Goal: Task Accomplishment & Management: Manage account settings

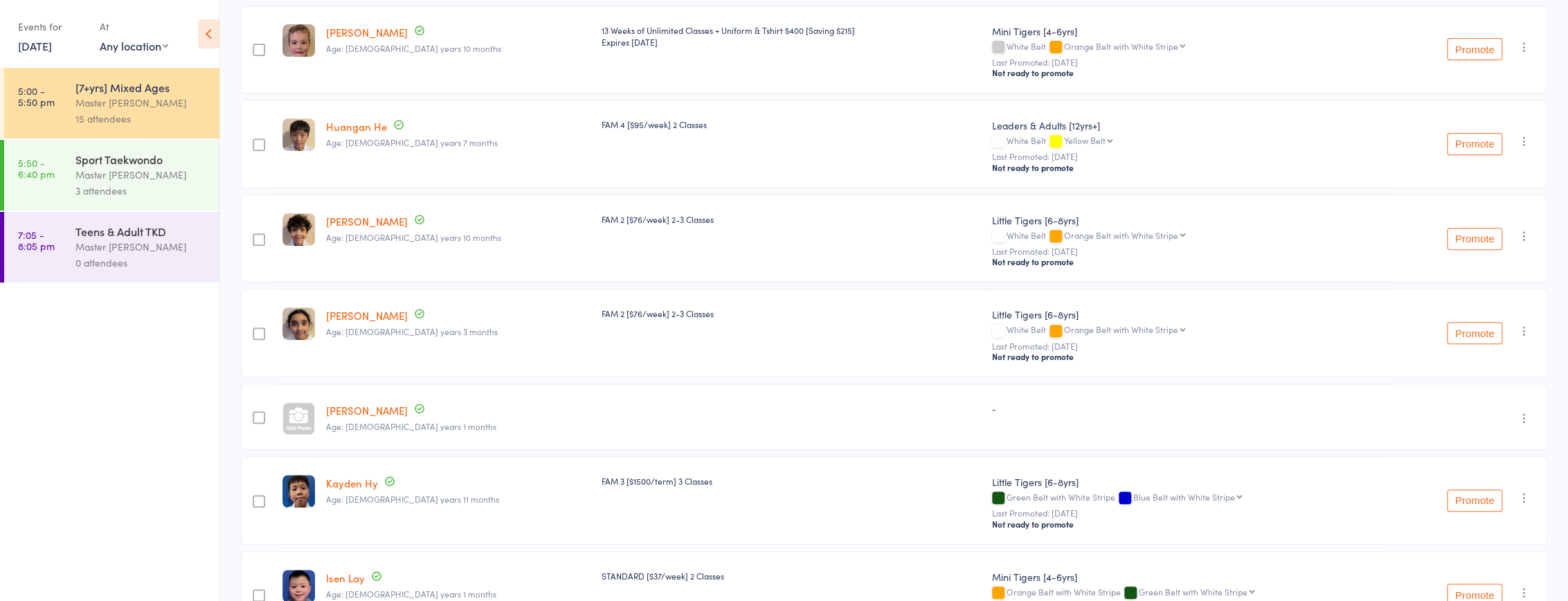
scroll to position [314, 0]
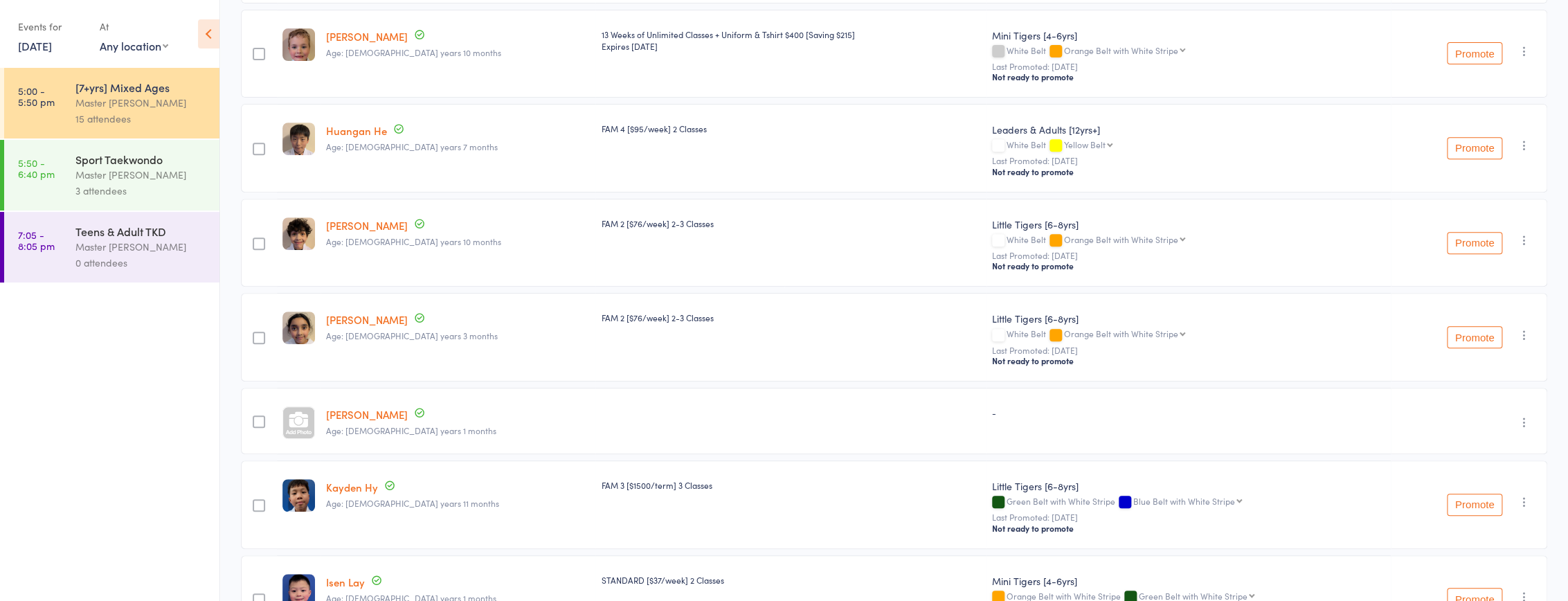
click at [1520, 142] on icon "button" at bounding box center [1525, 145] width 14 height 14
click at [1480, 169] on li "Undo check-in" at bounding box center [1475, 173] width 114 height 17
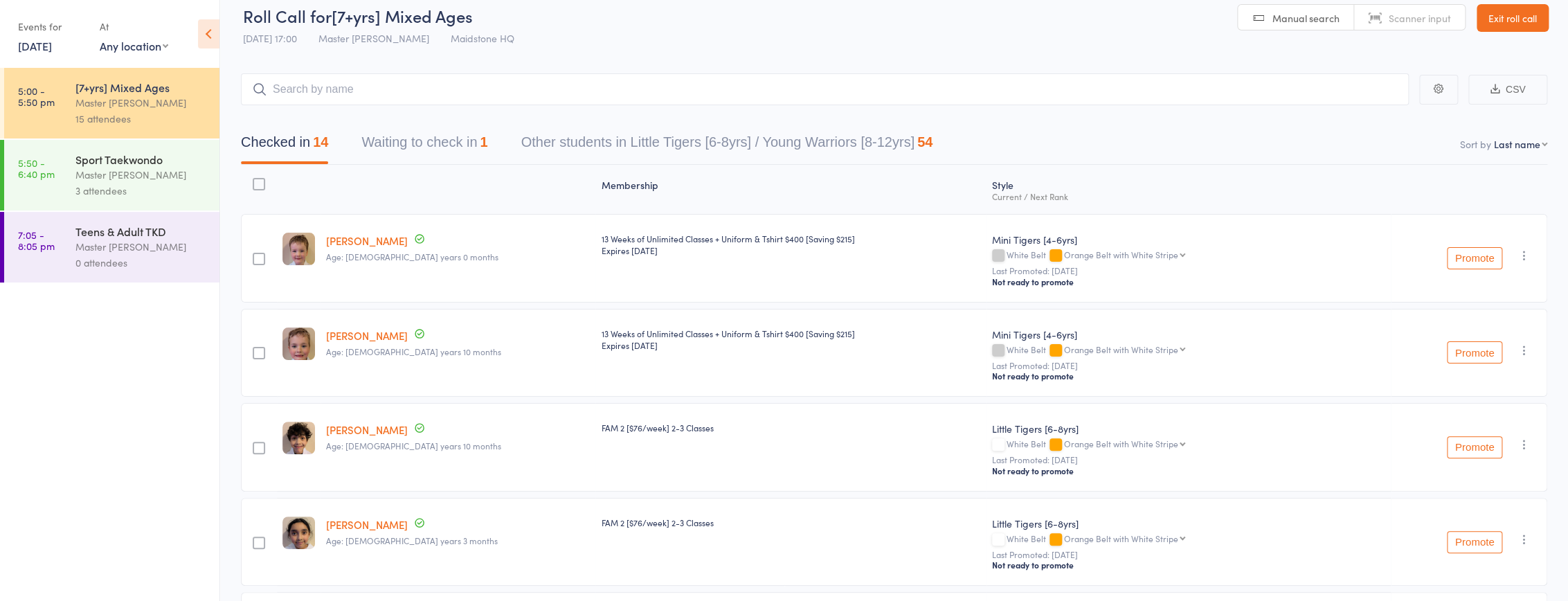
scroll to position [0, 0]
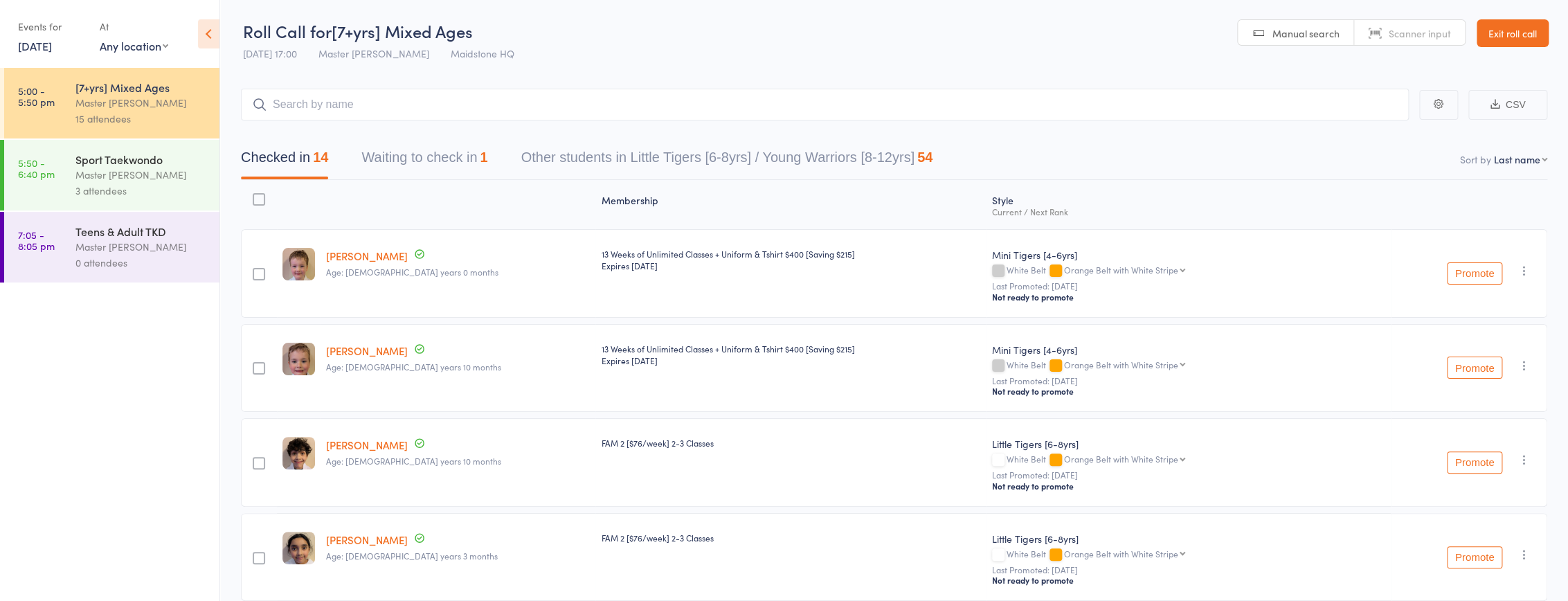
click at [480, 164] on button "Waiting to check in 1" at bounding box center [425, 161] width 126 height 37
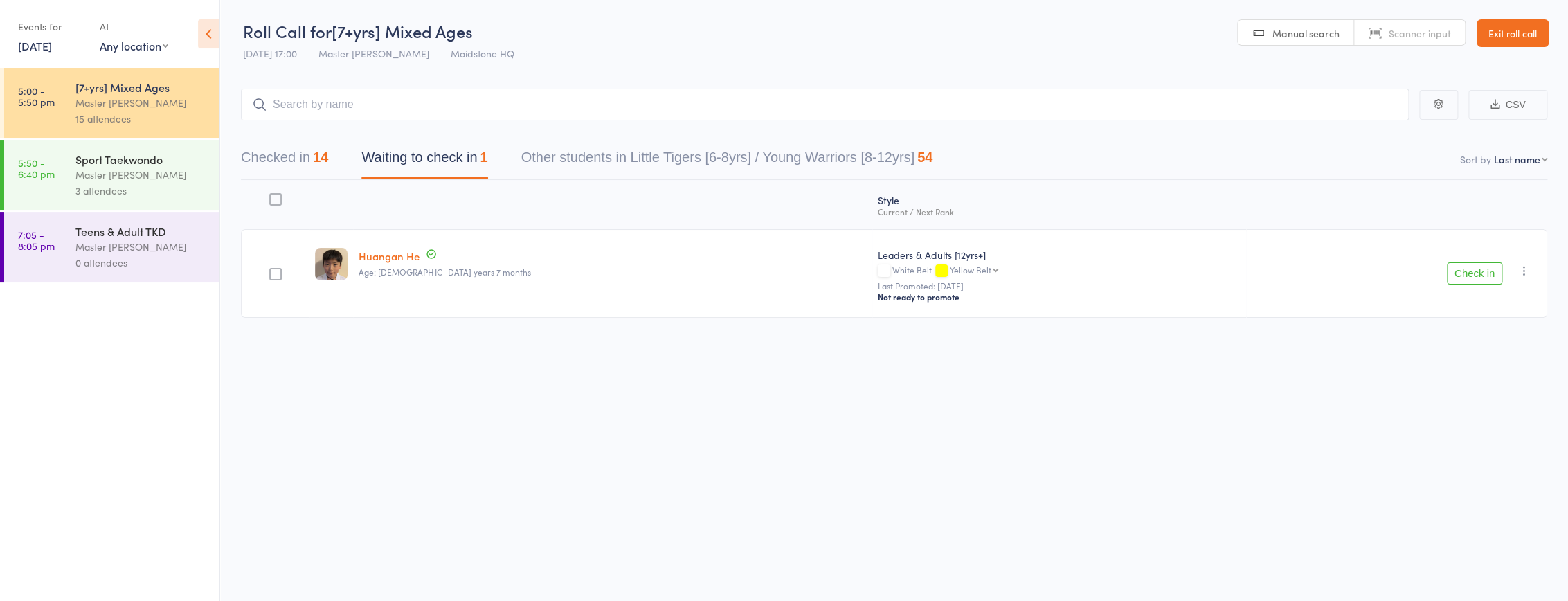
click at [1531, 267] on icon "button" at bounding box center [1525, 270] width 14 height 14
click at [1488, 412] on li "Remove" at bounding box center [1475, 409] width 114 height 19
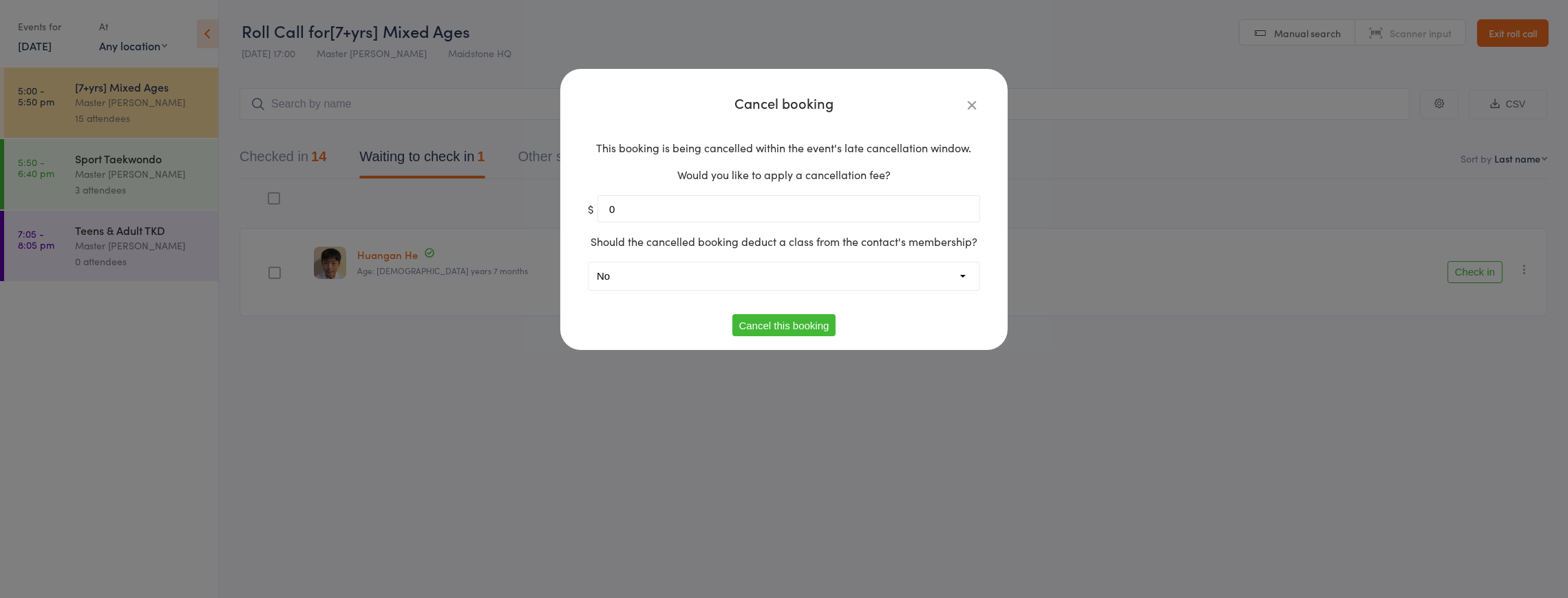
drag, startPoint x: 812, startPoint y: 320, endPoint x: 806, endPoint y: 323, distance: 6.7
click at [811, 320] on button "Cancel this booking" at bounding box center [784, 325] width 104 height 22
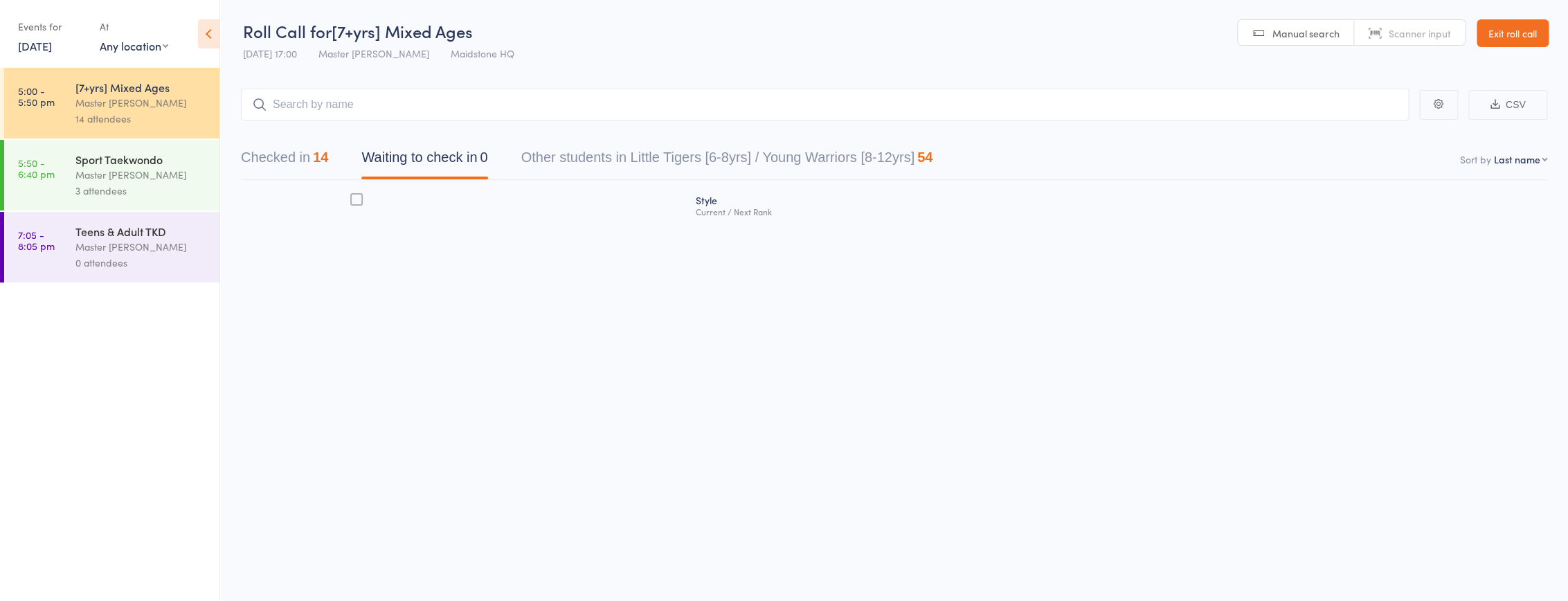
click at [168, 184] on div "3 attendees" at bounding box center [141, 191] width 132 height 16
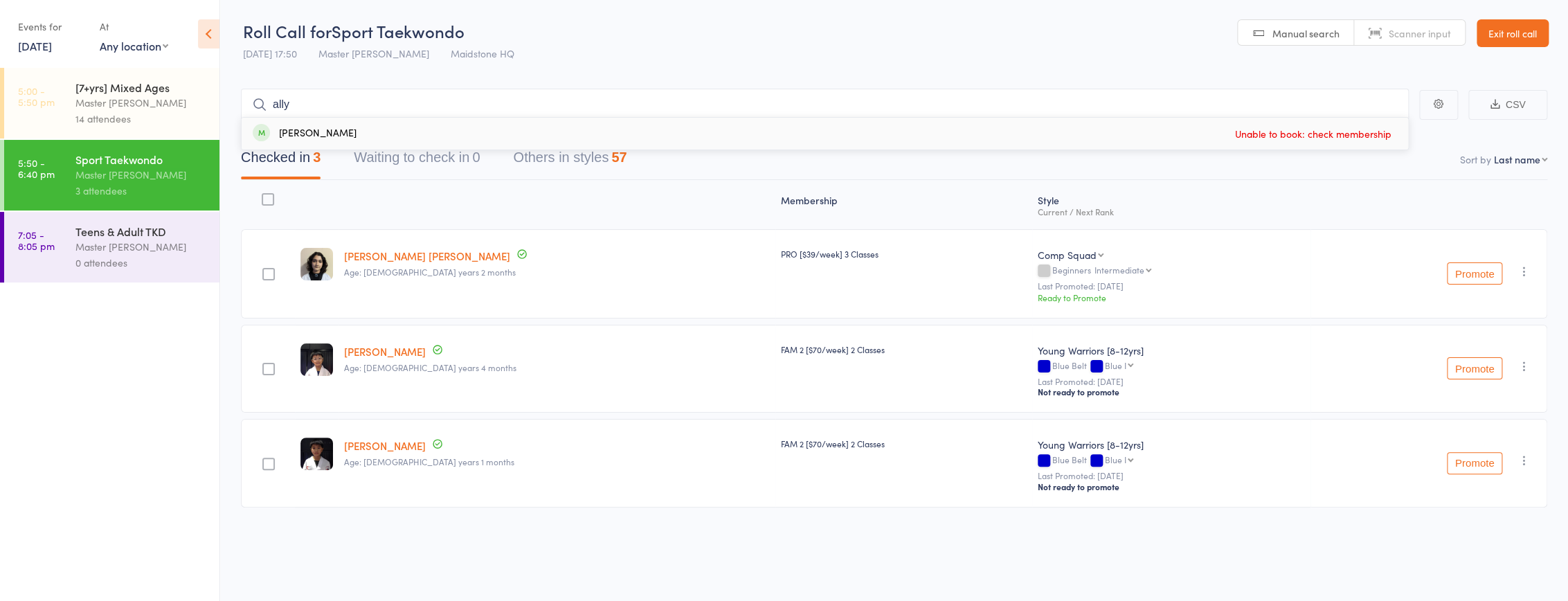
type input "ally"
click at [605, 160] on button "Others in styles 57" at bounding box center [569, 161] width 114 height 37
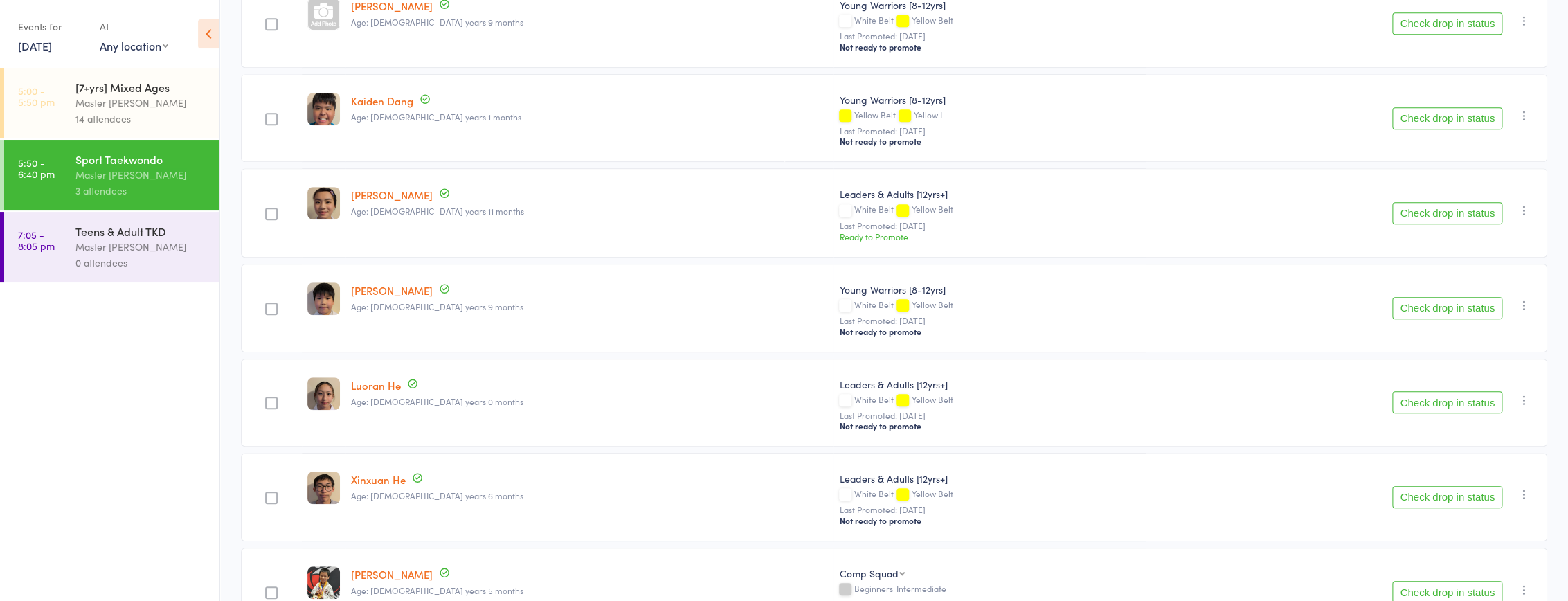
scroll to position [440, 0]
click at [1433, 396] on button "Check drop in status" at bounding box center [1447, 401] width 110 height 22
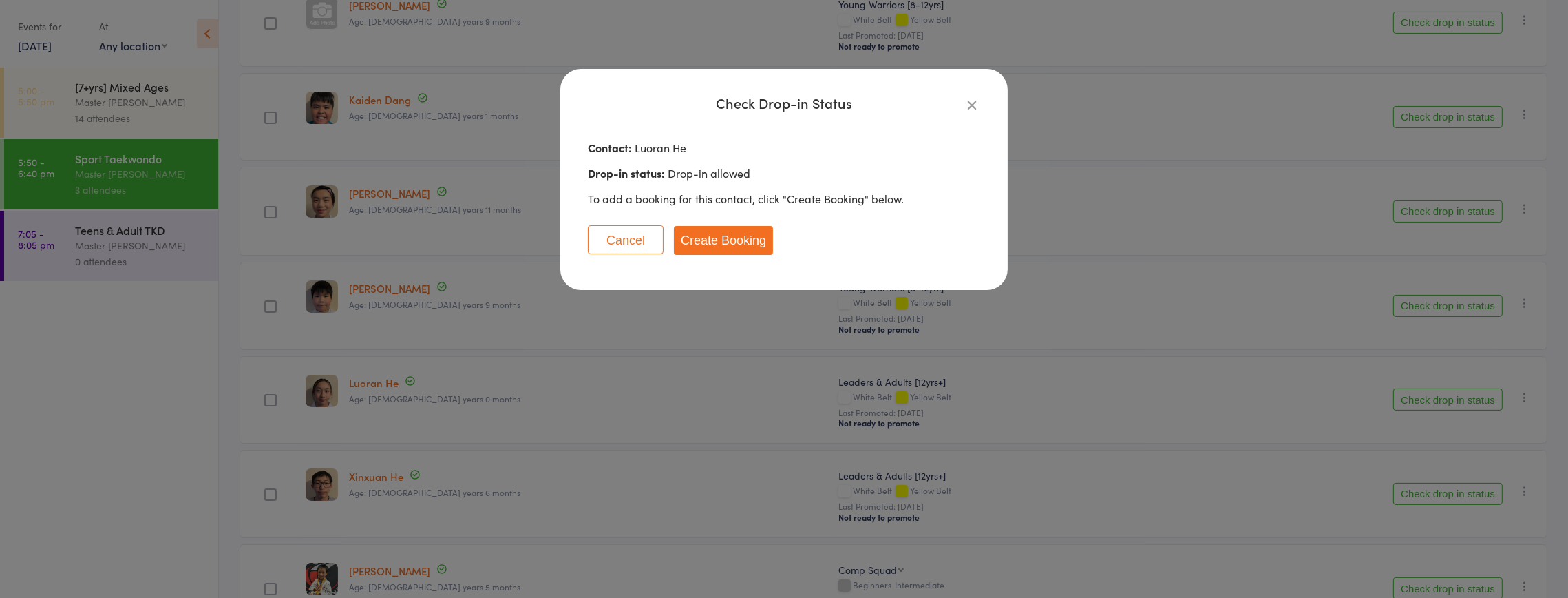
click at [744, 240] on button "Create Booking" at bounding box center [724, 240] width 99 height 29
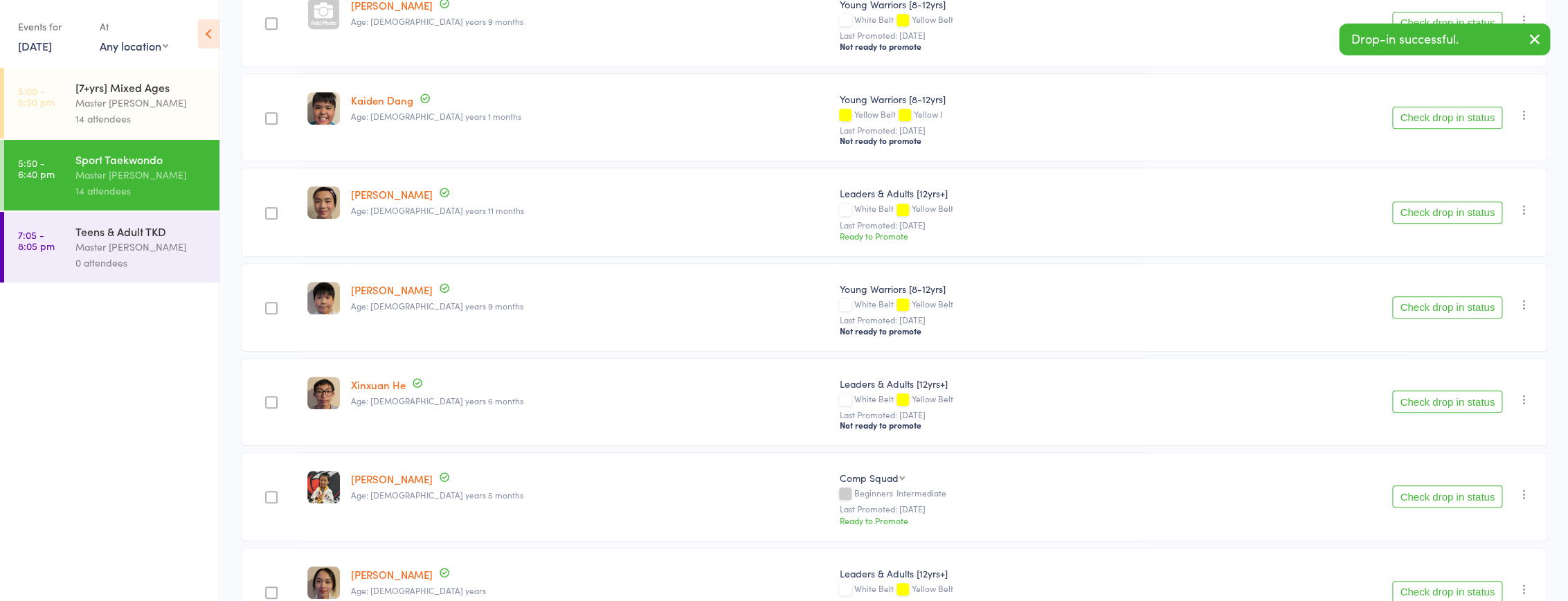
click at [1418, 396] on button "Check drop in status" at bounding box center [1447, 401] width 110 height 22
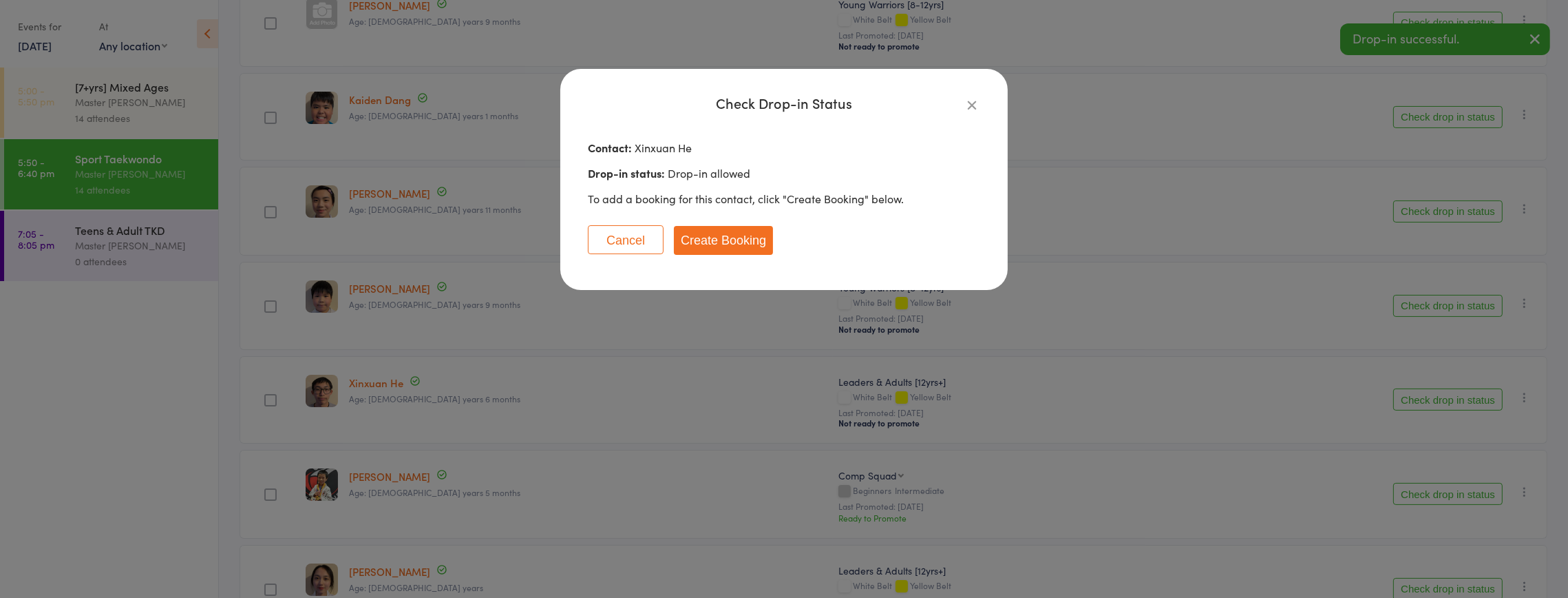
click at [722, 233] on button "Create Booking" at bounding box center [724, 240] width 99 height 29
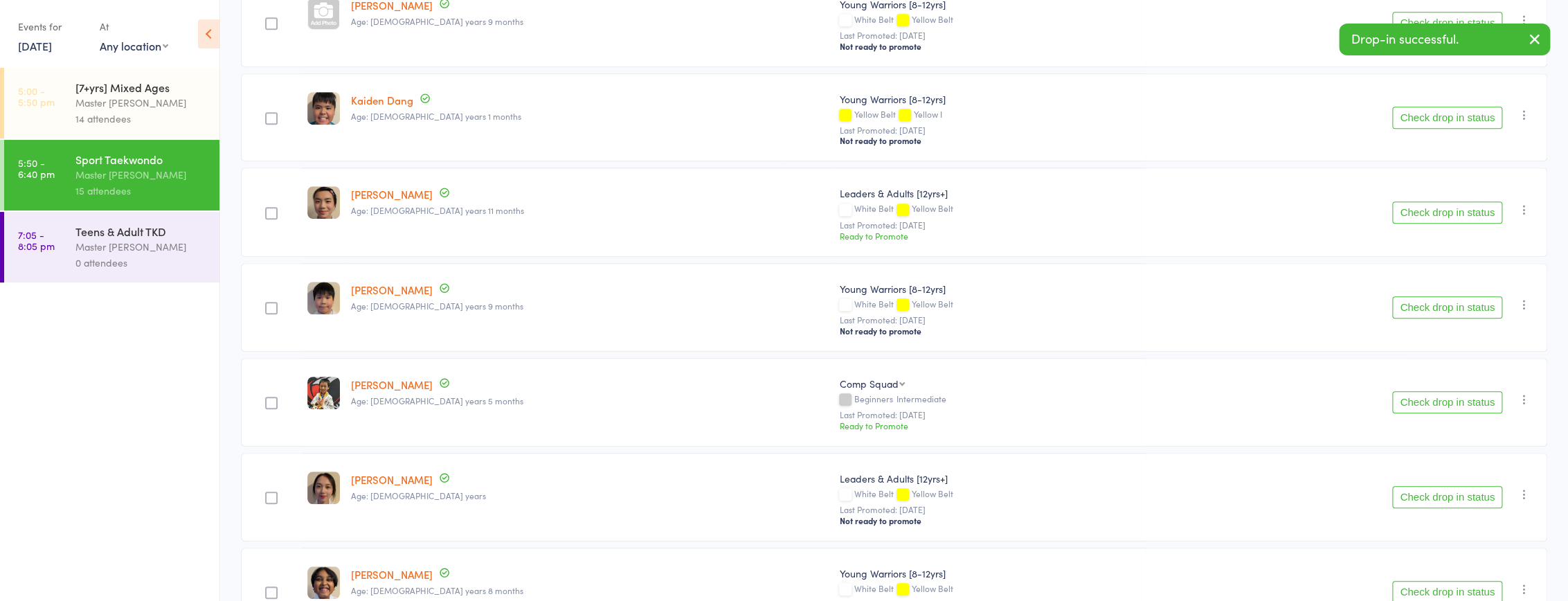
click at [111, 249] on div "Master [PERSON_NAME]" at bounding box center [141, 247] width 132 height 16
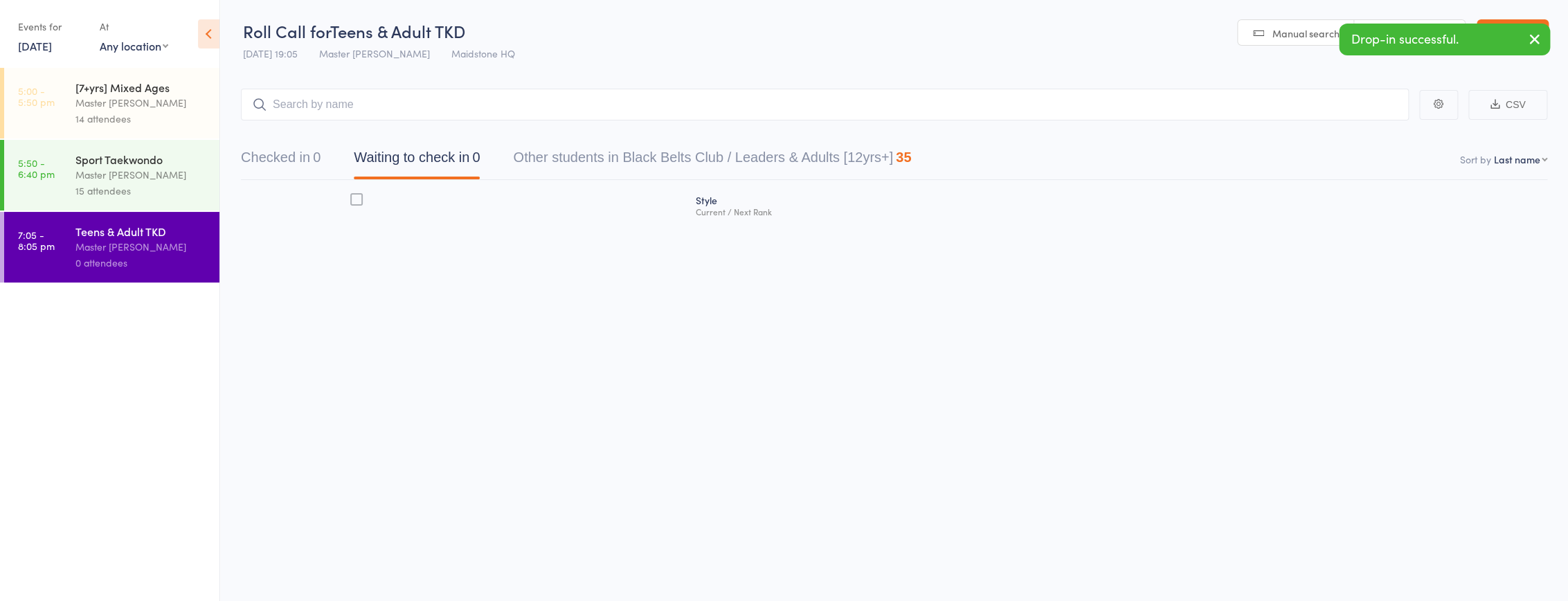
click at [118, 181] on div "Master [PERSON_NAME]" at bounding box center [141, 175] width 132 height 16
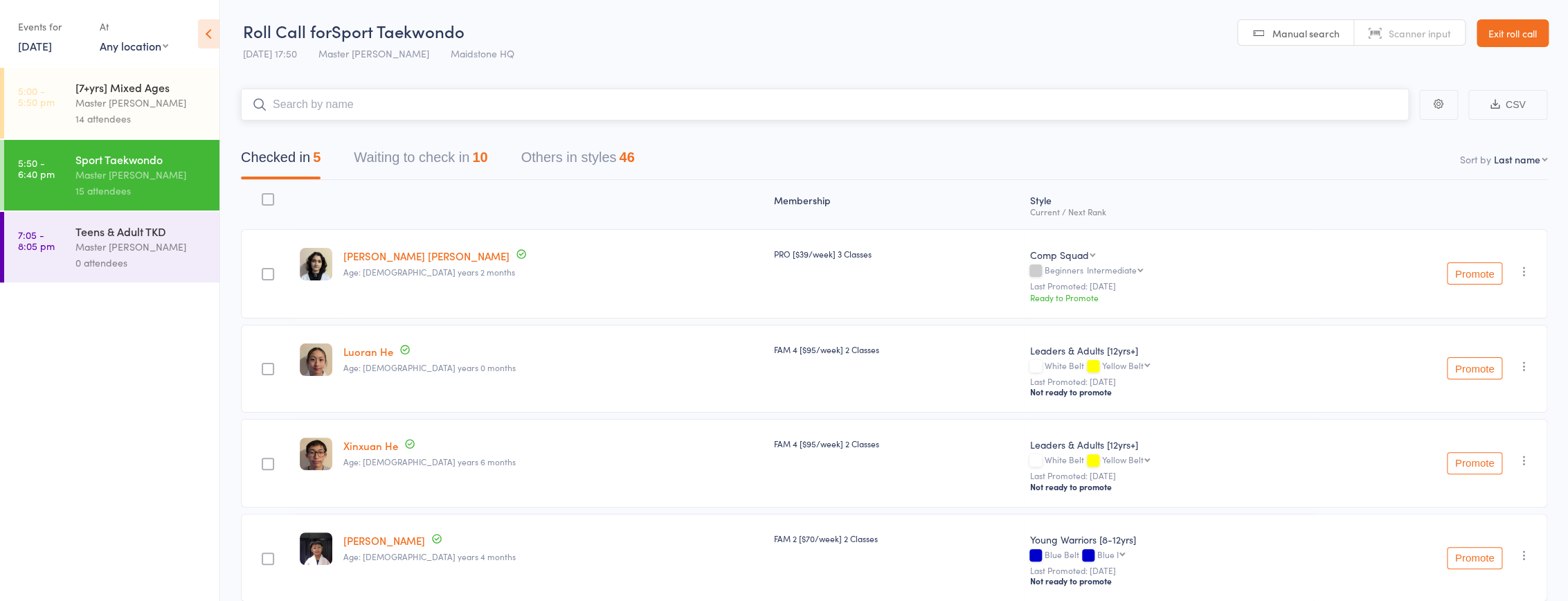
click at [434, 152] on button "Waiting to check in 10" at bounding box center [420, 161] width 134 height 37
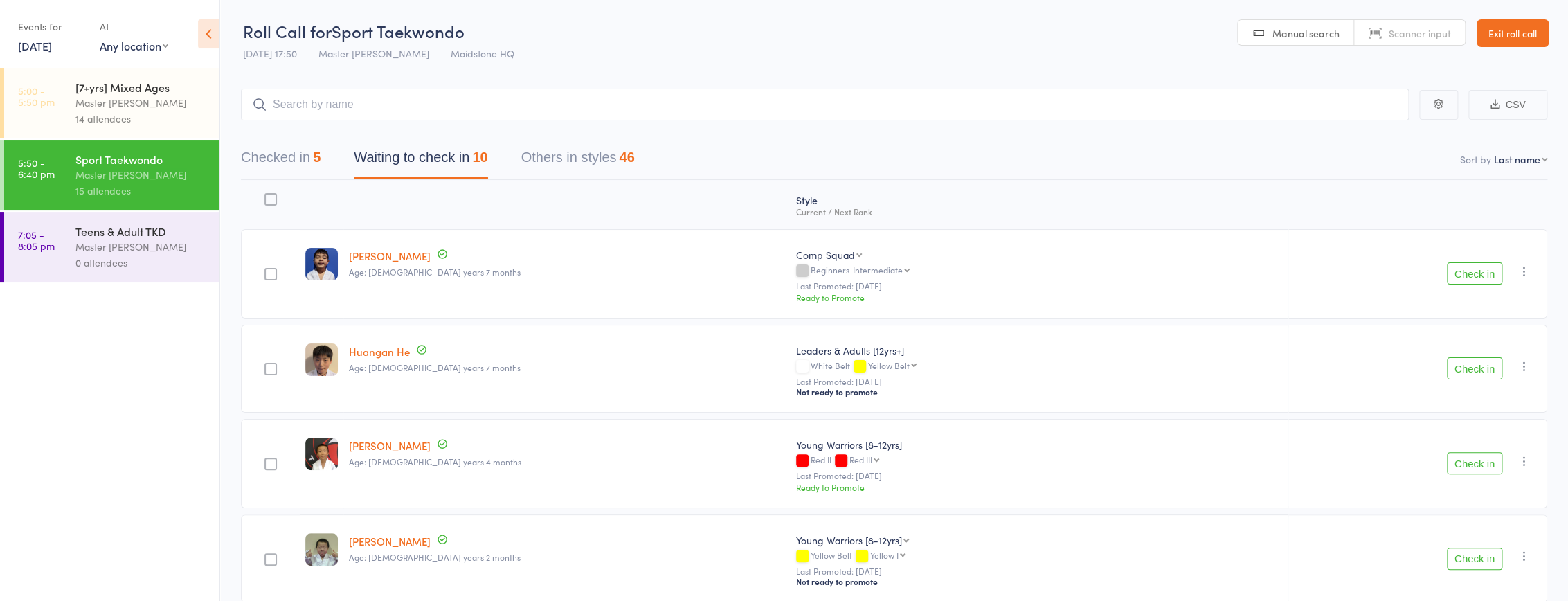
click at [1486, 268] on button "Check in" at bounding box center [1475, 273] width 56 height 22
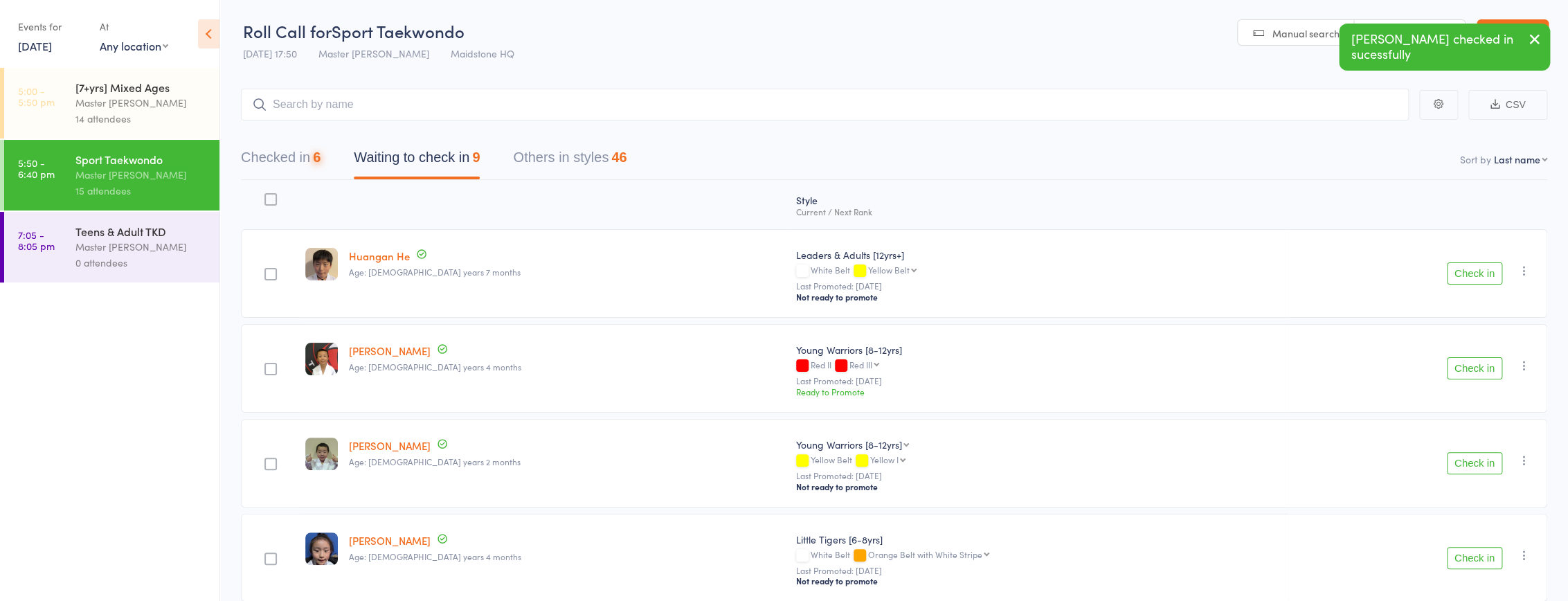
click at [1486, 268] on button "Check in" at bounding box center [1475, 273] width 56 height 22
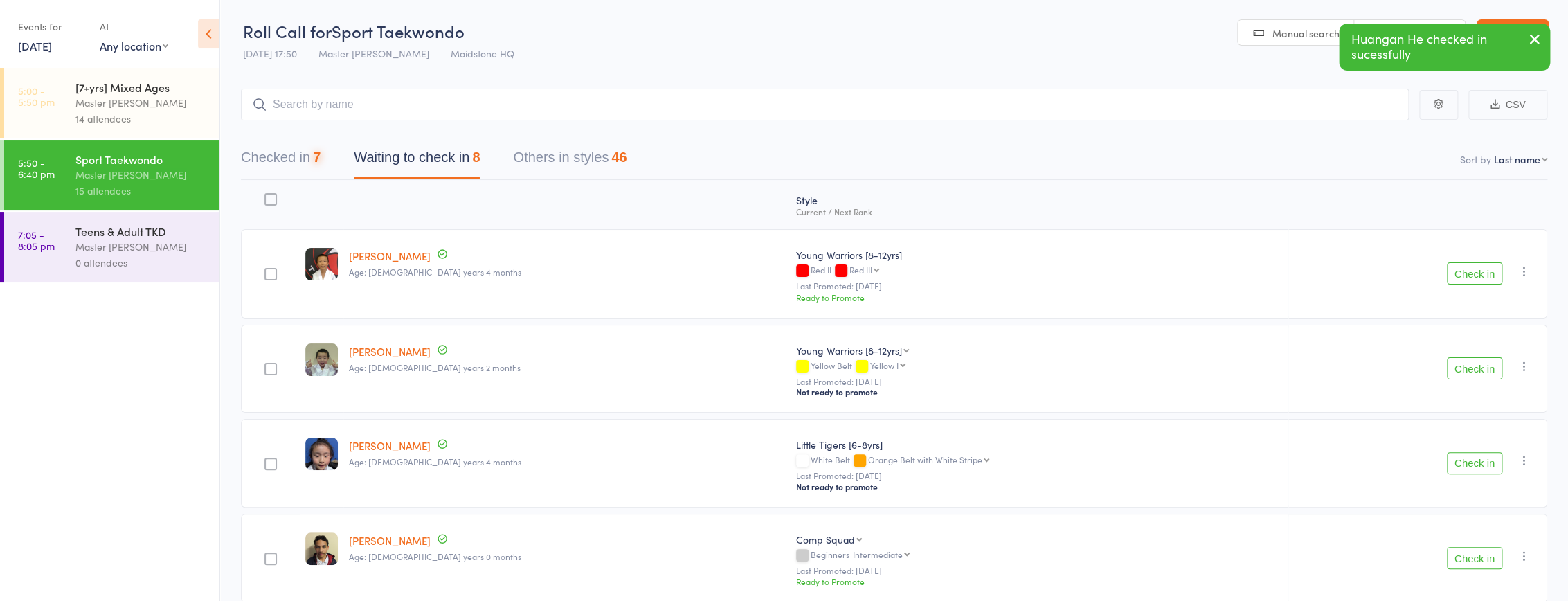
click at [1486, 268] on button "Check in" at bounding box center [1475, 273] width 56 height 22
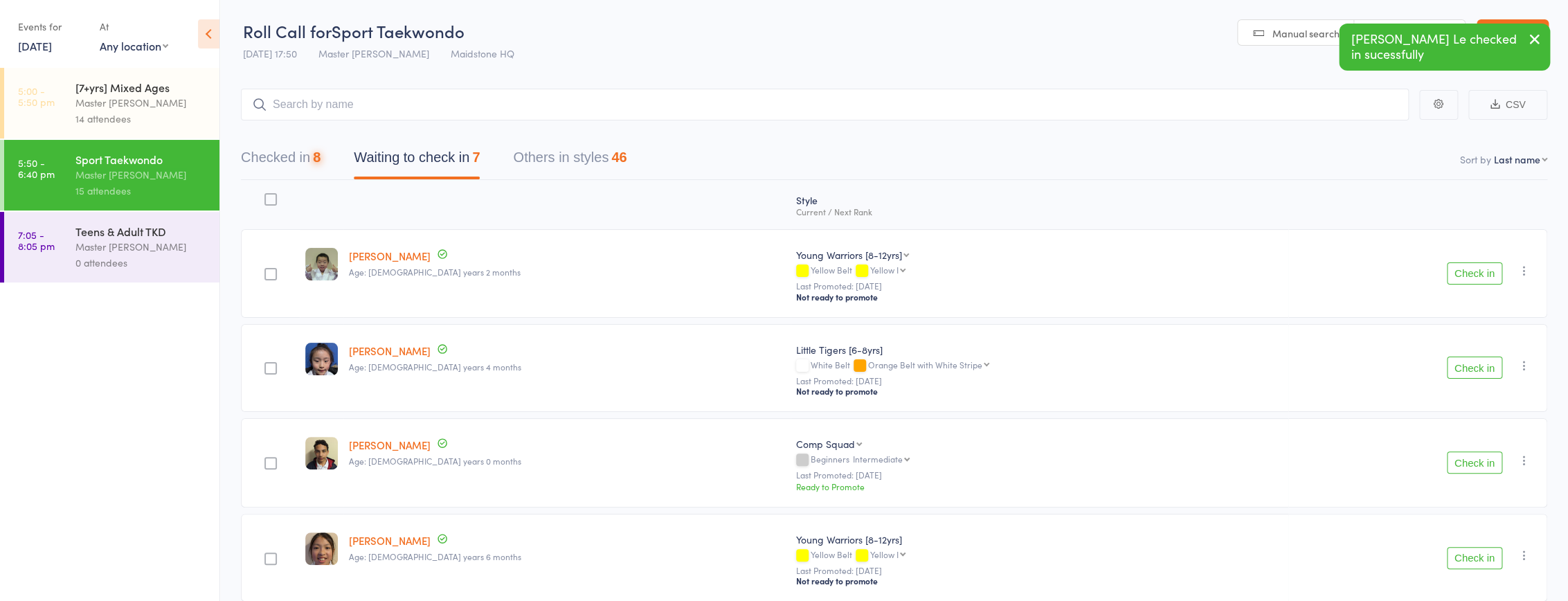
click at [1486, 268] on button "Check in" at bounding box center [1475, 273] width 56 height 22
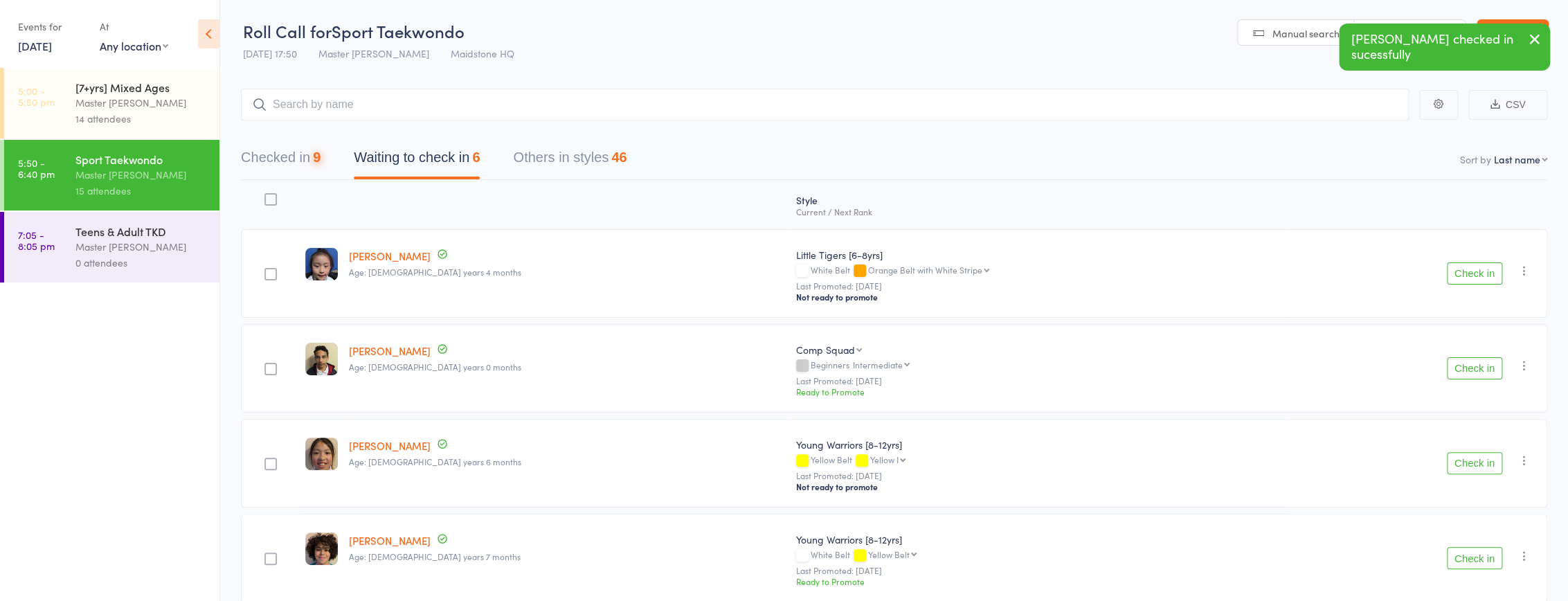
click at [1486, 268] on button "Check in" at bounding box center [1475, 273] width 56 height 22
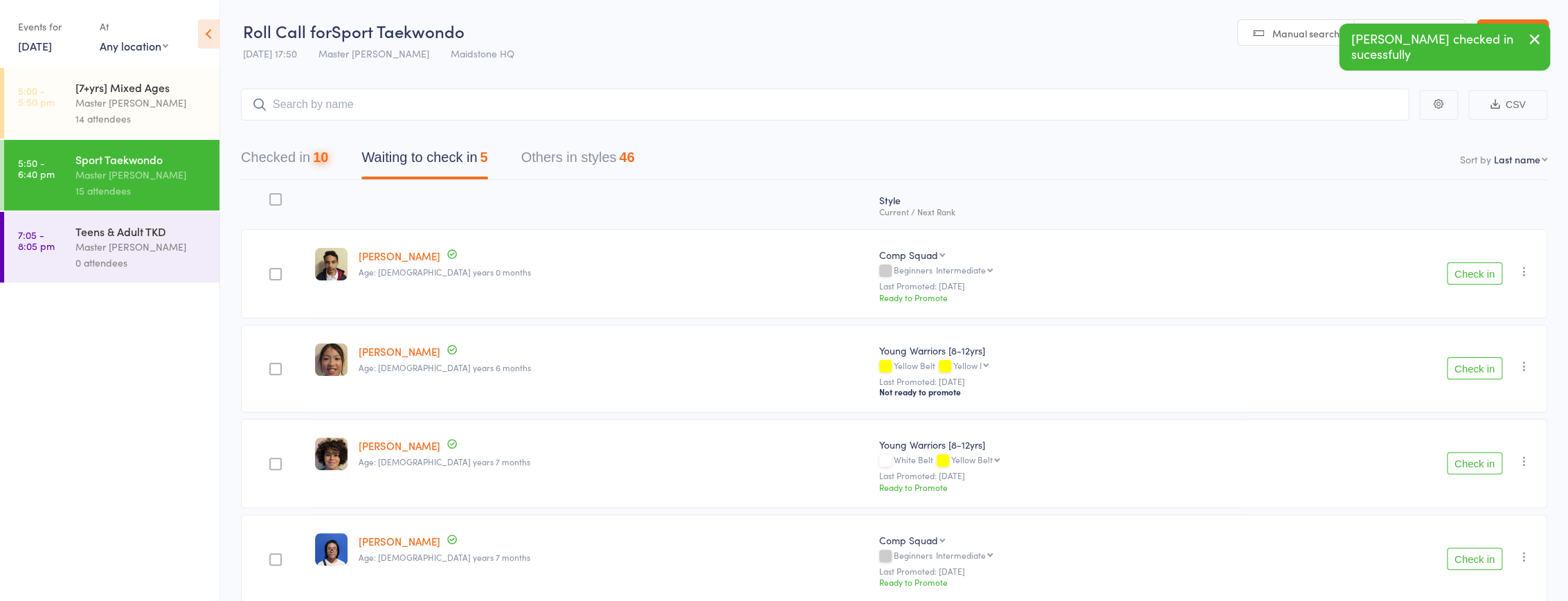
click at [1486, 268] on button "Check in" at bounding box center [1475, 273] width 56 height 22
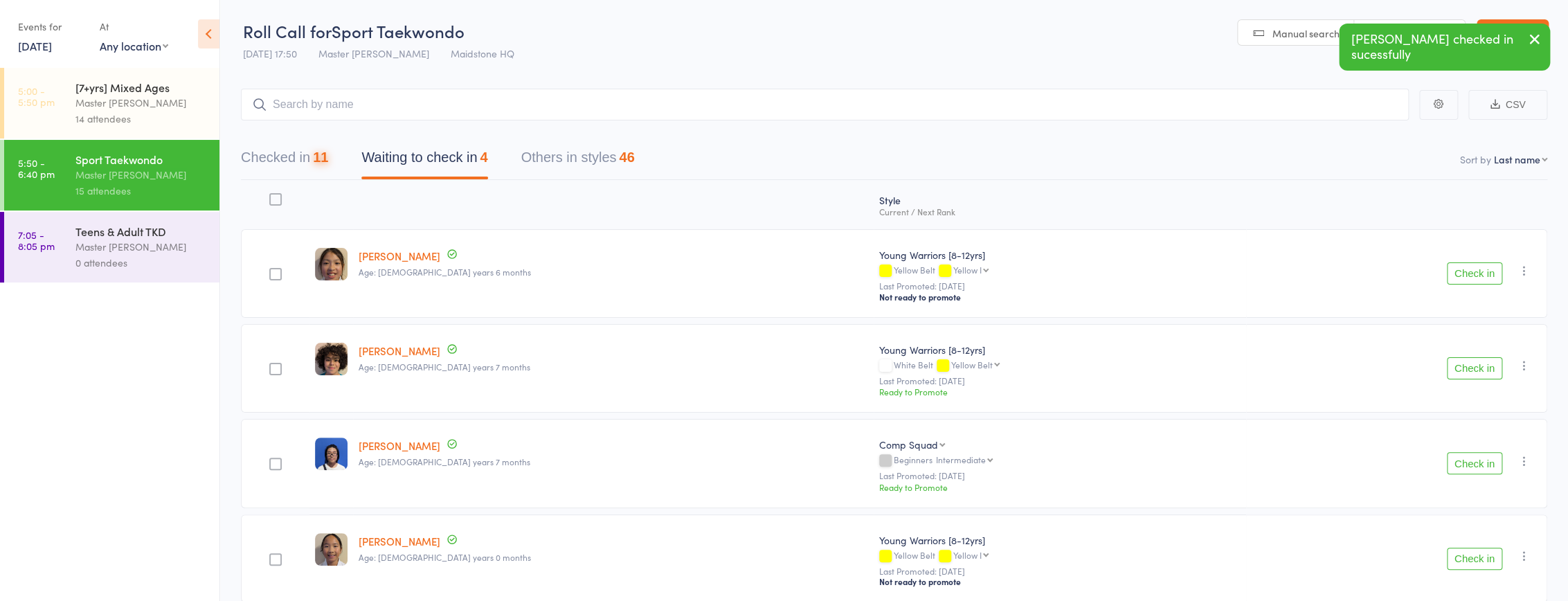
click at [1486, 268] on button "Check in" at bounding box center [1475, 273] width 56 height 22
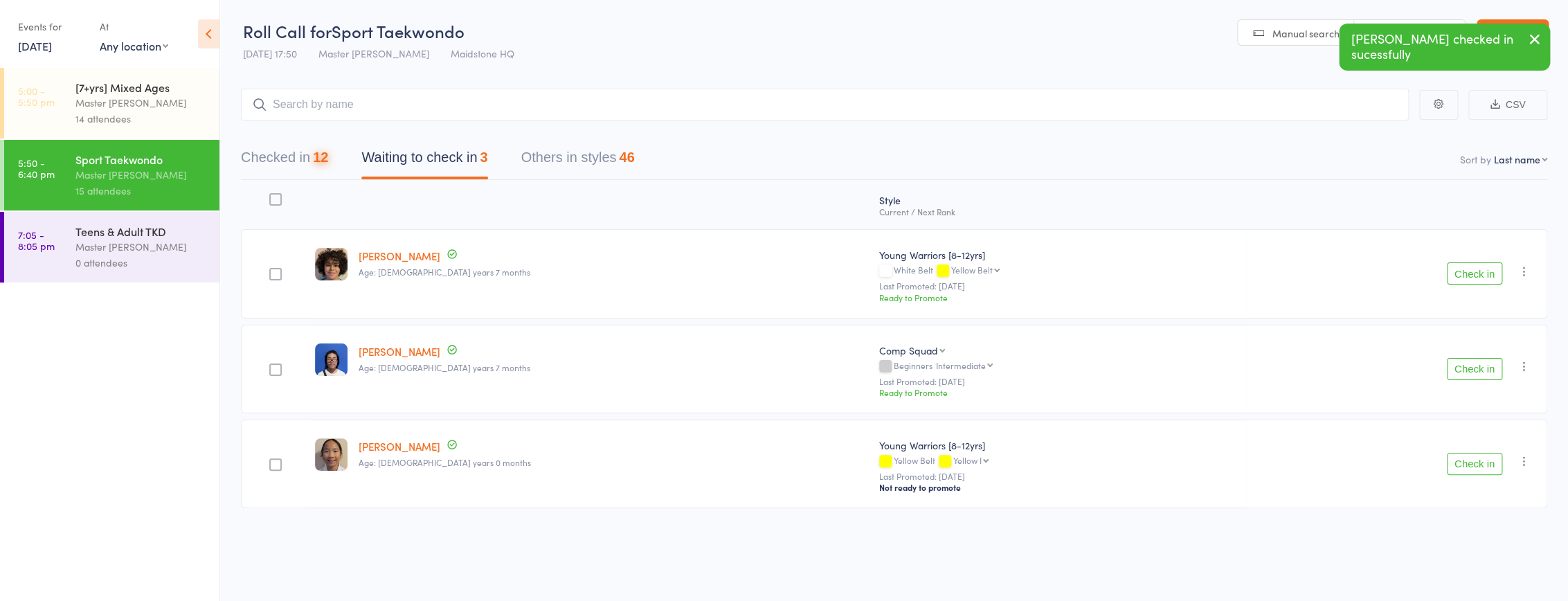
click at [1486, 268] on button "Check in" at bounding box center [1475, 273] width 56 height 22
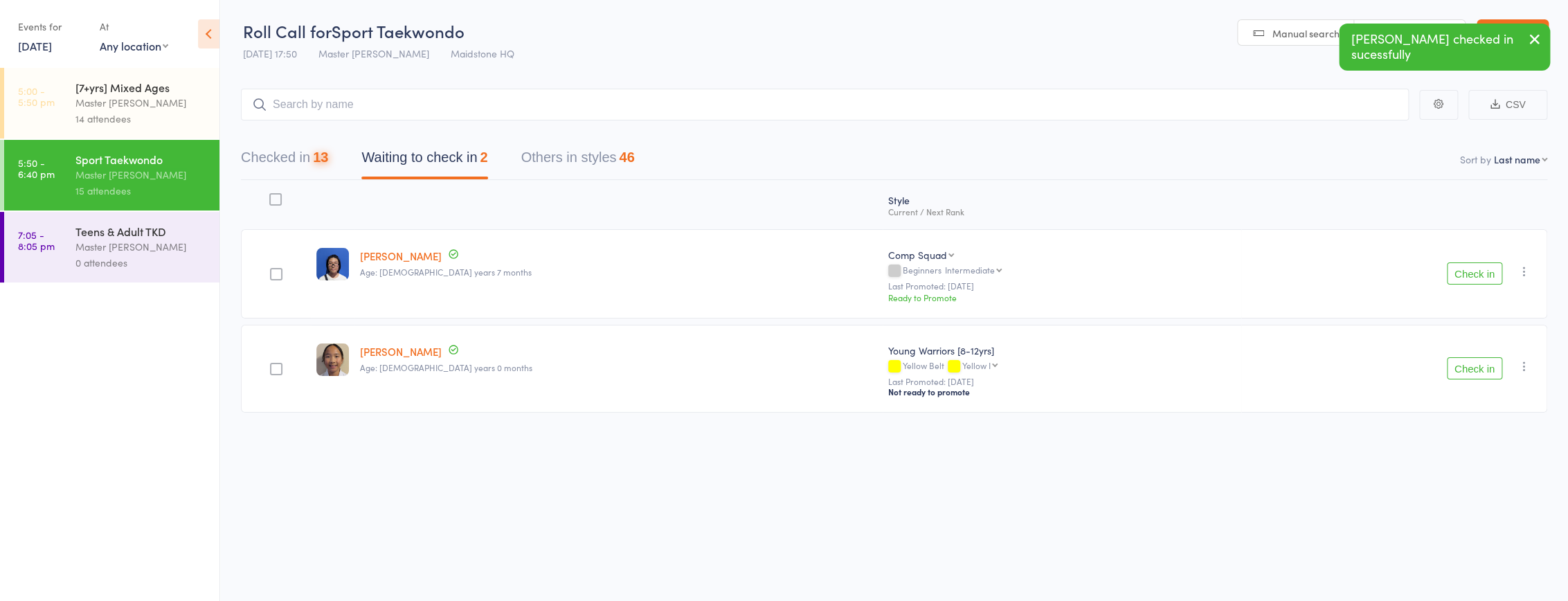
click at [1486, 268] on button "Check in" at bounding box center [1475, 273] width 56 height 22
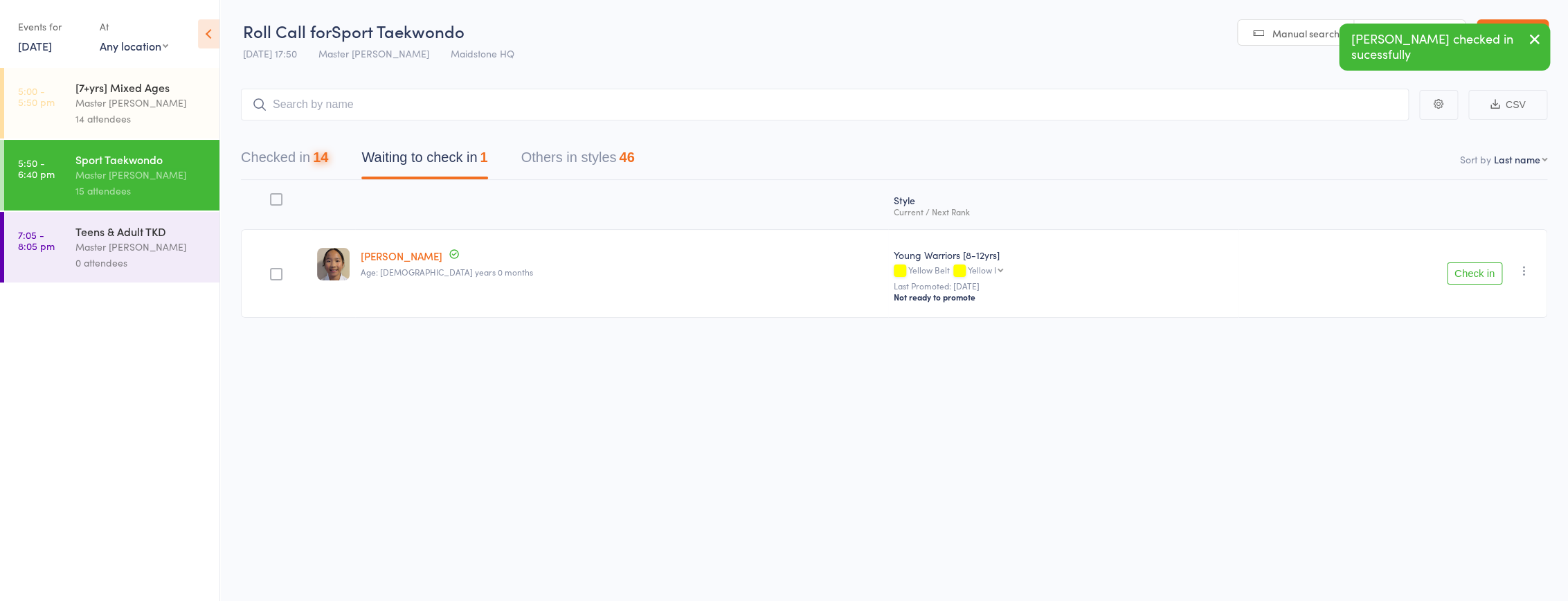
click at [1484, 268] on button "Check in" at bounding box center [1475, 273] width 56 height 22
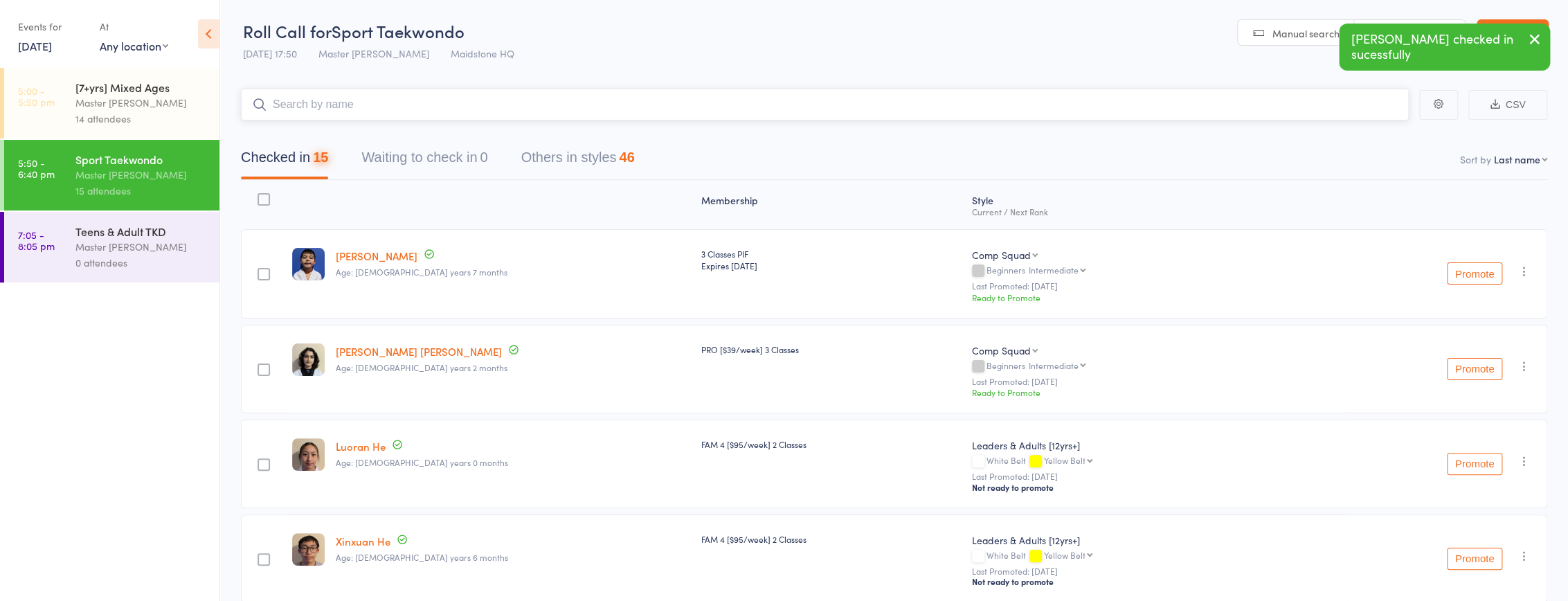
click at [562, 104] on input "search" at bounding box center [825, 104] width 1168 height 32
type input "brand"
click at [533, 137] on div "Brandon Pham Drop in" at bounding box center [825, 134] width 1166 height 32
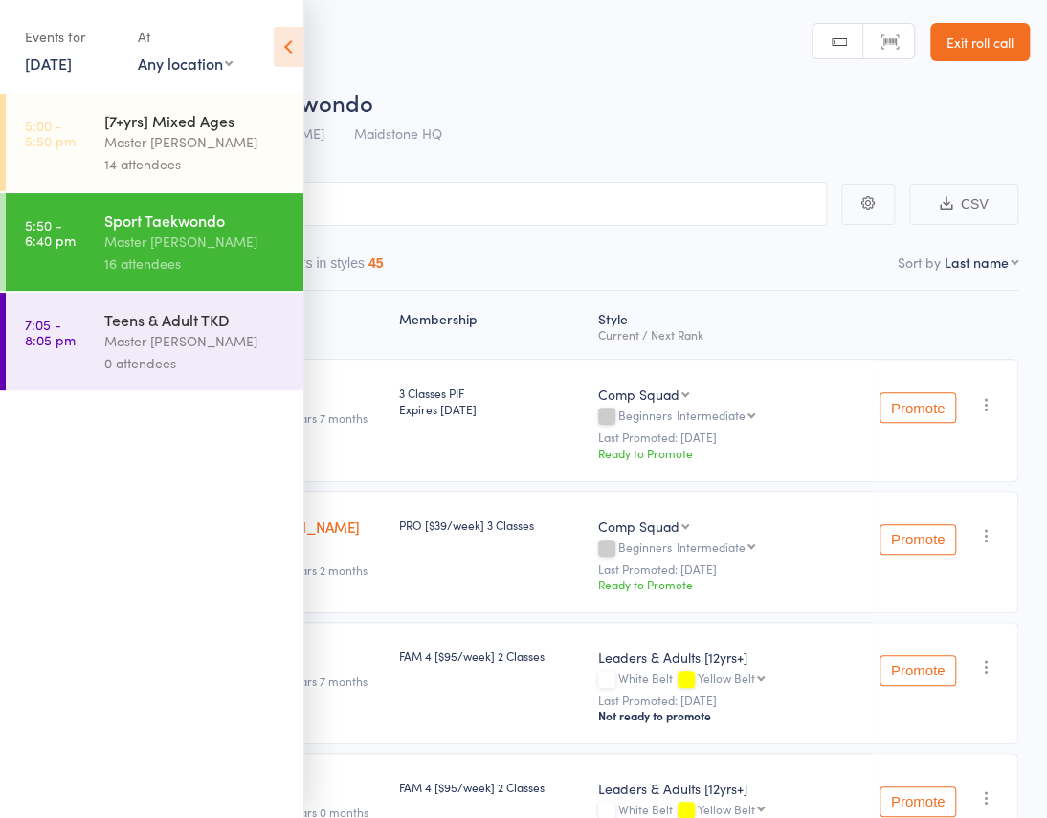
click at [290, 46] on icon at bounding box center [289, 47] width 30 height 40
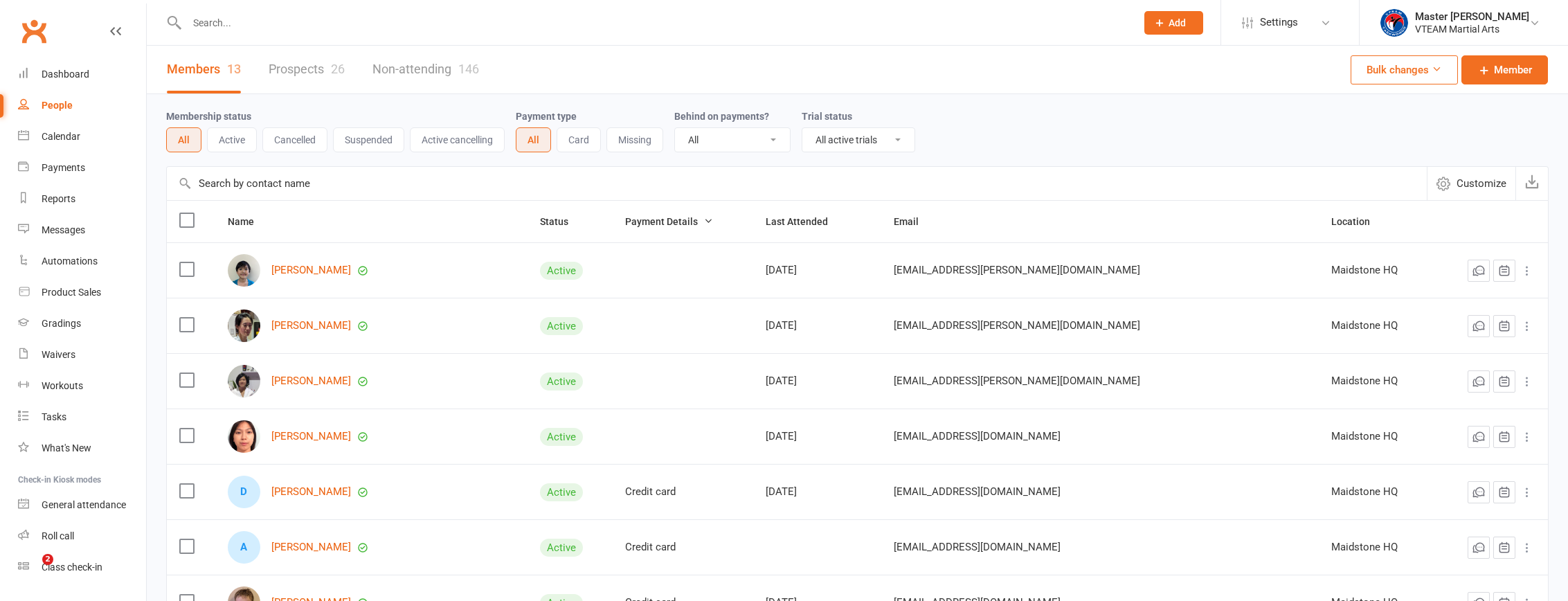
select select "active_trial"
select select "100"
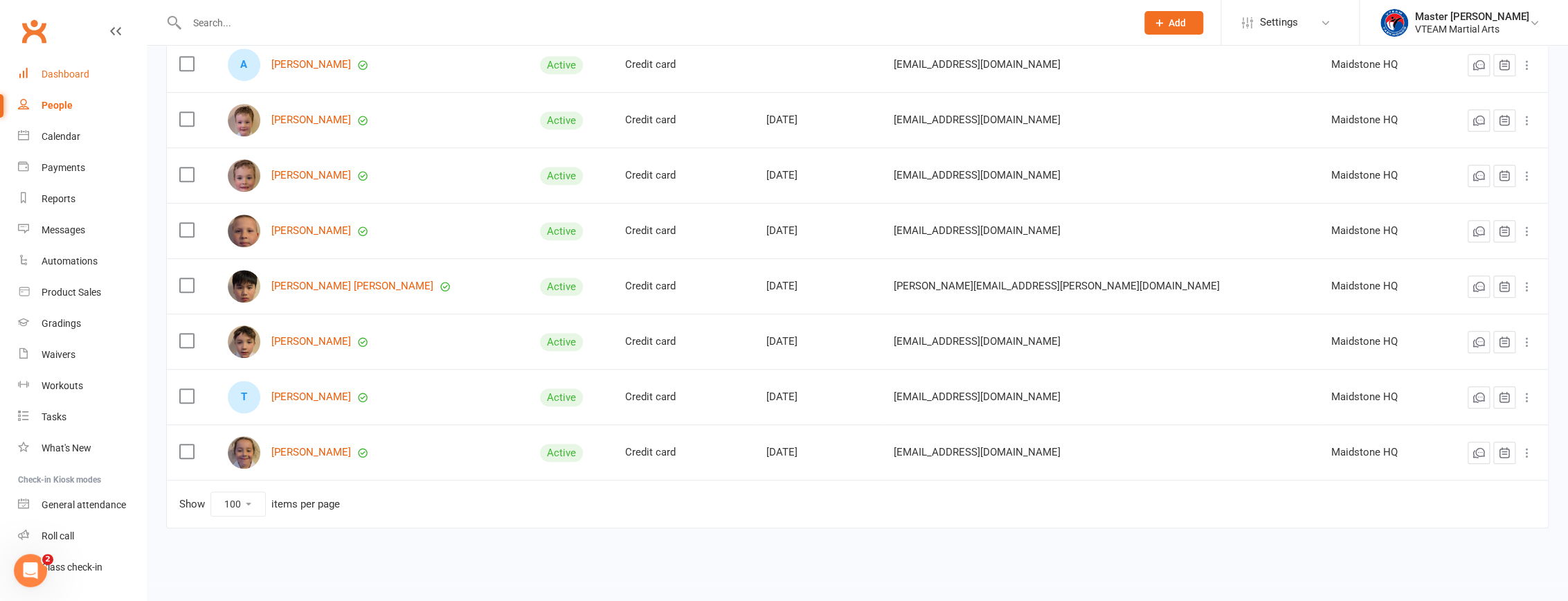
click at [71, 72] on div "Dashboard" at bounding box center [65, 74] width 48 height 11
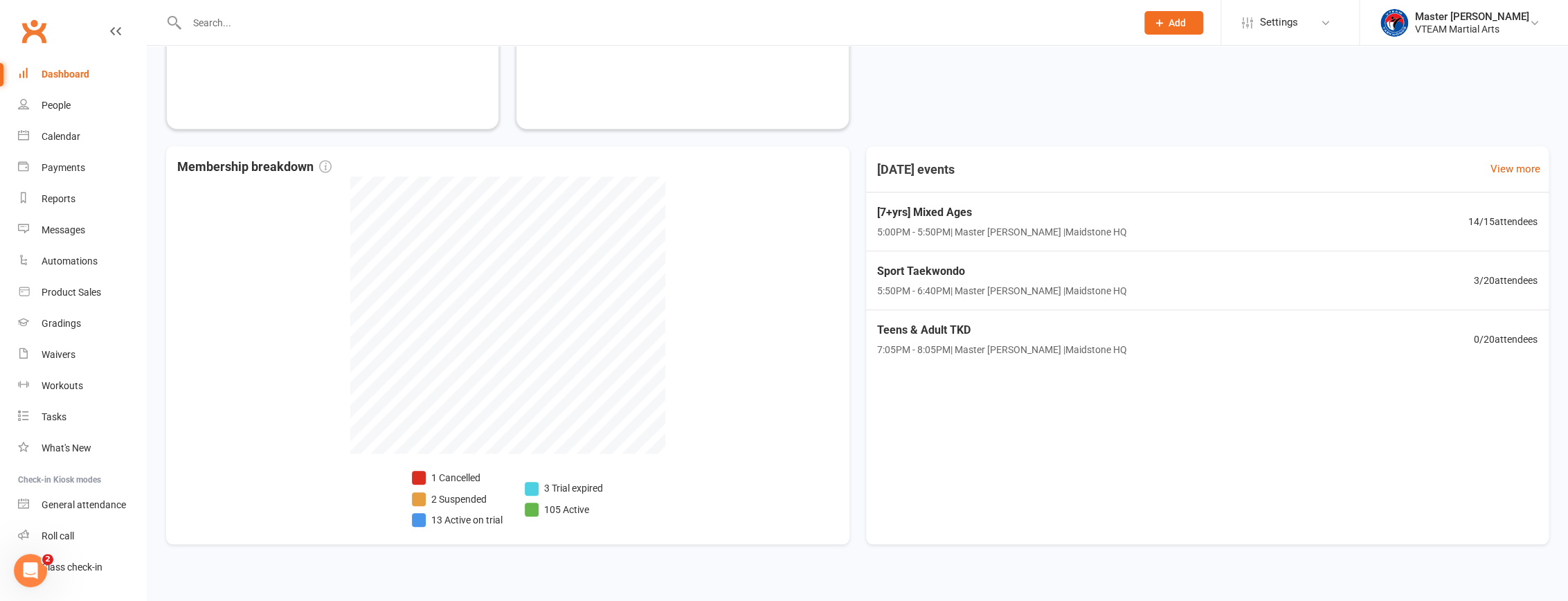
scroll to position [609, 0]
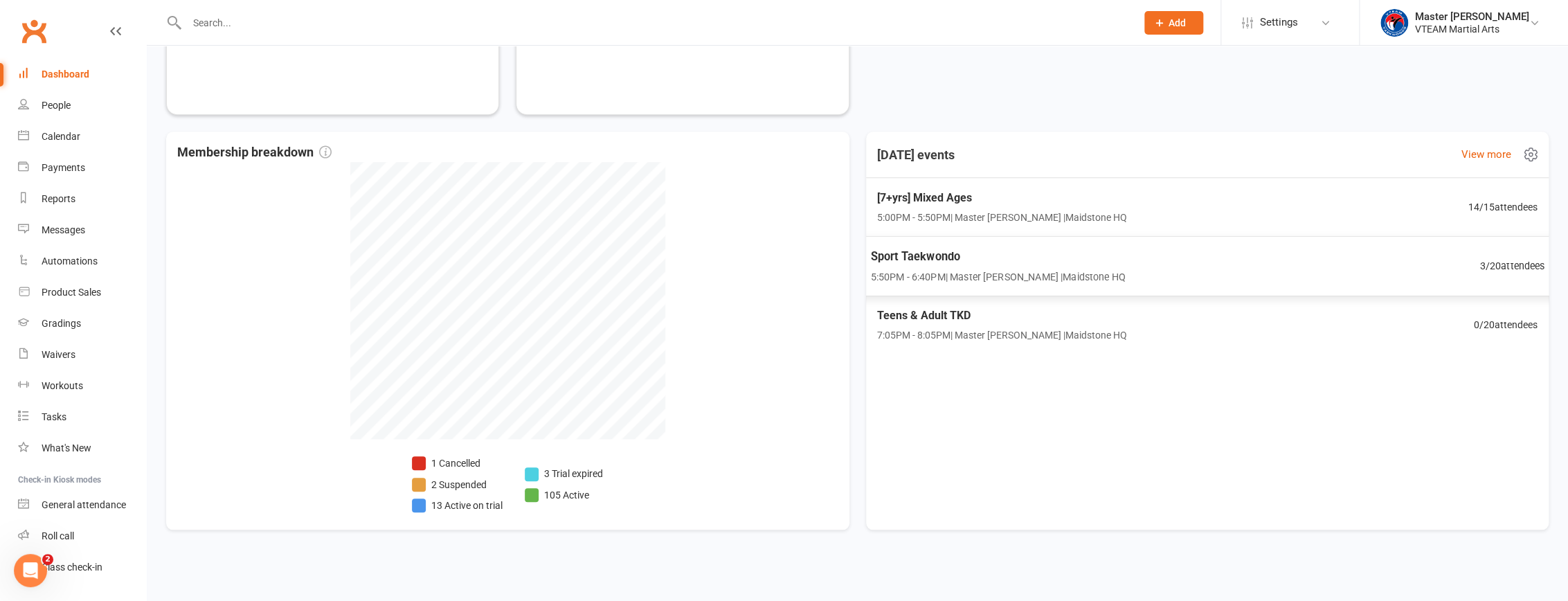
click at [1064, 266] on div "Sport Taekwondo 5:50PM - 6:40PM | Master Eric Phan | Maidstone HQ" at bounding box center [998, 266] width 255 height 37
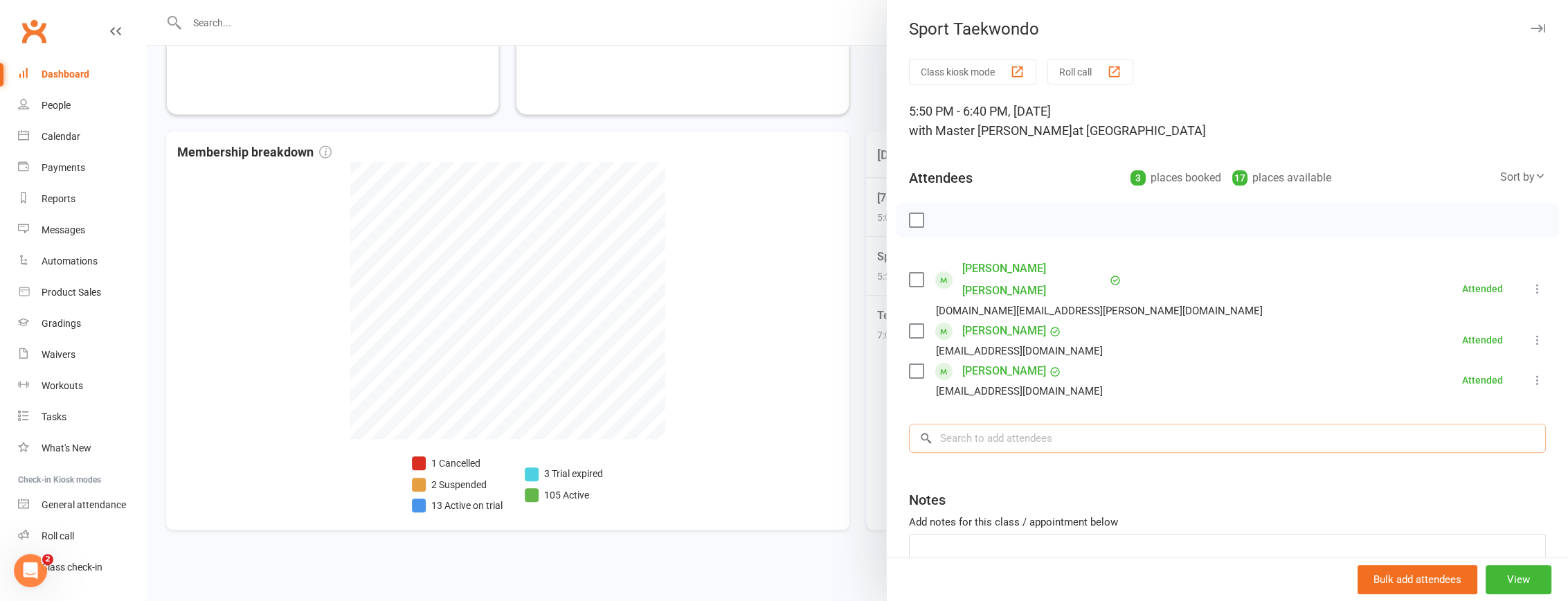
click at [1116, 424] on input "search" at bounding box center [1227, 438] width 637 height 29
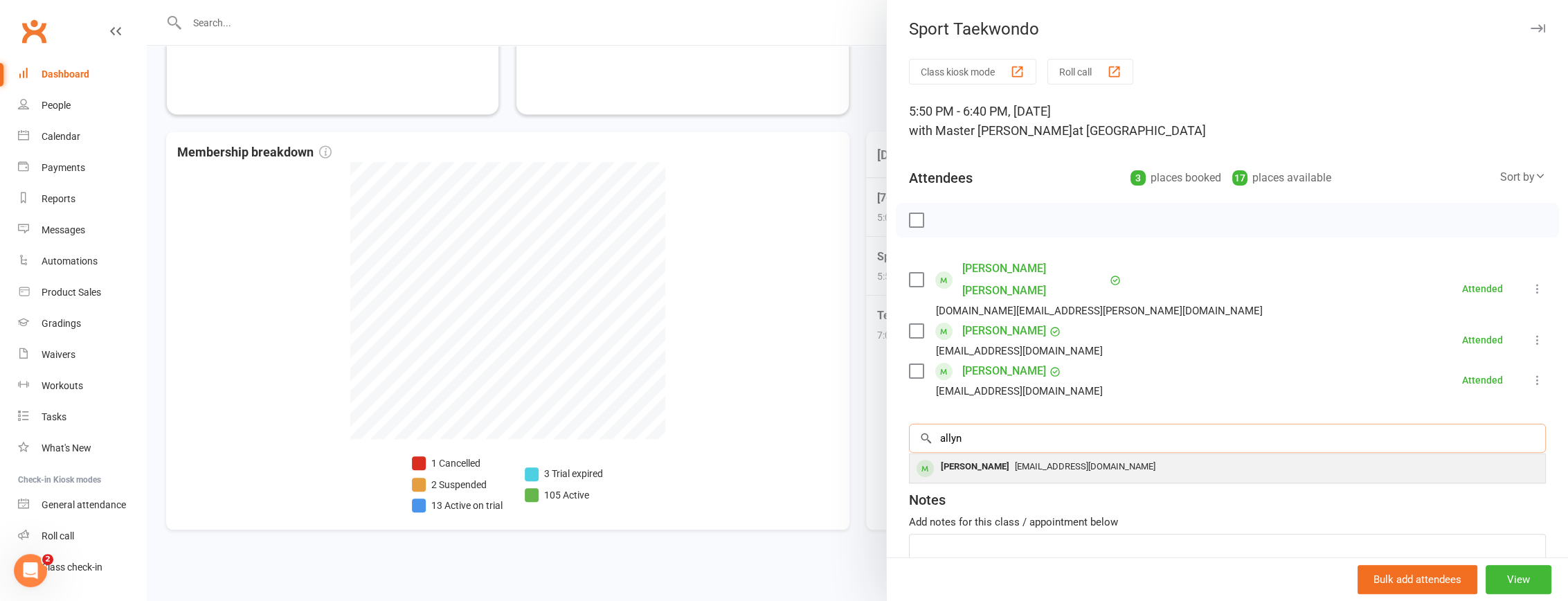
type input "allyn"
click at [1101, 457] on div "judyduong10@gmail.com" at bounding box center [1227, 467] width 624 height 20
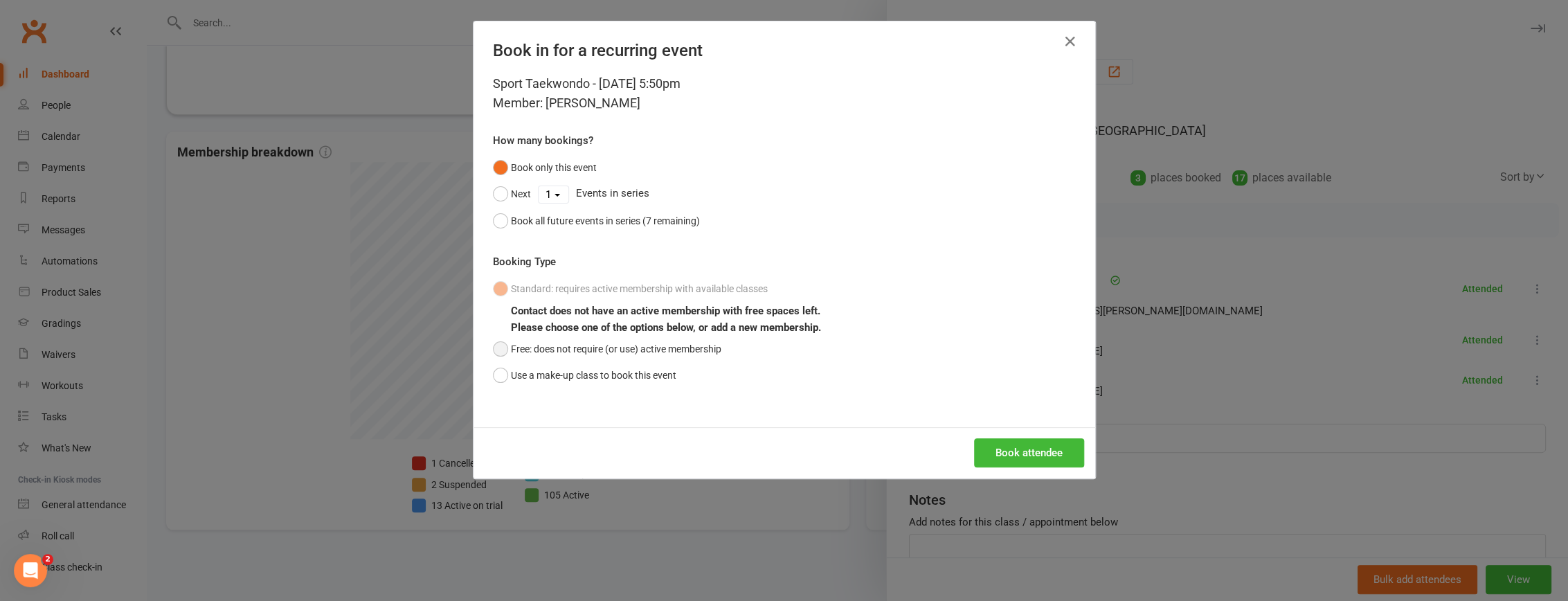
click at [690, 351] on button "Free: does not require (or use) active membership" at bounding box center [607, 349] width 229 height 26
click at [1009, 452] on button "Book attendee" at bounding box center [1029, 453] width 110 height 29
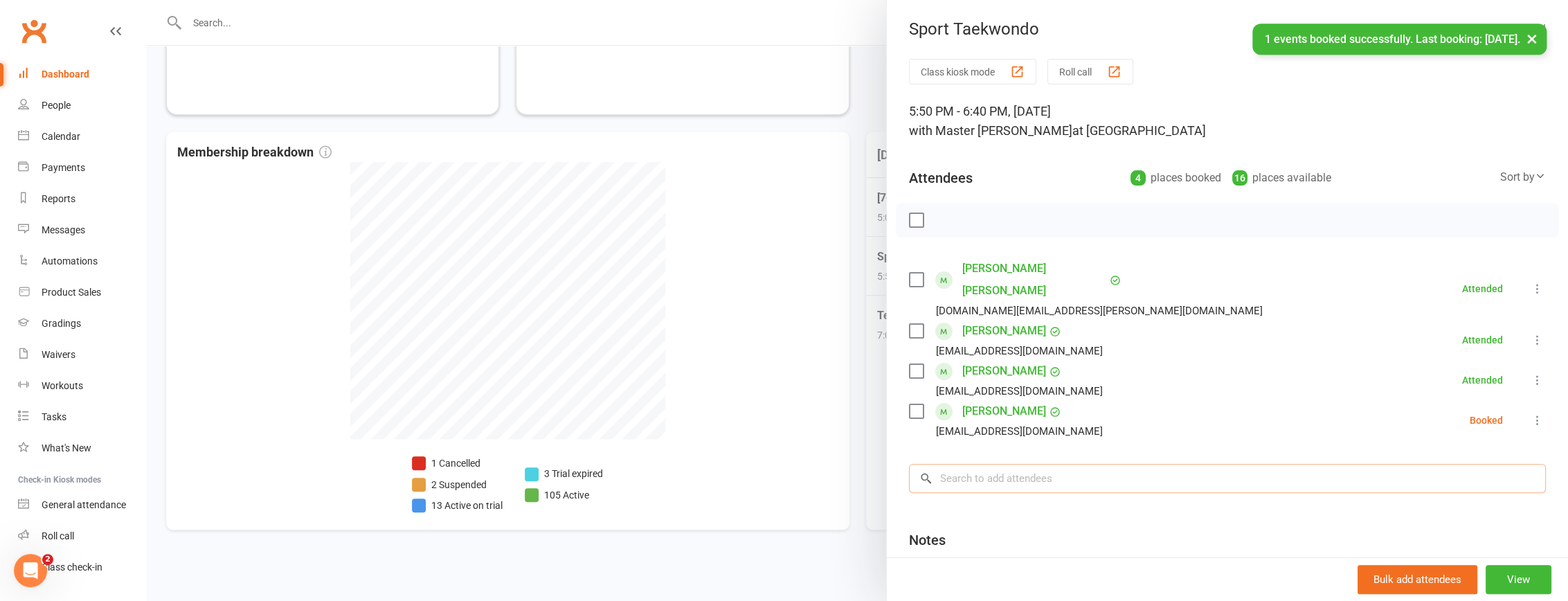
click at [1143, 464] on input "search" at bounding box center [1227, 478] width 637 height 29
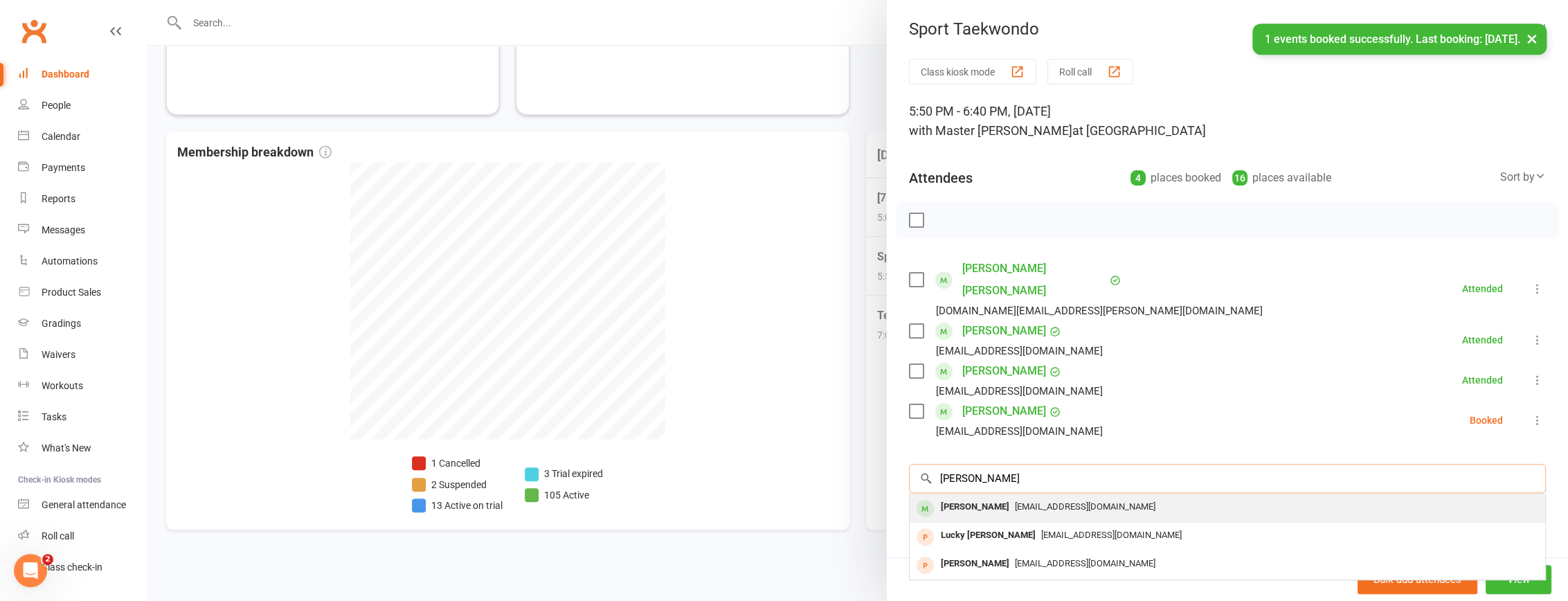
type input "haile"
click at [1135, 497] on div "ntkquynhvn@yahoo.com" at bounding box center [1227, 507] width 624 height 20
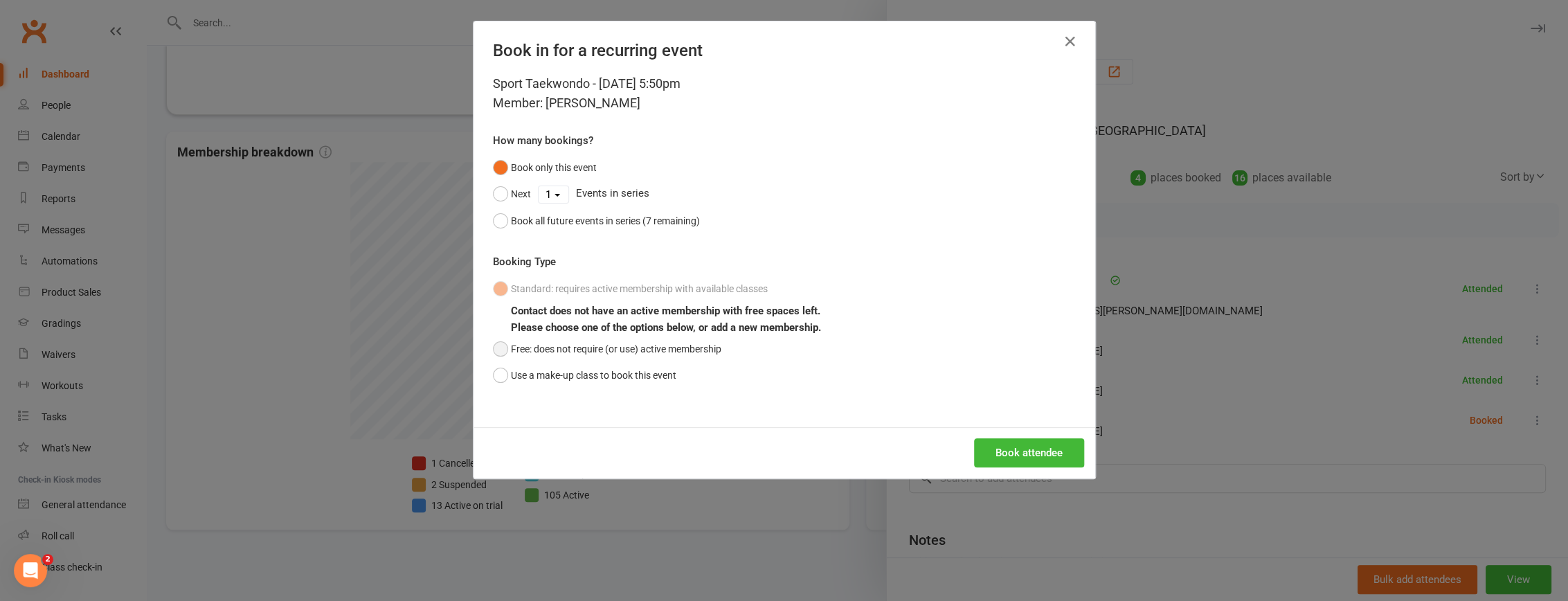
click at [660, 353] on button "Free: does not require (or use) active membership" at bounding box center [607, 349] width 229 height 26
click at [1003, 460] on button "Book attendee" at bounding box center [1029, 453] width 110 height 29
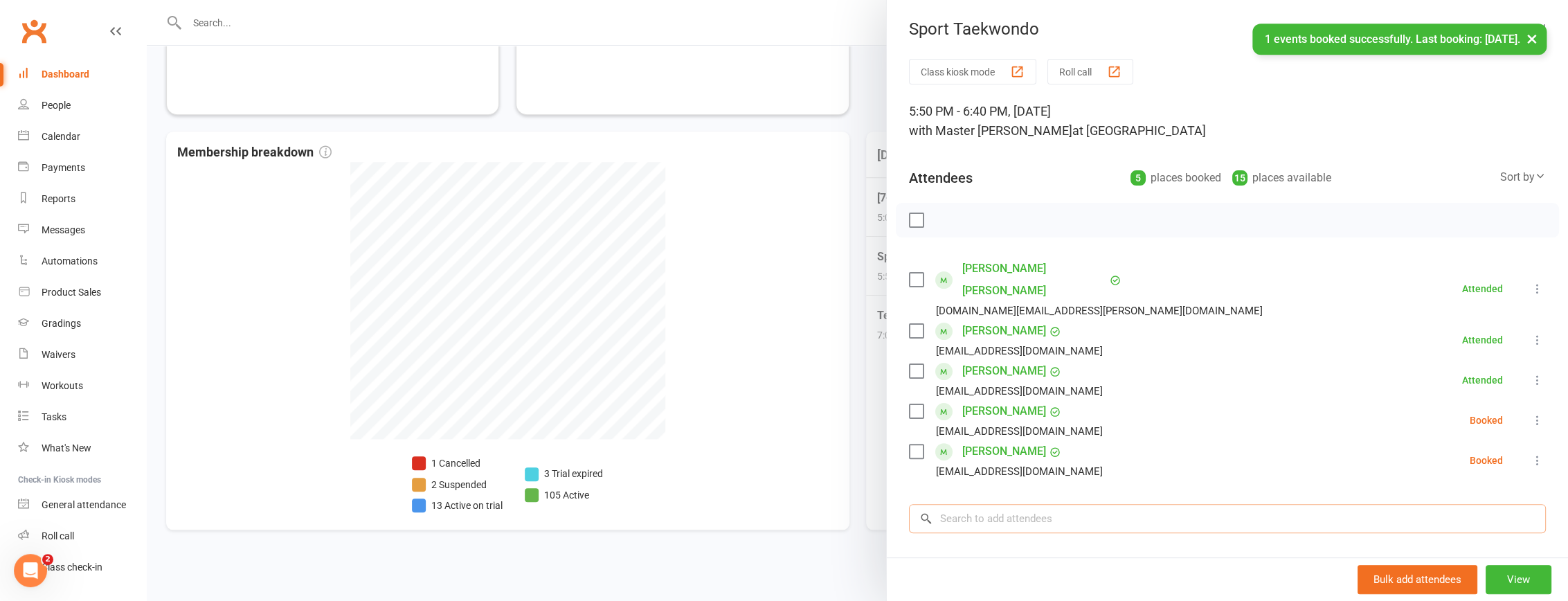
click at [1057, 504] on input "search" at bounding box center [1227, 519] width 637 height 29
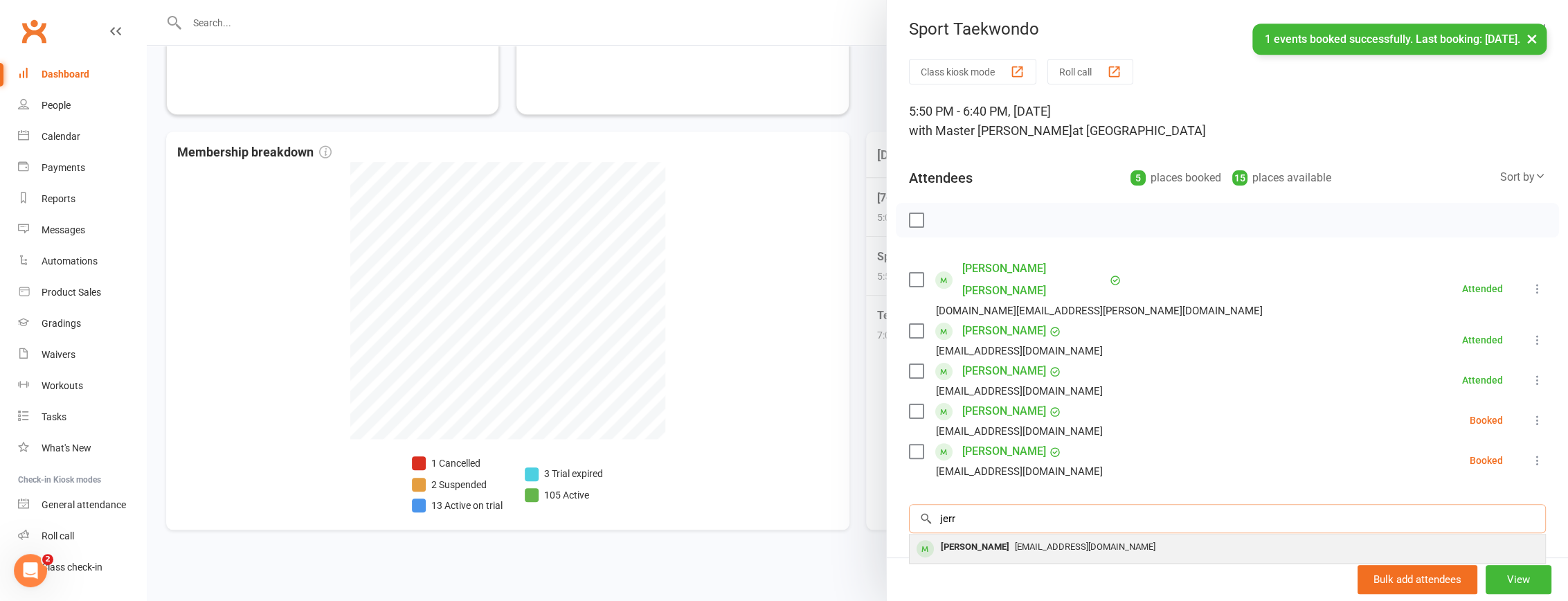
type input "jerr"
click at [1055, 541] on span "jerrytruong22@gmail.com" at bounding box center [1085, 546] width 140 height 10
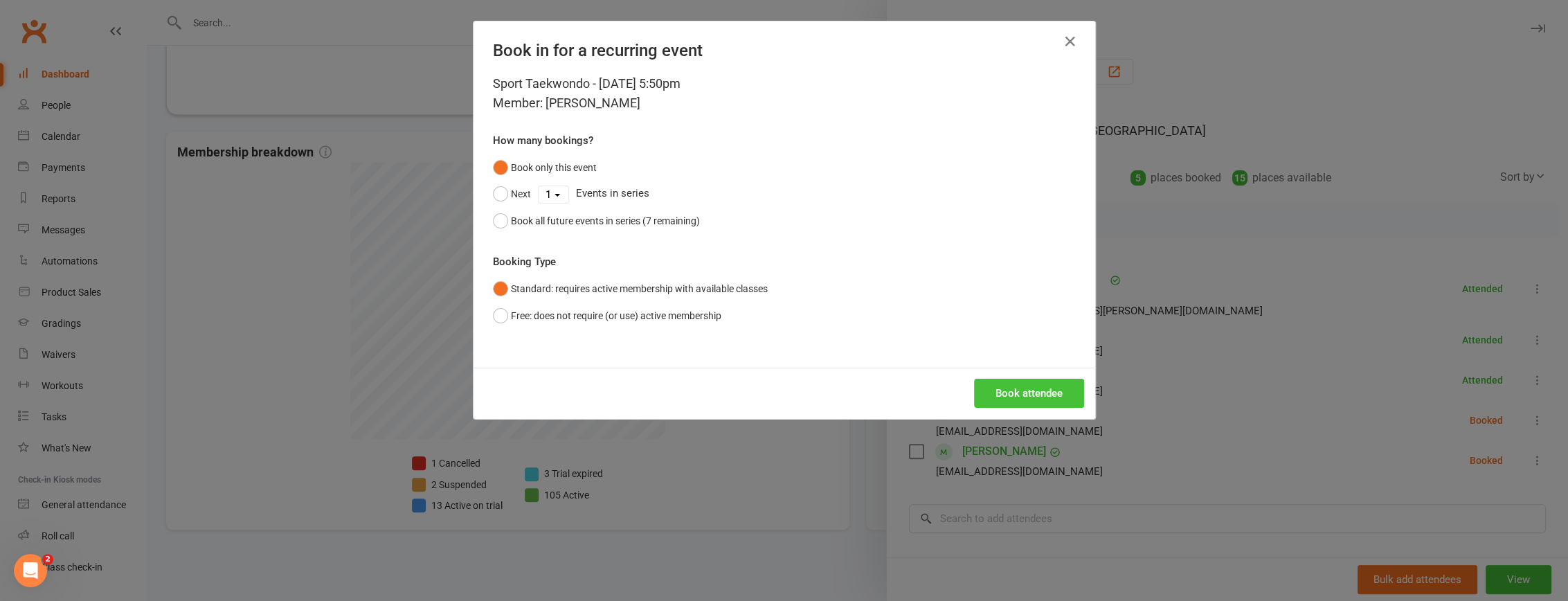
click at [1033, 395] on button "Book attendee" at bounding box center [1029, 393] width 110 height 29
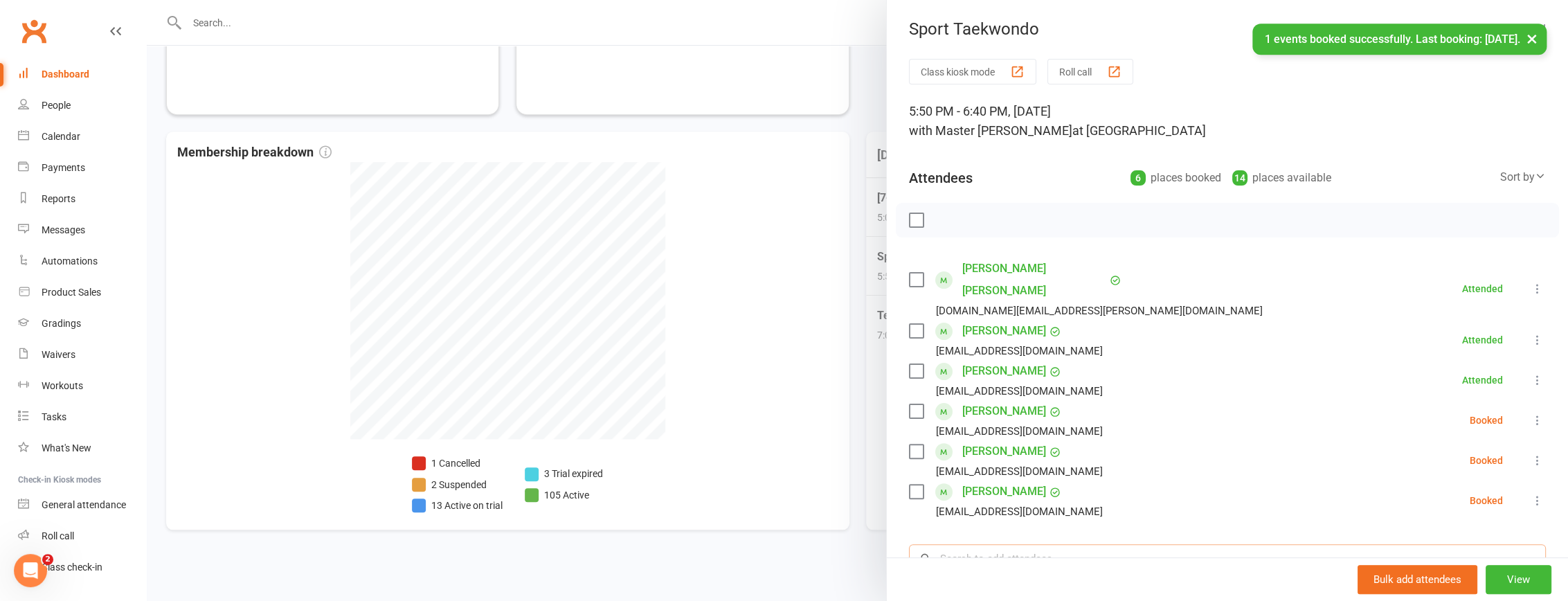
click at [1021, 544] on input "search" at bounding box center [1227, 558] width 637 height 29
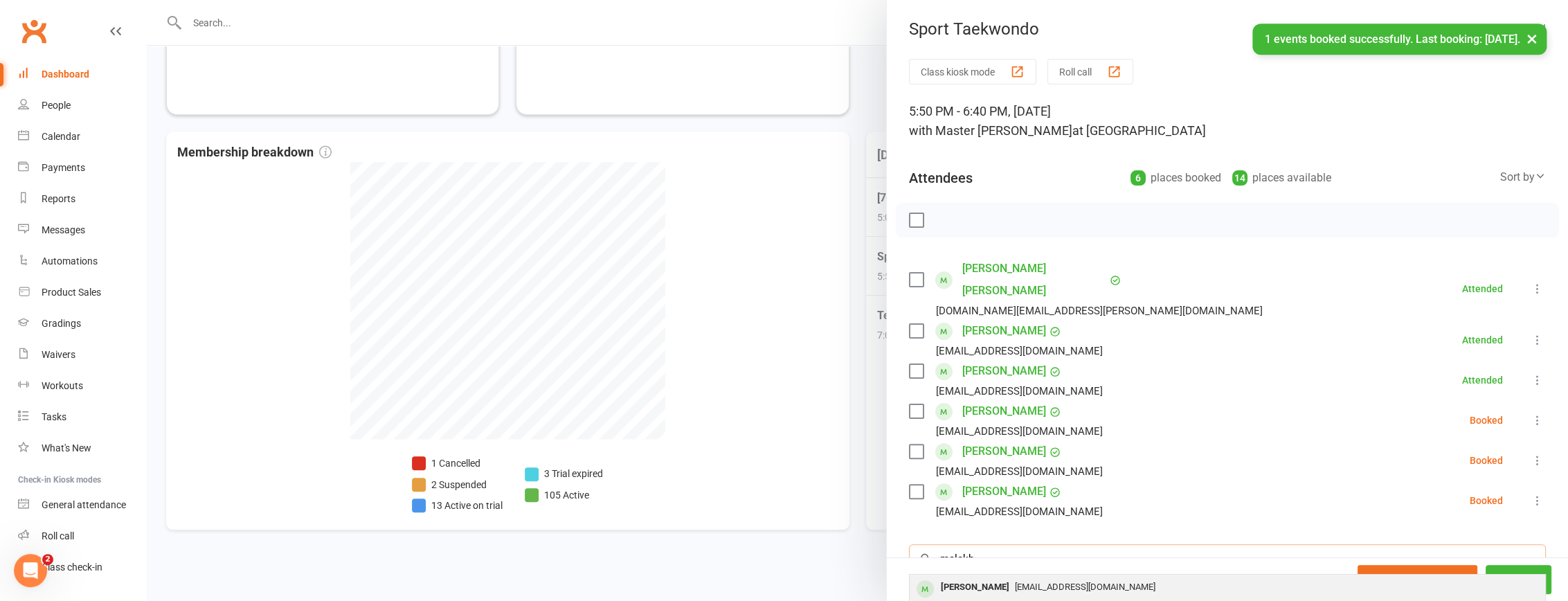
type input "malakh"
click at [1022, 581] on span "kamupala_m_e@hotmail.com" at bounding box center [1085, 587] width 140 height 10
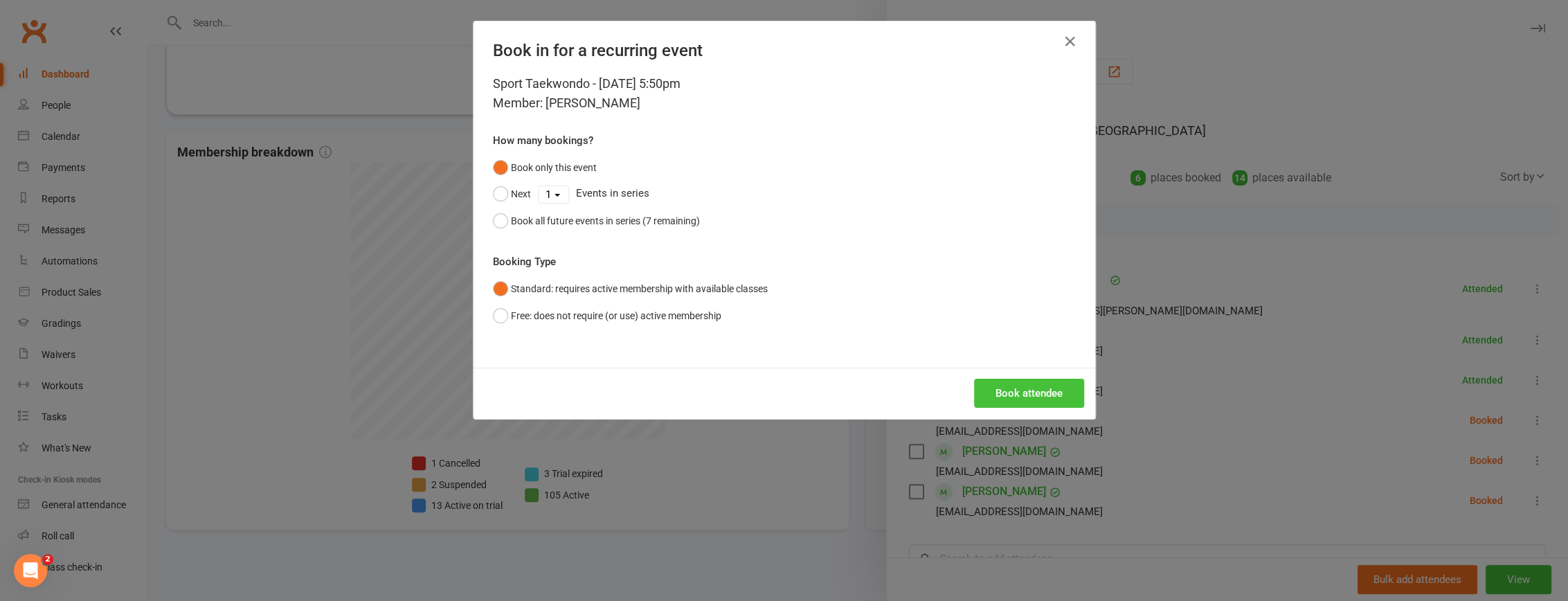
click at [1020, 388] on button "Book attendee" at bounding box center [1029, 393] width 110 height 29
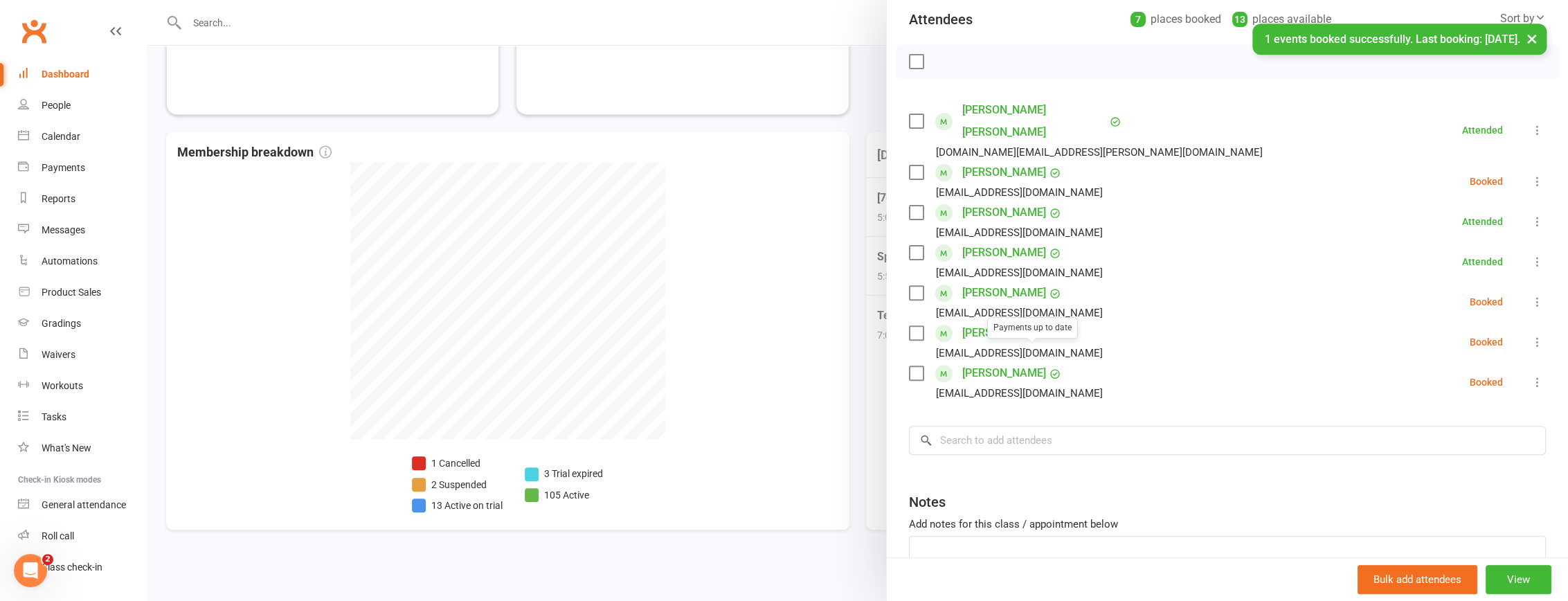
scroll to position [229, 0]
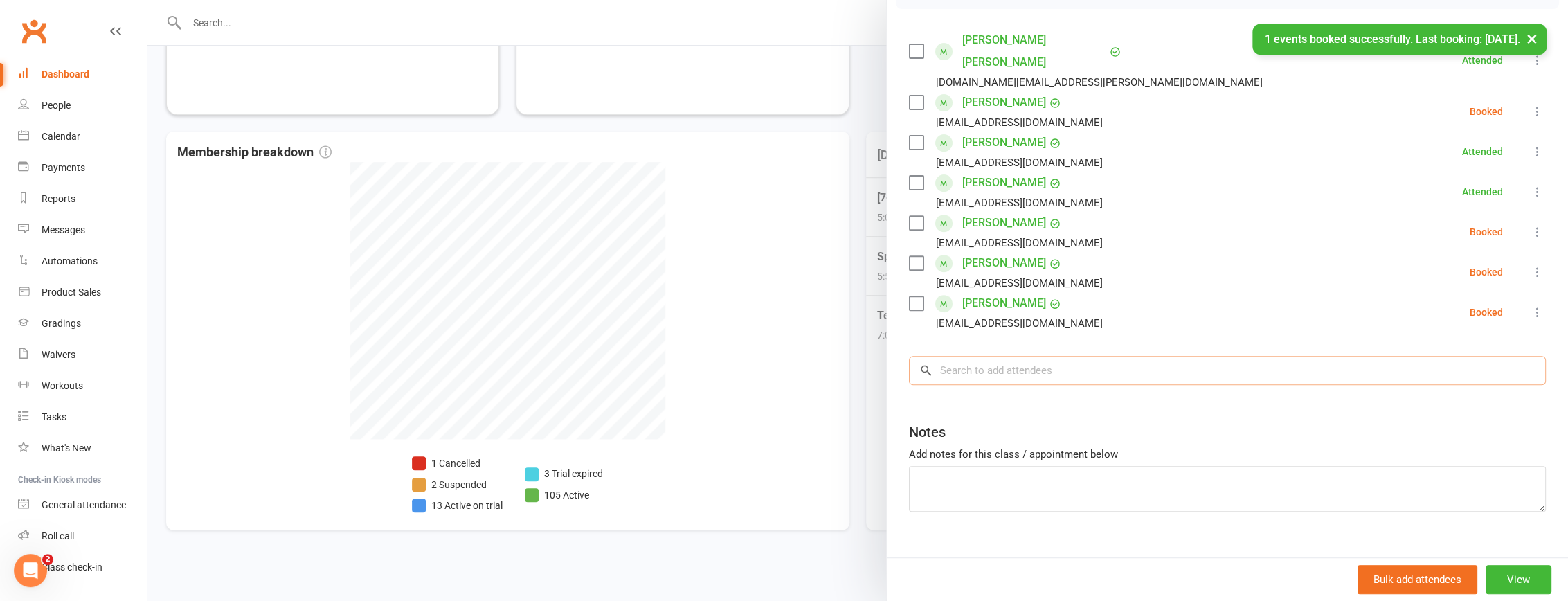
click at [1014, 356] on input "search" at bounding box center [1227, 370] width 637 height 29
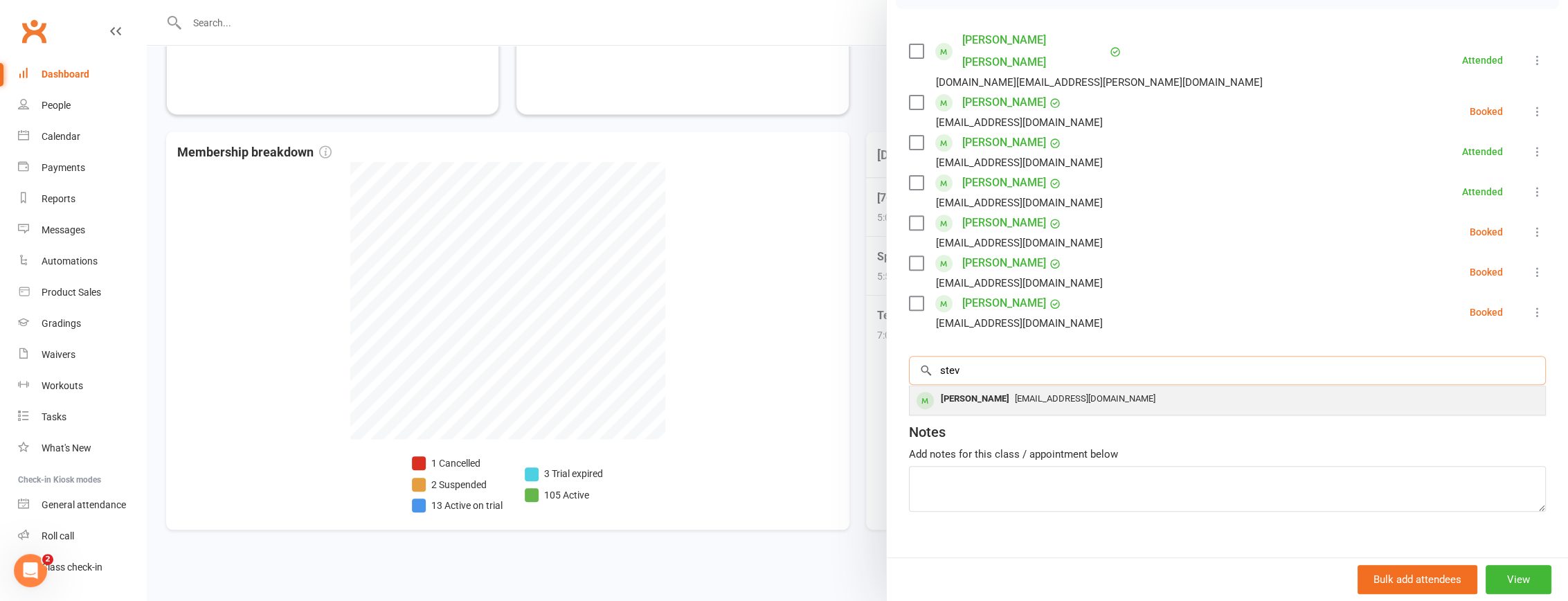
type input "stev"
click at [1015, 389] on div "Steven Lam Hoang Le" at bounding box center [975, 399] width 80 height 20
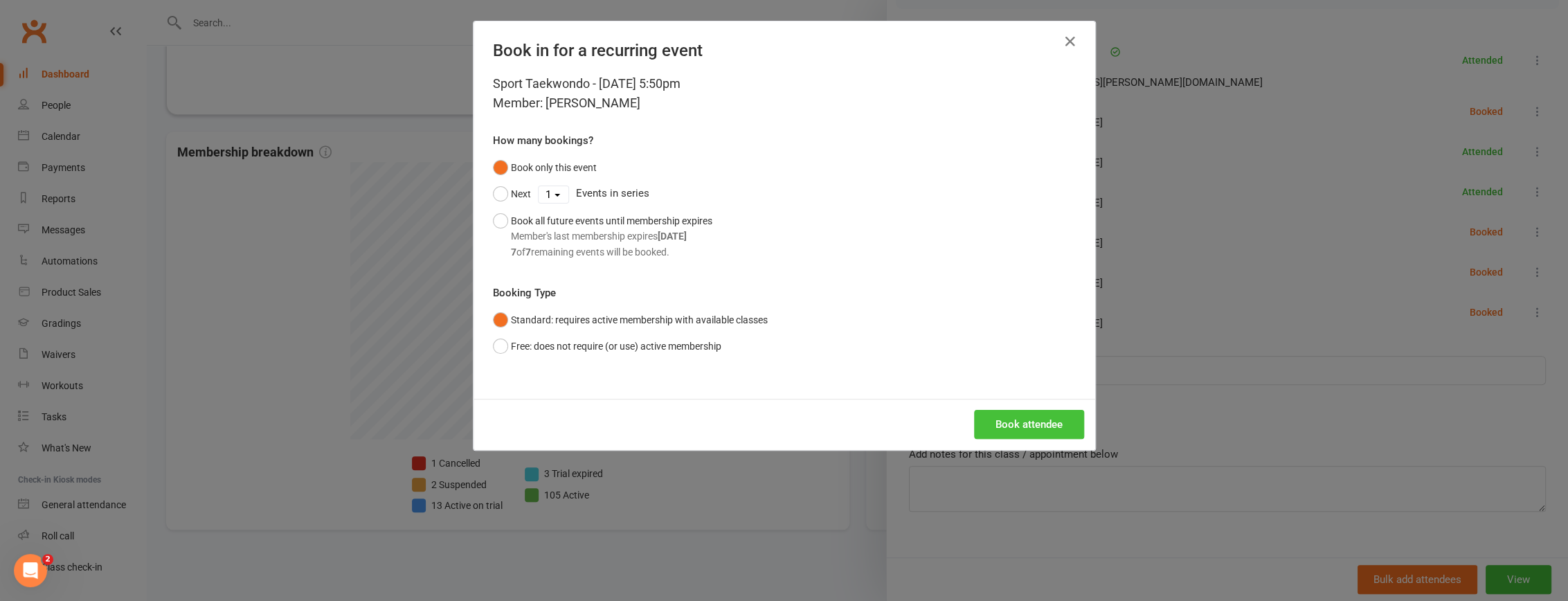
click at [1035, 416] on button "Book attendee" at bounding box center [1029, 424] width 110 height 29
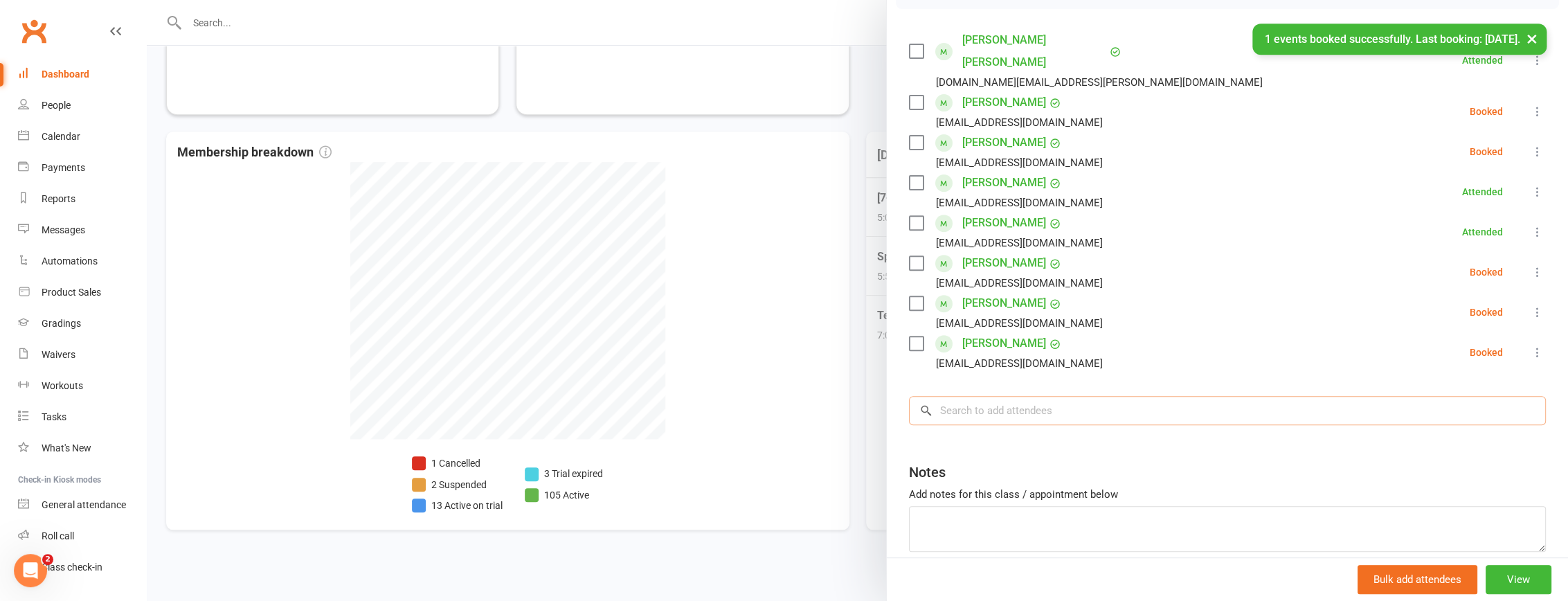
click at [1058, 396] on input "search" at bounding box center [1227, 410] width 637 height 29
type input "sebast"
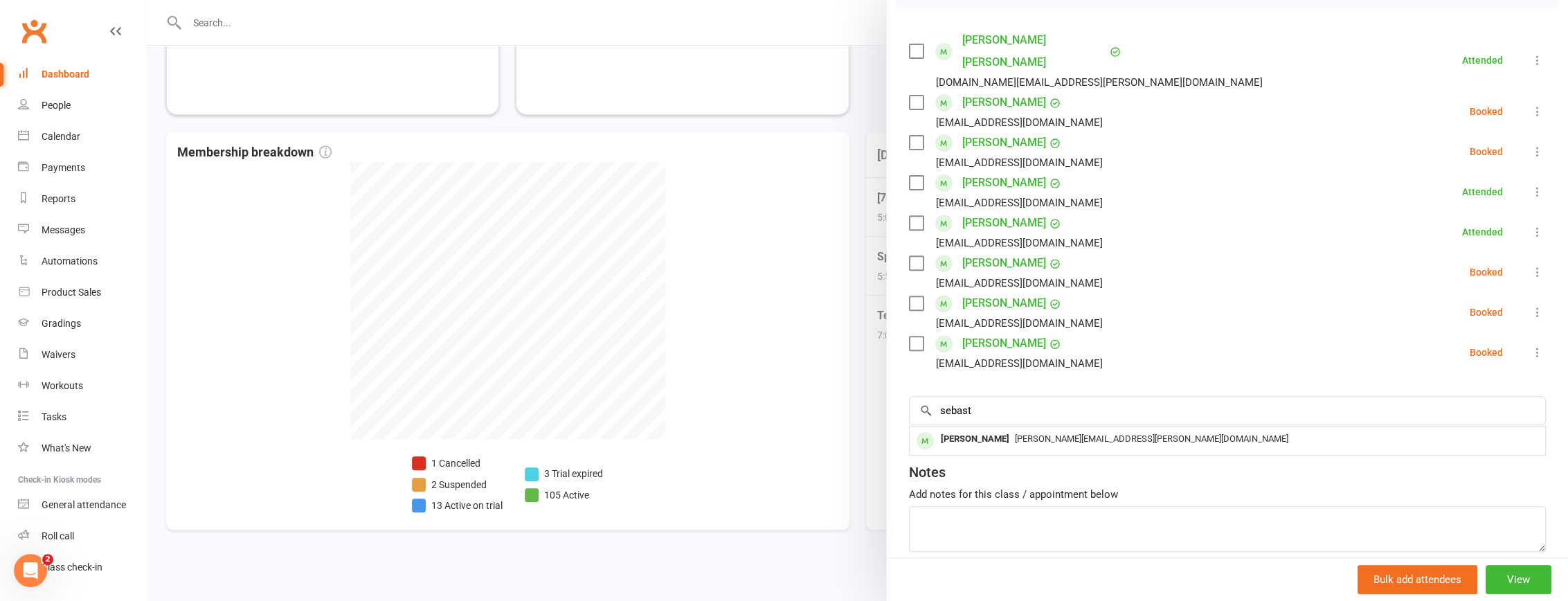
click at [1076, 433] on span "adrian.scaringi@gmail.com" at bounding box center [1152, 438] width 274 height 10
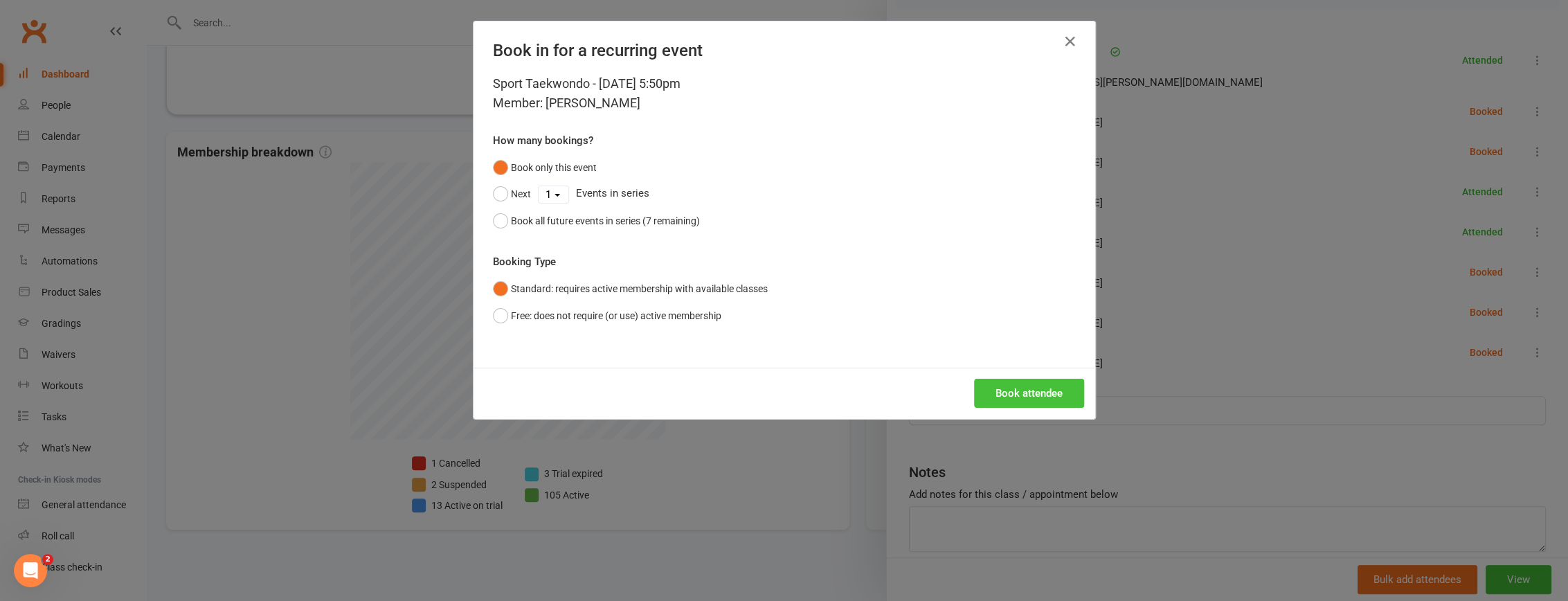
click at [1048, 392] on button "Book attendee" at bounding box center [1029, 393] width 110 height 29
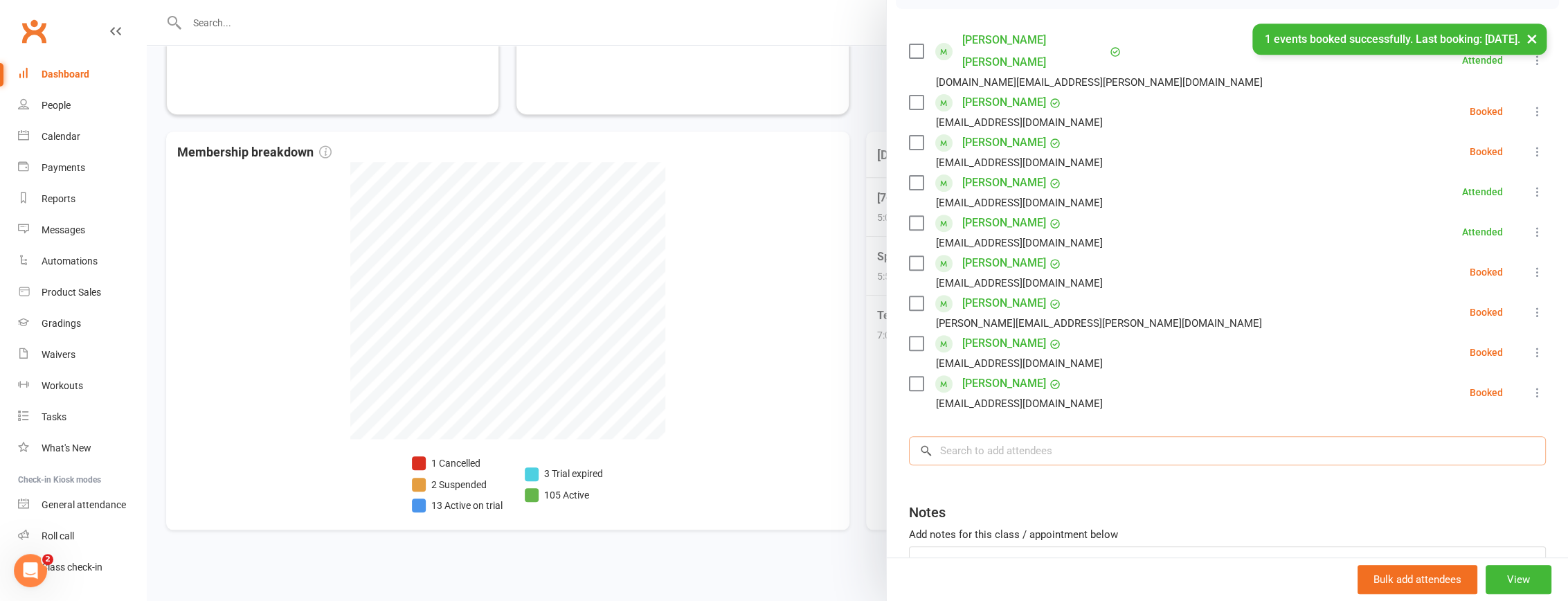
click at [1053, 436] on input "search" at bounding box center [1227, 451] width 637 height 29
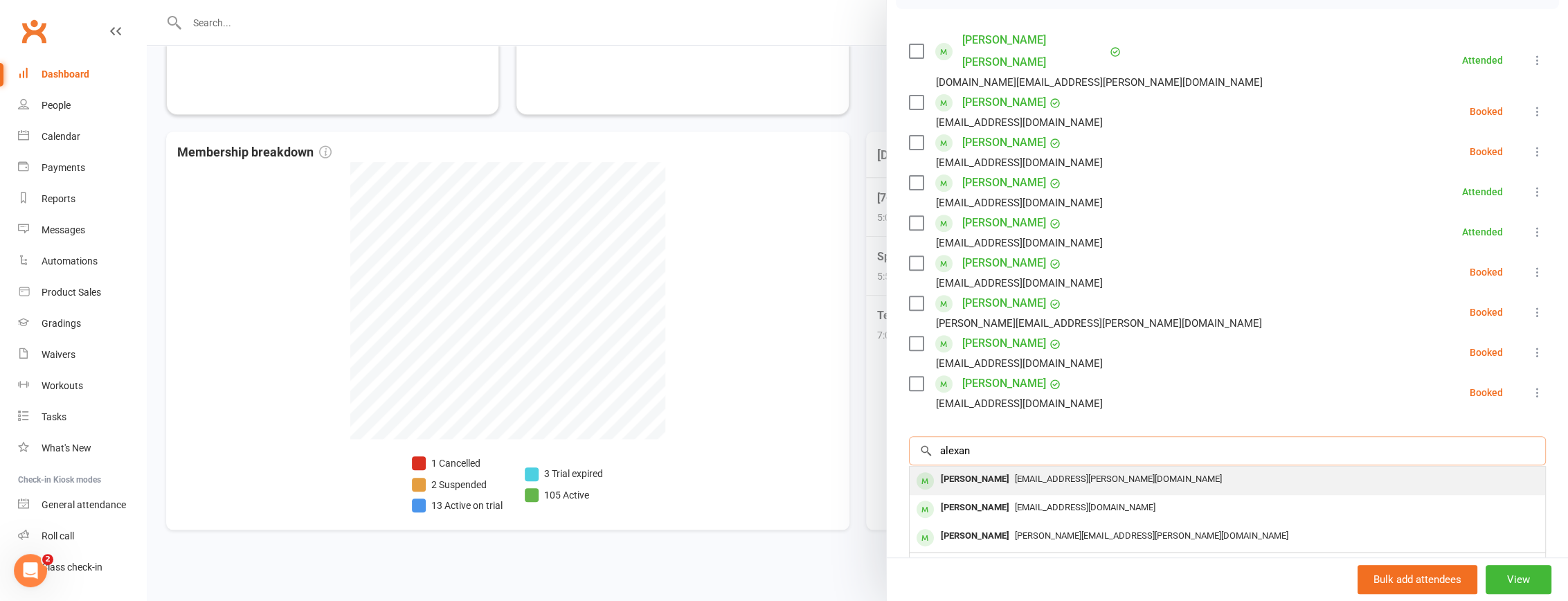
type input "alexan"
click at [1059, 474] on span "trixie.nguyen@ymail.com" at bounding box center [1119, 479] width 207 height 10
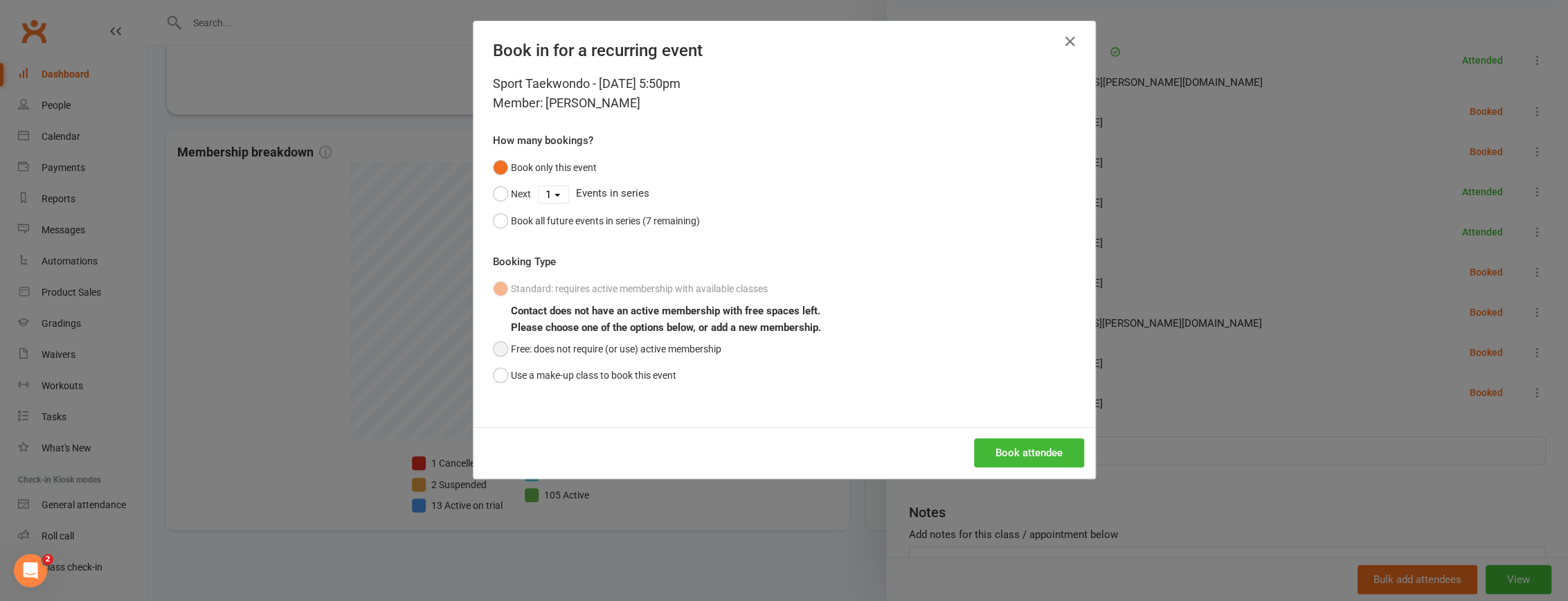
click at [694, 349] on button "Free: does not require (or use) active membership" at bounding box center [607, 349] width 229 height 26
click at [1006, 458] on button "Book attendee" at bounding box center [1029, 453] width 110 height 29
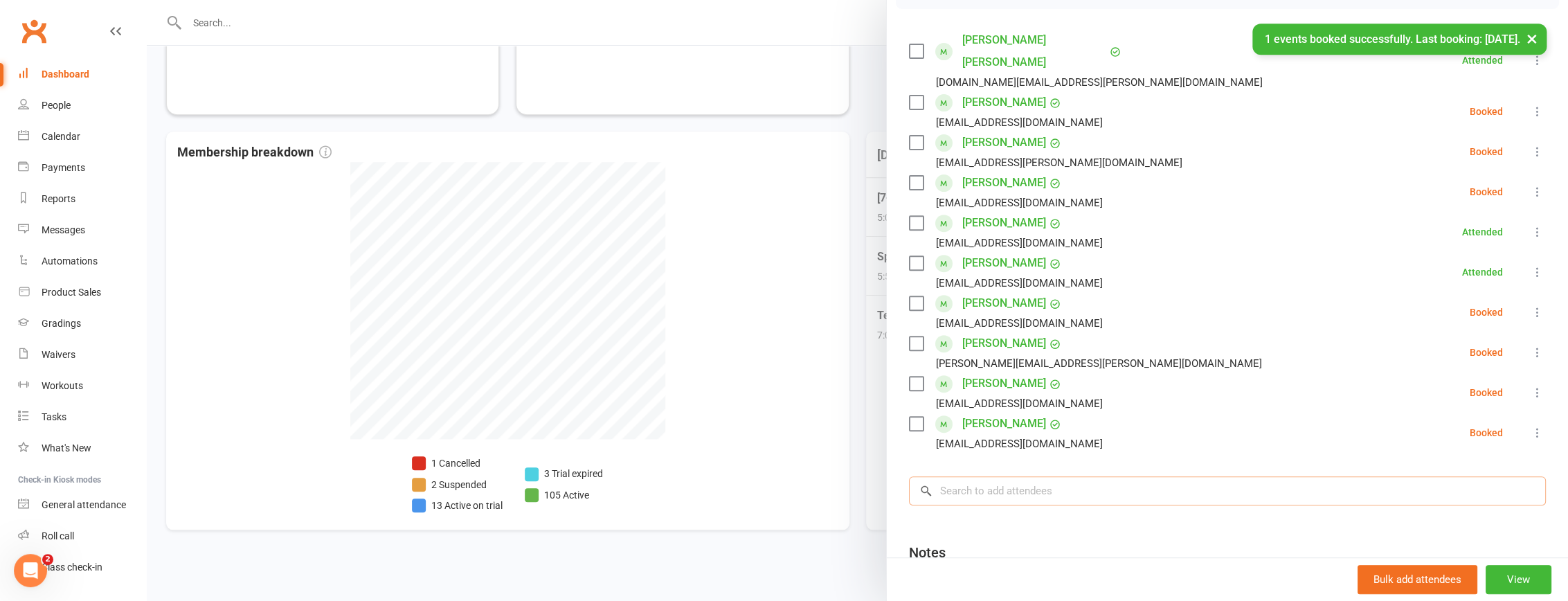
click at [1060, 476] on input "search" at bounding box center [1227, 490] width 637 height 29
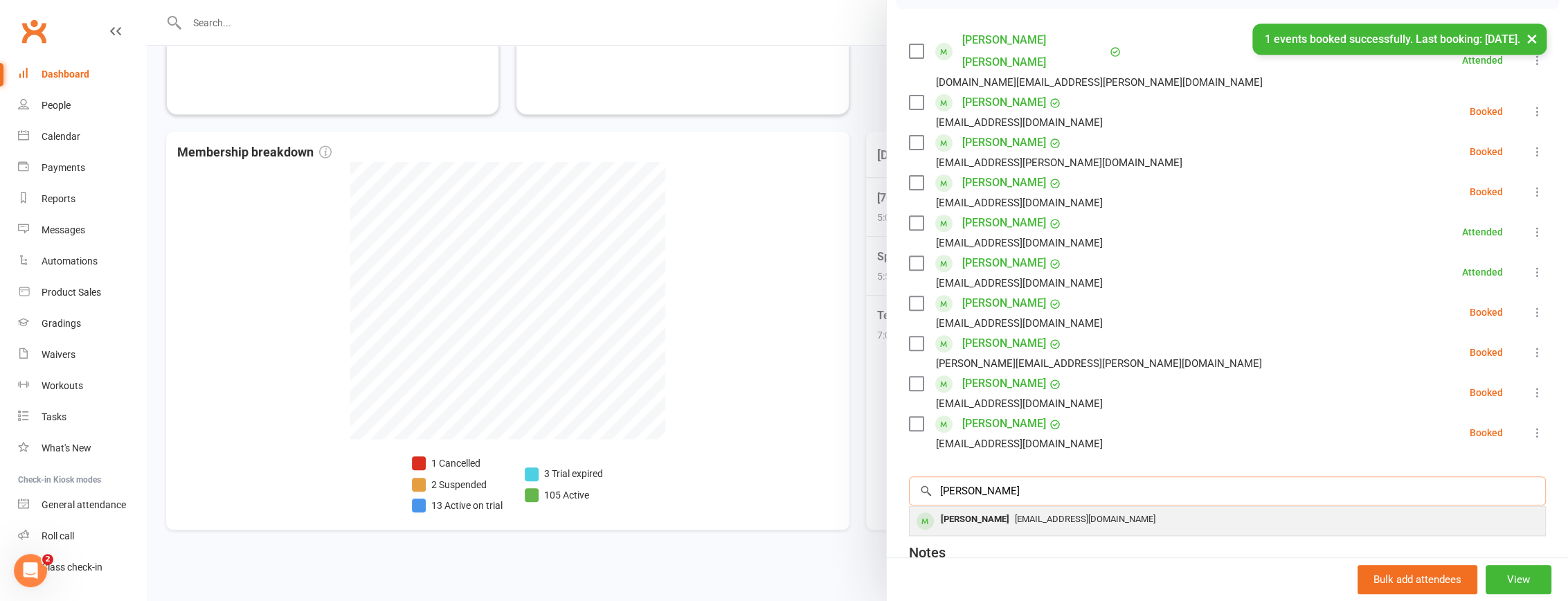
type input "harson"
click at [1055, 513] on span "Ivythinguyen80@gmail.com" at bounding box center [1085, 519] width 140 height 10
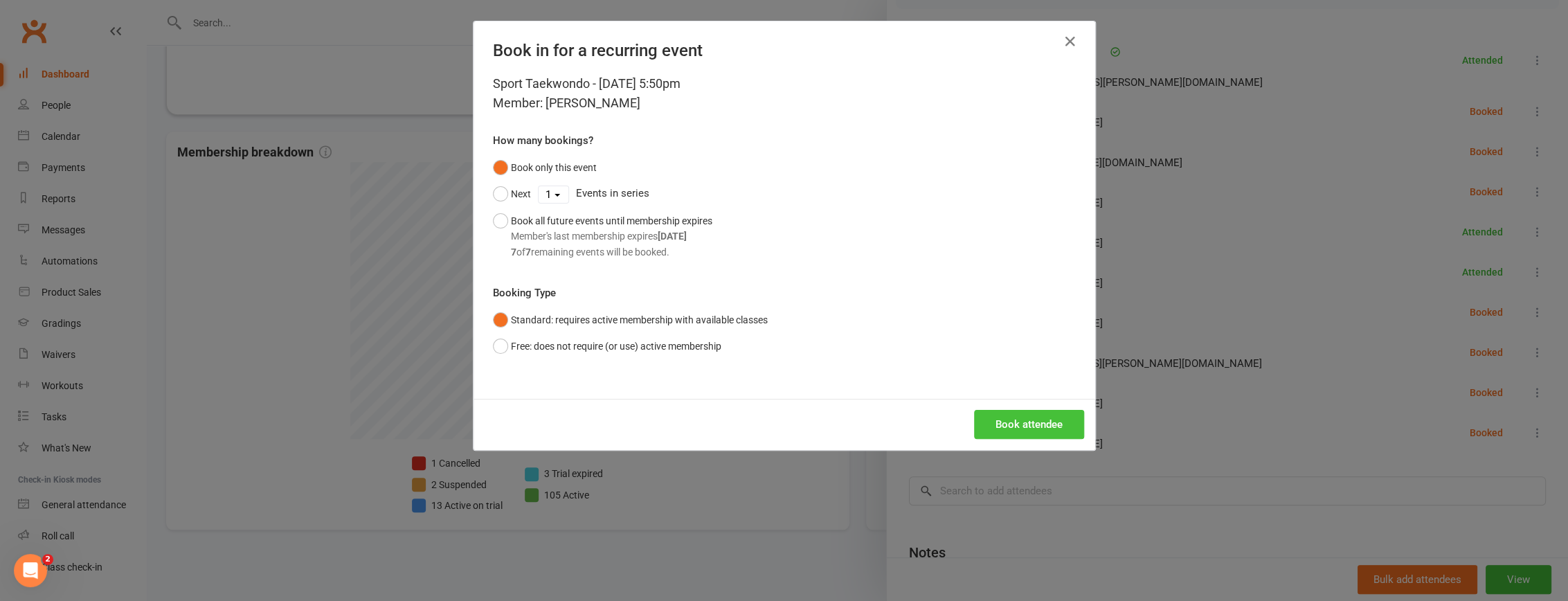
click at [1010, 425] on button "Book attendee" at bounding box center [1029, 424] width 110 height 29
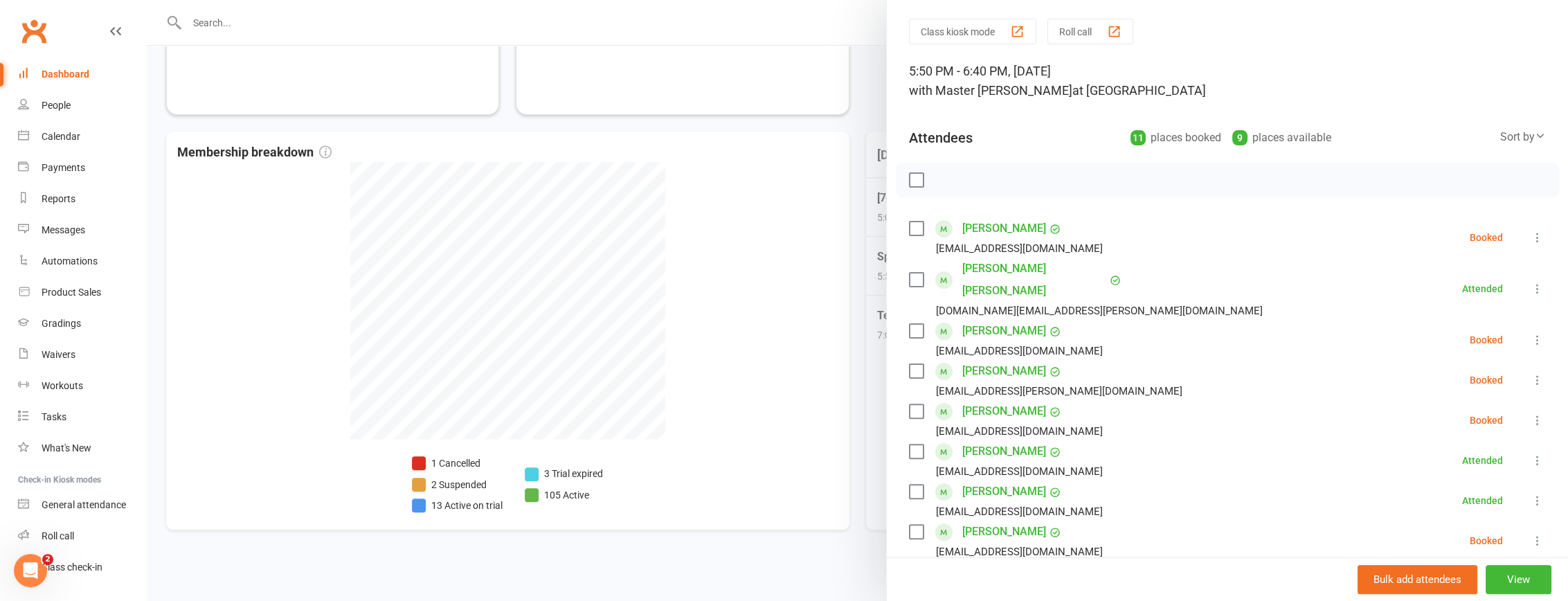
scroll to position [389, 0]
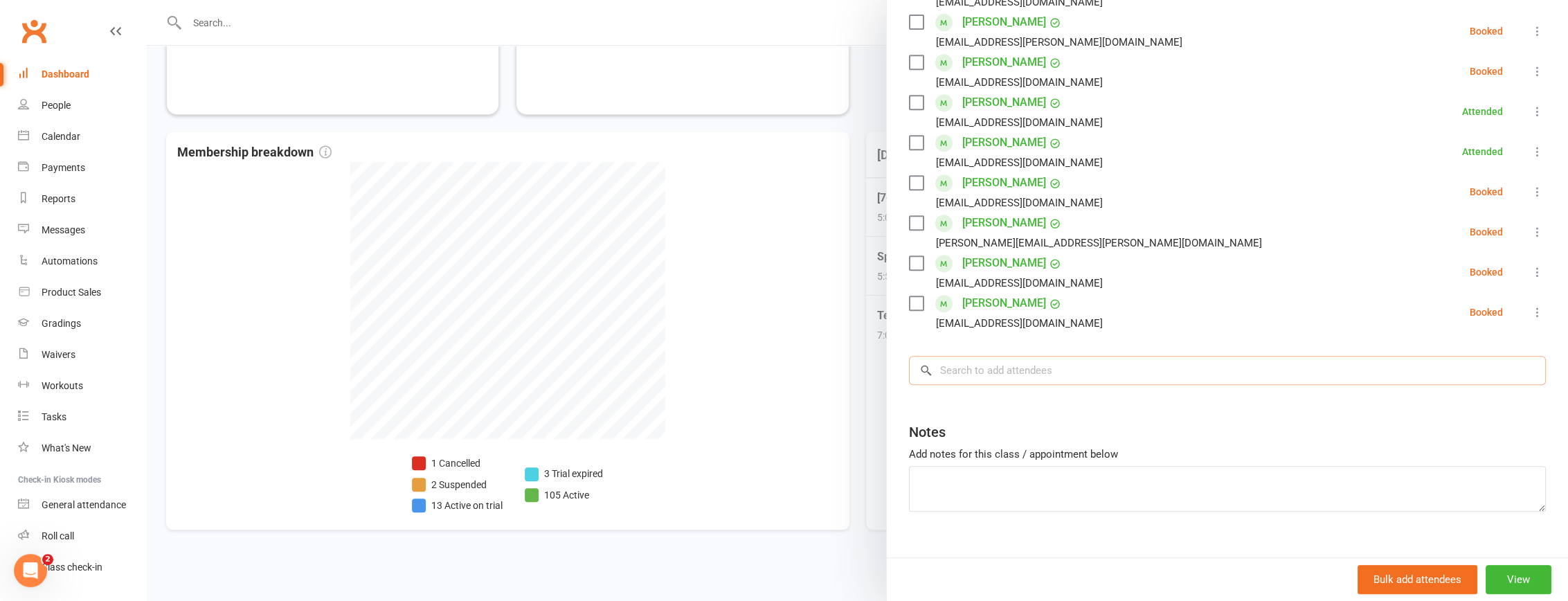
click at [1049, 358] on input "search" at bounding box center [1227, 370] width 637 height 29
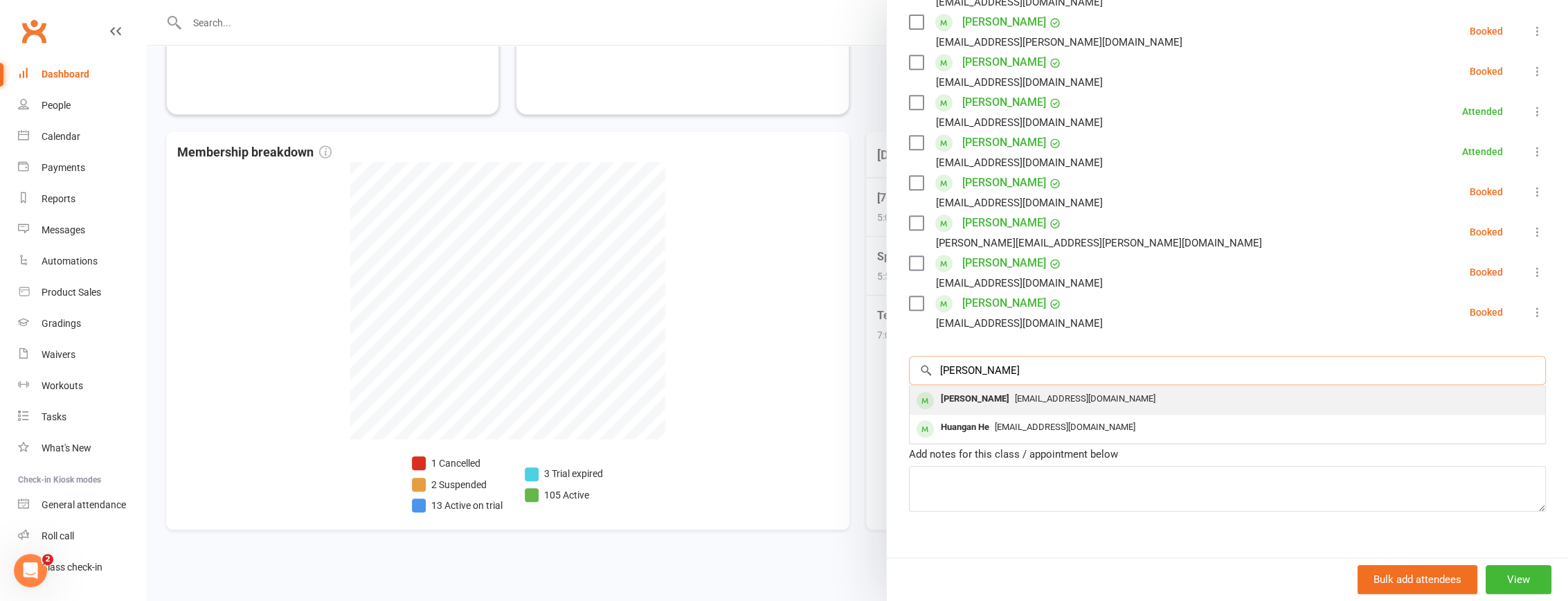
type input "huang"
click at [1054, 393] on span "sarahjing1@hotmail.com" at bounding box center [1085, 398] width 140 height 10
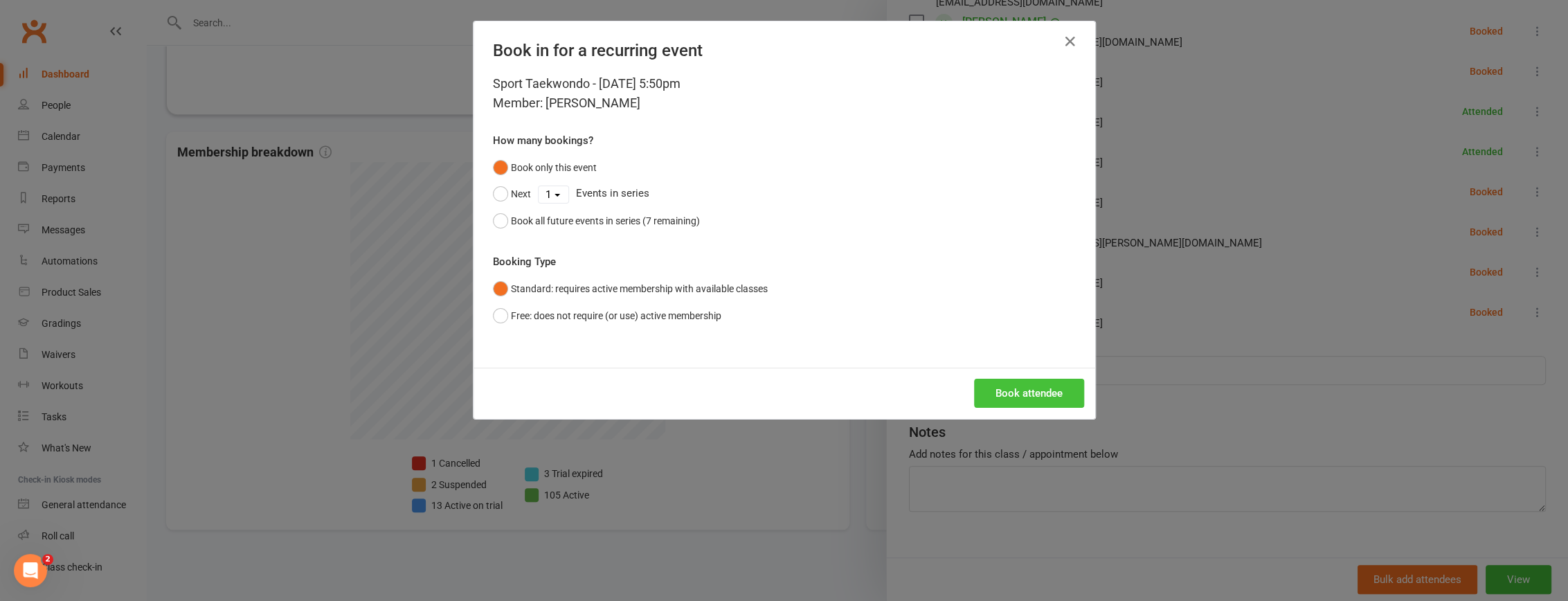
click at [1006, 391] on button "Book attendee" at bounding box center [1029, 393] width 110 height 29
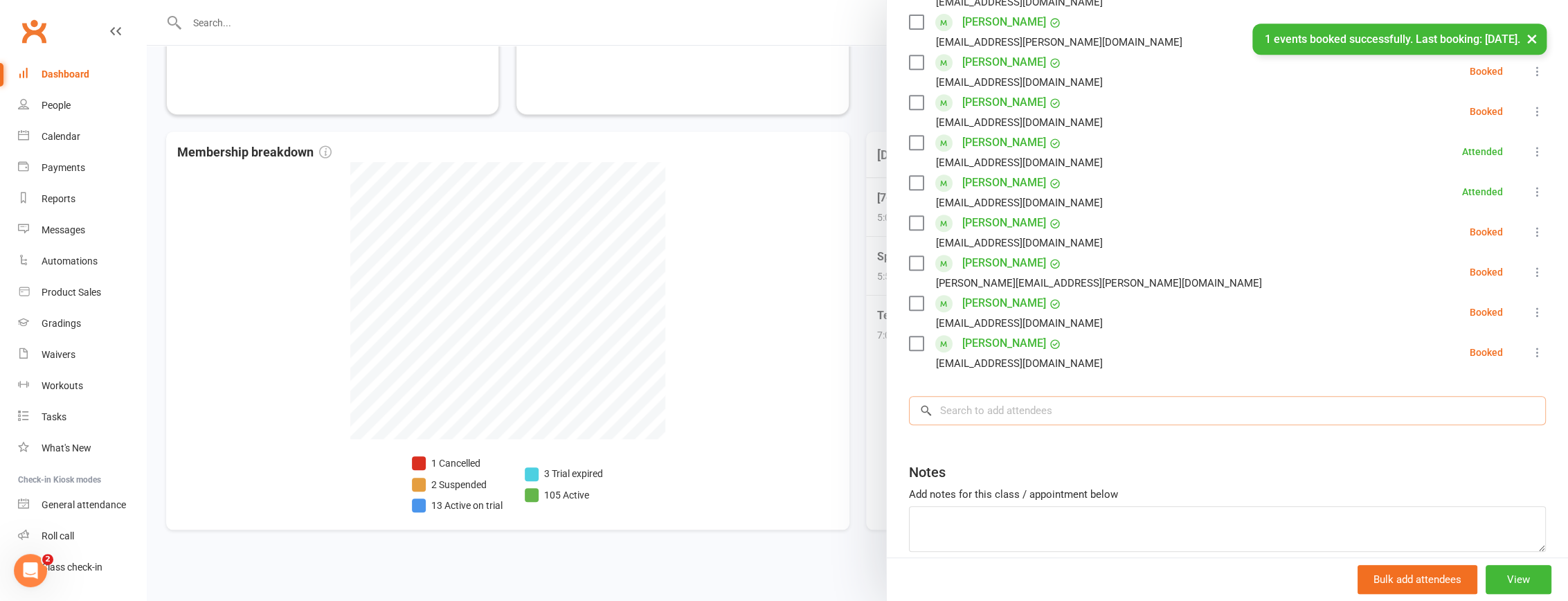
click at [1061, 396] on input "search" at bounding box center [1227, 410] width 637 height 29
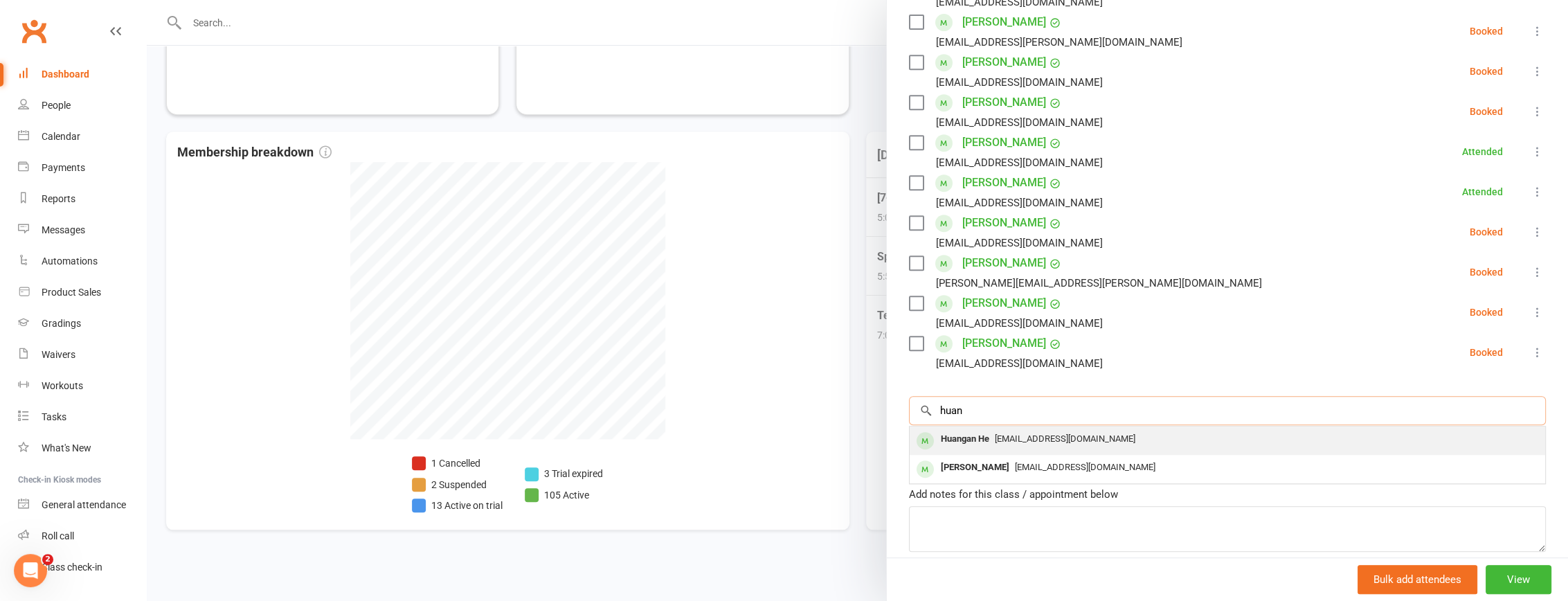
type input "huan"
click at [1046, 433] on span "sarahjing1@hotmail.com" at bounding box center [1065, 438] width 140 height 10
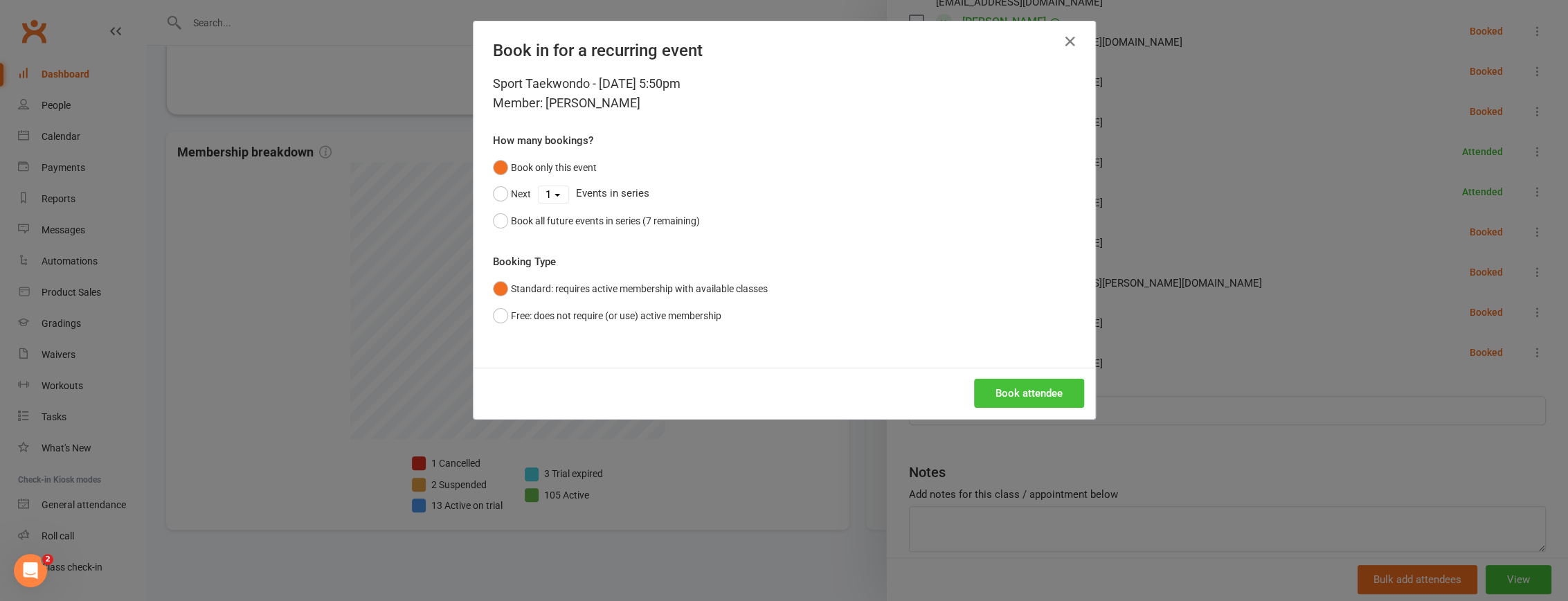
click at [1034, 383] on button "Book attendee" at bounding box center [1029, 393] width 110 height 29
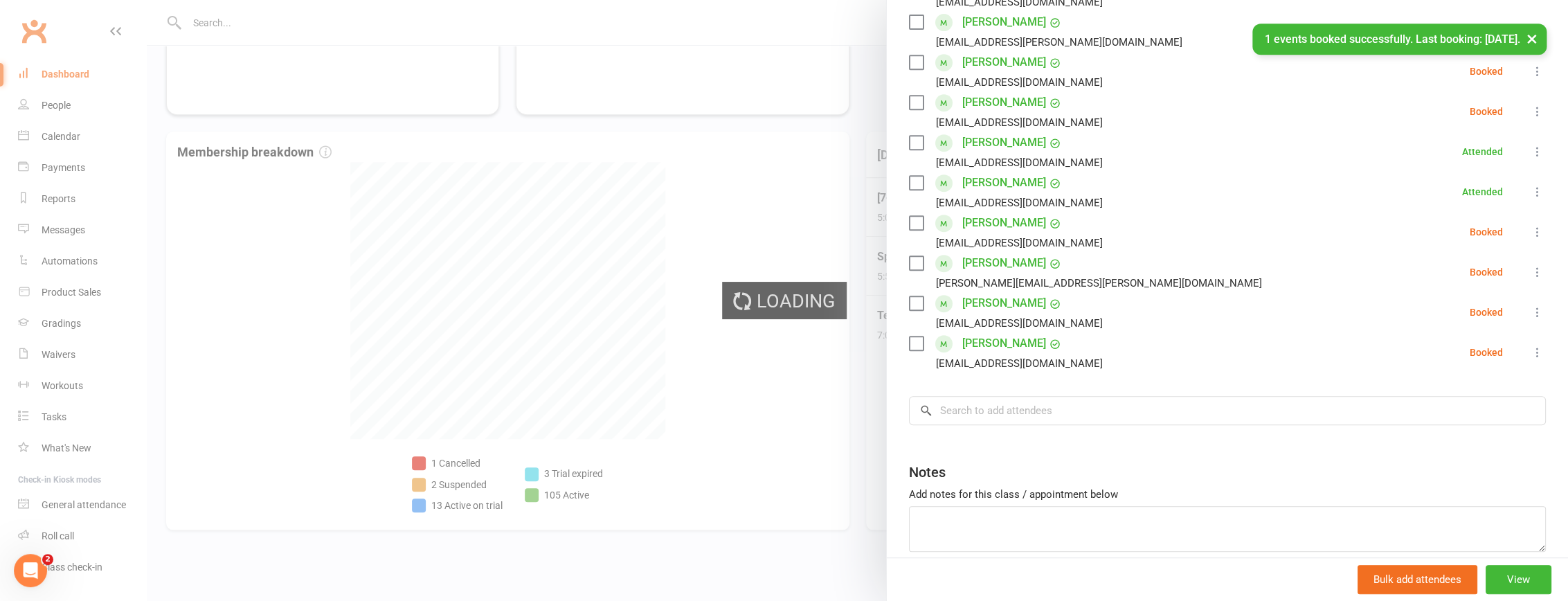
scroll to position [429, 0]
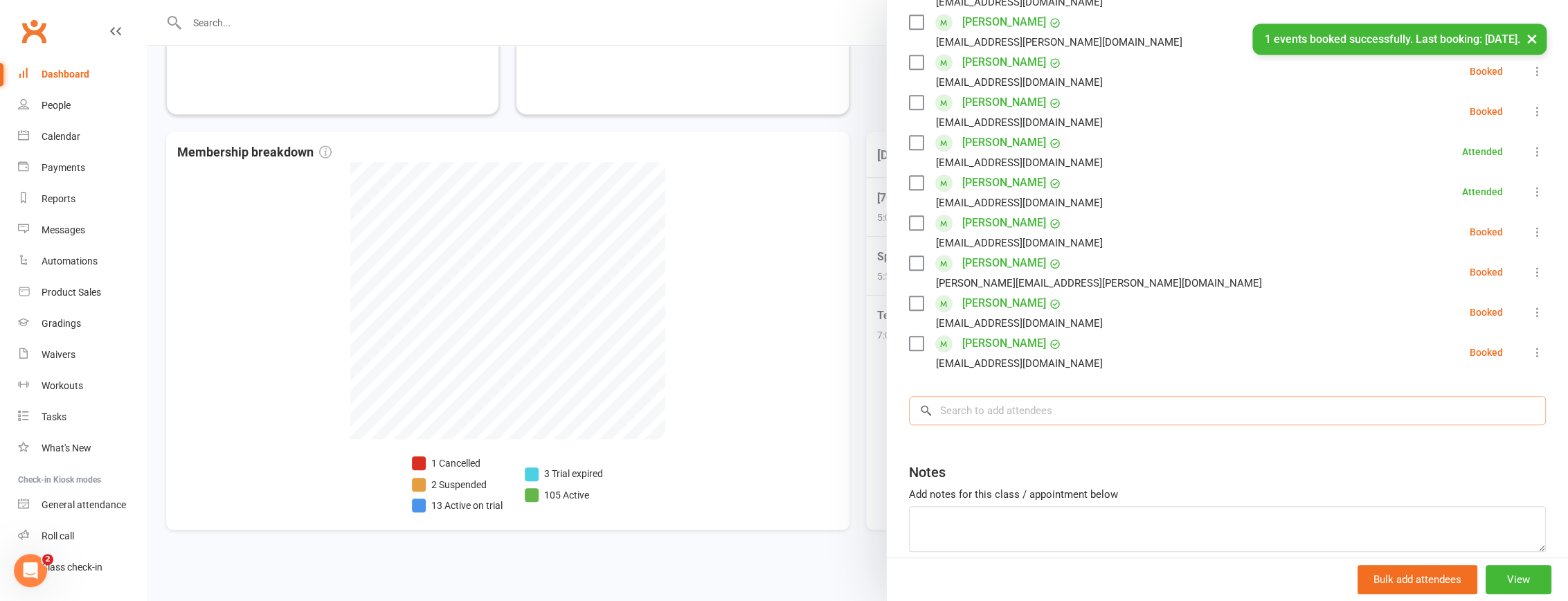
click at [1063, 396] on input "search" at bounding box center [1227, 410] width 637 height 29
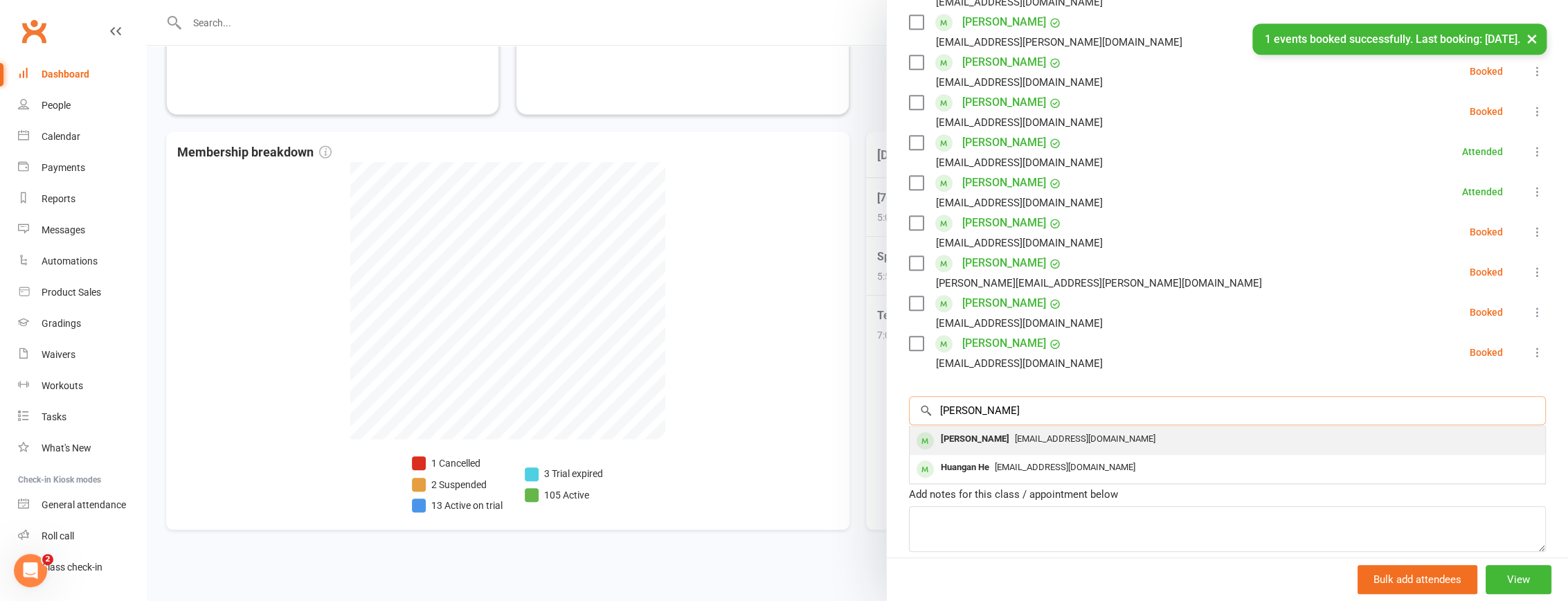
type input "huang"
click at [1064, 429] on div "sarahjing1@hotmail.com" at bounding box center [1227, 439] width 624 height 20
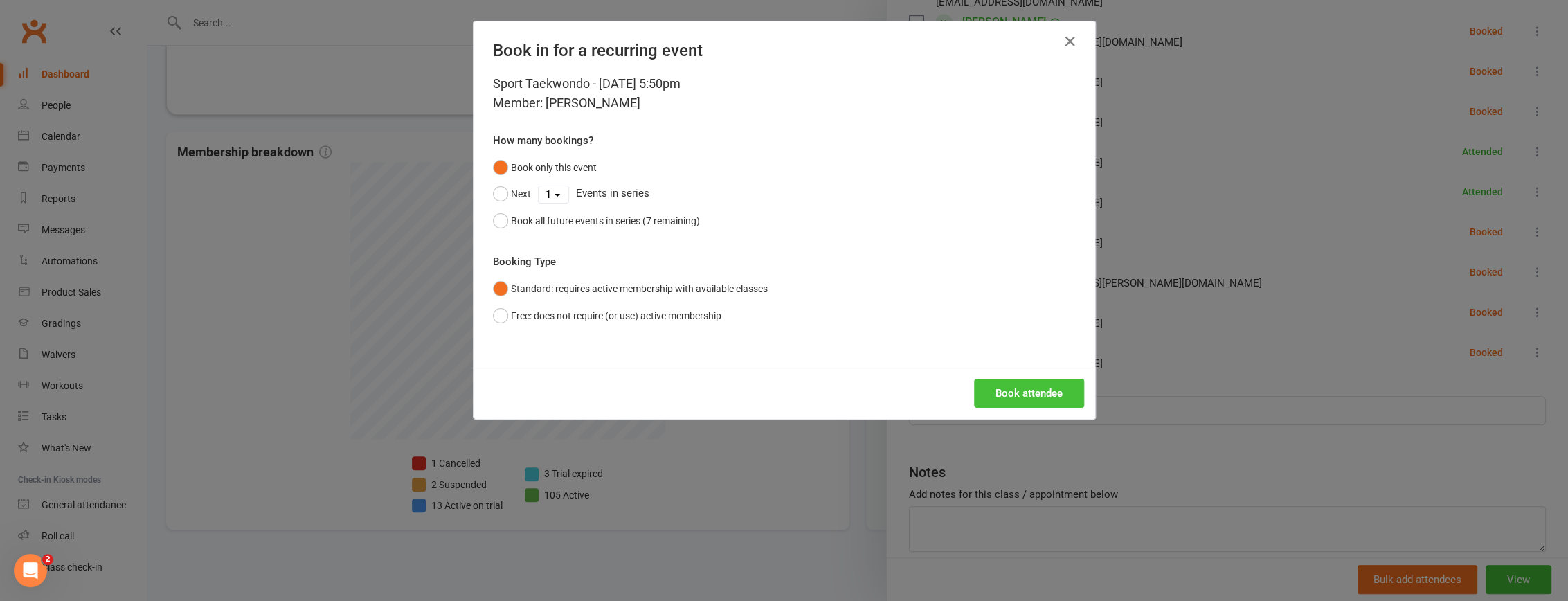
click at [1021, 388] on button "Book attendee" at bounding box center [1029, 393] width 110 height 29
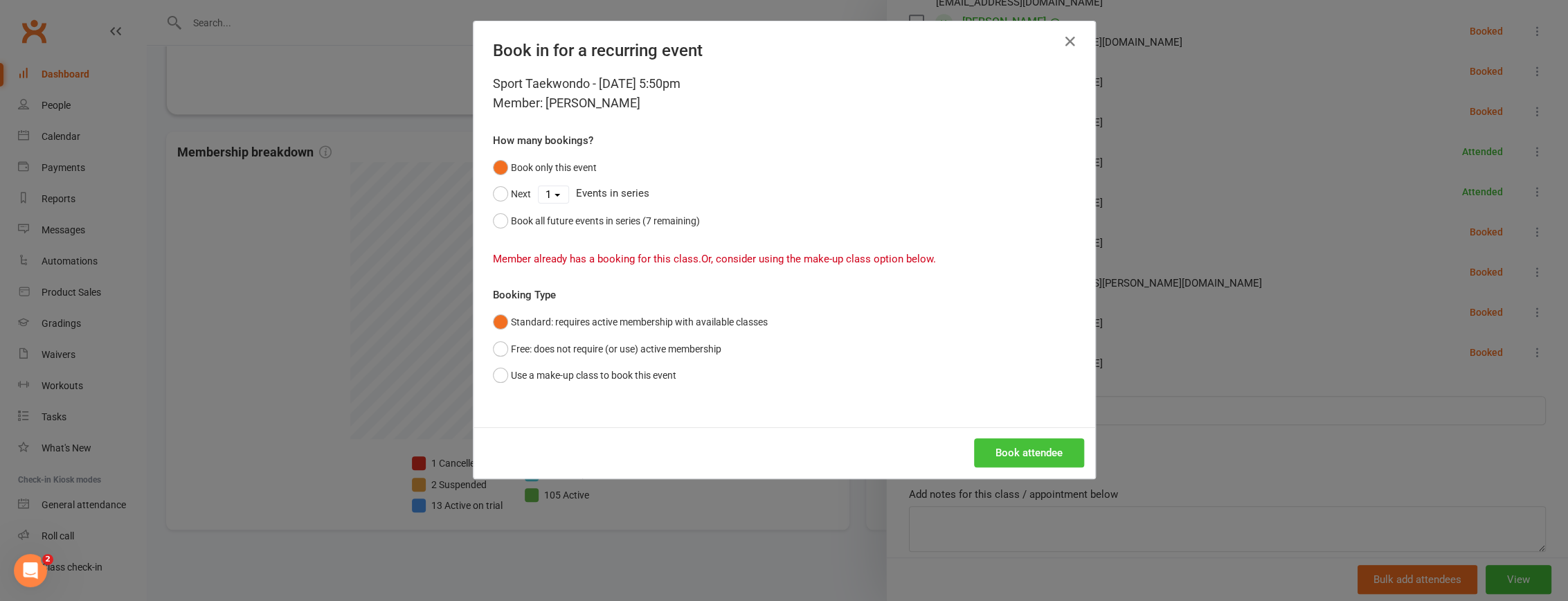
click at [1017, 448] on button "Book attendee" at bounding box center [1029, 453] width 110 height 29
click at [1063, 43] on icon "button" at bounding box center [1070, 41] width 17 height 17
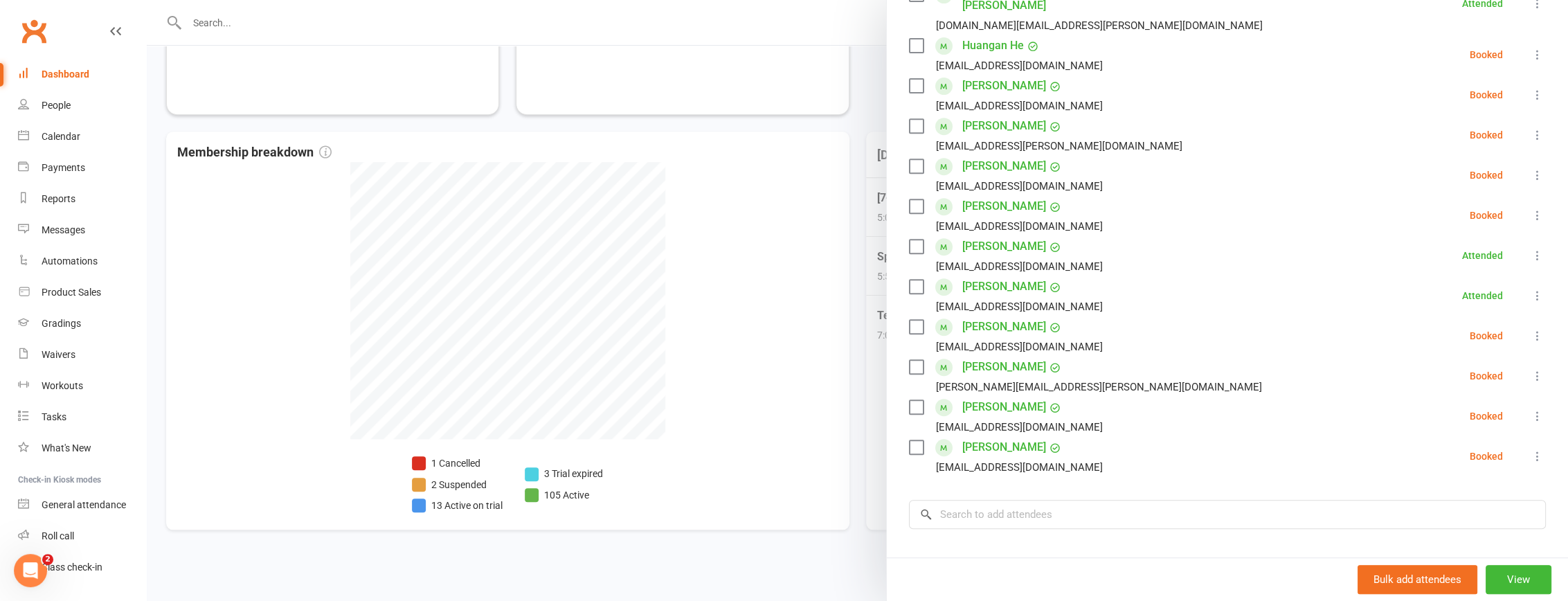
scroll to position [304, 0]
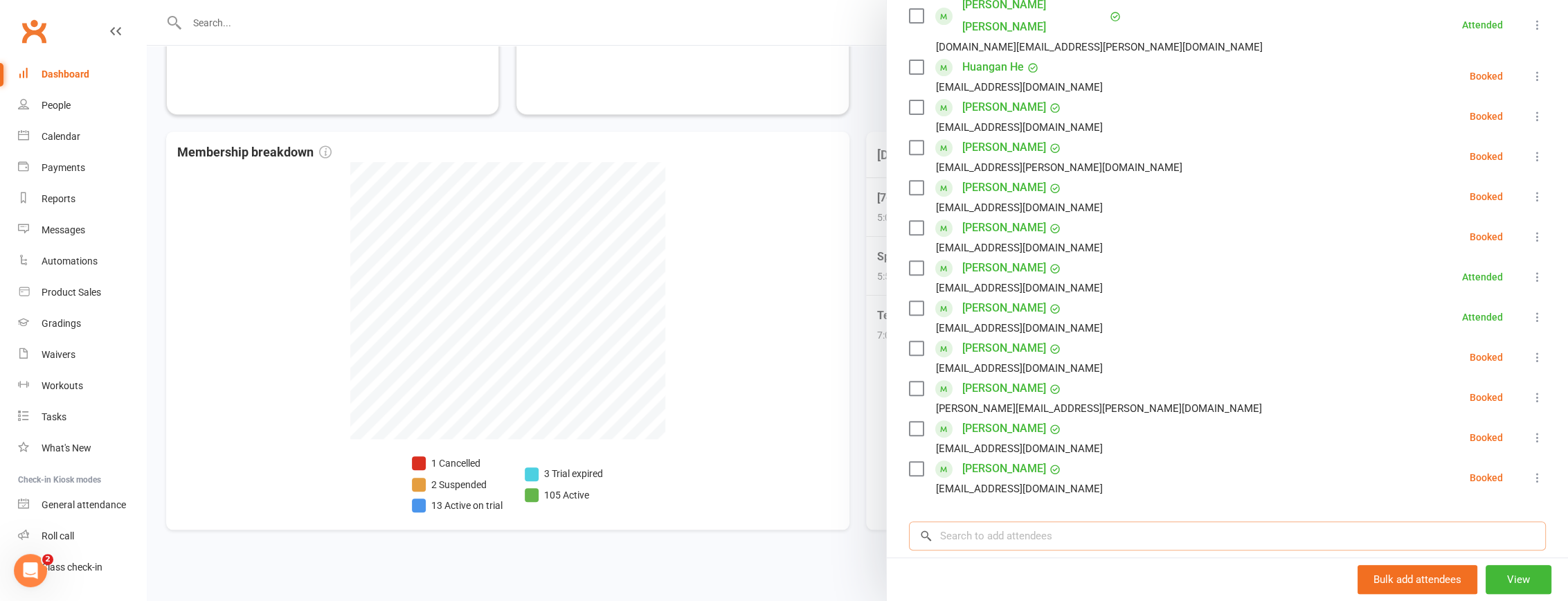
click at [1072, 521] on input "search" at bounding box center [1227, 536] width 637 height 29
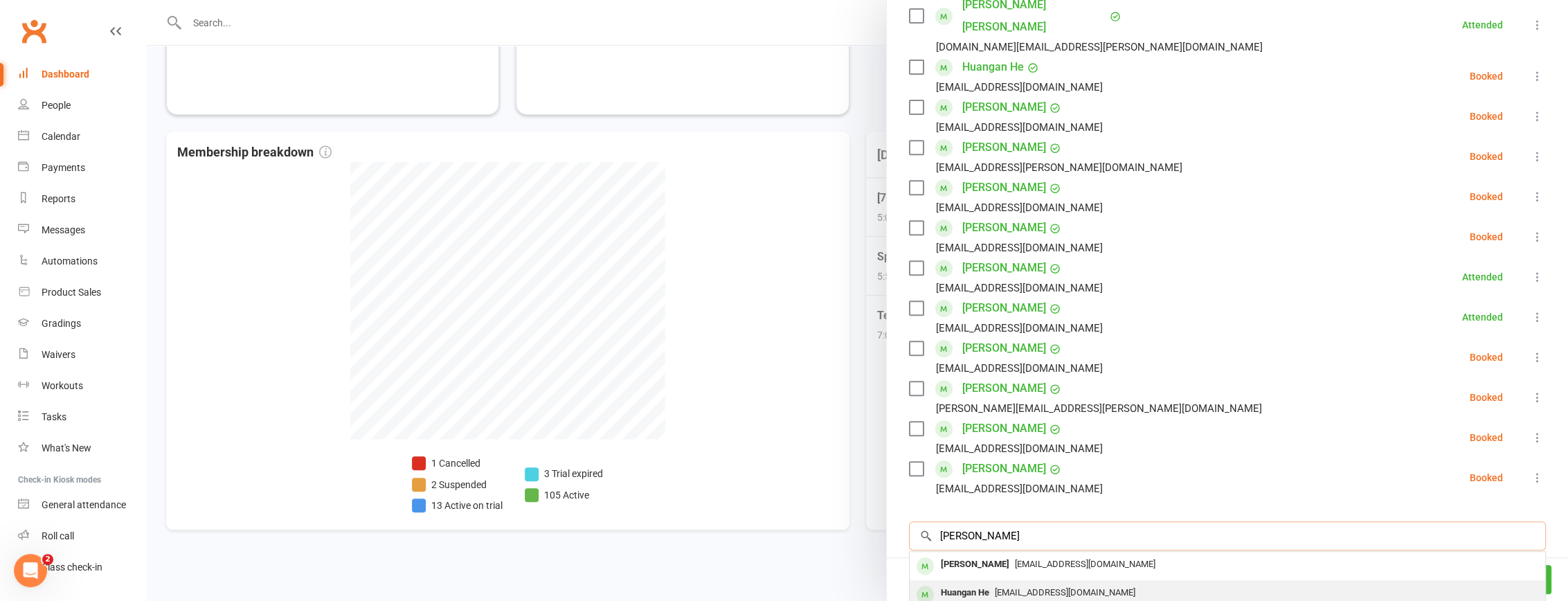
type input "huang"
click at [1059, 587] on span "sarahjing1@hotmail.com" at bounding box center [1065, 592] width 140 height 10
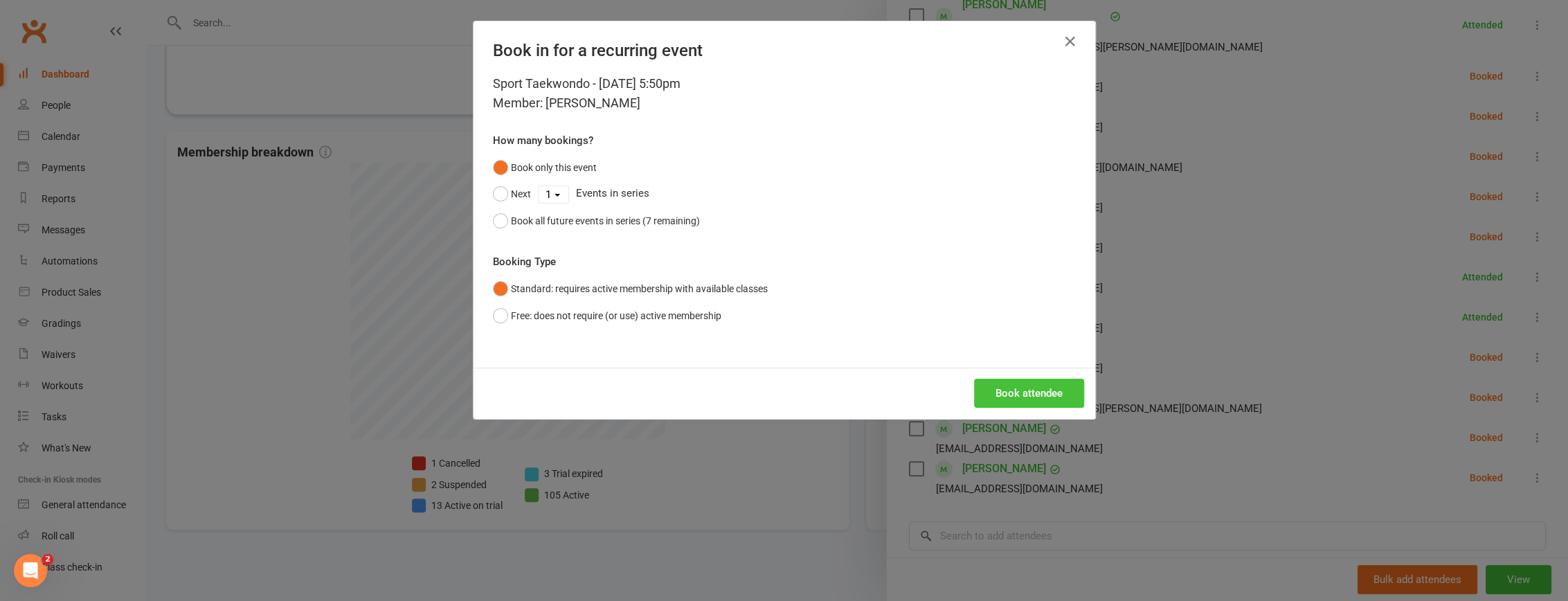
click at [1008, 389] on button "Book attendee" at bounding box center [1029, 393] width 110 height 29
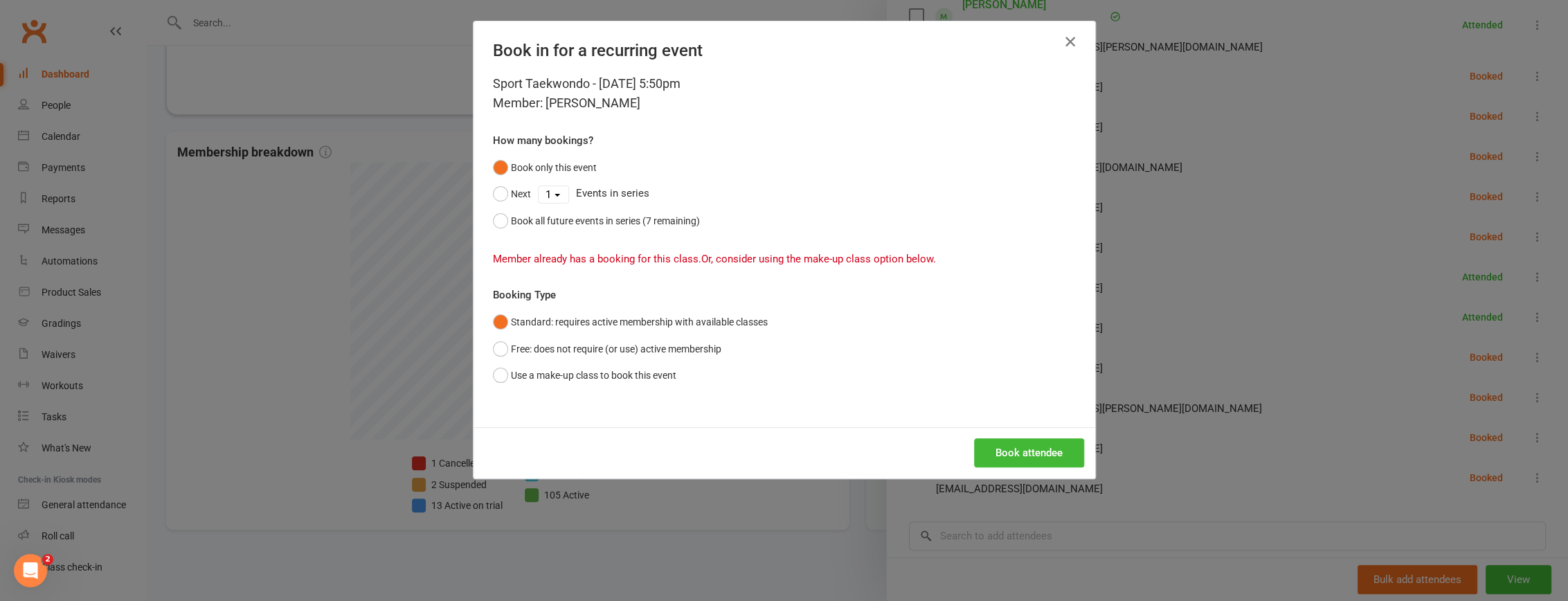
click at [1065, 38] on icon "button" at bounding box center [1070, 41] width 17 height 17
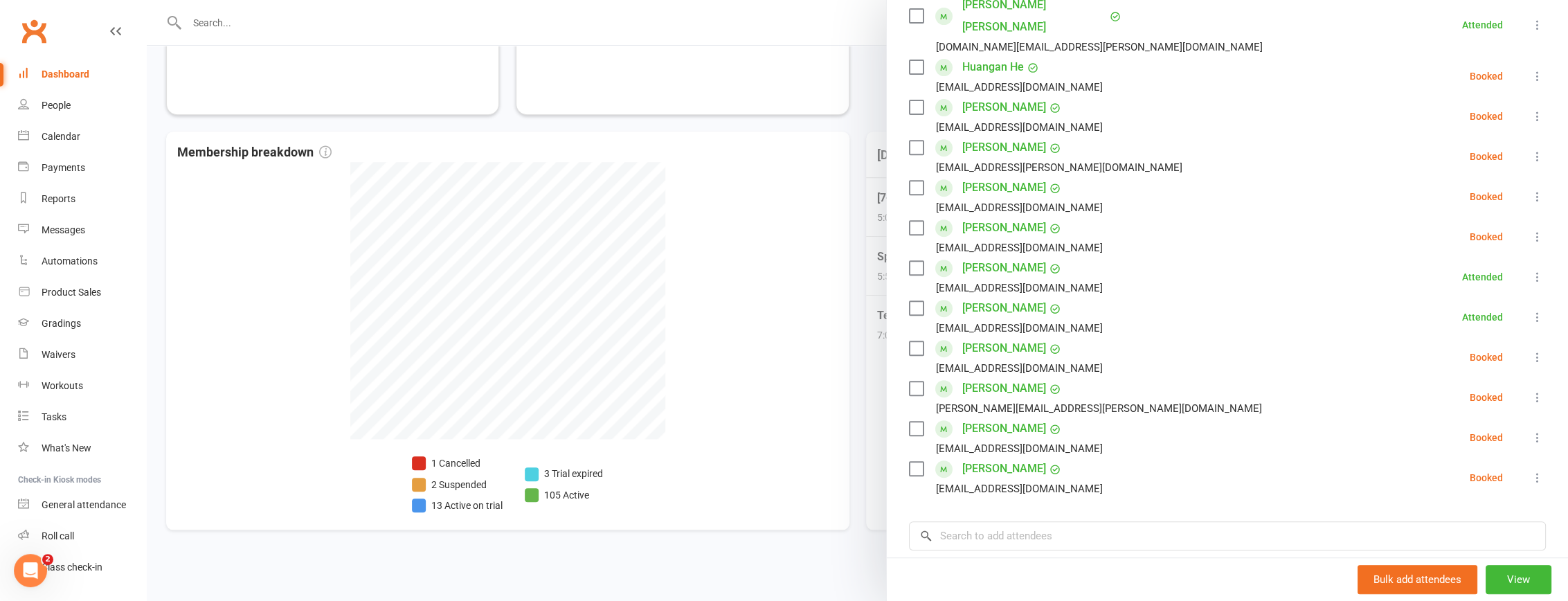
click at [912, 181] on label at bounding box center [915, 187] width 14 height 14
click at [914, 60] on label at bounding box center [915, 67] width 14 height 14
click at [1069, 521] on input "search" at bounding box center [1227, 536] width 637 height 29
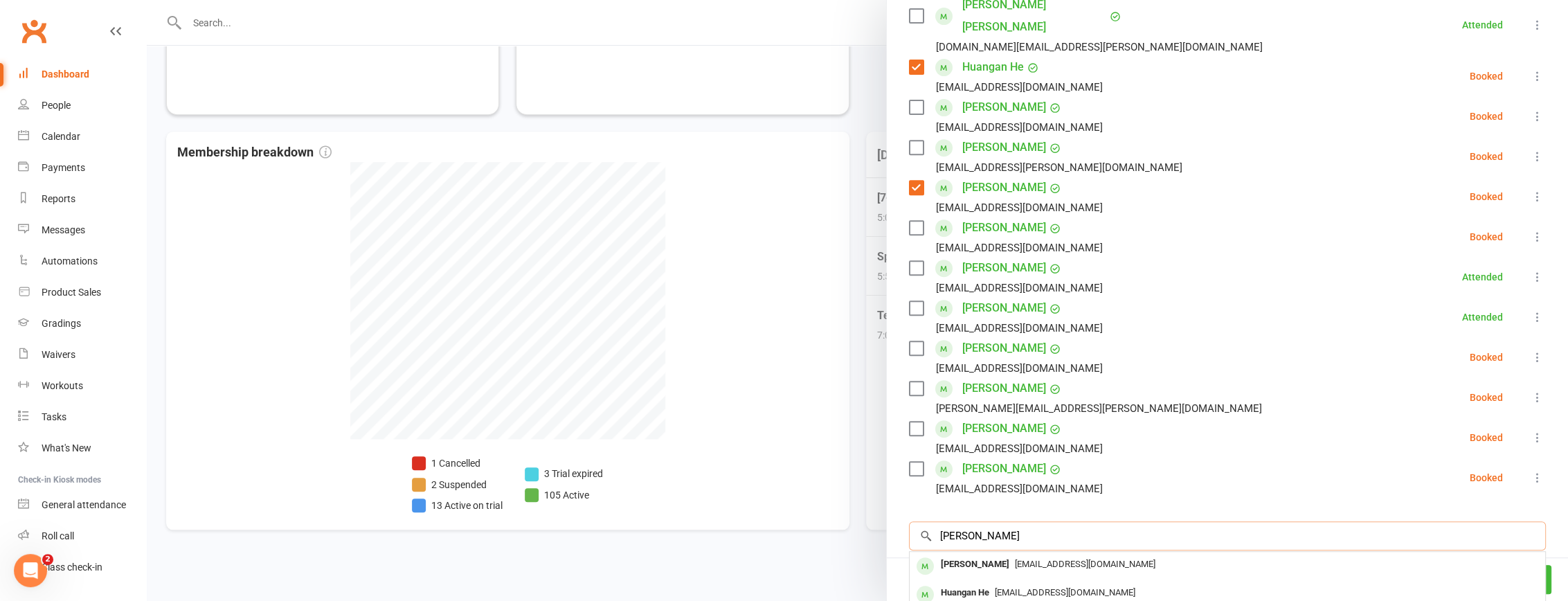
drag, startPoint x: 979, startPoint y: 519, endPoint x: 918, endPoint y: 517, distance: 61.0
click at [918, 521] on div "huang × No results Shiyao Huang sarahjing1@hotmail.com Huangan He sarahjing1@ho…" at bounding box center [1227, 536] width 637 height 29
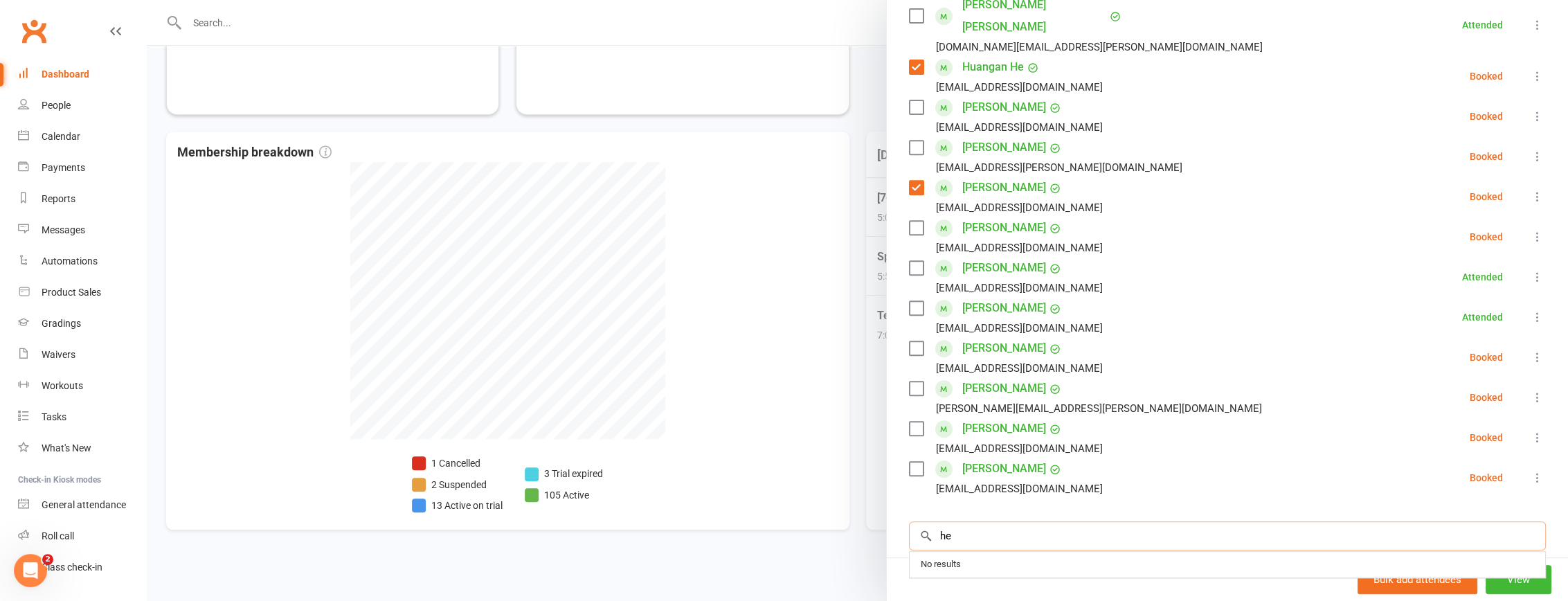
type input "he"
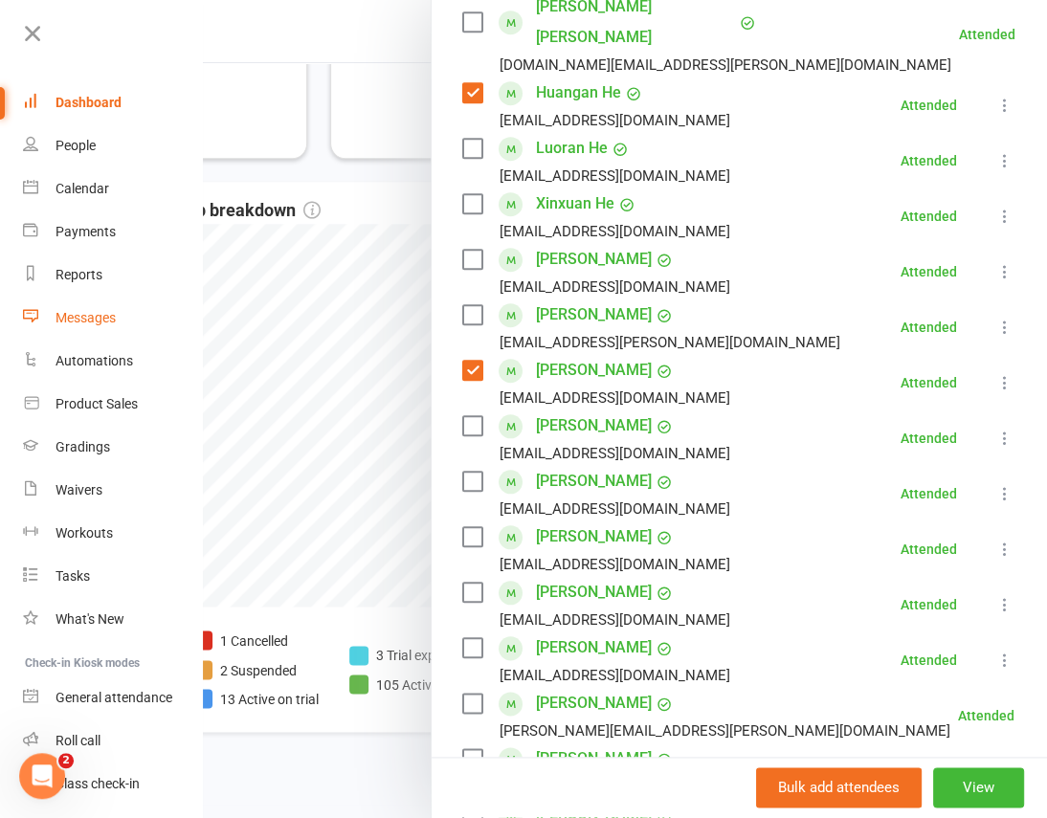
click at [100, 310] on div "Messages" at bounding box center [86, 317] width 60 height 15
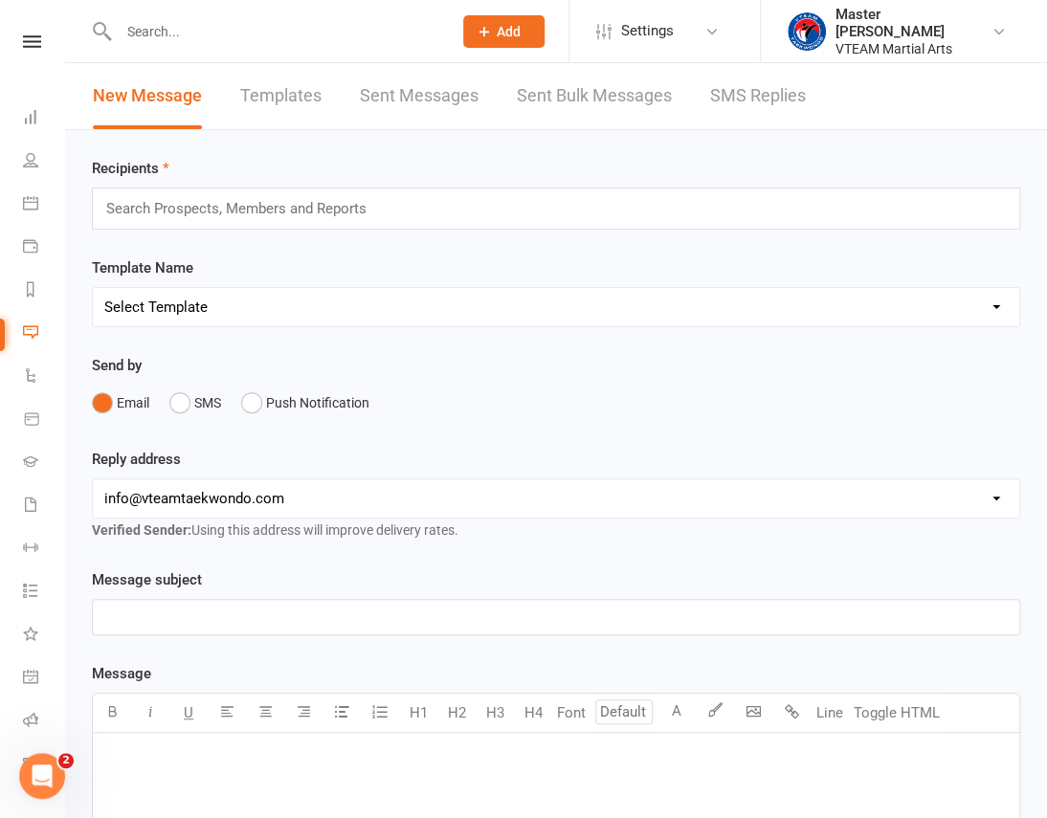
click at [298, 96] on link "Templates" at bounding box center [280, 96] width 81 height 66
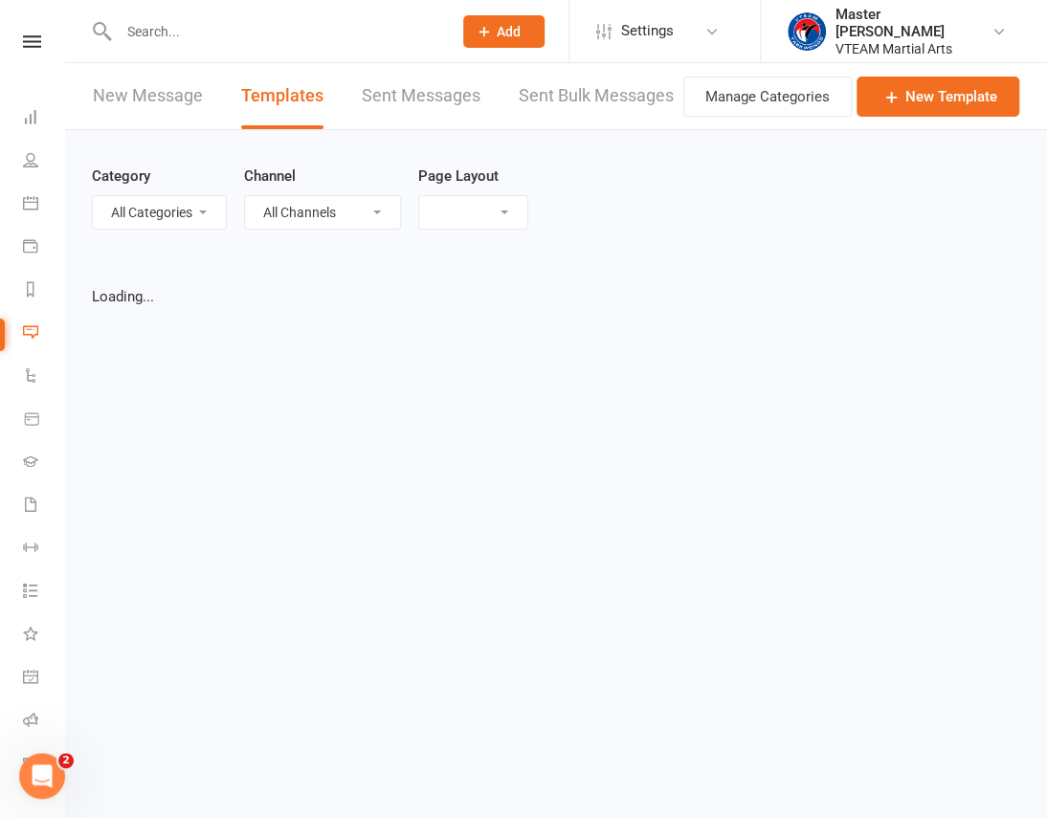
select select "list"
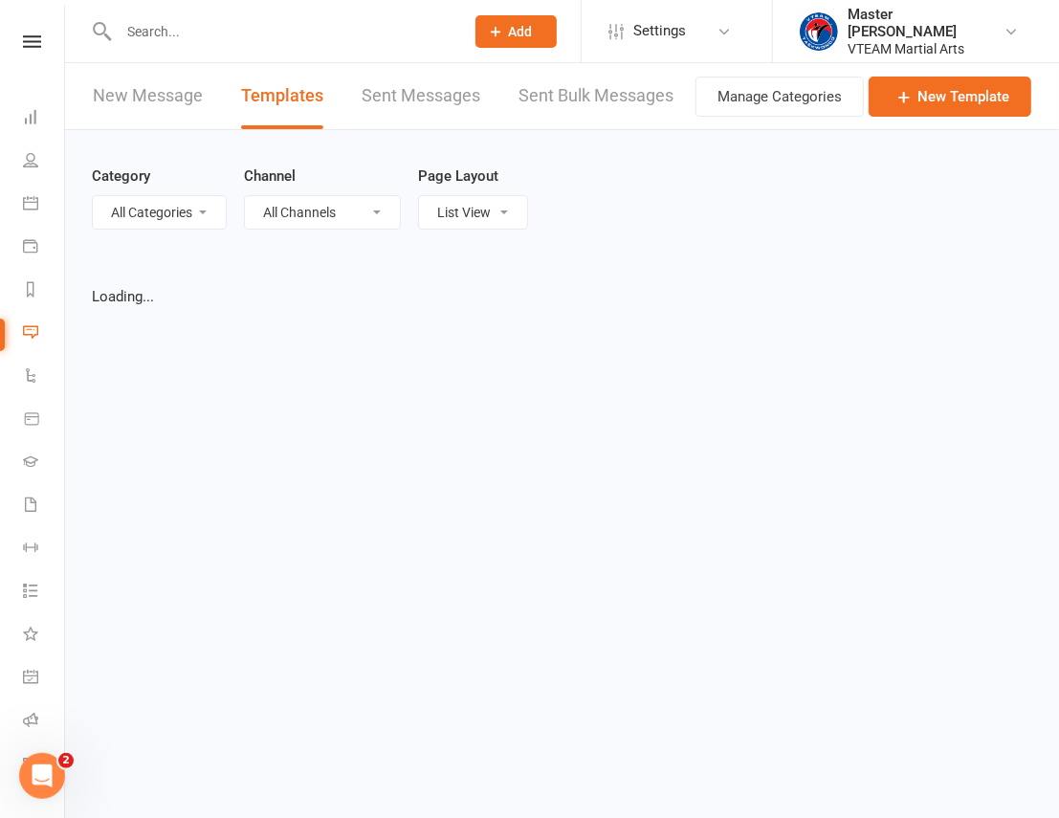
select select "100"
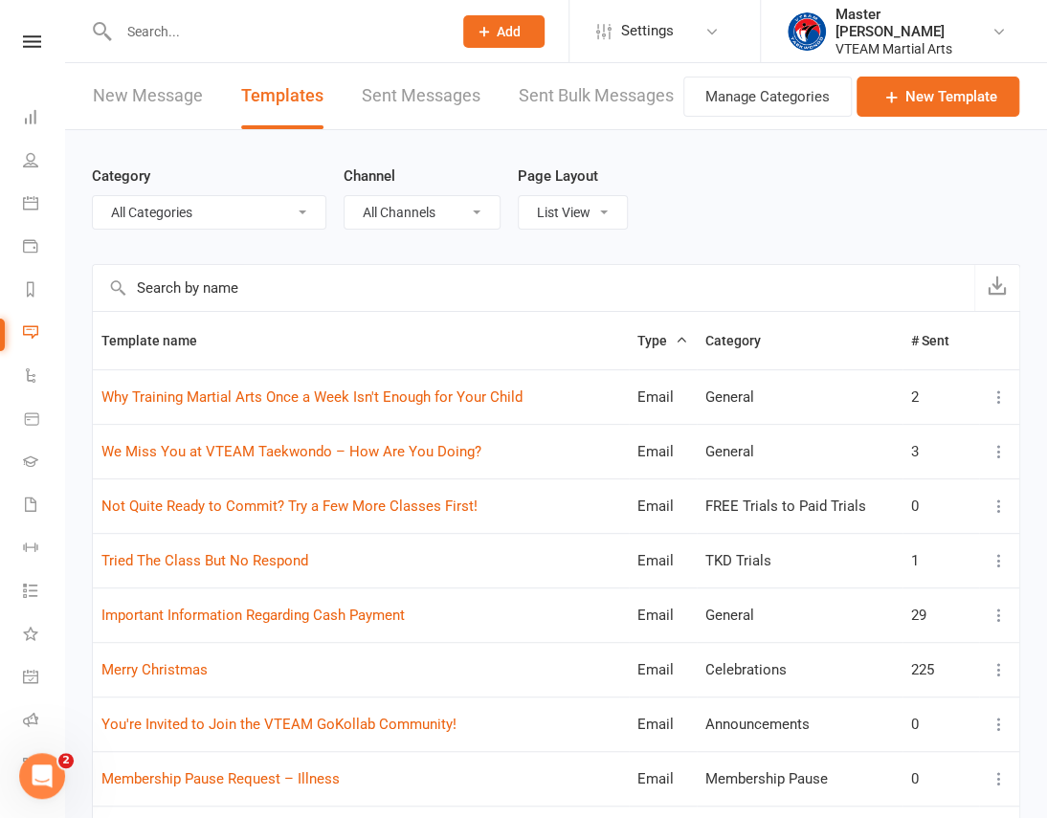
click at [255, 214] on select "All Categories (No category) 7 Days After Trial 8 Weeks Womens Only - Viet Adul…" at bounding box center [209, 212] width 233 height 33
select select "19020"
click at [93, 196] on select "All Categories (No category) 7 Days After Trial 8 Weeks Womens Only - Viet Adul…" at bounding box center [209, 212] width 233 height 33
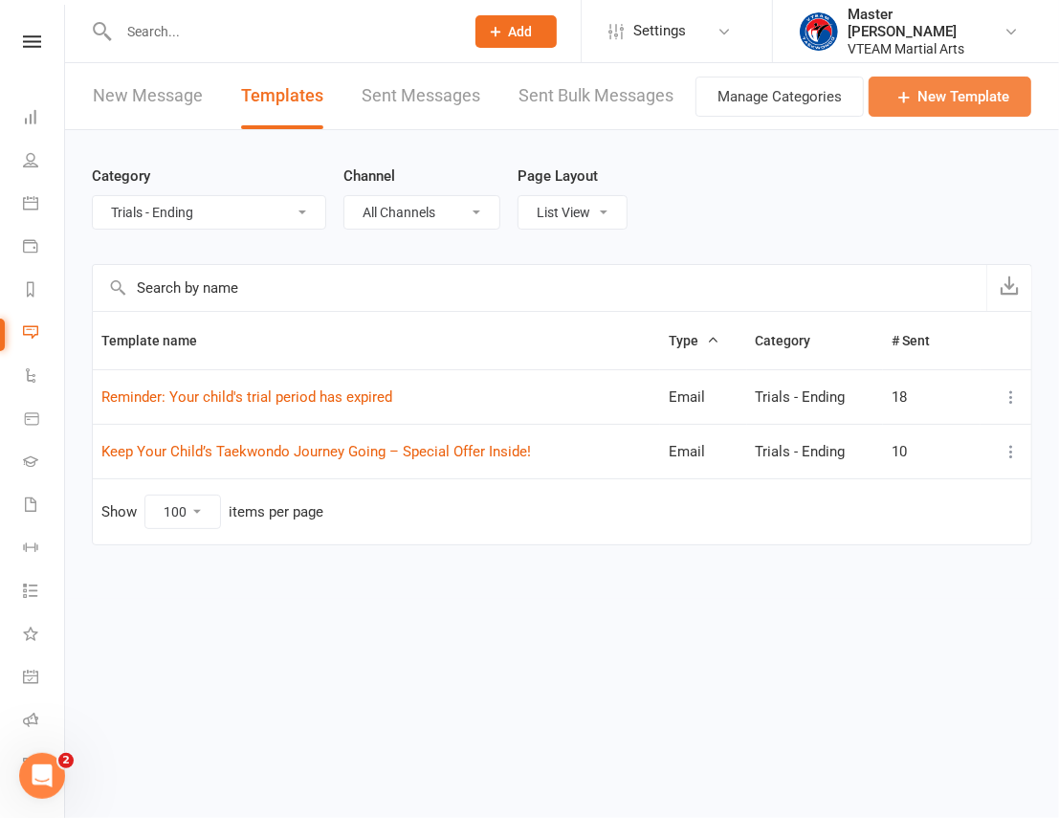
click at [1005, 96] on link "New Template" at bounding box center [950, 97] width 163 height 40
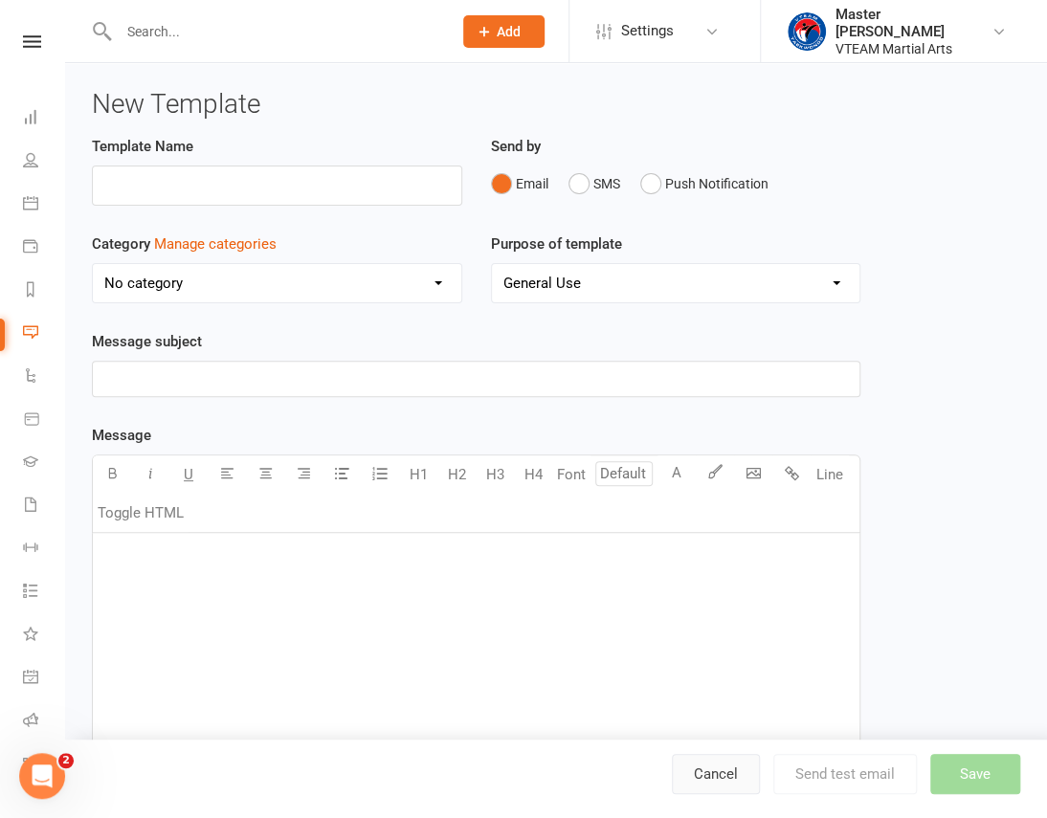
click at [718, 776] on link "Cancel" at bounding box center [716, 774] width 88 height 40
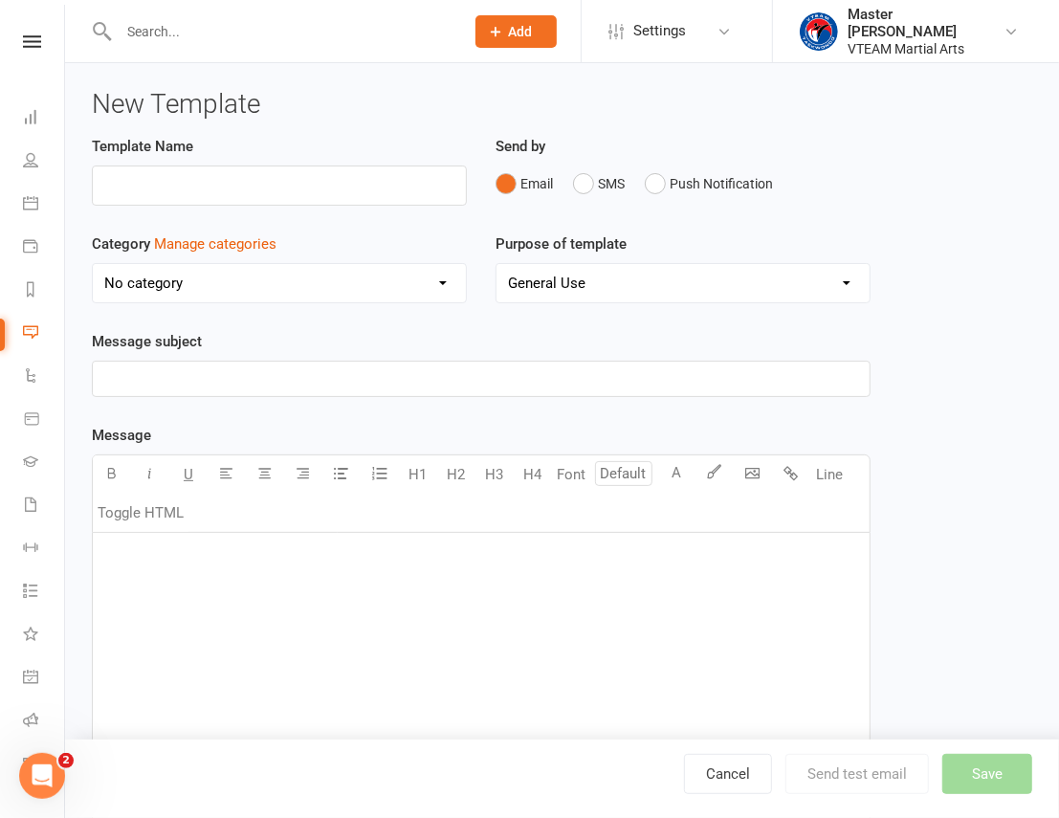
select select "100"
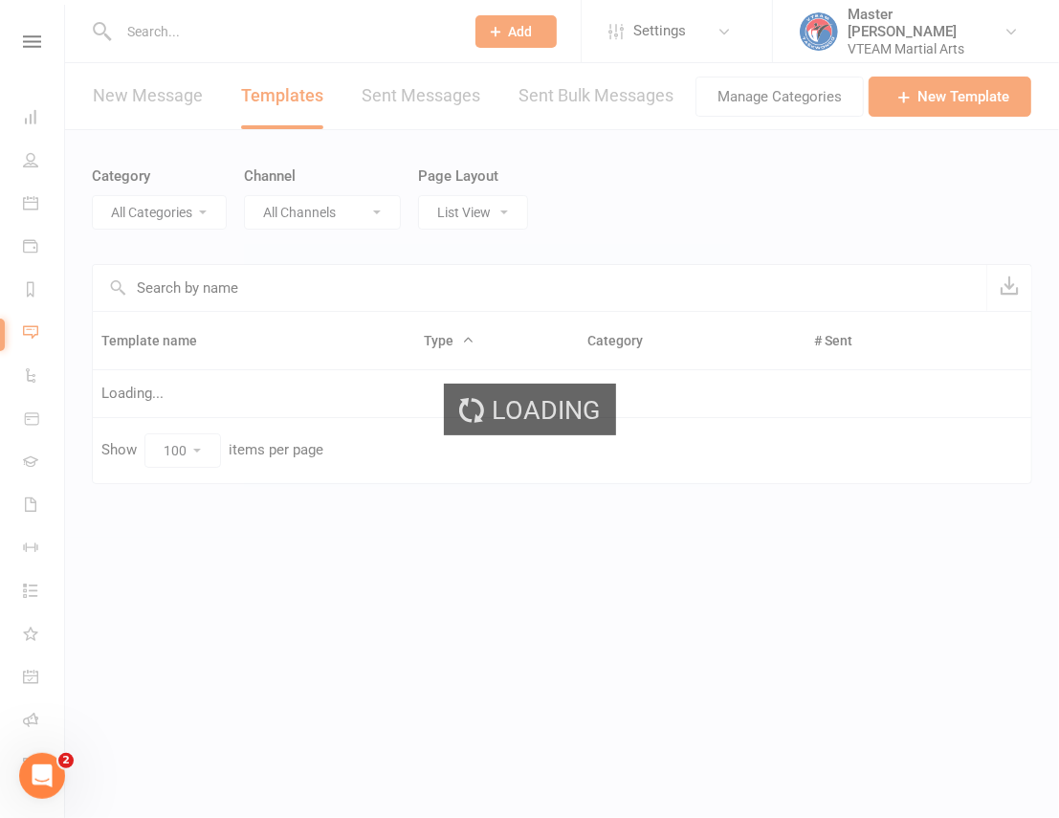
select select "19020"
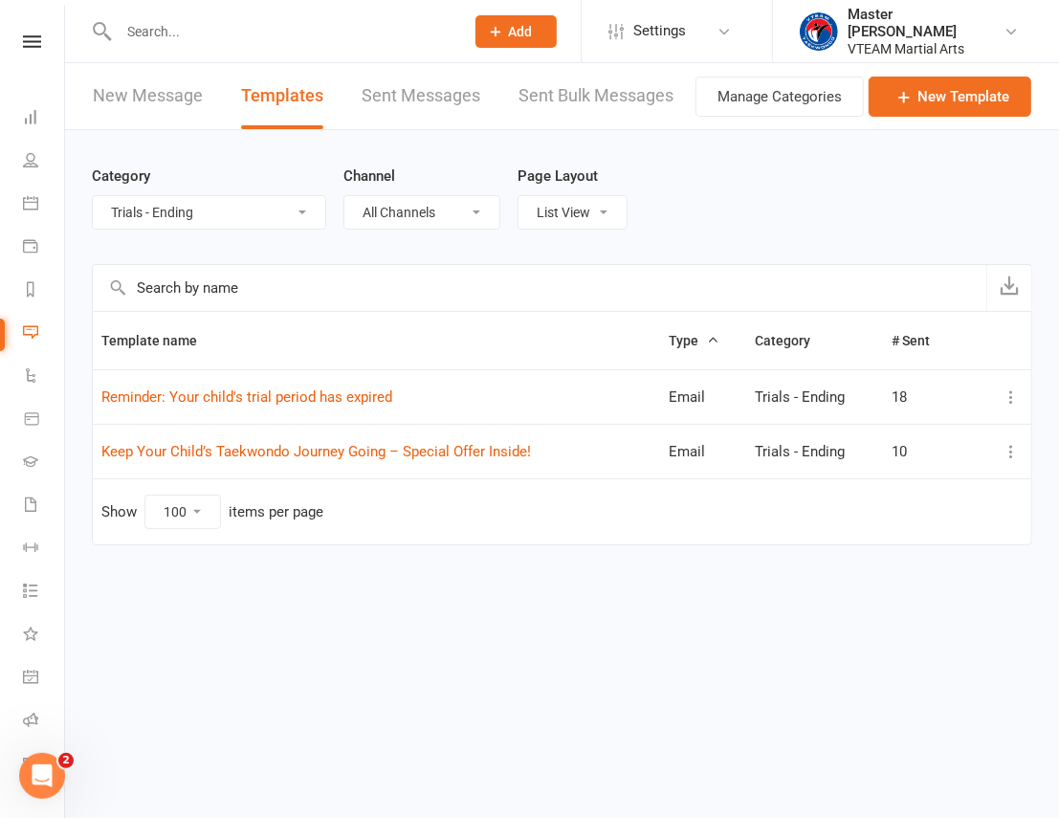
click at [1010, 446] on icon at bounding box center [1011, 451] width 19 height 19
click at [918, 562] on link "Duplicate" at bounding box center [927, 564] width 189 height 38
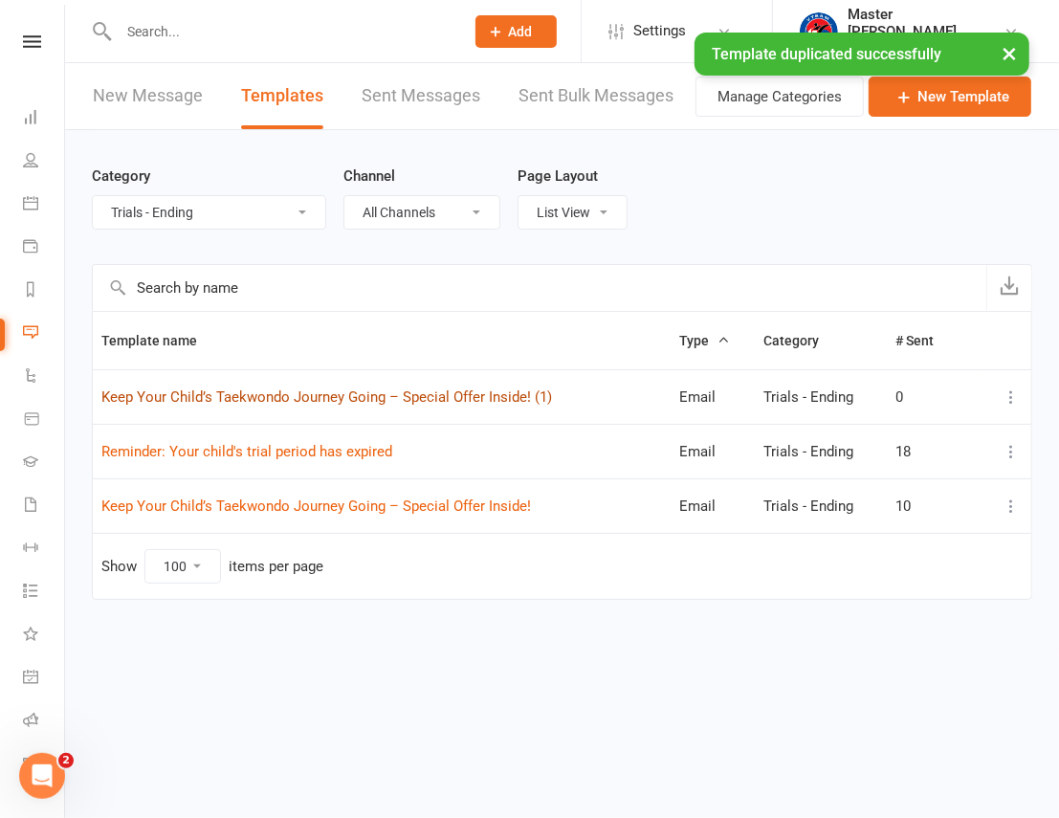
click at [509, 394] on link "Keep Your Child’s Taekwondo Journey Going – Special Offer Inside! (1)" at bounding box center [326, 397] width 451 height 17
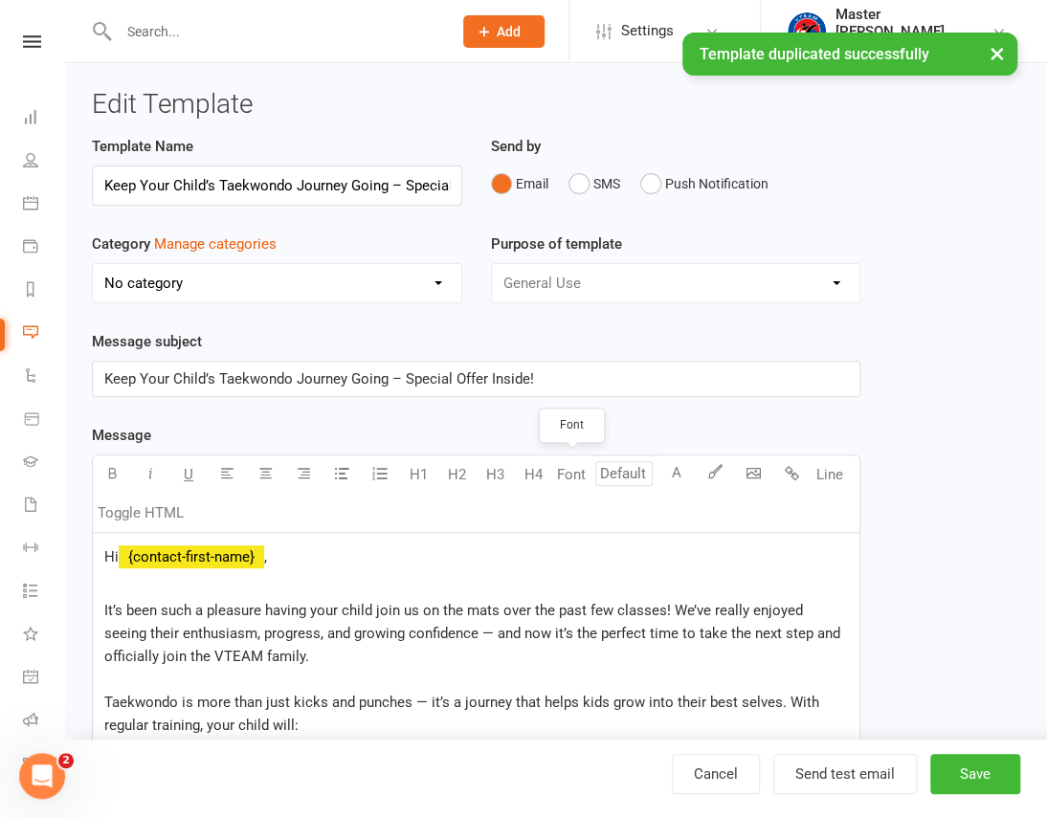
scroll to position [0, 103]
select select "19020"
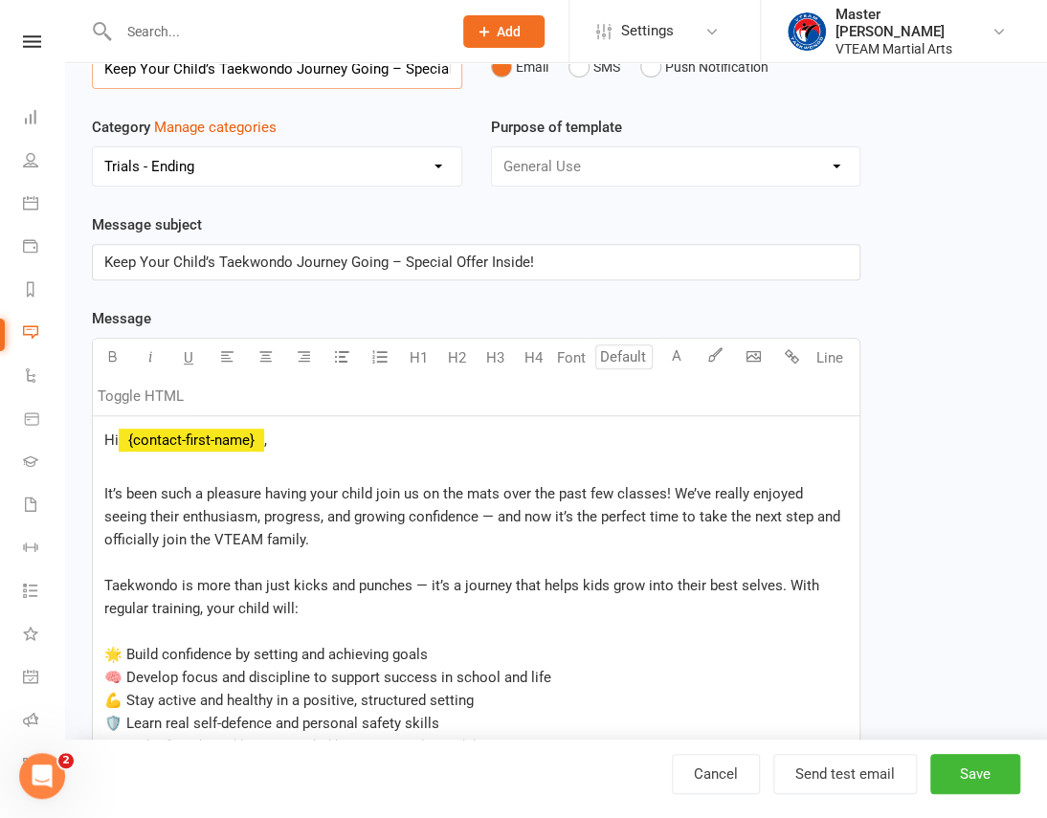
scroll to position [86, 0]
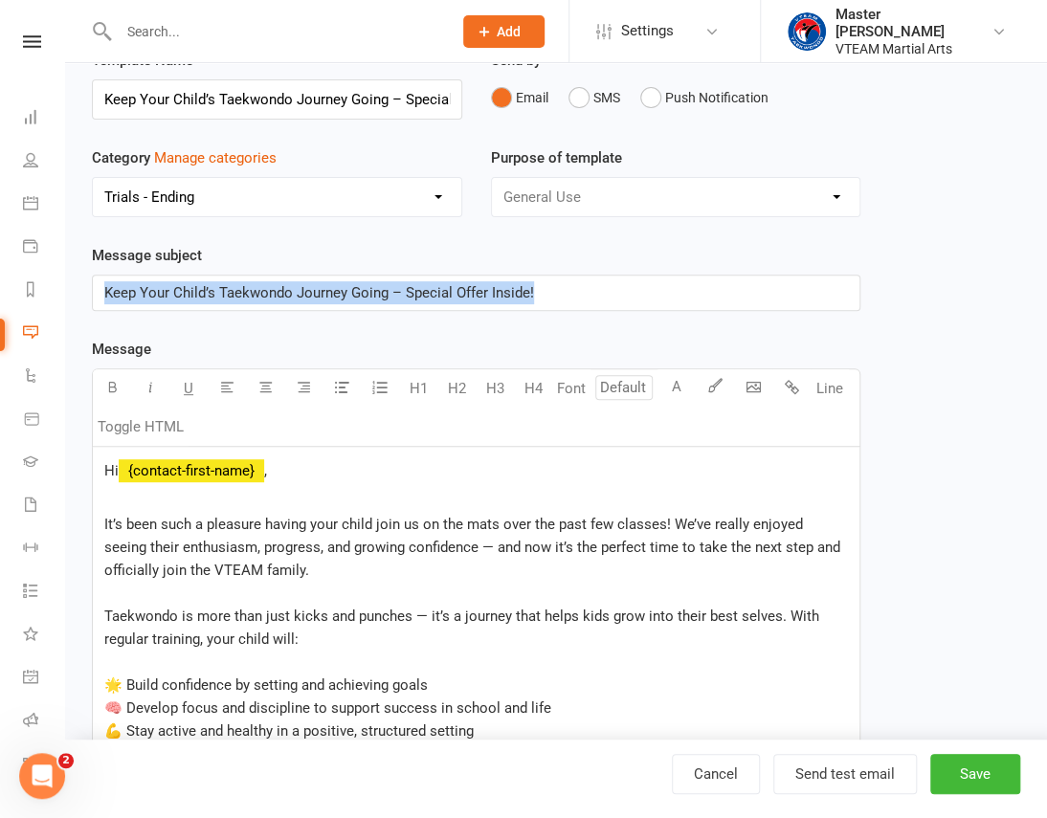
drag, startPoint x: 545, startPoint y: 295, endPoint x: 78, endPoint y: 319, distance: 467.6
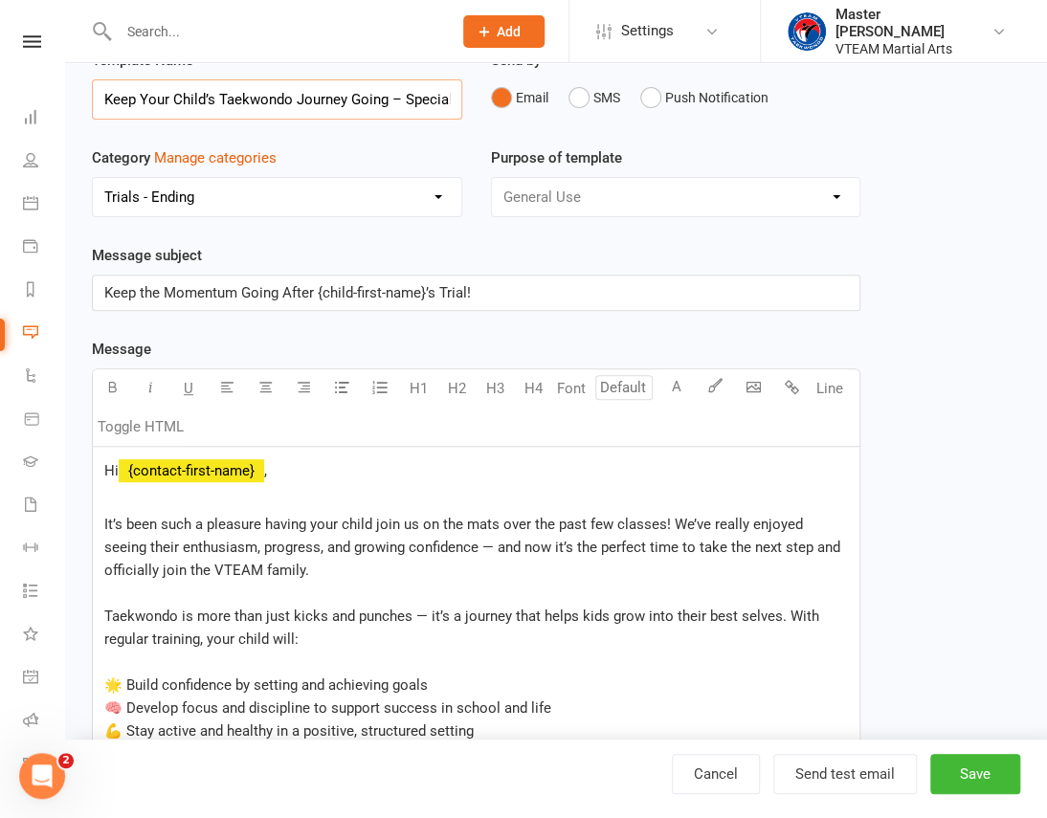
click at [249, 101] on input "Keep Your Child’s Taekwondo Journey Going – Special Offer Inside! (1)" at bounding box center [277, 99] width 370 height 40
paste input "the Momentum Going After {child-first-name}’s Trial!"
drag, startPoint x: 296, startPoint y: 95, endPoint x: 409, endPoint y: 100, distance: 113.1
click at [409, 100] on input "Keep the Momentum Going After {child-first-name}’s Trial!" at bounding box center [277, 99] width 370 height 40
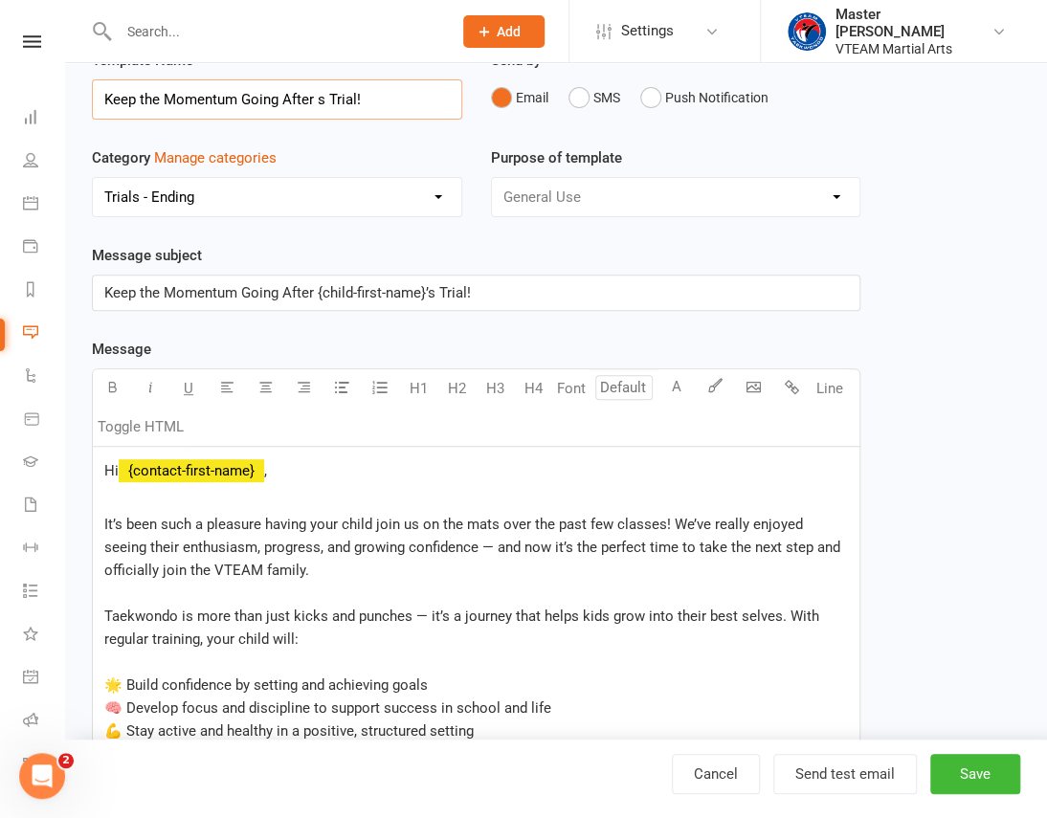
scroll to position [0, 0]
type input "Keep the Momentum Going After Trial!"
drag, startPoint x: 426, startPoint y: 289, endPoint x: 316, endPoint y: 296, distance: 110.3
click at [316, 296] on span "Keep the Momentum Going After {child-first-name}’s Trial!" at bounding box center [287, 292] width 367 height 17
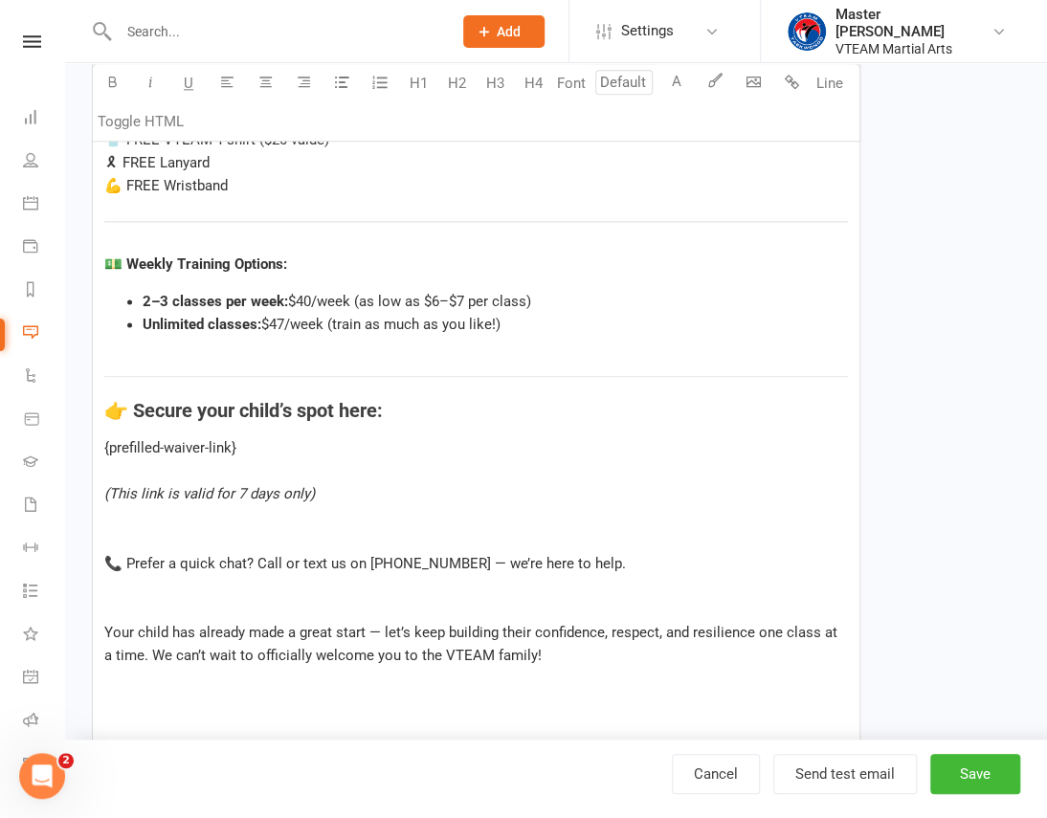
scroll to position [1130, 0]
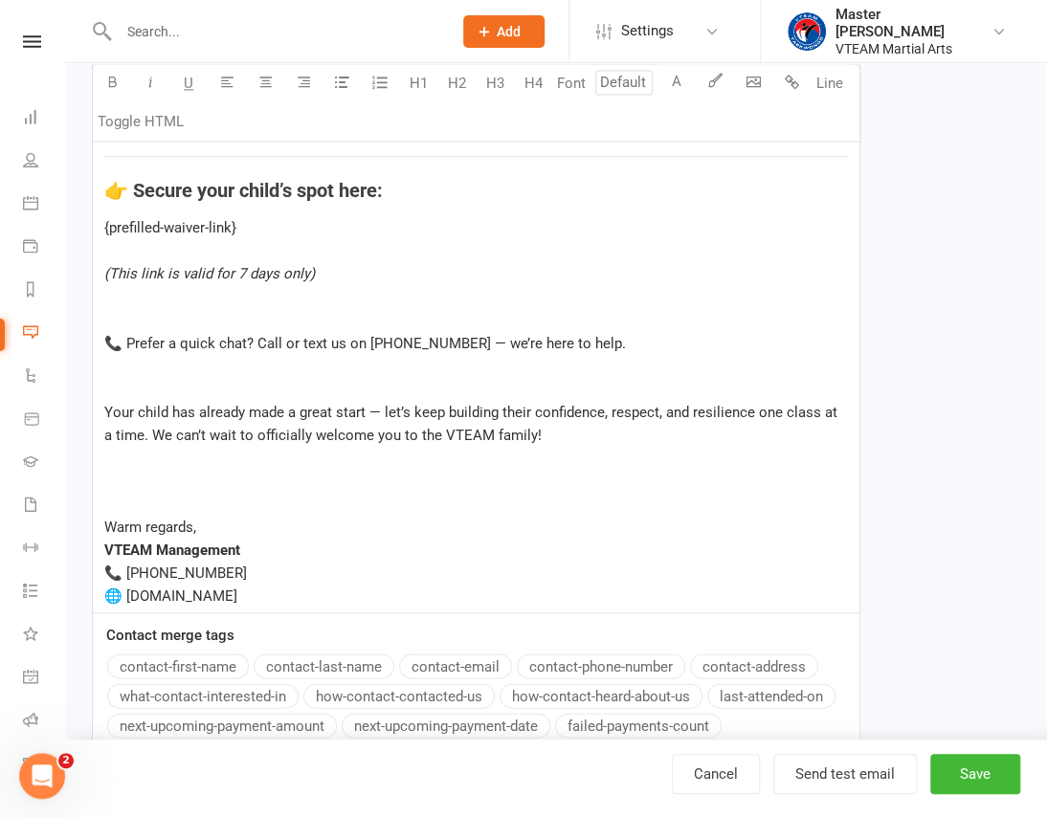
click at [204, 670] on div "Message Font U H1 H2 H3 H4 Font A Line Toggle HTML Hi ﻿ {contact-first-name} , …" at bounding box center [476, 77] width 768 height 1566
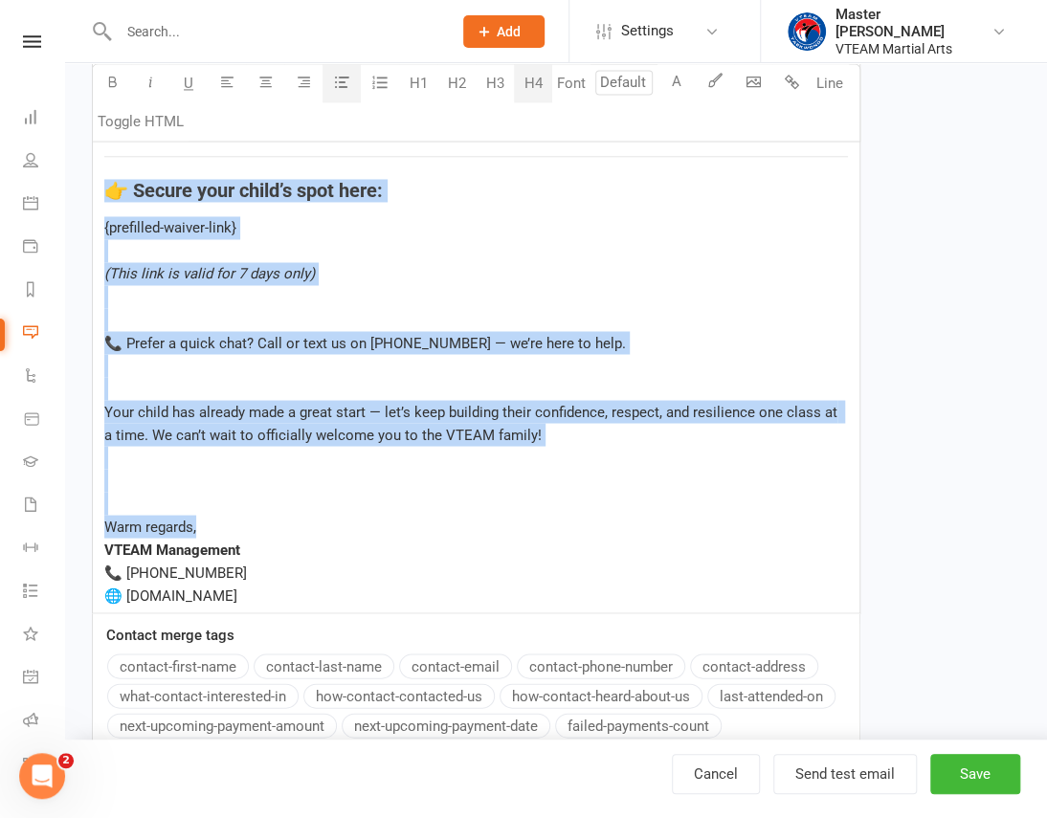
drag, startPoint x: 104, startPoint y: 439, endPoint x: 319, endPoint y: 596, distance: 265.7
click at [319, 596] on div "Hi ﻿ {contact-first-name} , ﻿ It’s been such a pleasure having your child join …" at bounding box center [476, 8] width 766 height 1211
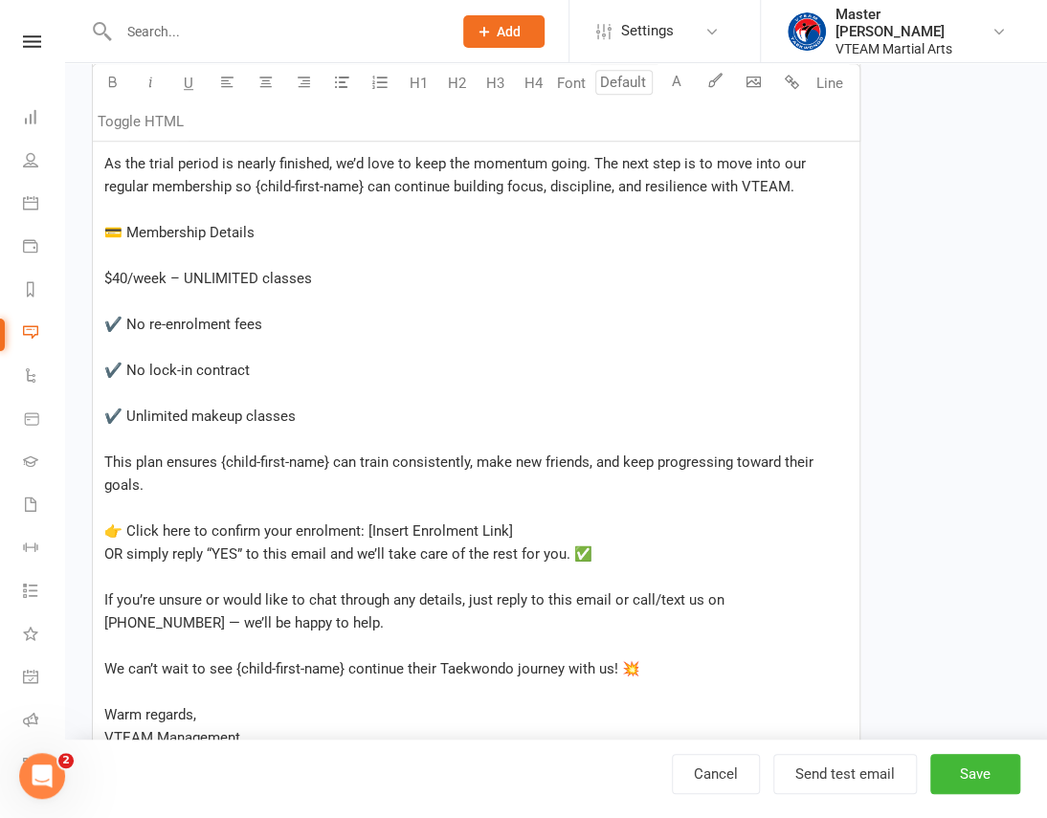
scroll to position [513, 0]
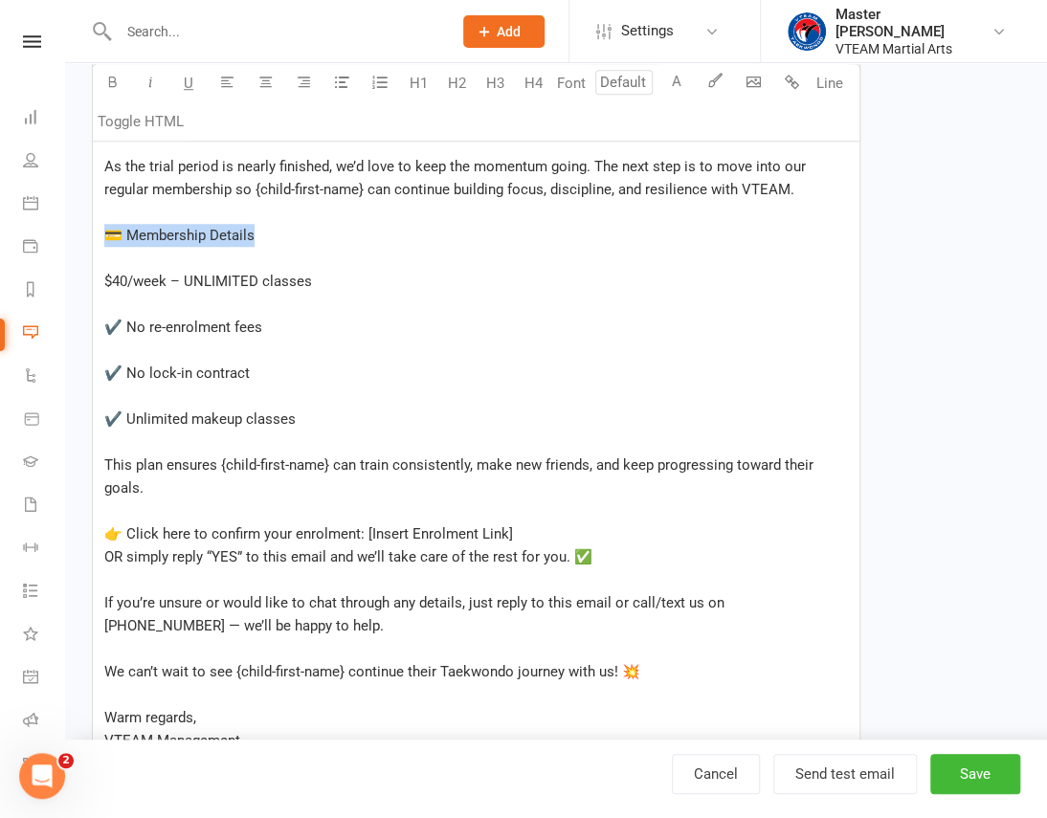
drag, startPoint x: 275, startPoint y: 238, endPoint x: 100, endPoint y: 234, distance: 175.2
click at [100, 234] on div "Hi ﻿ {contact-first-name} , ﻿ We hope {child-first-name} has enjoyed their tria…" at bounding box center [476, 412] width 766 height 784
click at [144, 308] on div "﻿" at bounding box center [476, 304] width 744 height 23
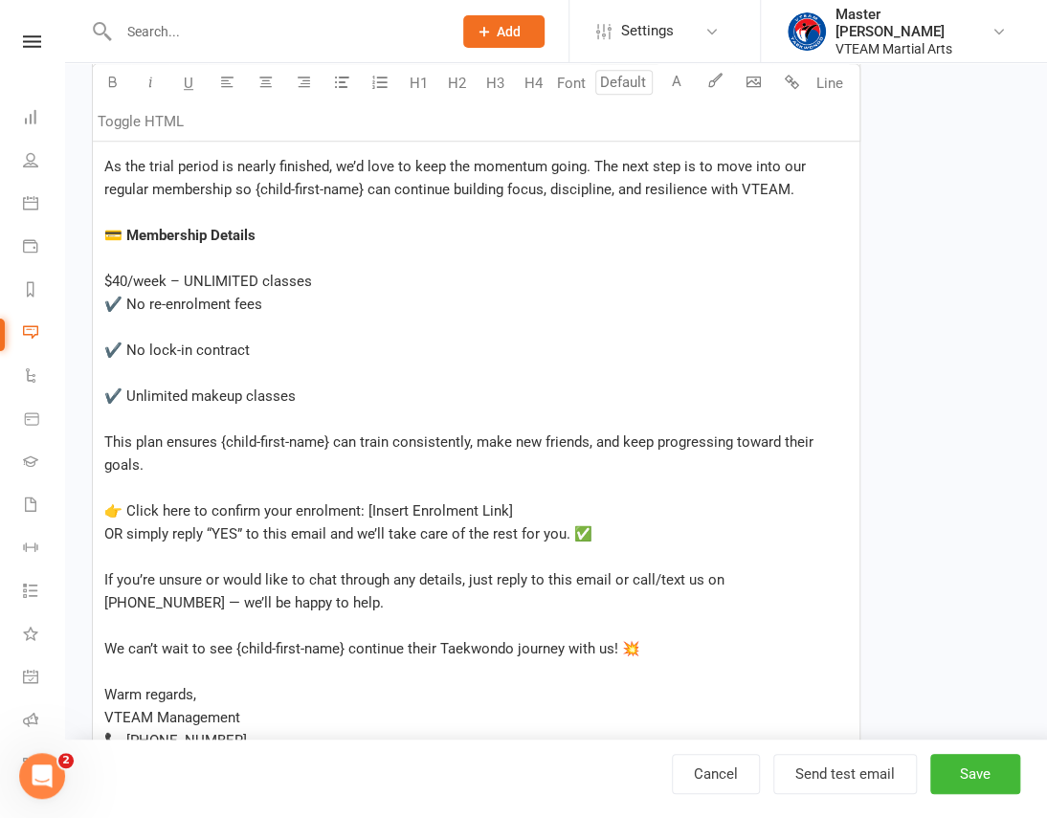
click at [168, 330] on div "﻿" at bounding box center [476, 327] width 744 height 23
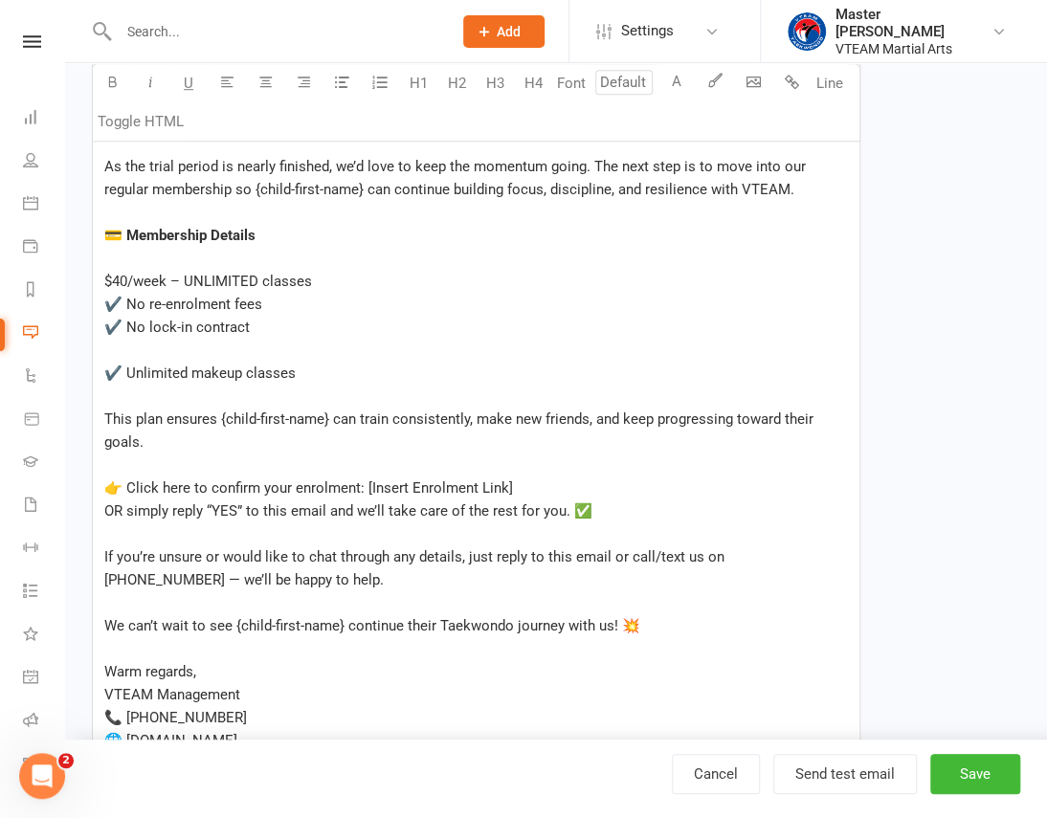
click at [149, 348] on div "﻿" at bounding box center [476, 350] width 744 height 23
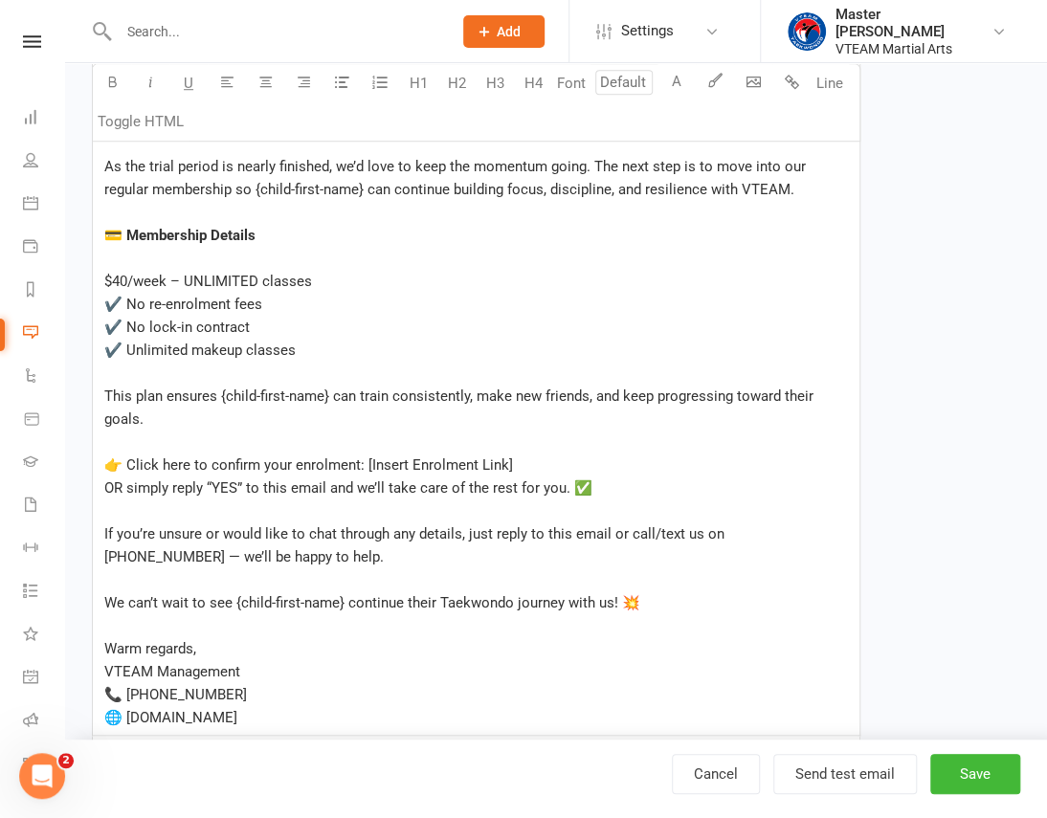
click at [135, 260] on div "﻿" at bounding box center [476, 258] width 744 height 23
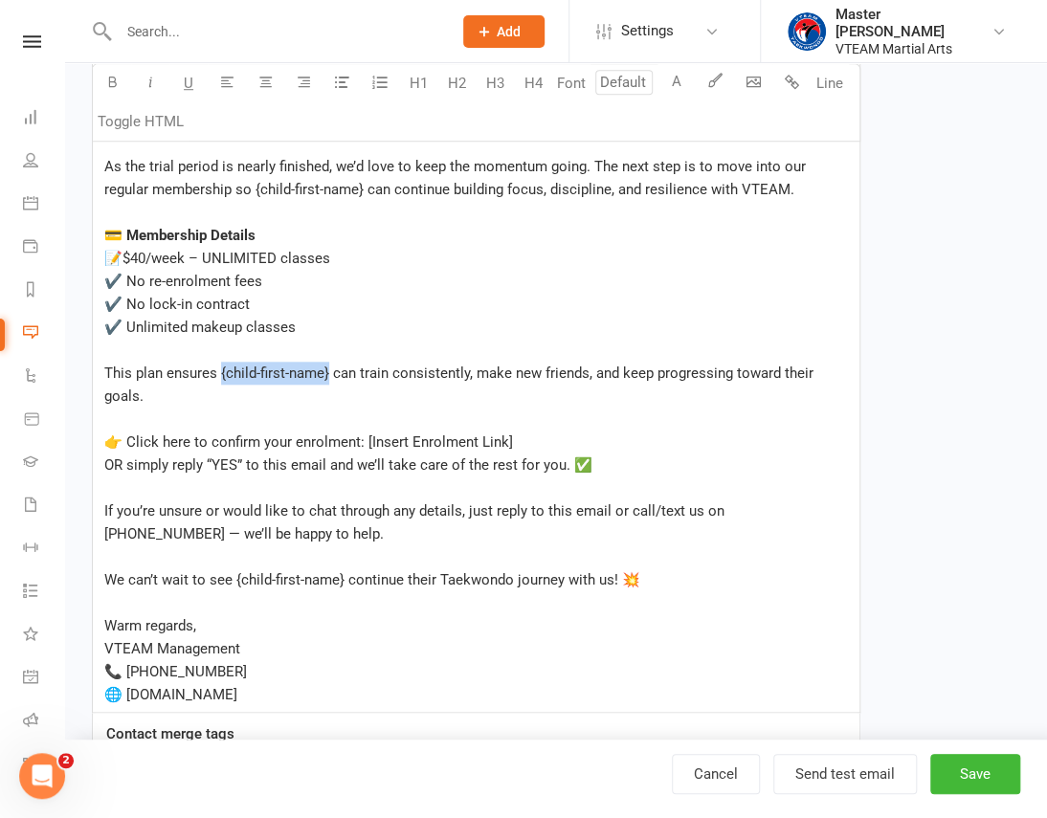
drag, startPoint x: 330, startPoint y: 368, endPoint x: 219, endPoint y: 371, distance: 111.0
click at [219, 371] on span "This plan ensures {child-first-name} can train consistently, make new friends, …" at bounding box center [460, 385] width 713 height 40
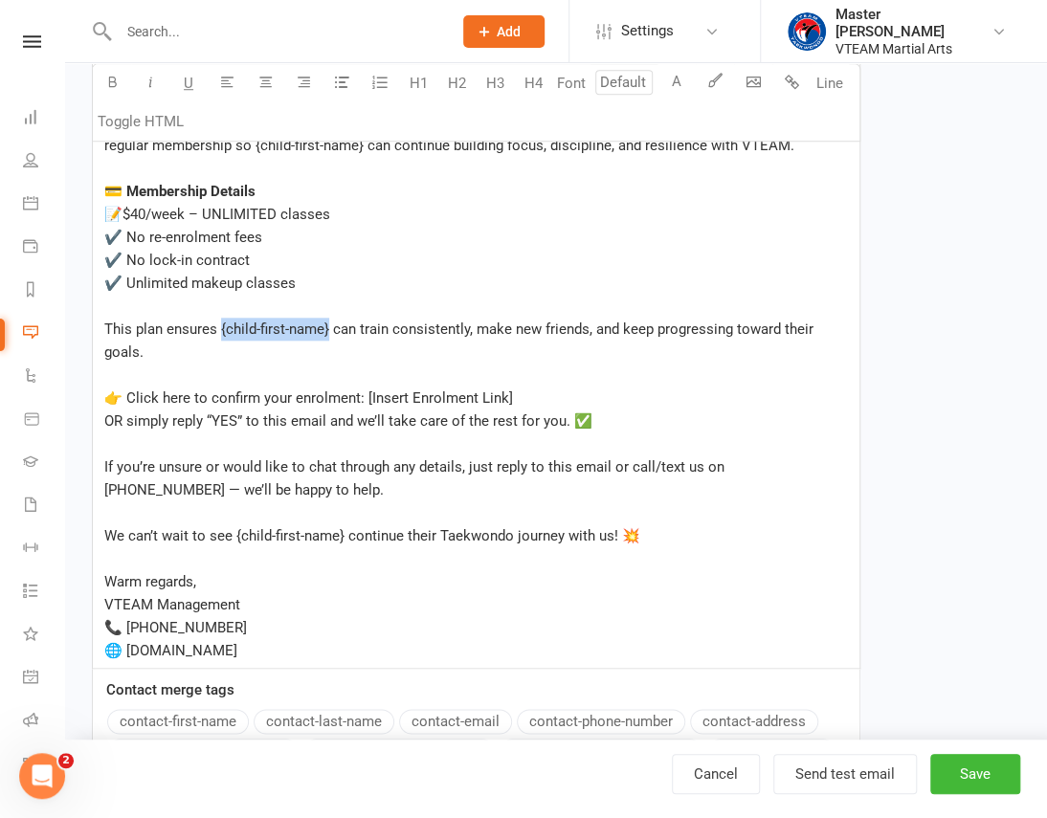
scroll to position [600, 0]
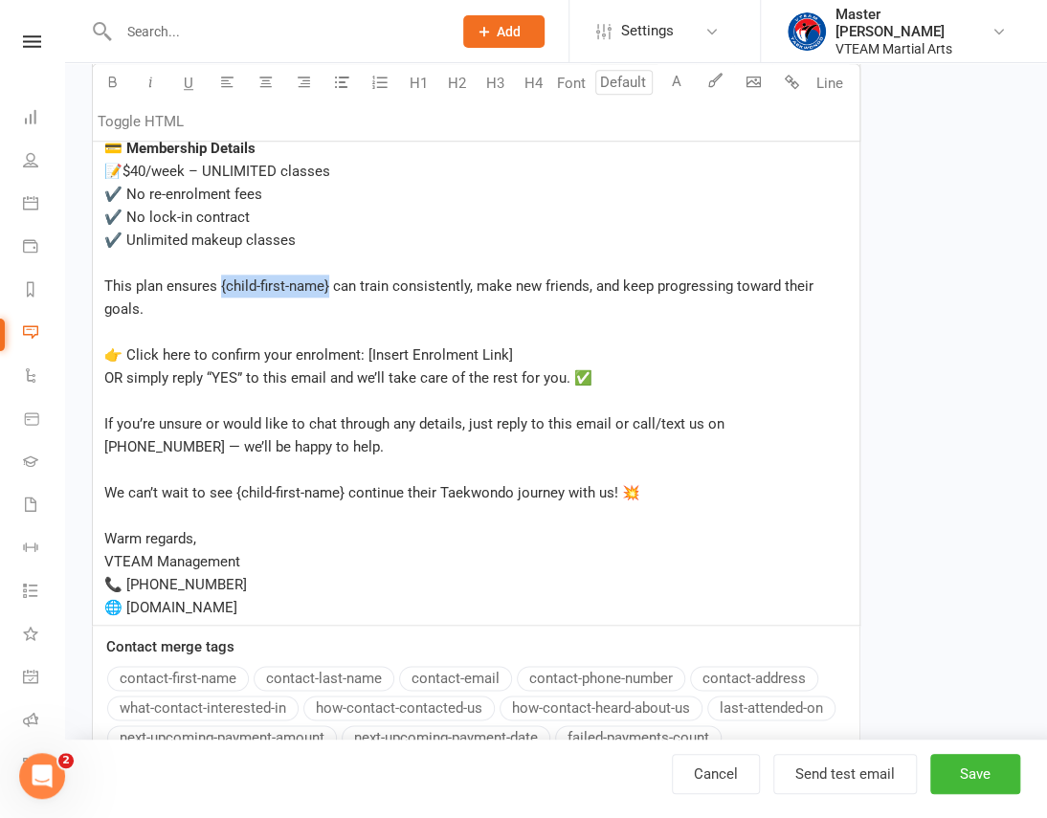
click at [147, 674] on button "contact-first-name" at bounding box center [178, 678] width 142 height 25
click at [366, 346] on span "👉 Click here to confirm your enrolment: [Insert Enrolment Link]" at bounding box center [308, 354] width 409 height 17
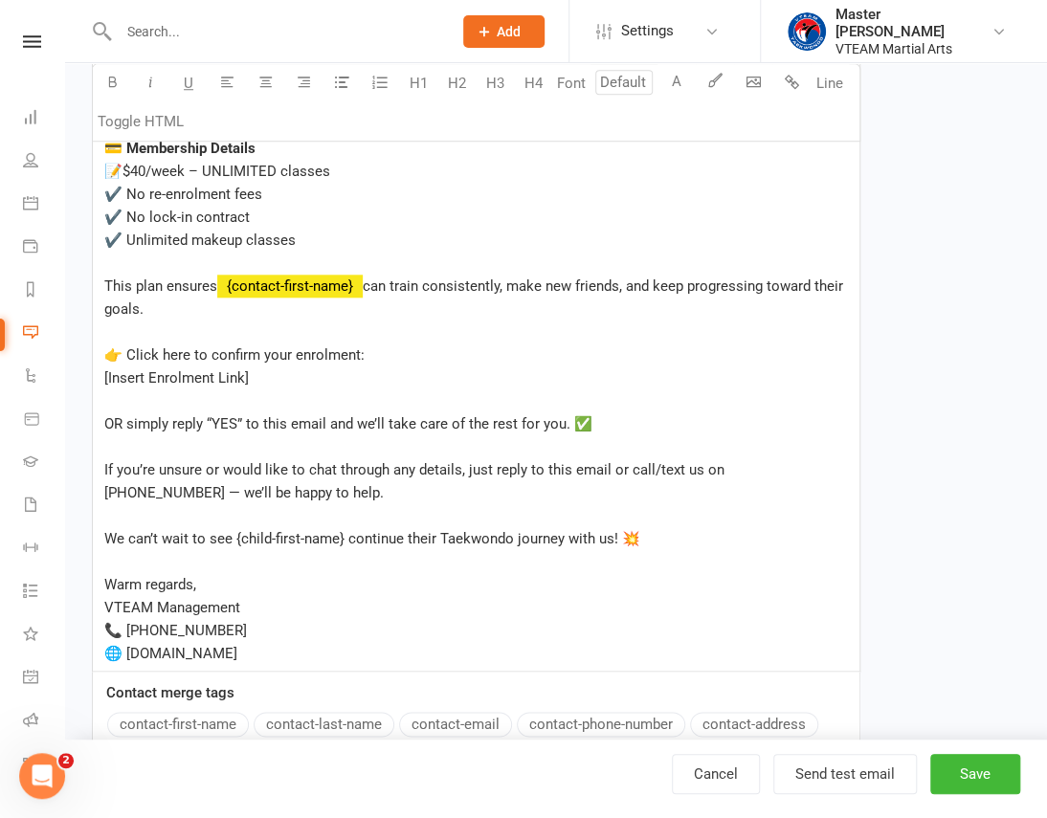
click at [239, 417] on span "OR simply reply “YES” to this email and we’ll take care of the rest for you. ✅" at bounding box center [348, 423] width 488 height 17
drag, startPoint x: 234, startPoint y: 417, endPoint x: 210, endPoint y: 418, distance: 24.9
click at [210, 418] on span "OR simply reply “YES” to this email and we’ll take care of the rest for you. ✅" at bounding box center [348, 423] width 488 height 17
click at [243, 418] on span "” to this email and we’ll take care of the rest for you. ✅" at bounding box center [413, 423] width 355 height 17
drag, startPoint x: 718, startPoint y: 464, endPoint x: 804, endPoint y: 468, distance: 86.2
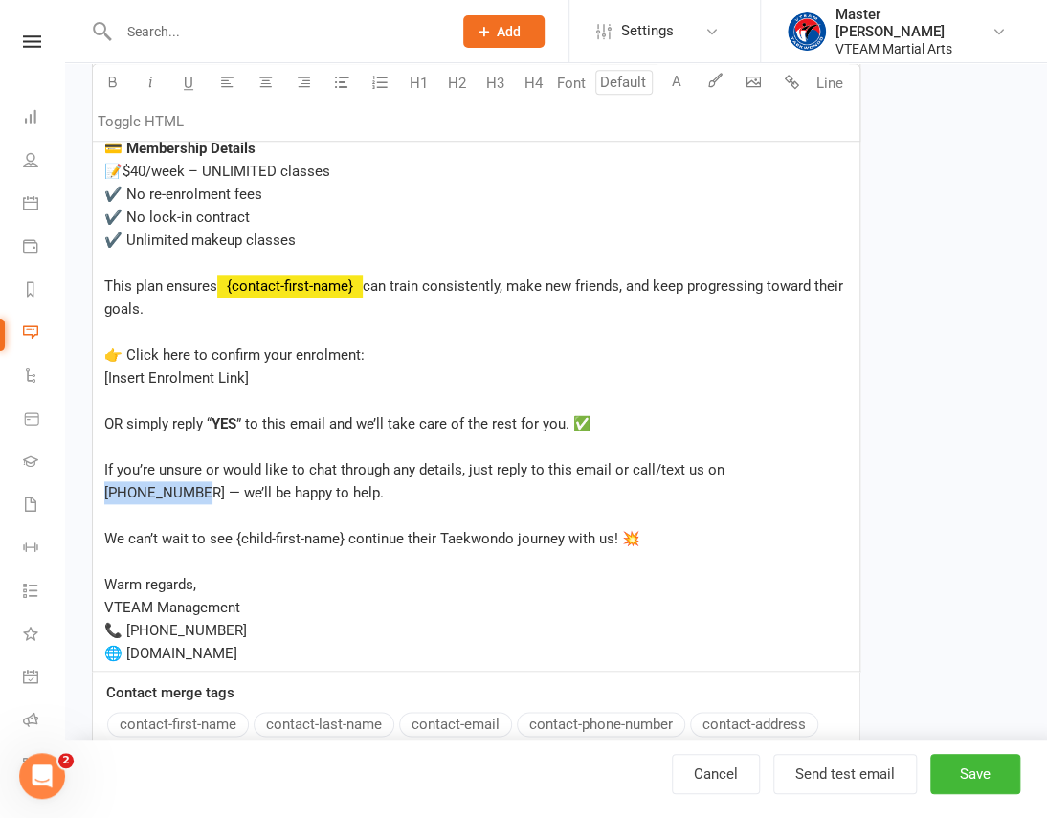
click at [728, 468] on span "If you’re unsure or would like to chat through any details, just reply to this …" at bounding box center [416, 481] width 624 height 40
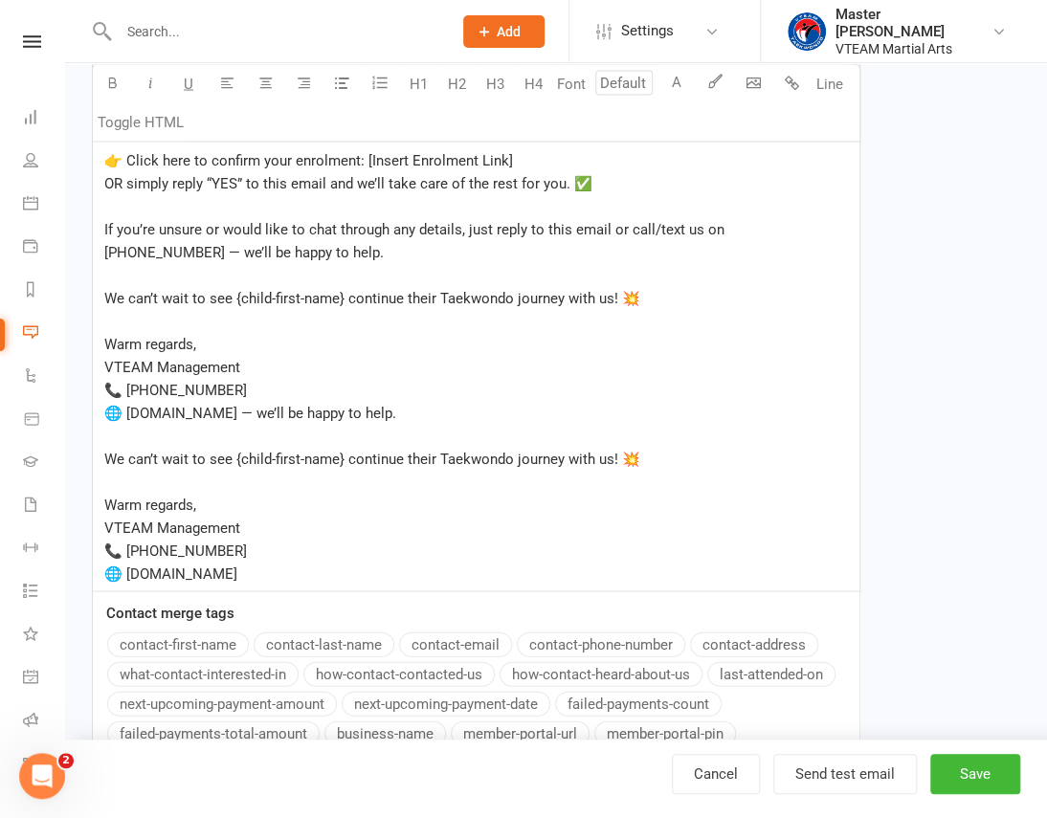
scroll to position [814, 0]
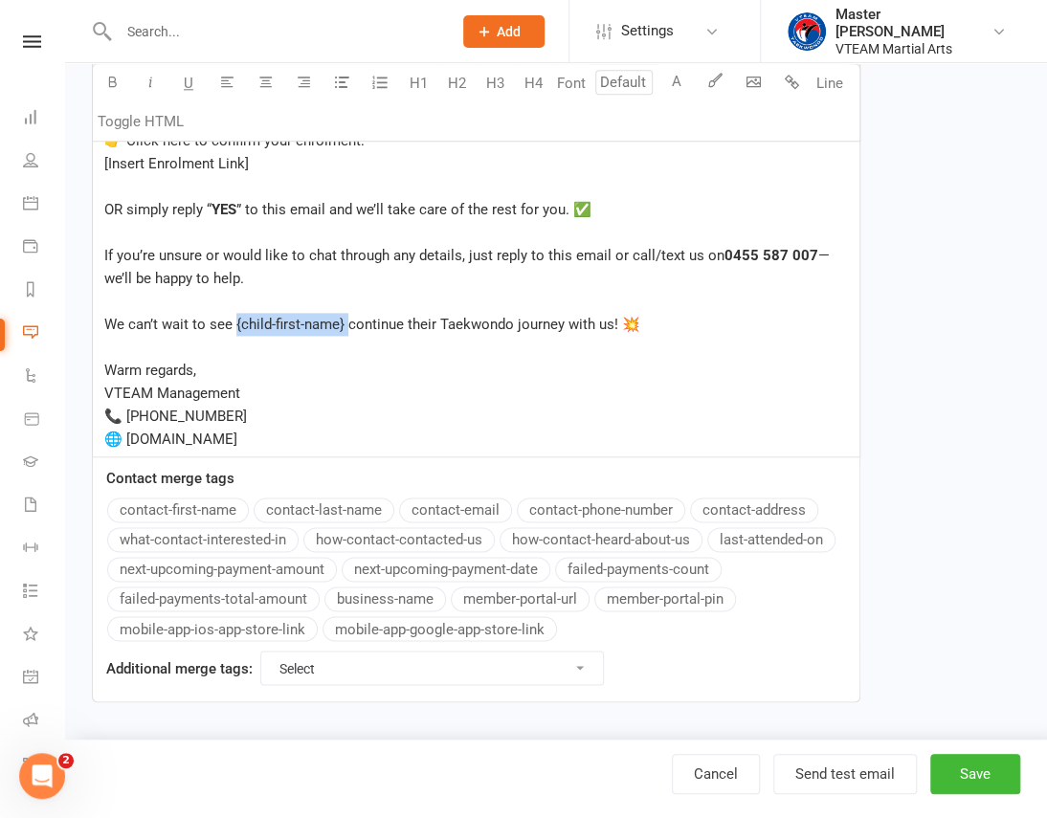
drag, startPoint x: 344, startPoint y: 324, endPoint x: 235, endPoint y: 326, distance: 109.1
click at [235, 326] on span "We can’t wait to see {child-first-name} continue their Taekwondo journey with u…" at bounding box center [372, 324] width 536 height 17
click at [190, 510] on button "contact-first-name" at bounding box center [178, 510] width 142 height 25
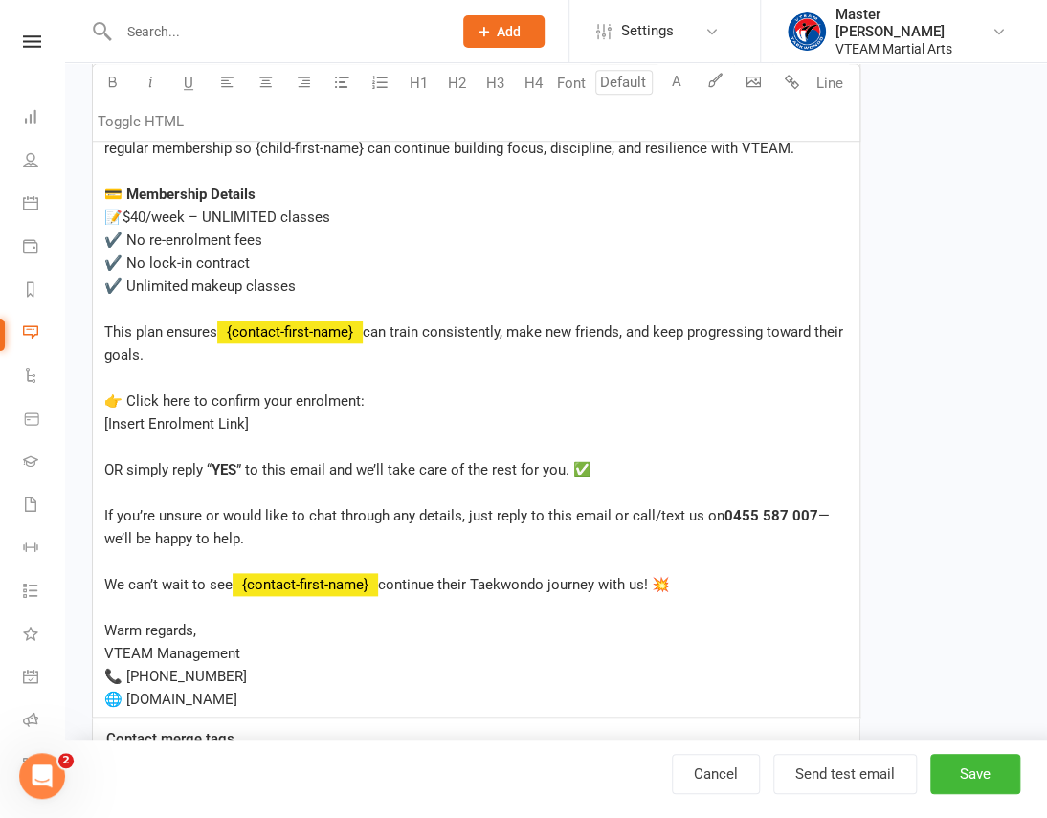
scroll to position [467, 0]
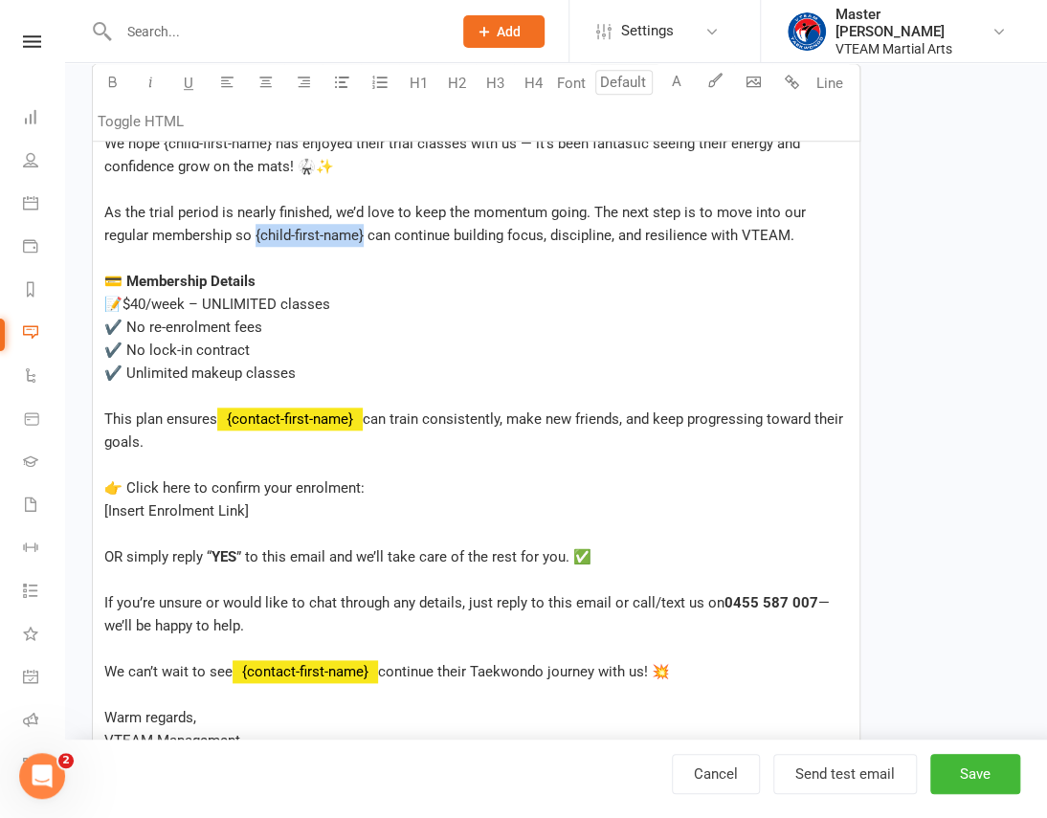
drag, startPoint x: 316, startPoint y: 235, endPoint x: 209, endPoint y: 240, distance: 107.3
click at [209, 240] on span "As the trial period is nearly finished, we’d love to keep the momentum going. T…" at bounding box center [456, 224] width 705 height 40
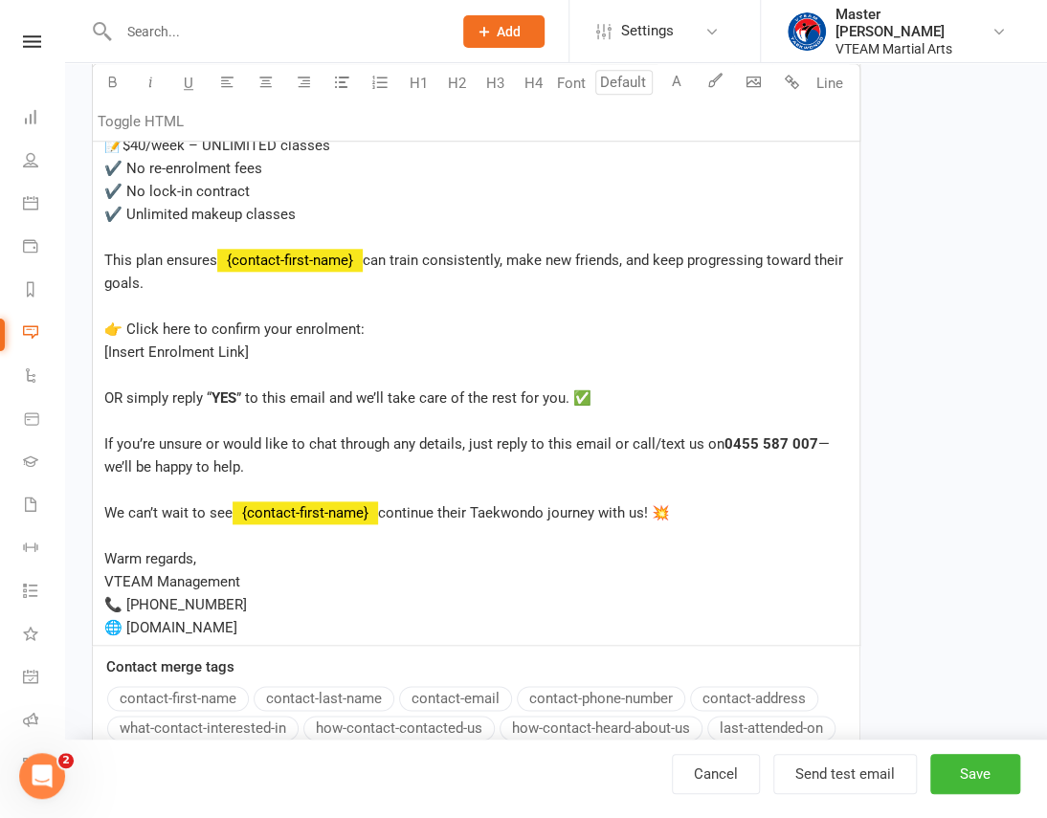
scroll to position [641, 0]
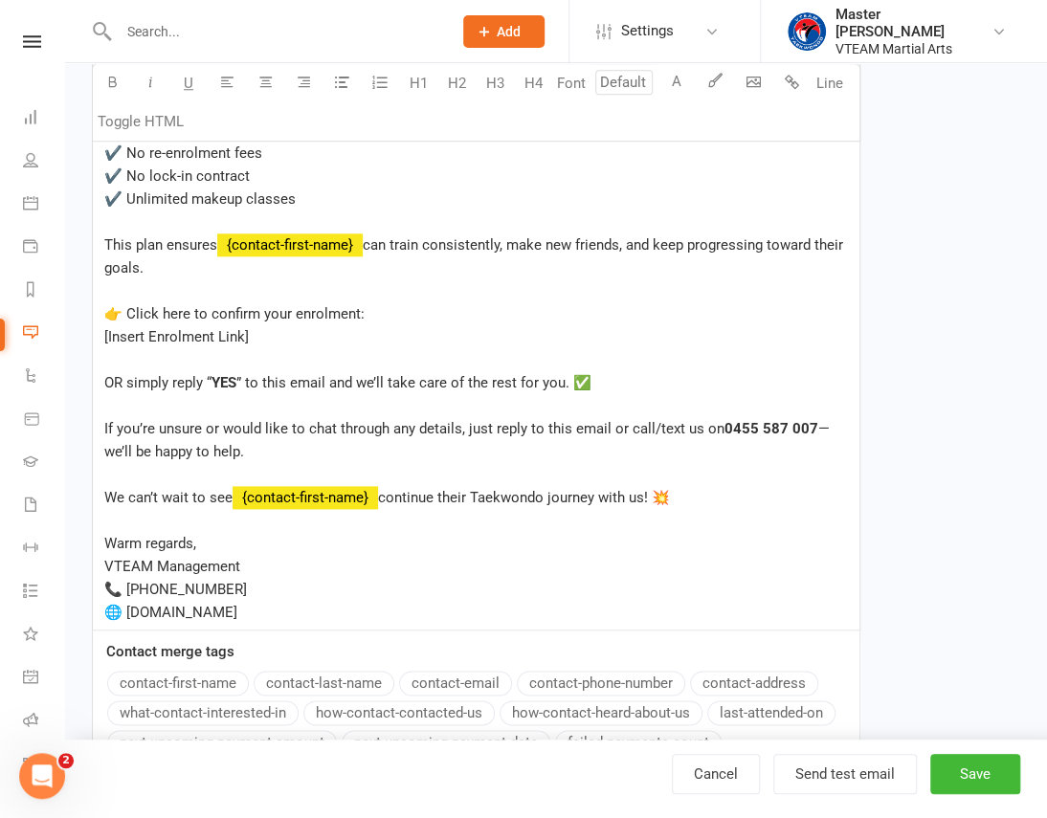
click at [163, 678] on button "contact-first-name" at bounding box center [178, 683] width 142 height 25
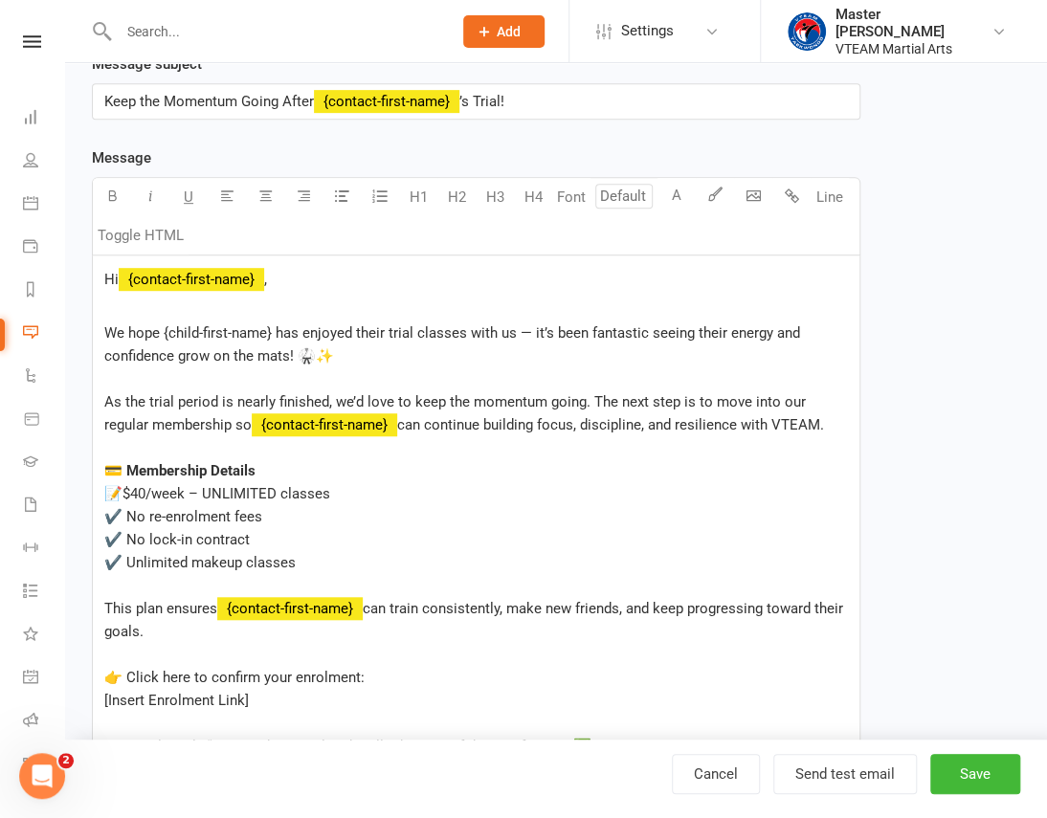
scroll to position [347, 0]
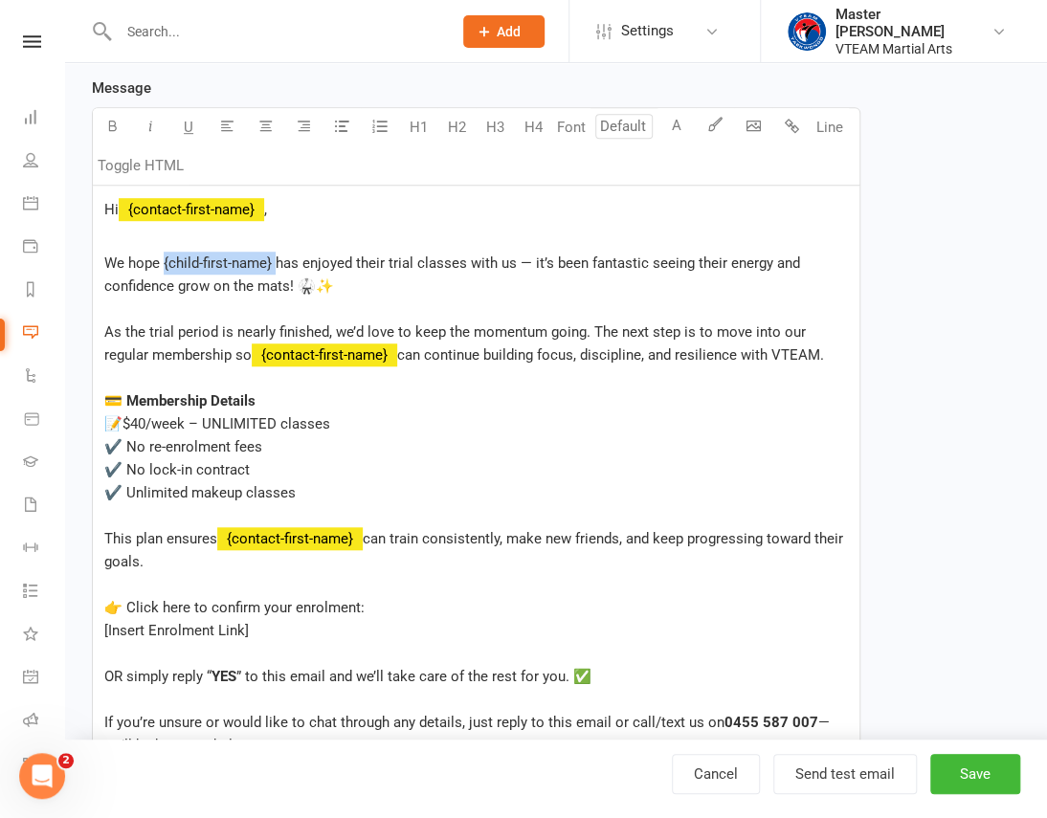
drag, startPoint x: 274, startPoint y: 263, endPoint x: 163, endPoint y: 262, distance: 111.0
click at [163, 262] on span "We hope {child-first-name} has enjoyed their trial classes with us — it’s been …" at bounding box center [454, 275] width 700 height 40
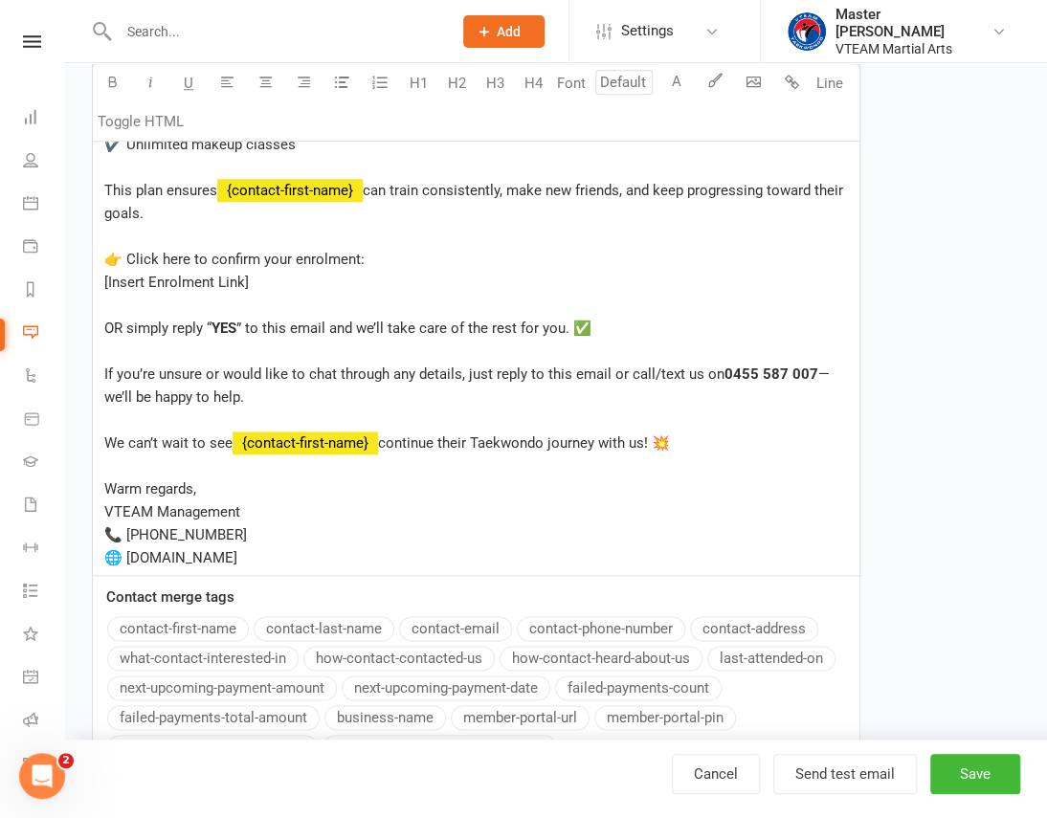
click at [153, 633] on div "Message Font U H1 H2 H3 H4 Font A Line Toggle HTML Hi ﻿ {contact-first-name} , …" at bounding box center [476, 274] width 768 height 1093
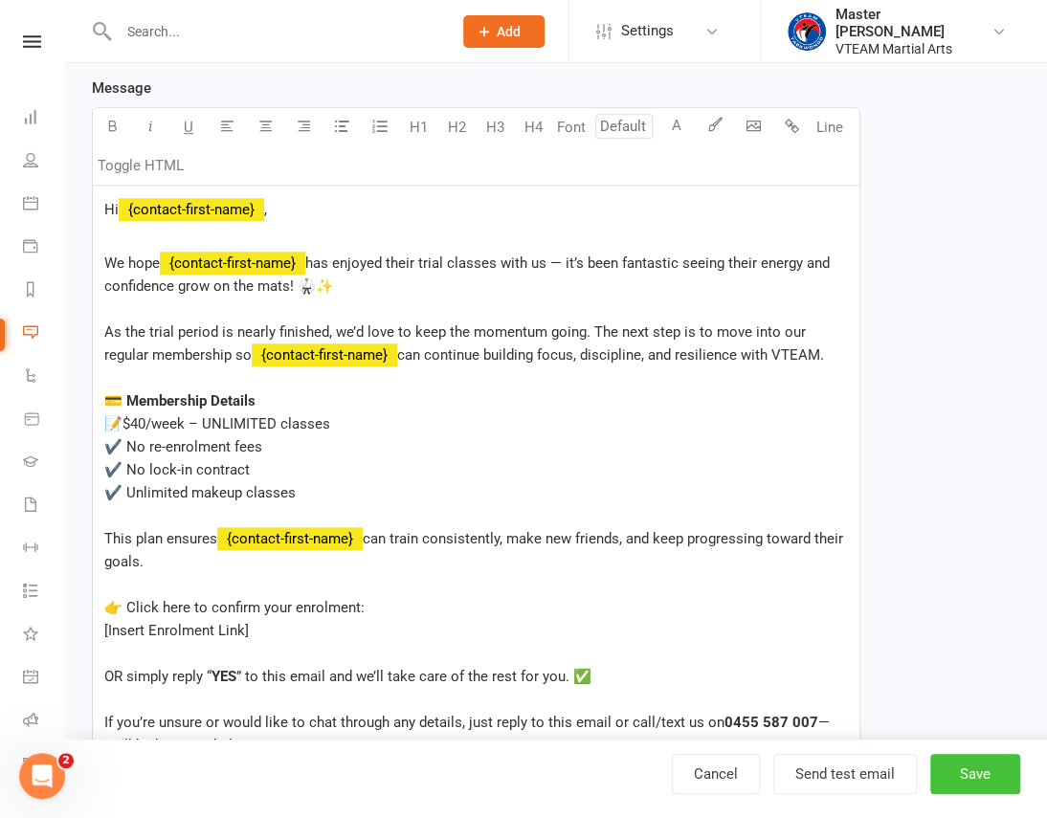
click at [980, 768] on button "Save" at bounding box center [975, 774] width 90 height 40
select select "100"
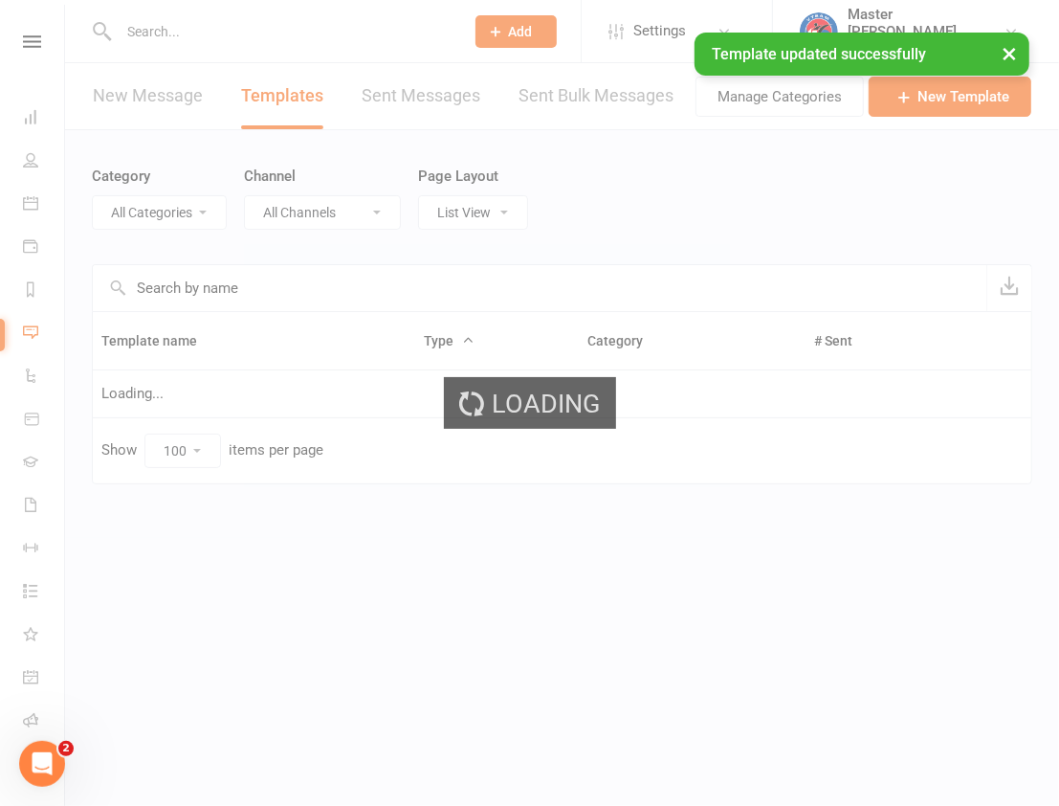
select select "19020"
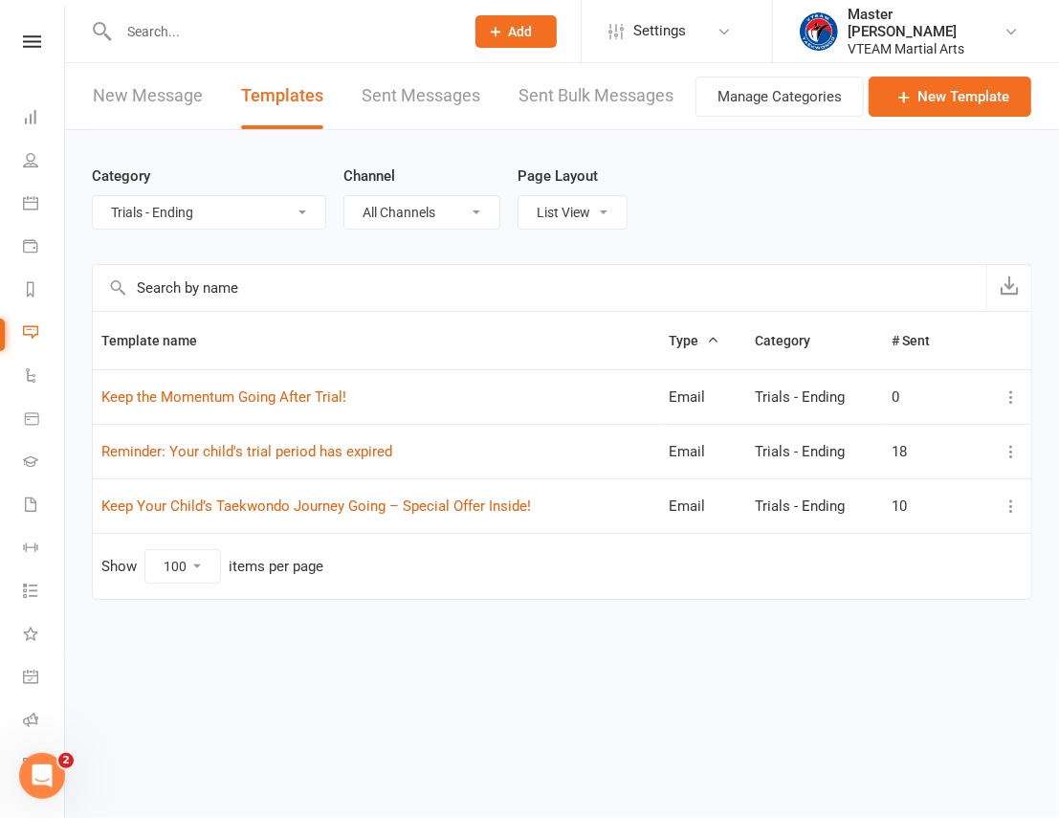
click at [201, 34] on input "text" at bounding box center [282, 31] width 338 height 27
click at [28, 47] on icon at bounding box center [32, 41] width 18 height 12
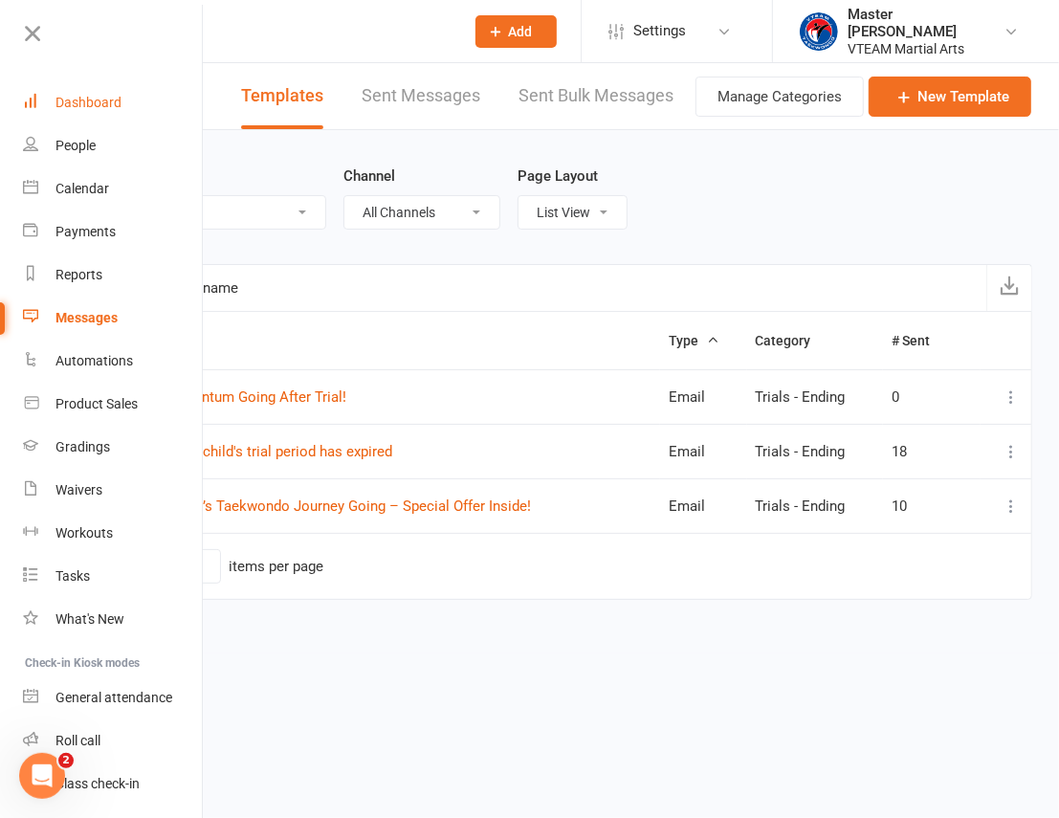
click at [80, 101] on div "Dashboard" at bounding box center [89, 102] width 66 height 15
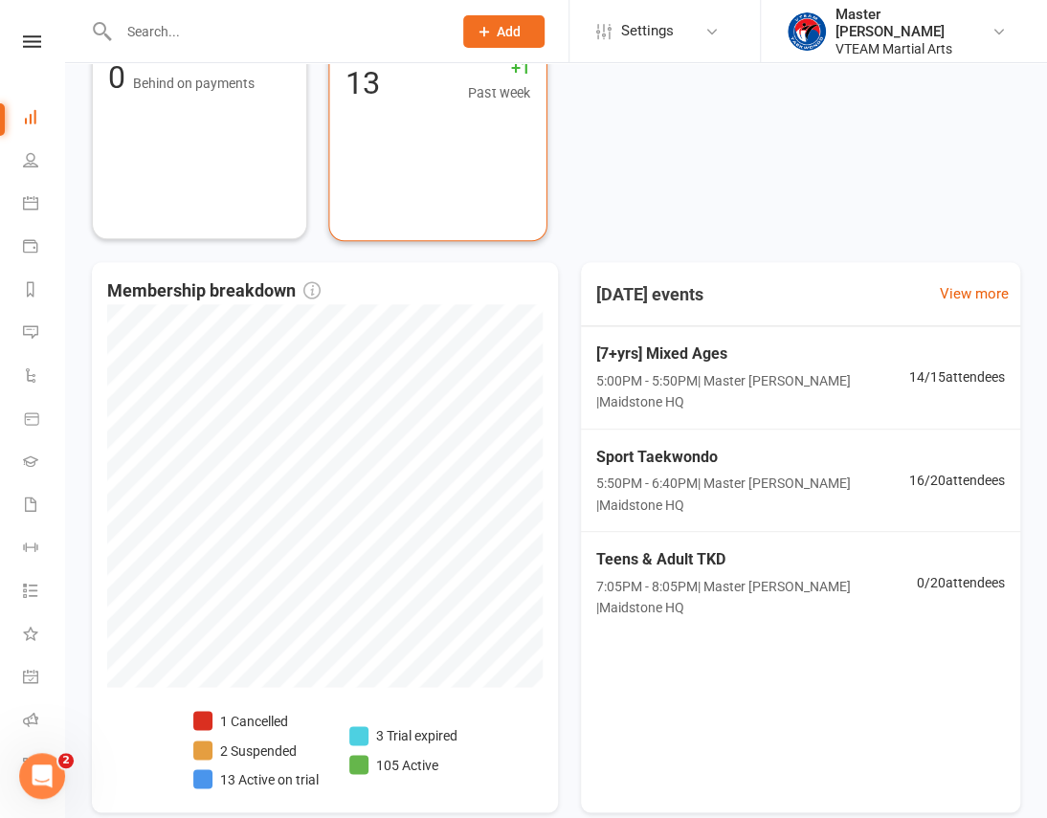
scroll to position [783, 0]
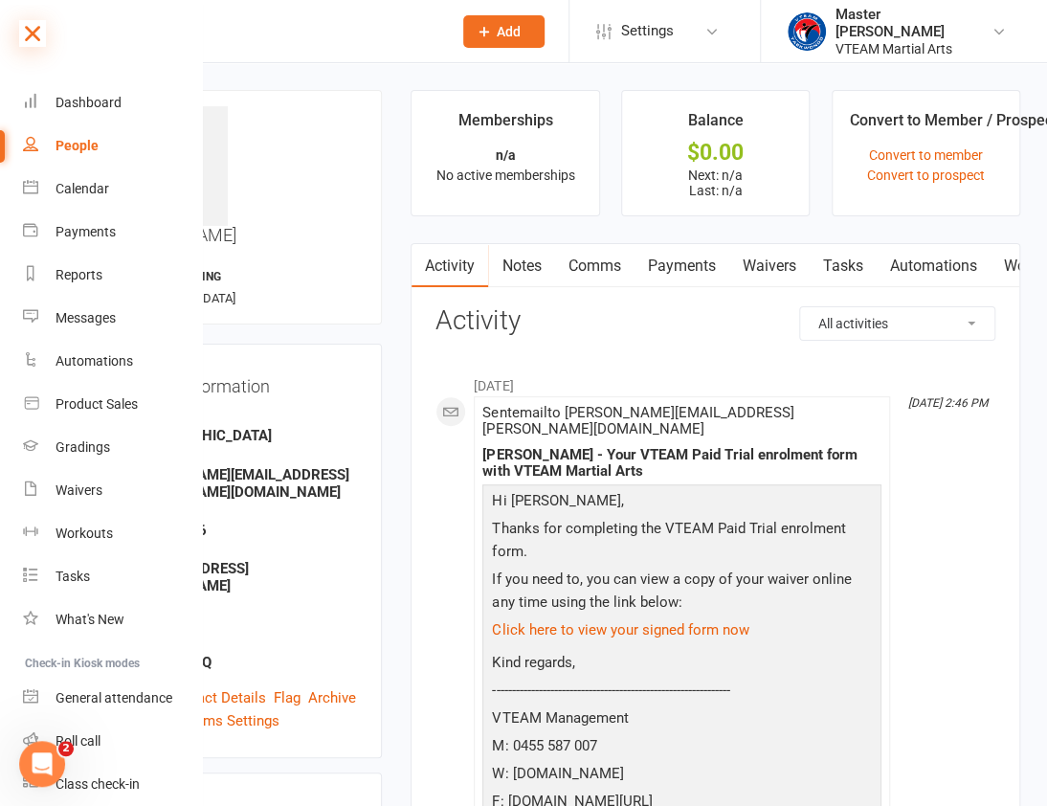
click at [36, 20] on icon at bounding box center [32, 33] width 27 height 27
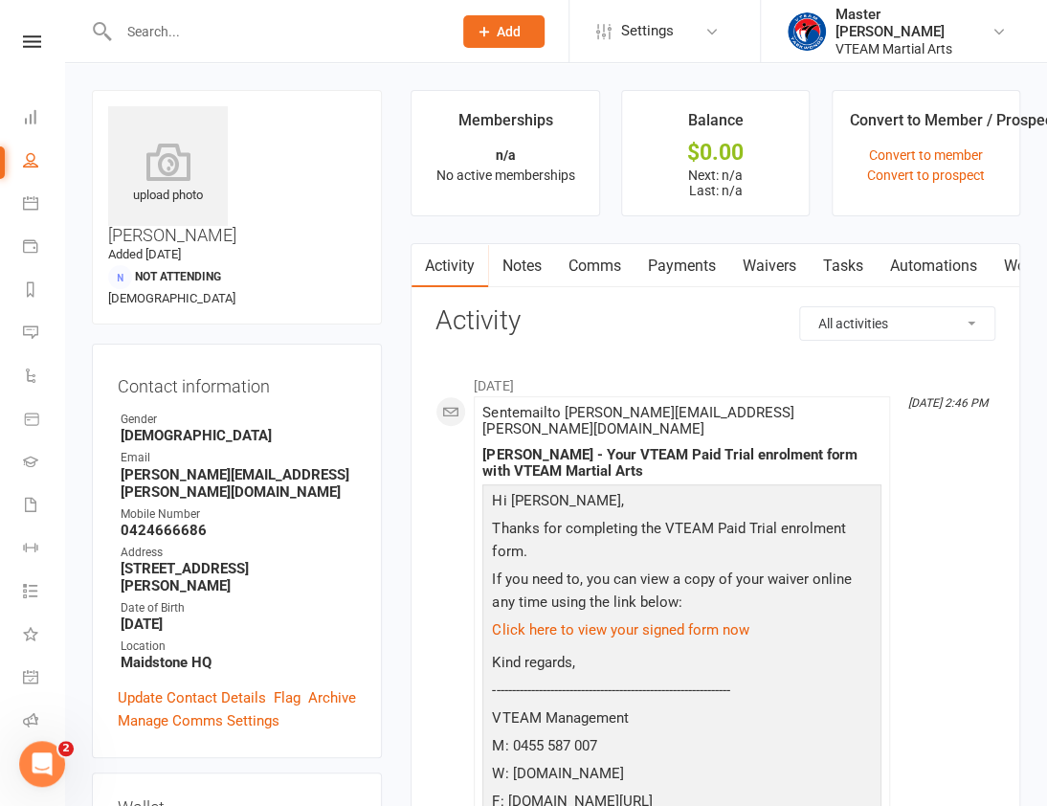
click at [794, 266] on link "Waivers" at bounding box center [768, 266] width 80 height 44
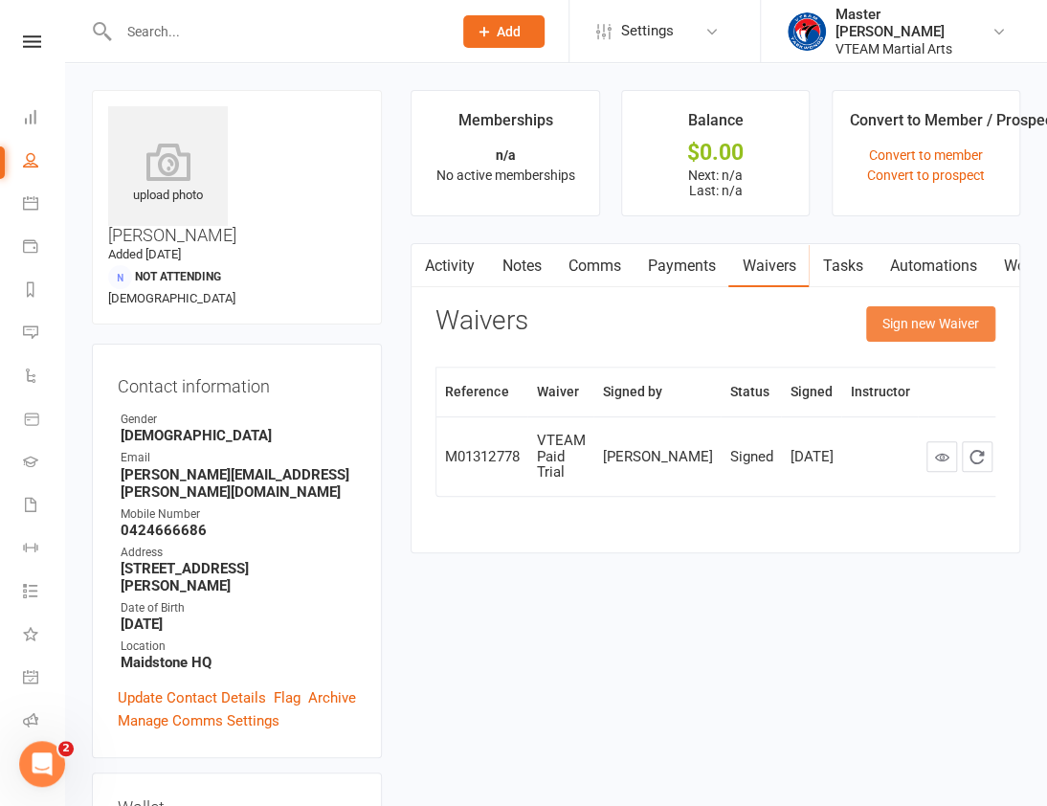
click at [923, 318] on button "Sign new Waiver" at bounding box center [930, 323] width 129 height 34
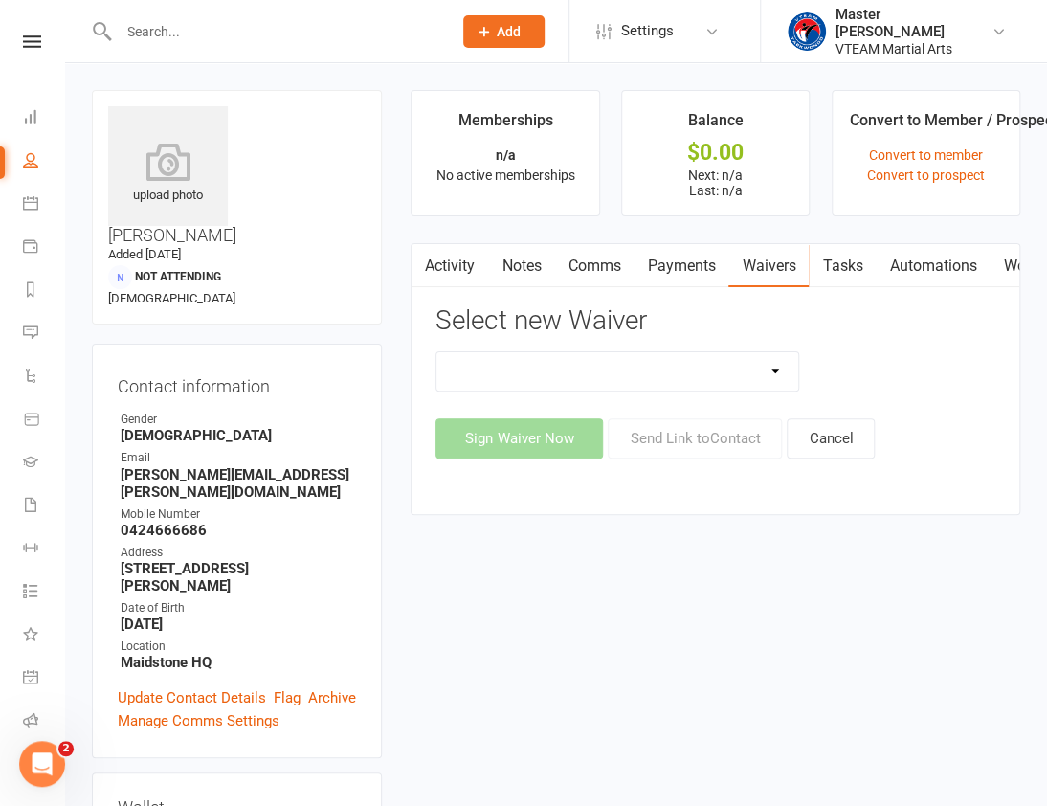
drag, startPoint x: 775, startPoint y: 374, endPoint x: 771, endPoint y: 386, distance: 12.1
click at [775, 374] on select "Adult Fitness Adult Self Defence Adult Taekwondo Cancellation Advice Competitio…" at bounding box center [617, 371] width 362 height 38
select select "11350"
click at [436, 352] on select "Adult Fitness Adult Self Defence Adult Taekwondo Cancellation Advice Competitio…" at bounding box center [617, 371] width 362 height 38
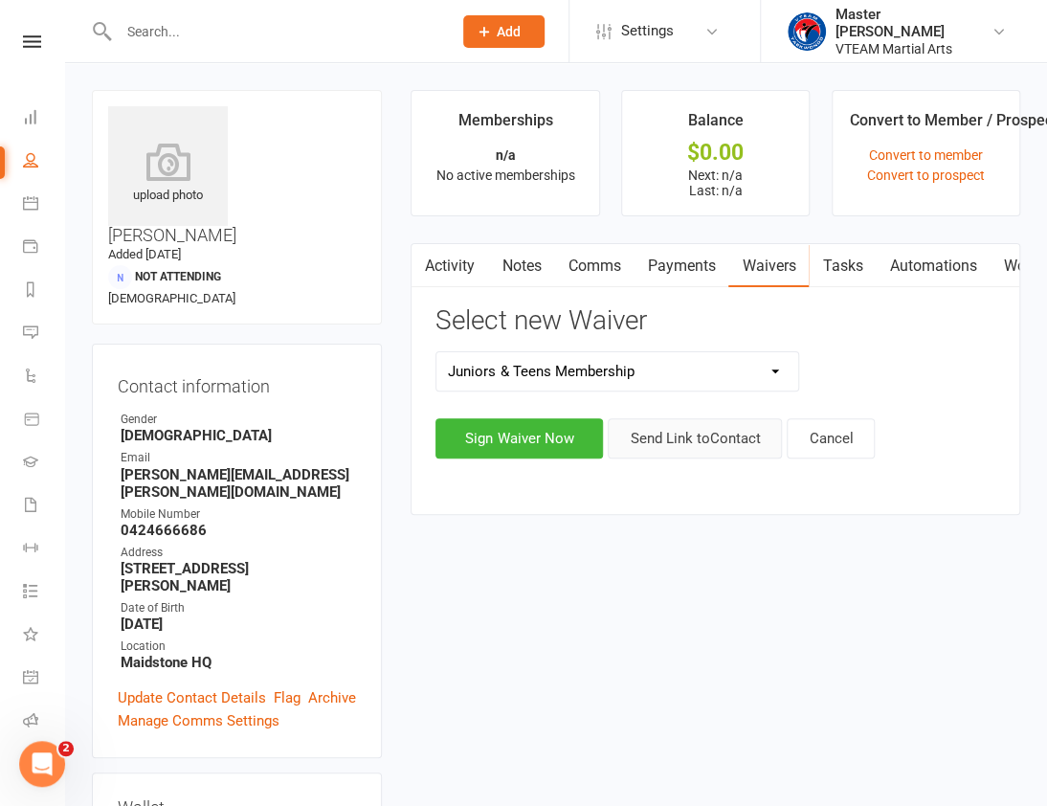
click at [691, 435] on button "Send Link to Contact" at bounding box center [695, 438] width 174 height 40
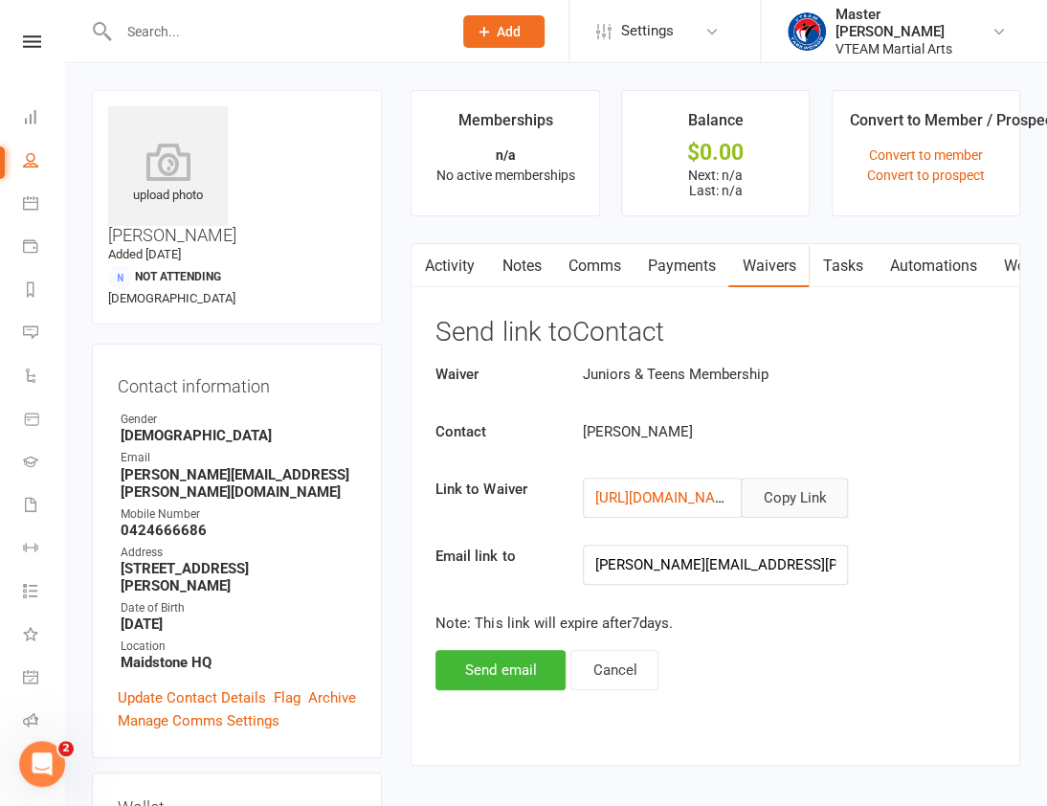
click at [803, 503] on button "Copy Link" at bounding box center [794, 498] width 107 height 40
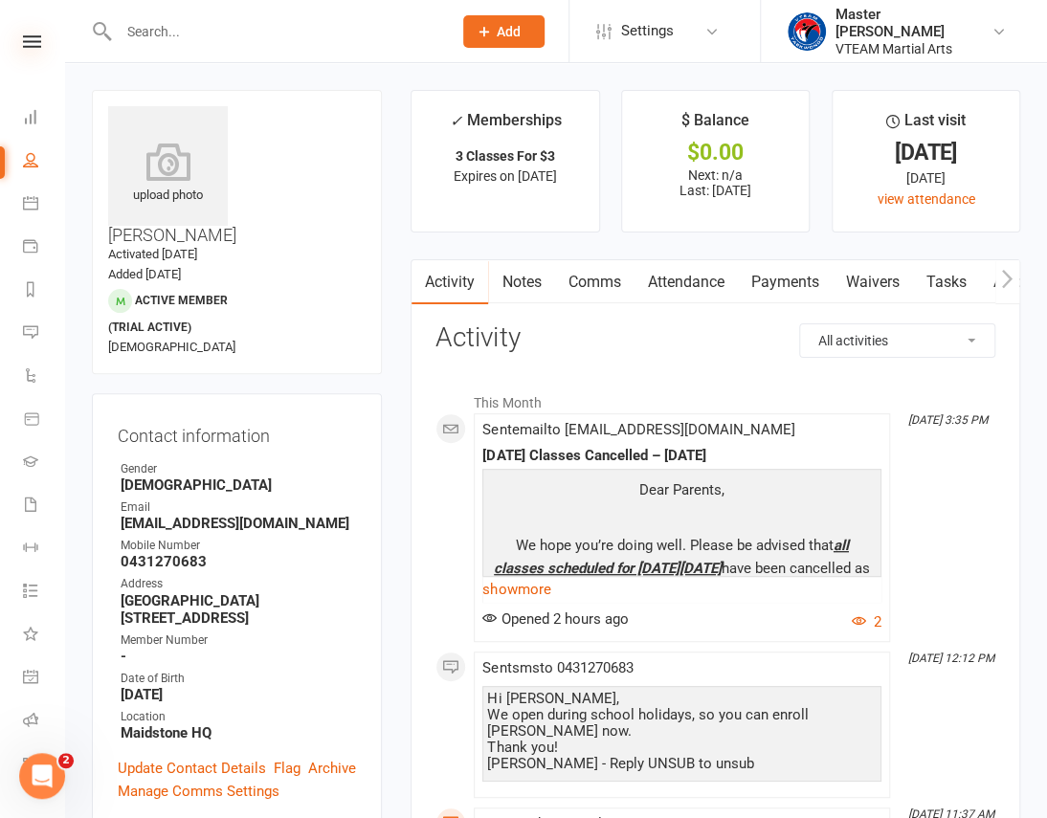
click at [33, 40] on icon at bounding box center [32, 41] width 18 height 12
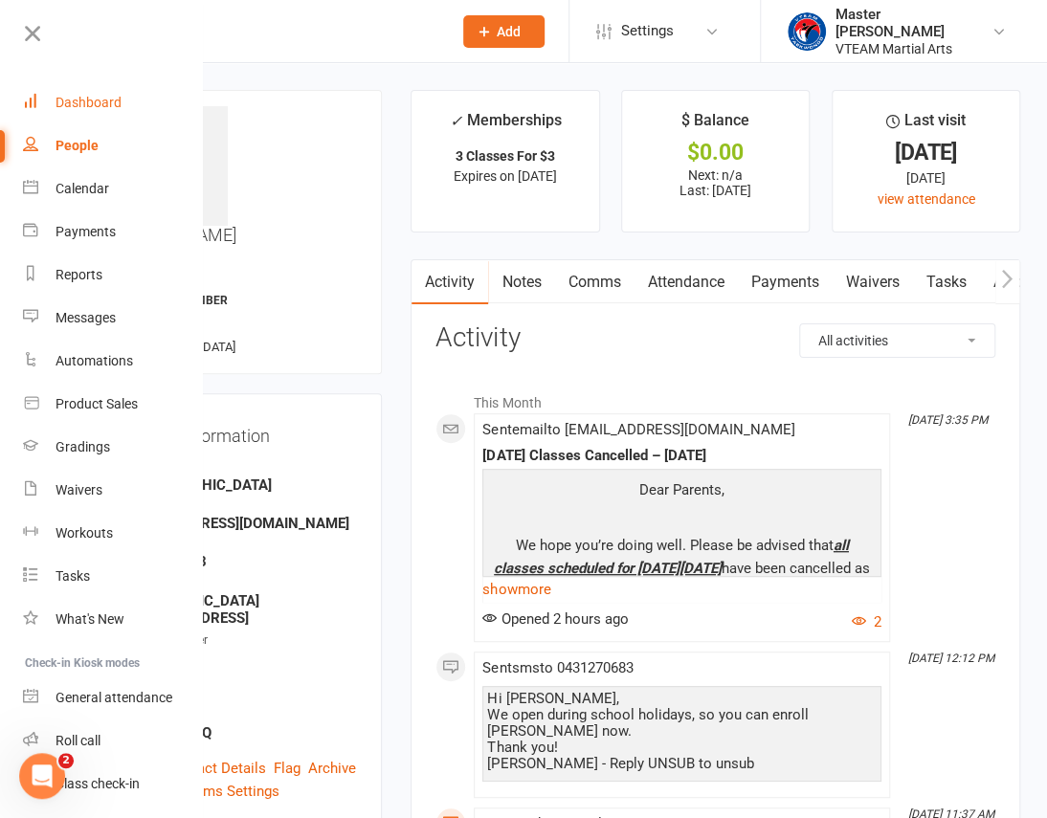
click at [82, 99] on div "Dashboard" at bounding box center [89, 102] width 66 height 15
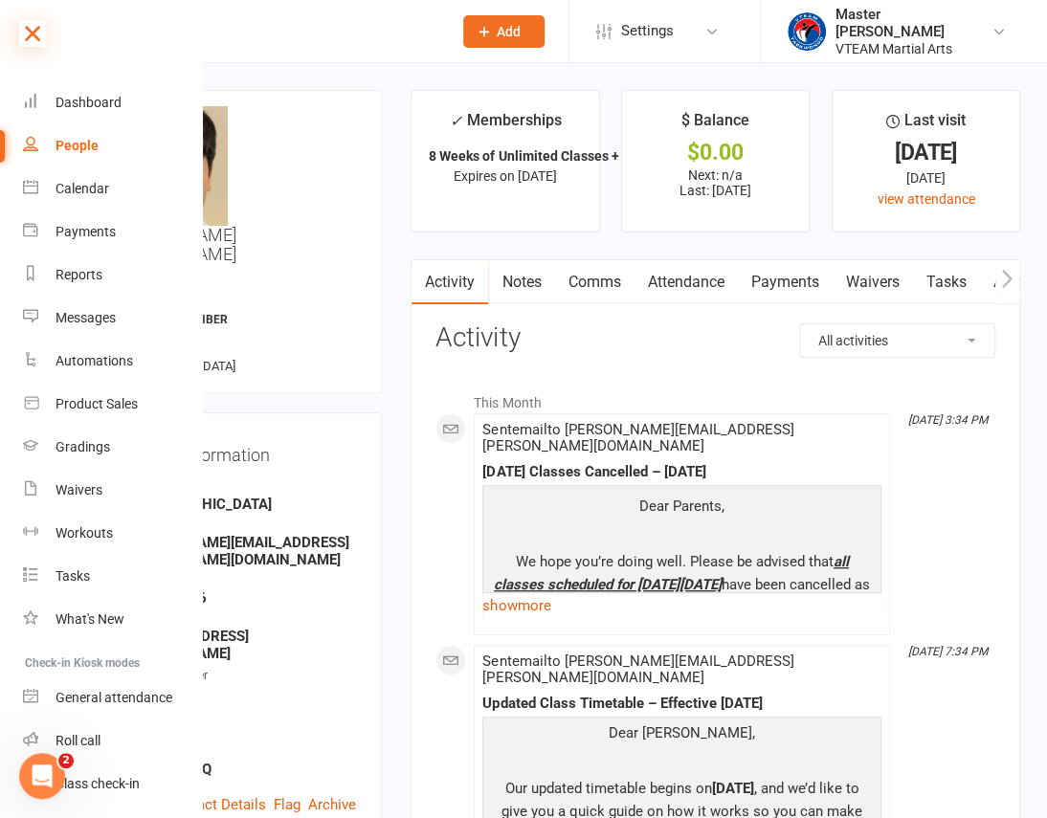
click at [33, 23] on icon at bounding box center [32, 33] width 27 height 27
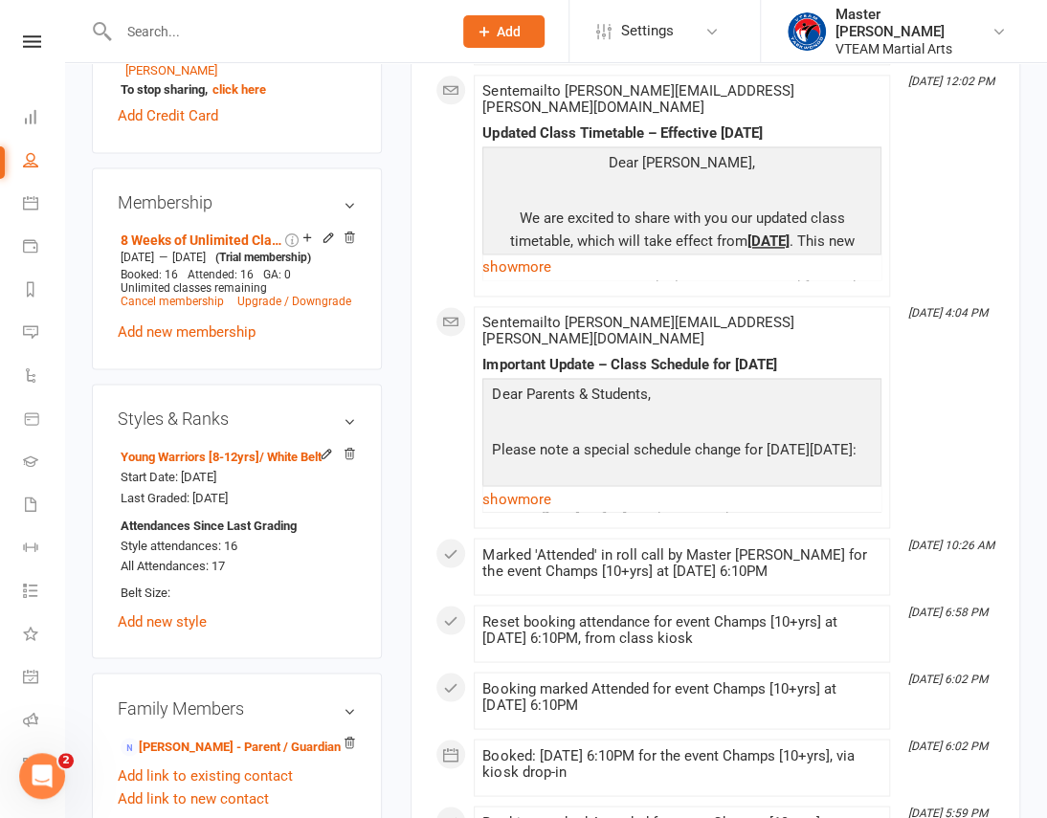
scroll to position [957, 0]
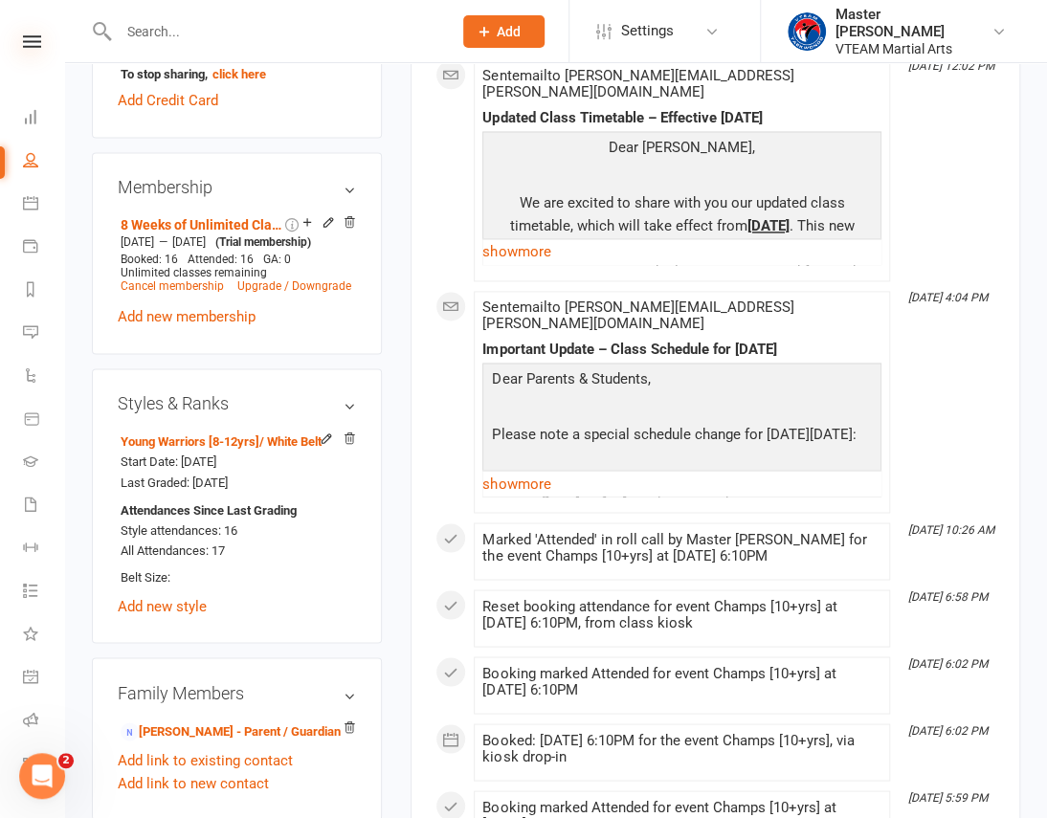
click at [23, 37] on icon at bounding box center [32, 41] width 18 height 12
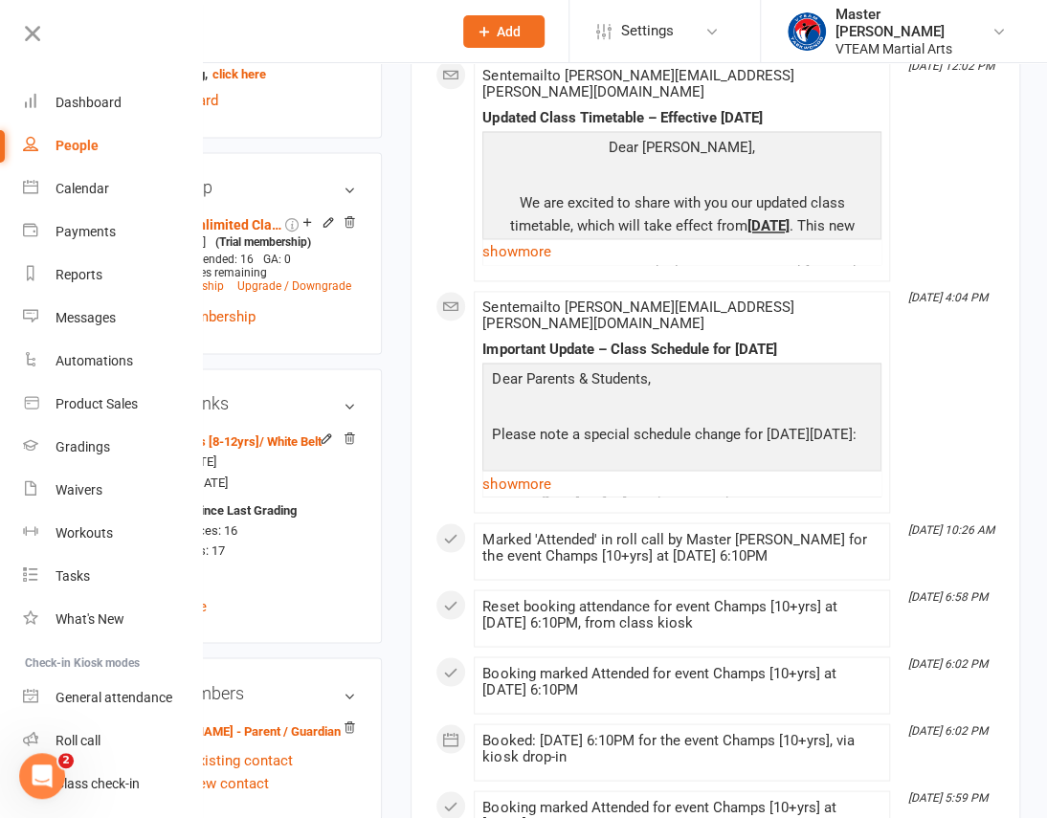
click at [394, 425] on div "upload photo change photo Minh Tri Pham Activated 22 July, 2025 Added 22 July, …" at bounding box center [237, 375] width 319 height 2484
click at [20, 23] on icon at bounding box center [32, 33] width 27 height 27
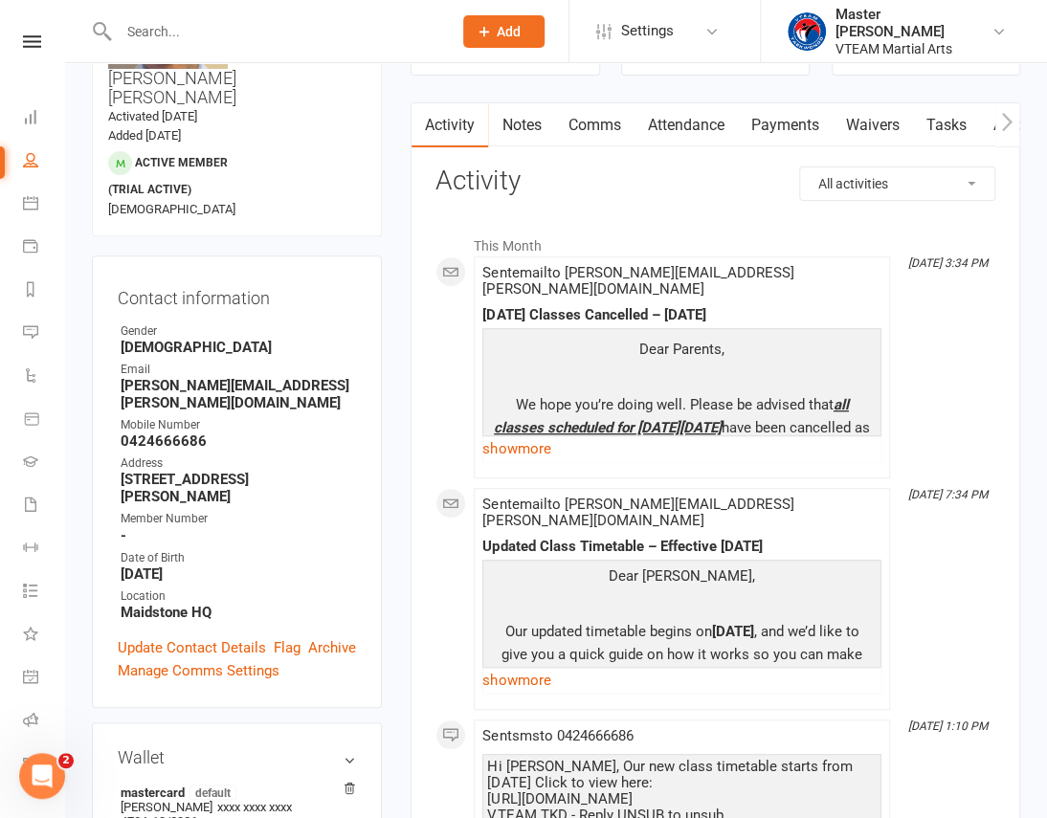
scroll to position [0, 0]
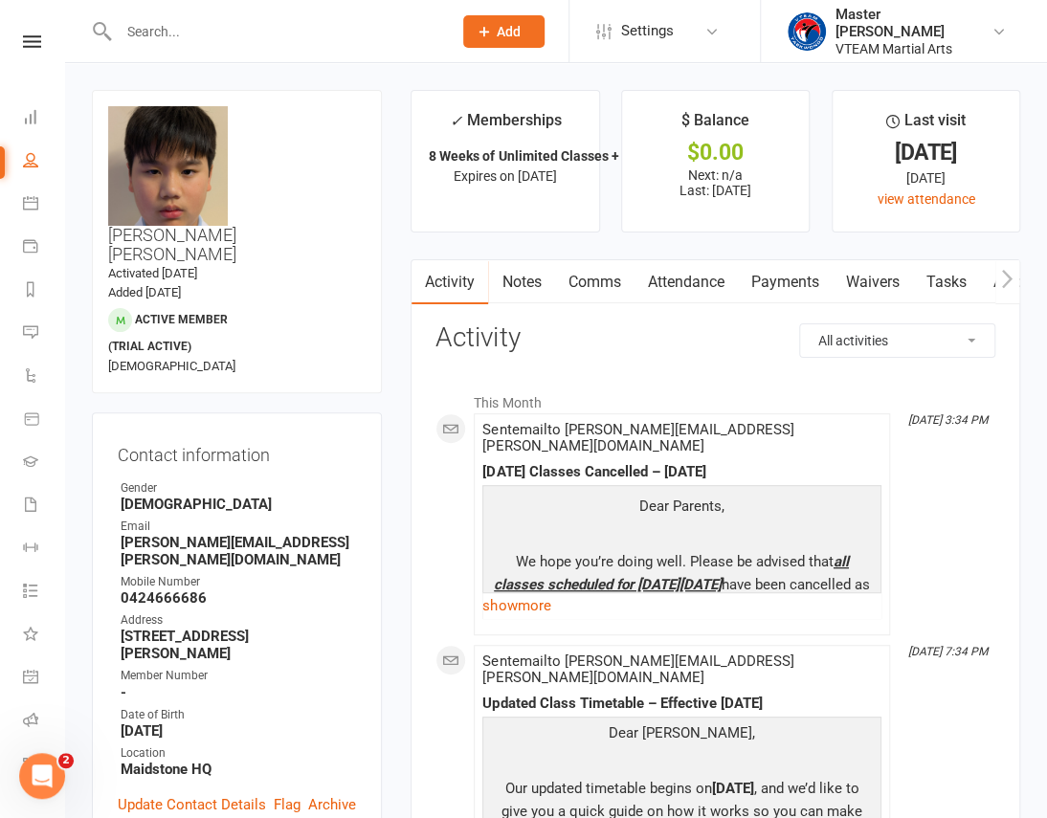
click at [608, 273] on link "Comms" at bounding box center [593, 282] width 79 height 44
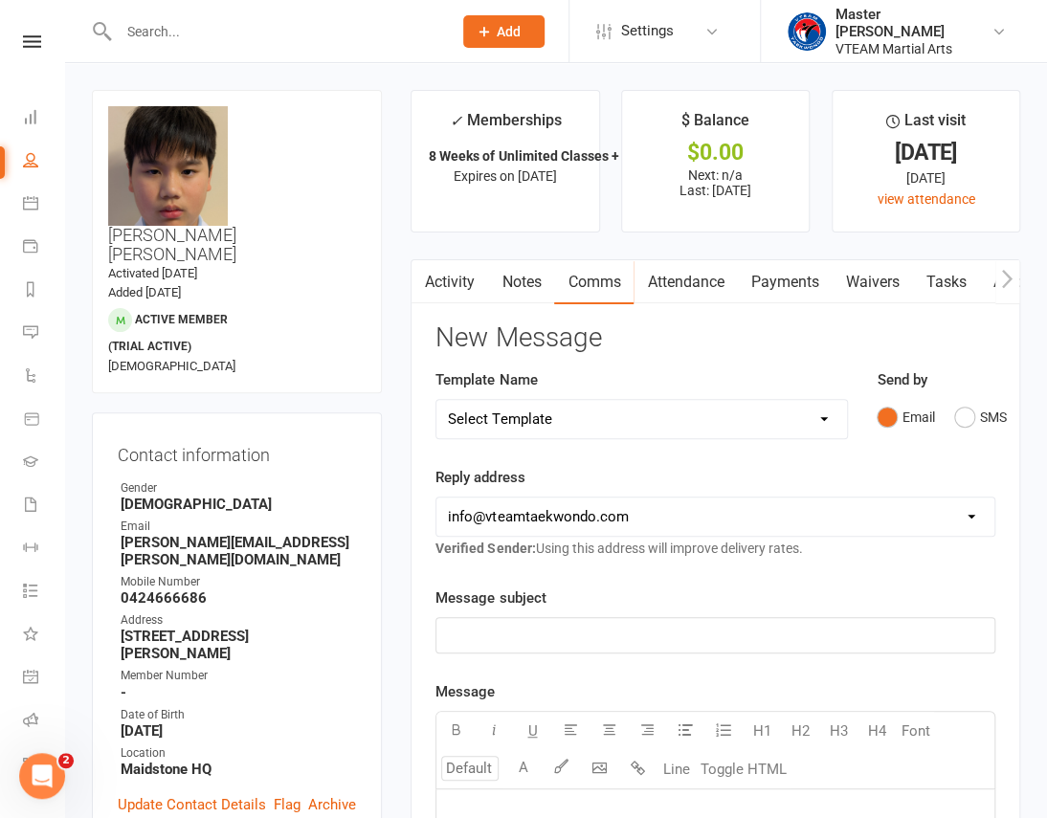
click at [804, 420] on select "Select Template [Email] 2 days after trial [Email] 3-4 days after trial [Email]…" at bounding box center [641, 419] width 411 height 38
select select "198"
click at [436, 400] on select "Select Template [Email] 2 days after trial [Email] 3-4 days after trial [Email]…" at bounding box center [641, 419] width 411 height 38
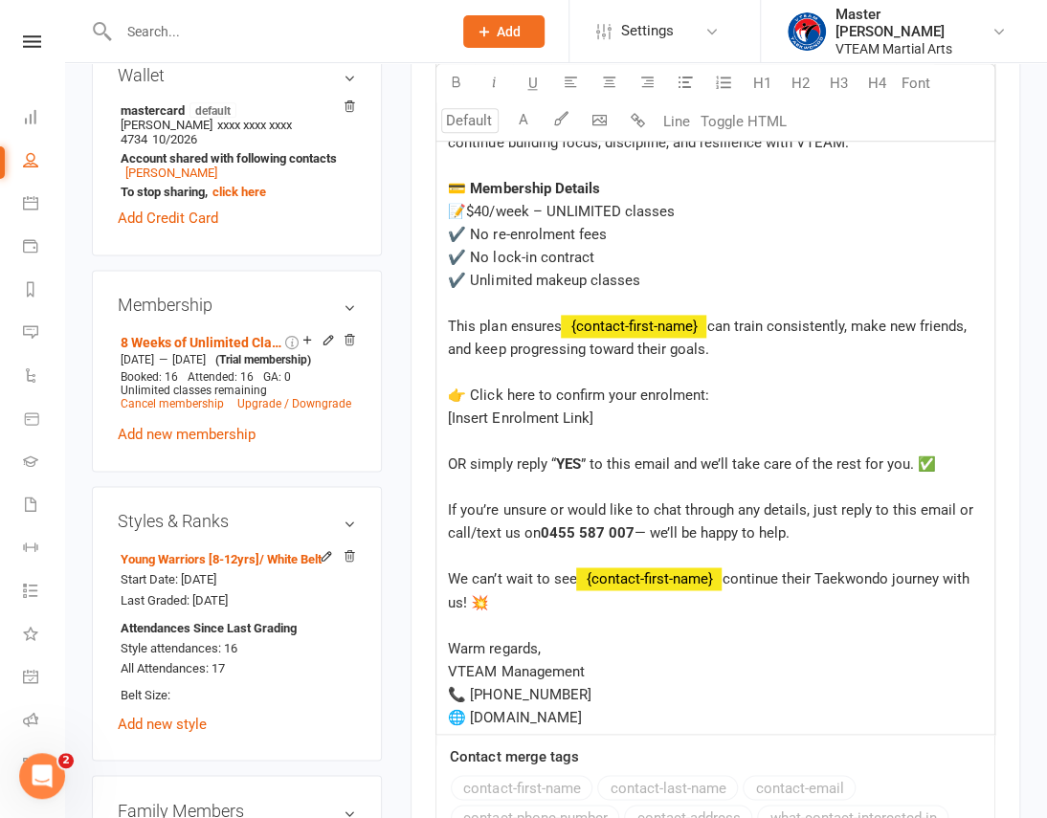
scroll to position [870, 0]
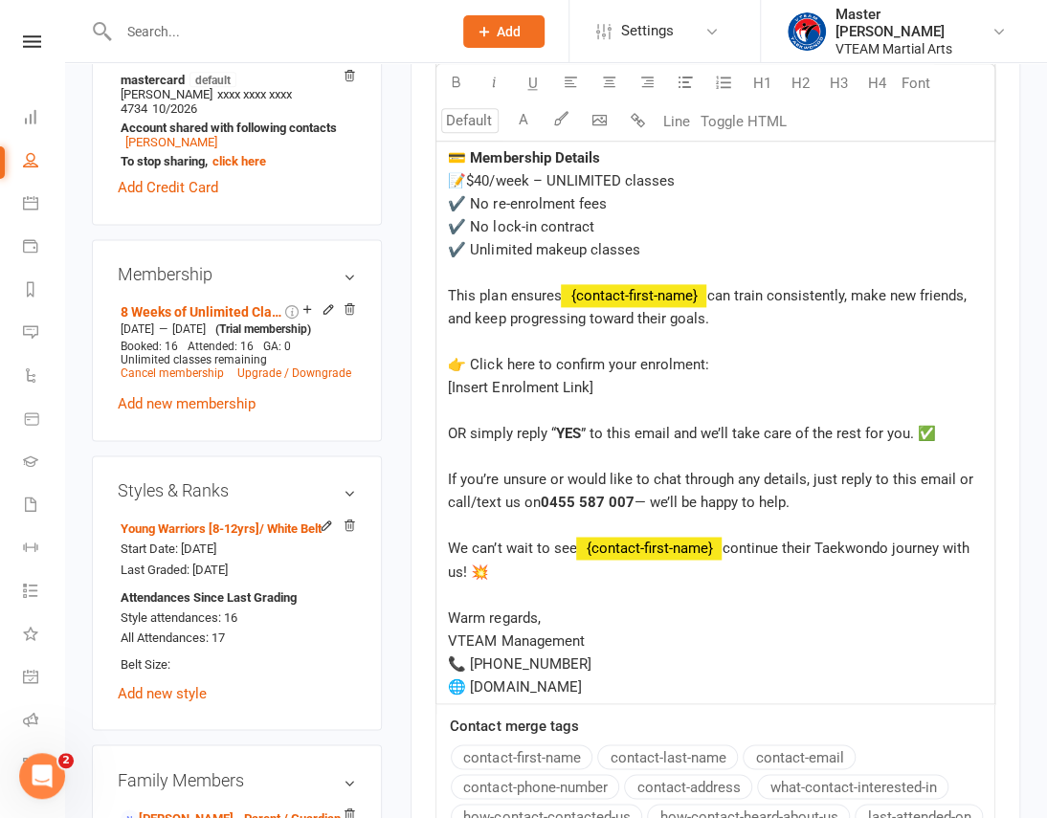
drag, startPoint x: 601, startPoint y: 386, endPoint x: 441, endPoint y: 392, distance: 159.9
click at [441, 392] on div "Hi ﻿ {contact-first-name} , ﻿ We hope ﻿ {contact-first-name} has enjoyed their …" at bounding box center [715, 312] width 558 height 784
drag, startPoint x: 917, startPoint y: 408, endPoint x: 437, endPoint y: 391, distance: 479.7
click at [437, 391] on div "Hi ﻿ {contact-first-name} , ﻿ We hope ﻿ {contact-first-name} has enjoyed their …" at bounding box center [715, 312] width 558 height 784
click at [745, 353] on div "👉 Click here to confirm your enrolment:" at bounding box center [715, 364] width 535 height 23
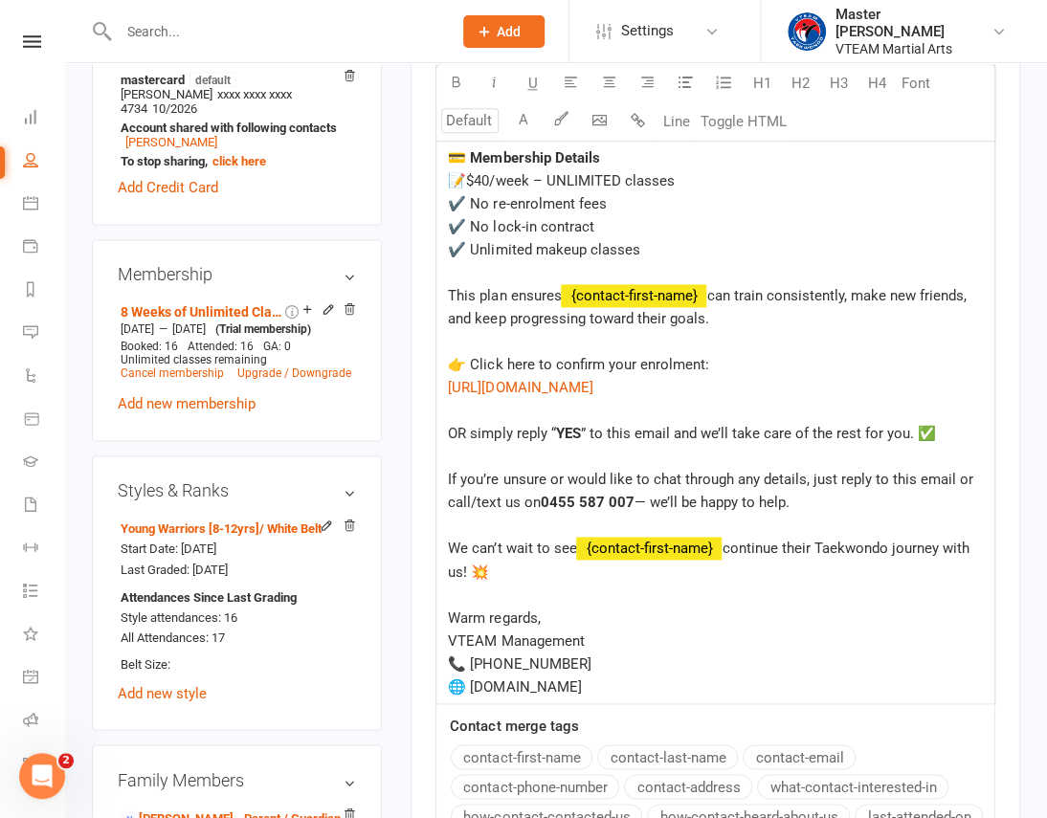
scroll to position [957, 0]
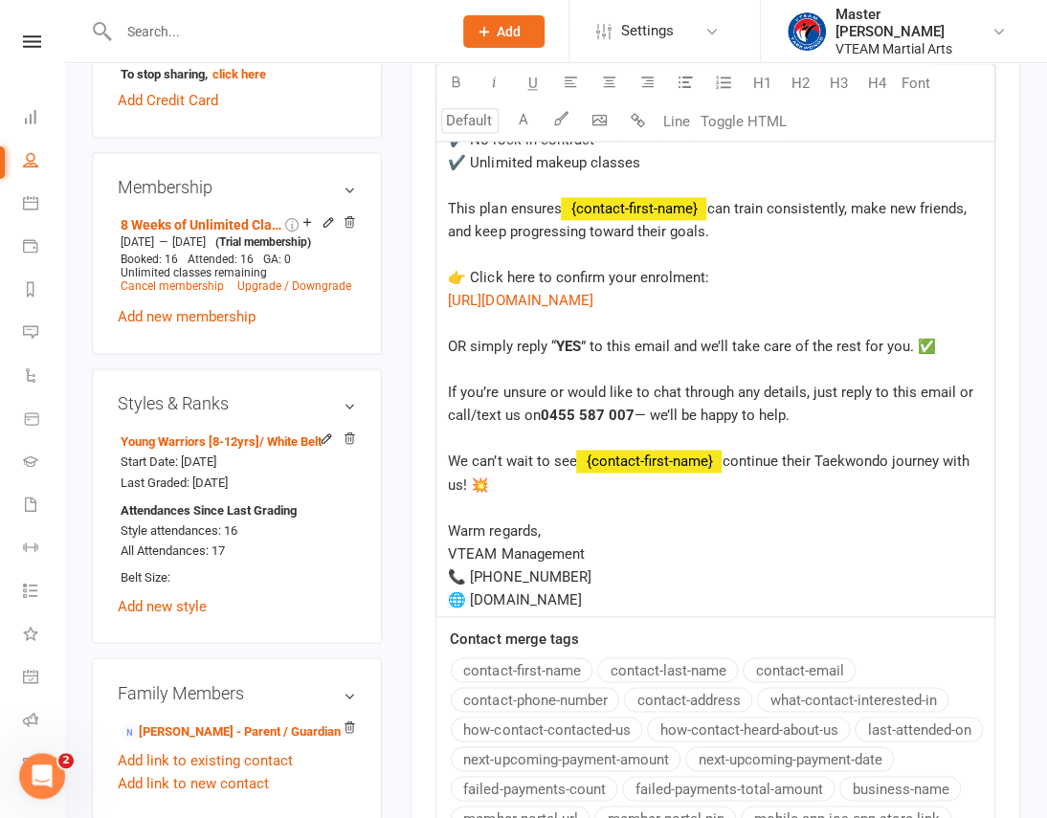
click at [489, 519] on div "﻿" at bounding box center [715, 507] width 535 height 23
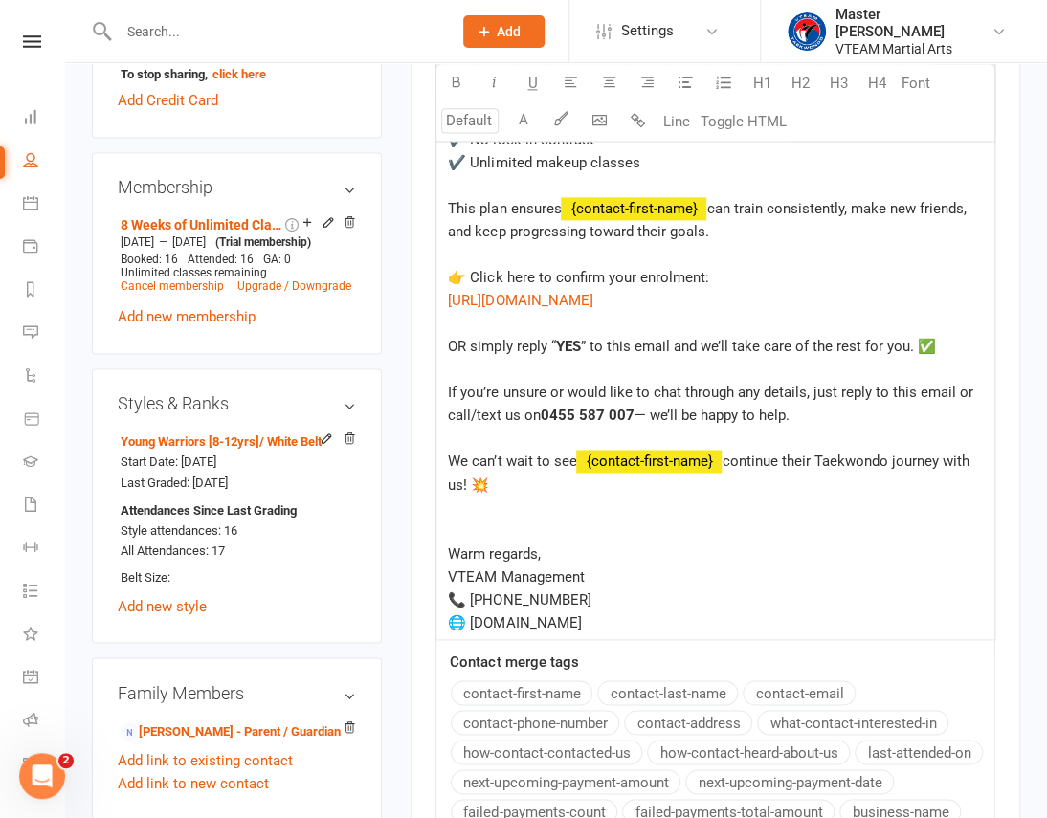
scroll to position [870, 0]
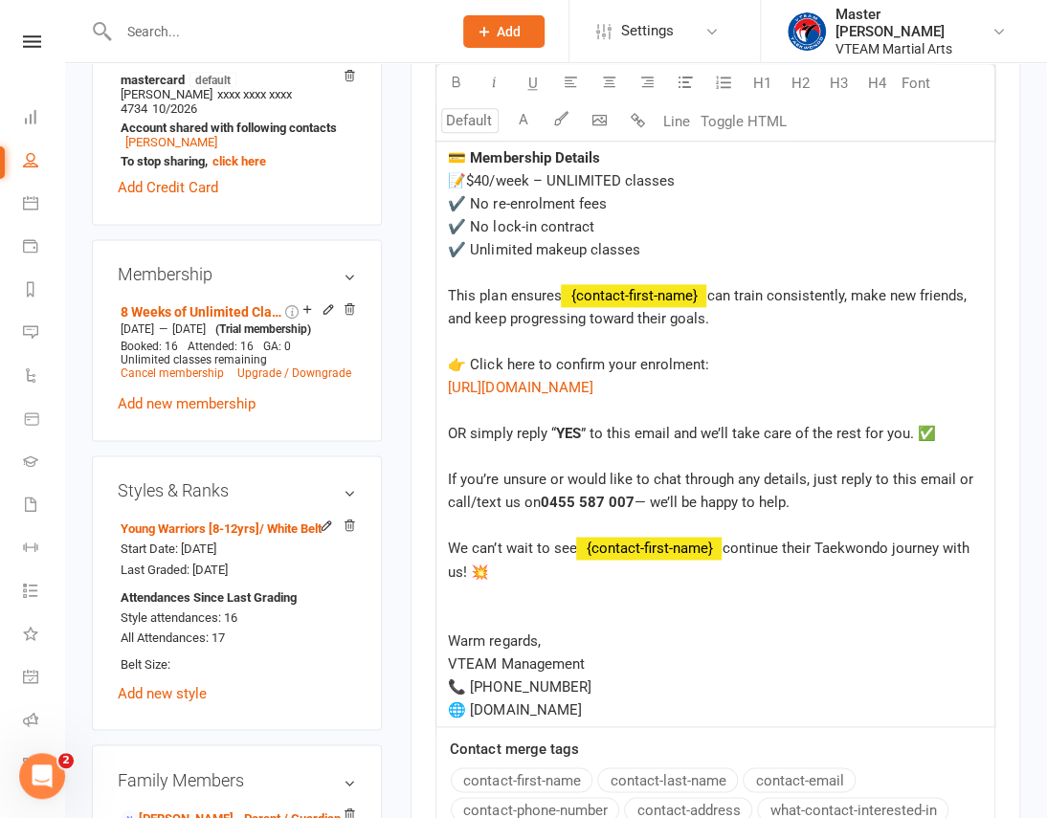
click at [473, 270] on div "﻿" at bounding box center [715, 272] width 535 height 23
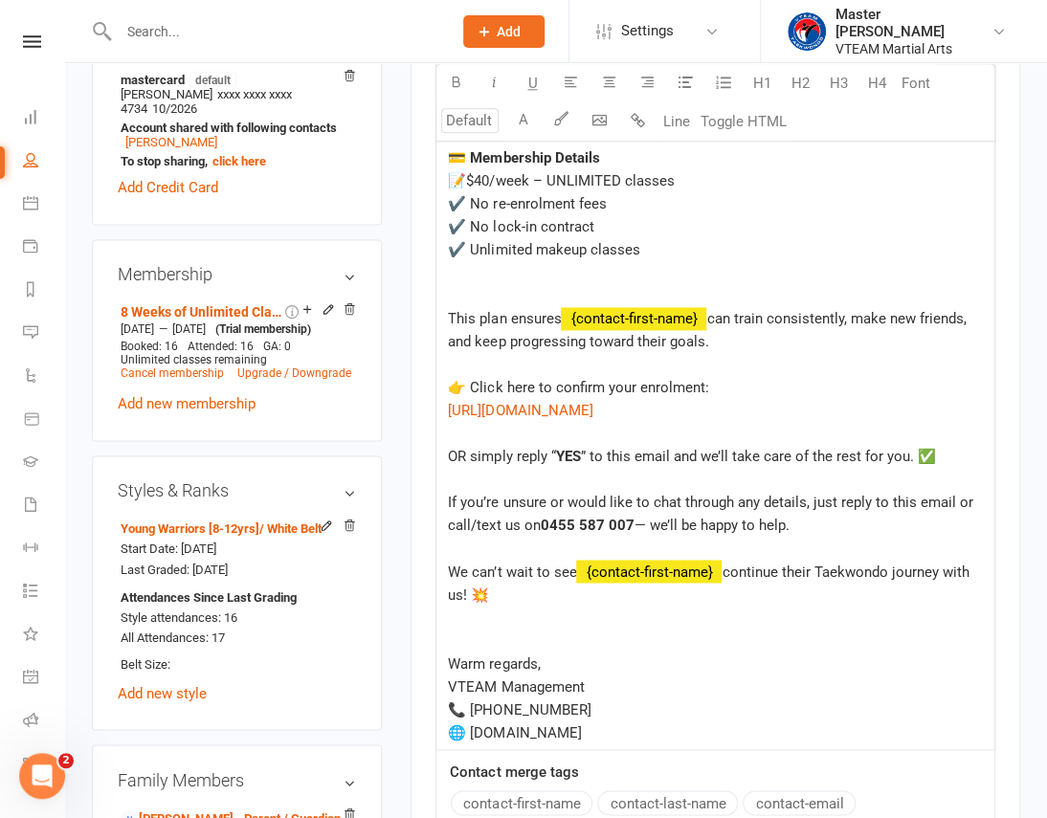
click at [458, 491] on div "﻿" at bounding box center [715, 479] width 535 height 23
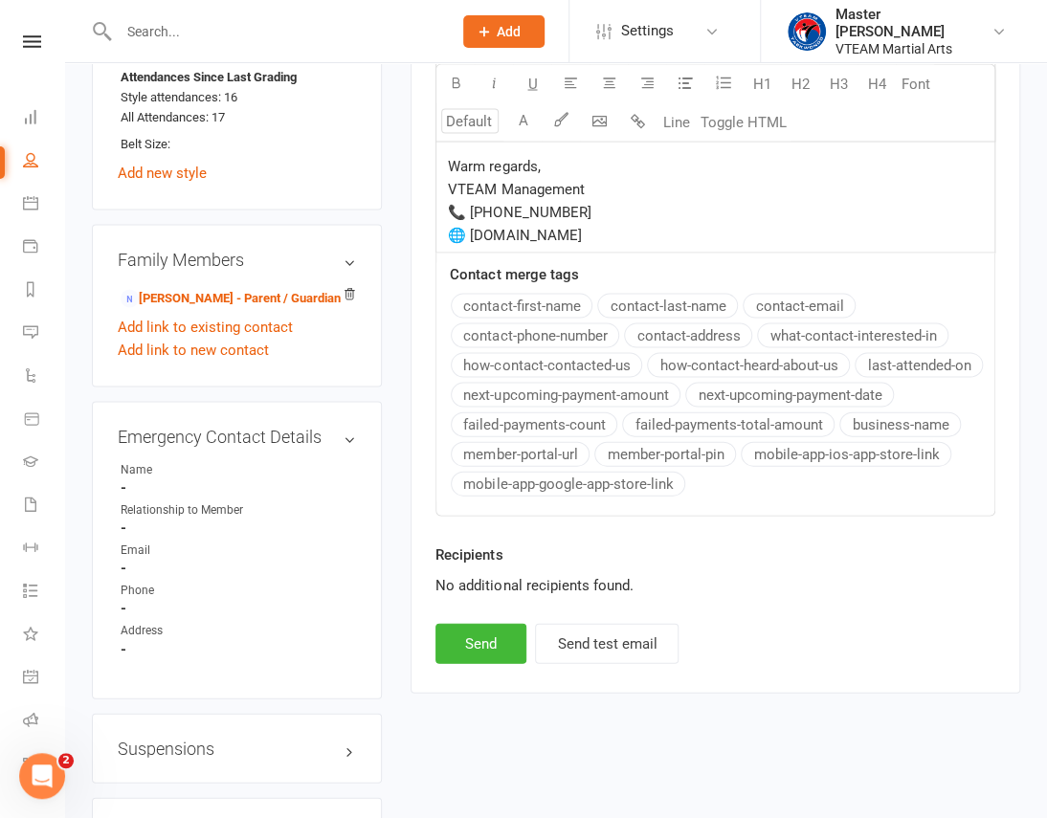
scroll to position [1391, 0]
click at [499, 655] on button "Send" at bounding box center [480, 642] width 91 height 40
select select
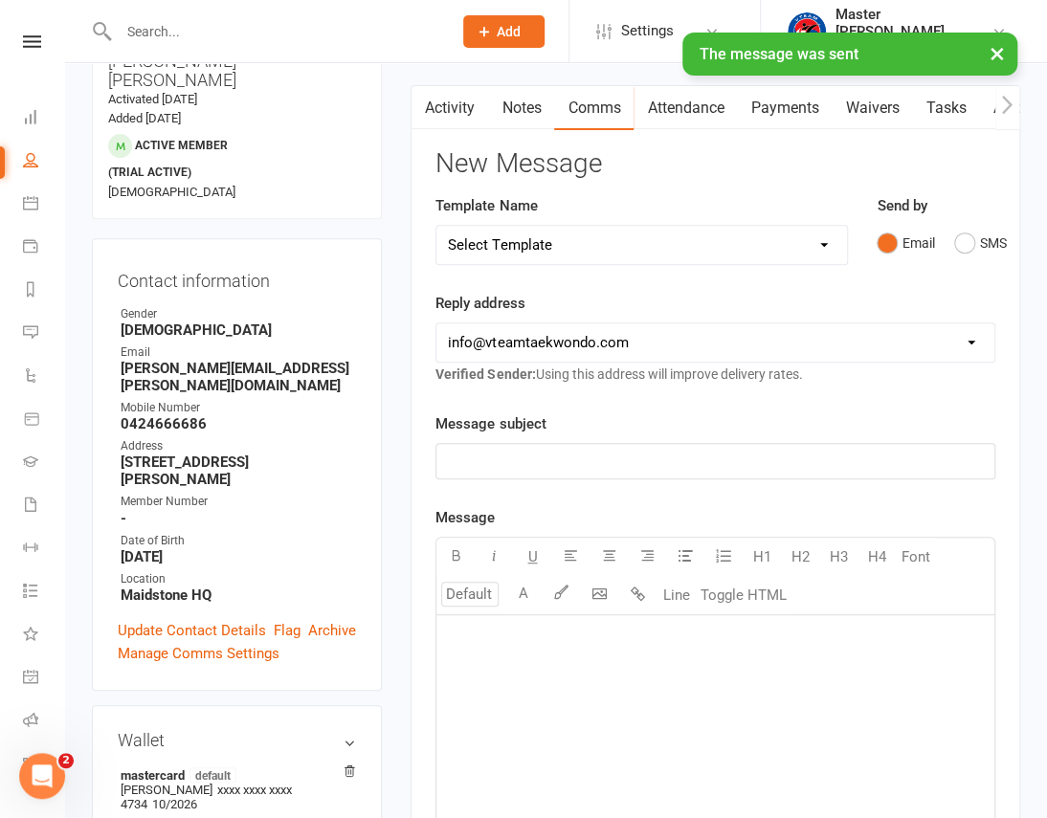
scroll to position [0, 0]
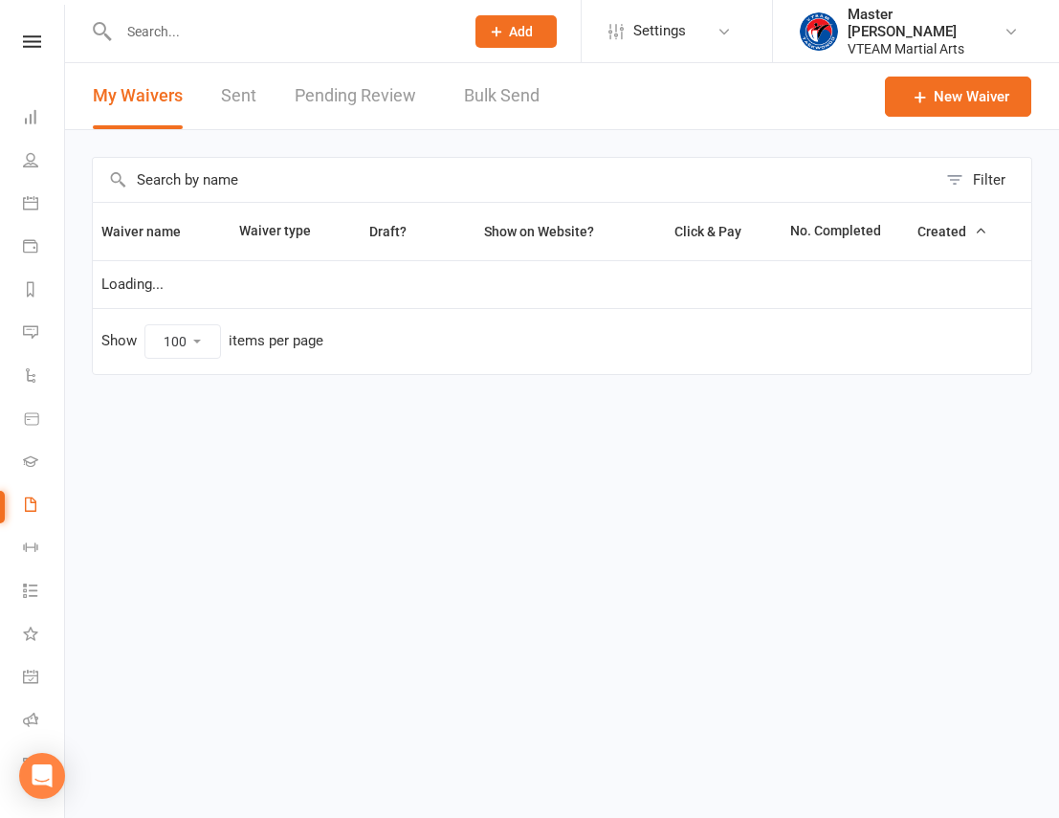
select select "100"
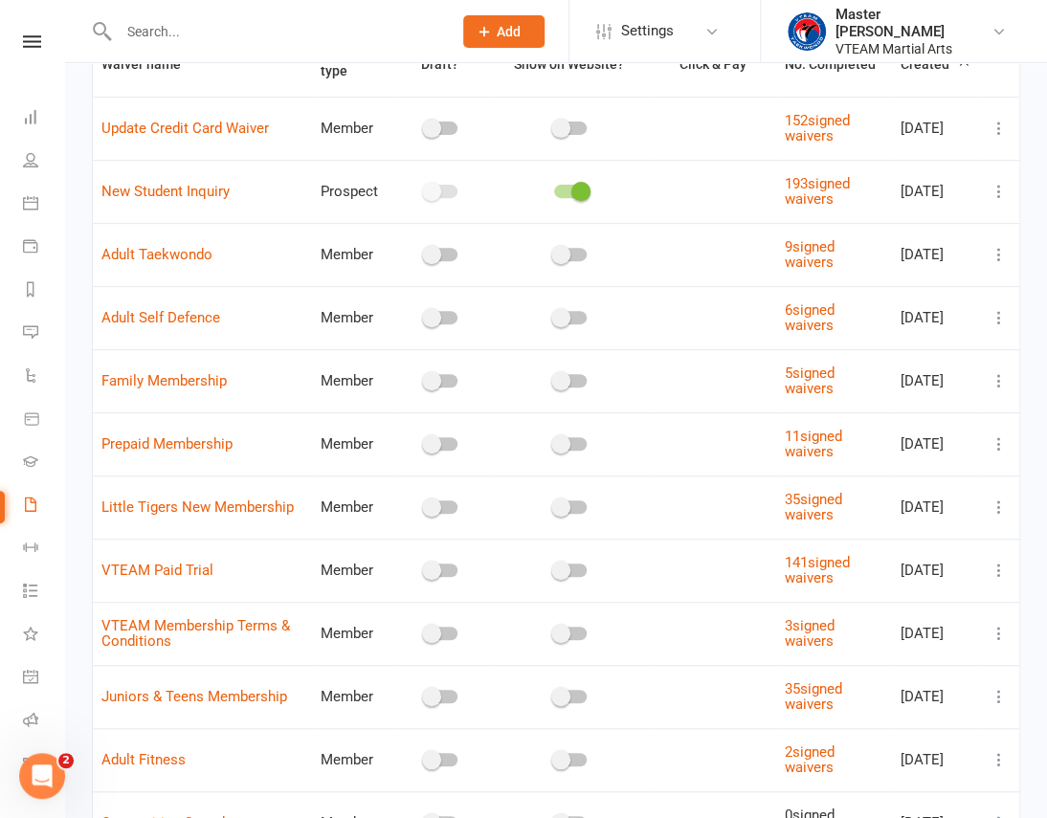
scroll to position [173, 0]
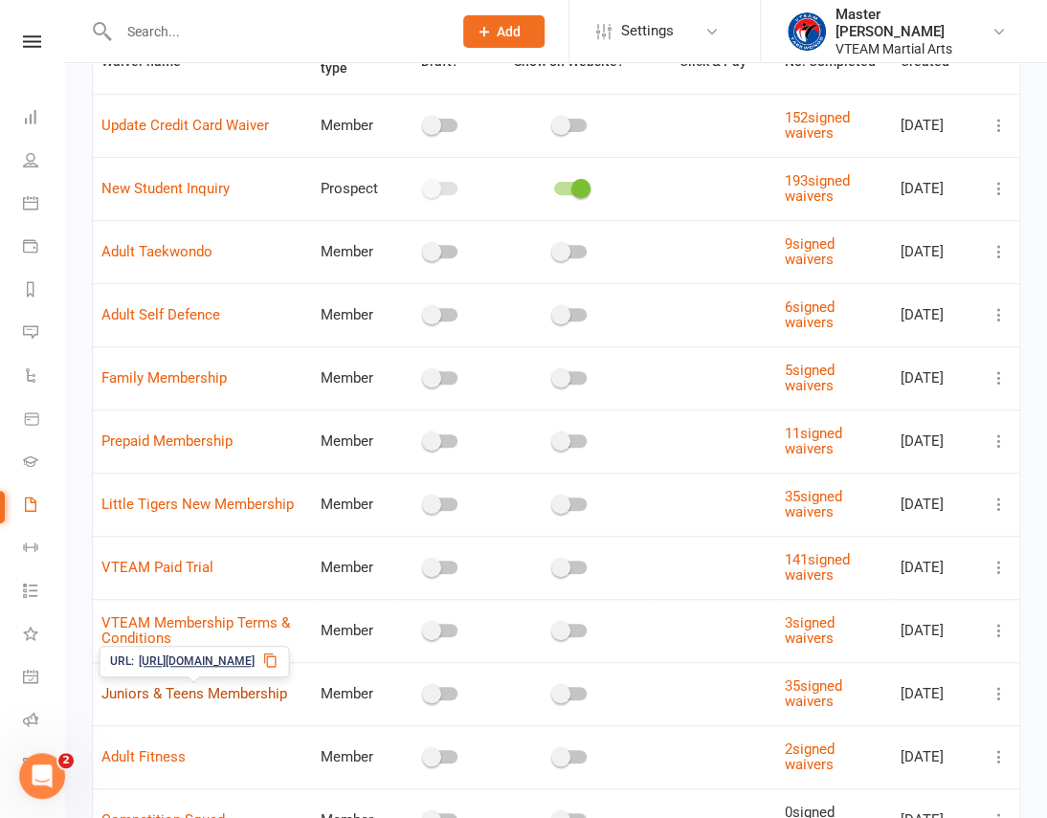
click at [195, 685] on link "Juniors & Teens Membership" at bounding box center [194, 693] width 186 height 17
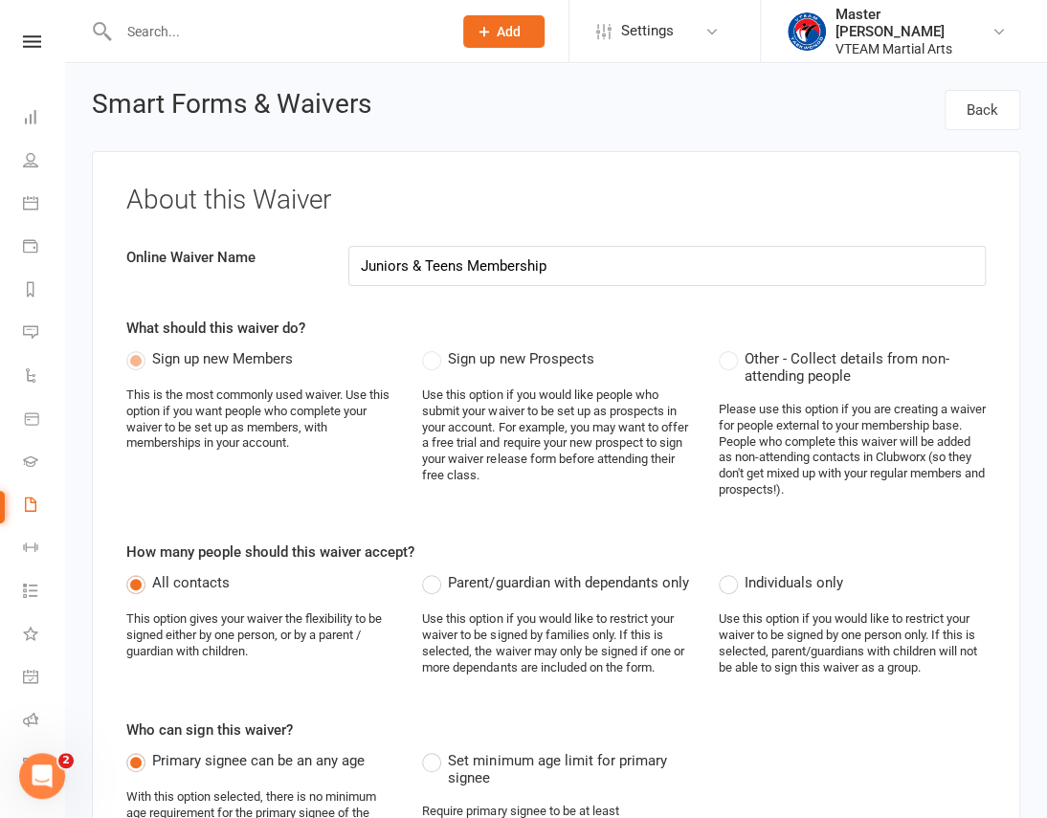
select select "applies_to_all_signees"
select select "copy_answers_for_primary_signee"
select select "checkbox"
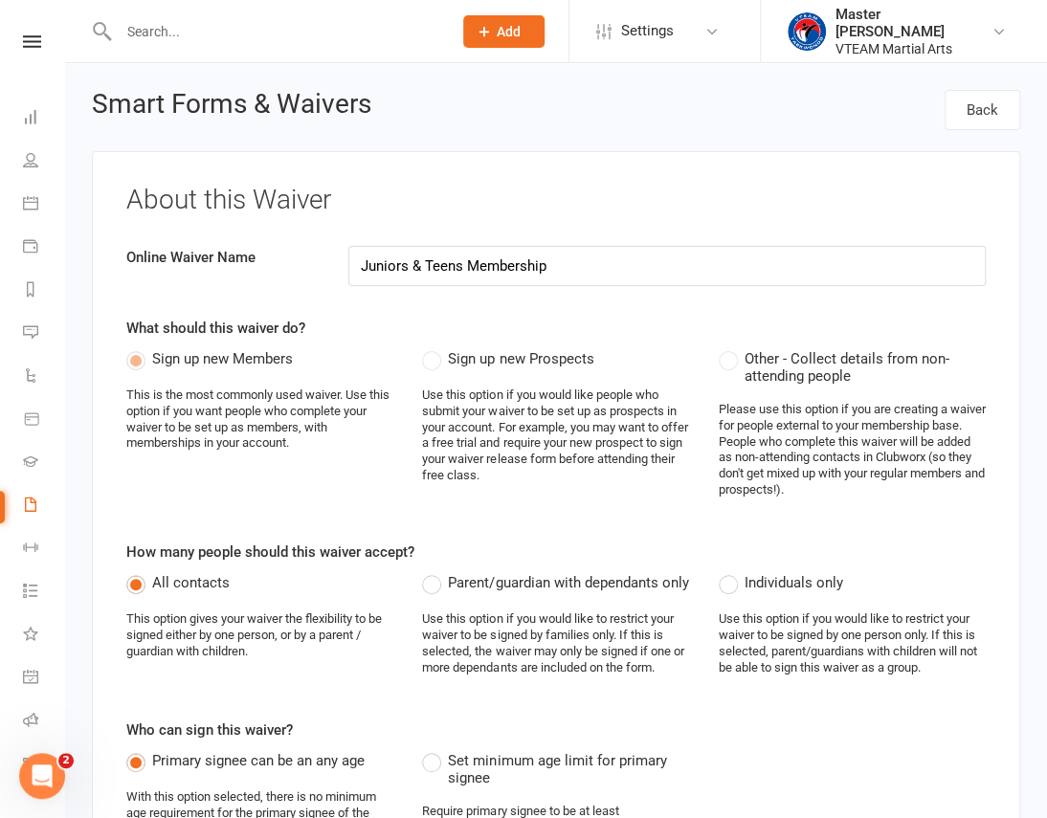
select select "checkbox"
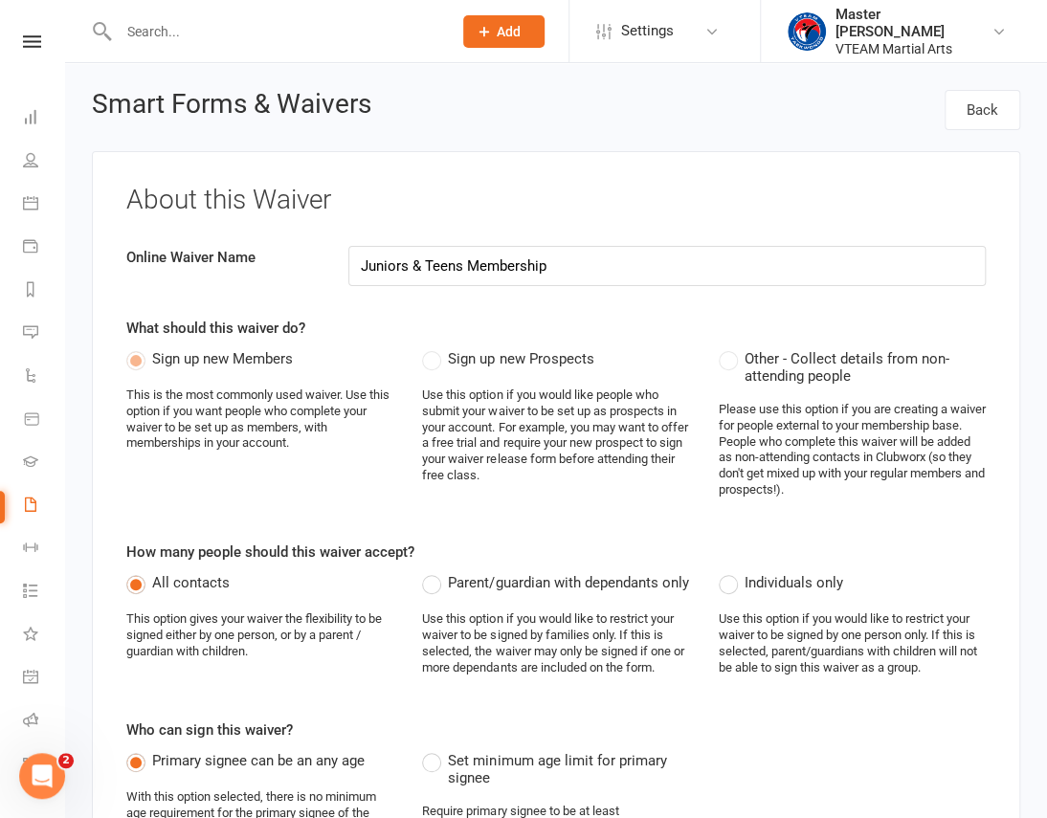
select select "checkbox"
select select "select"
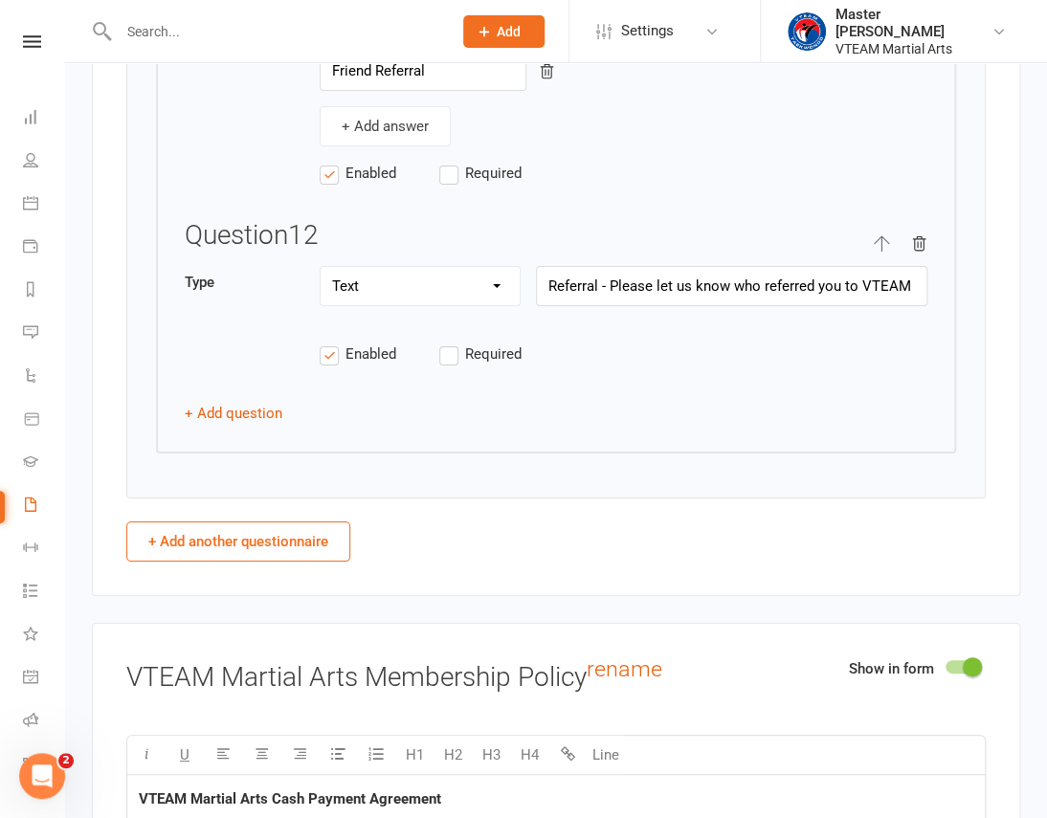
scroll to position [1217, 0]
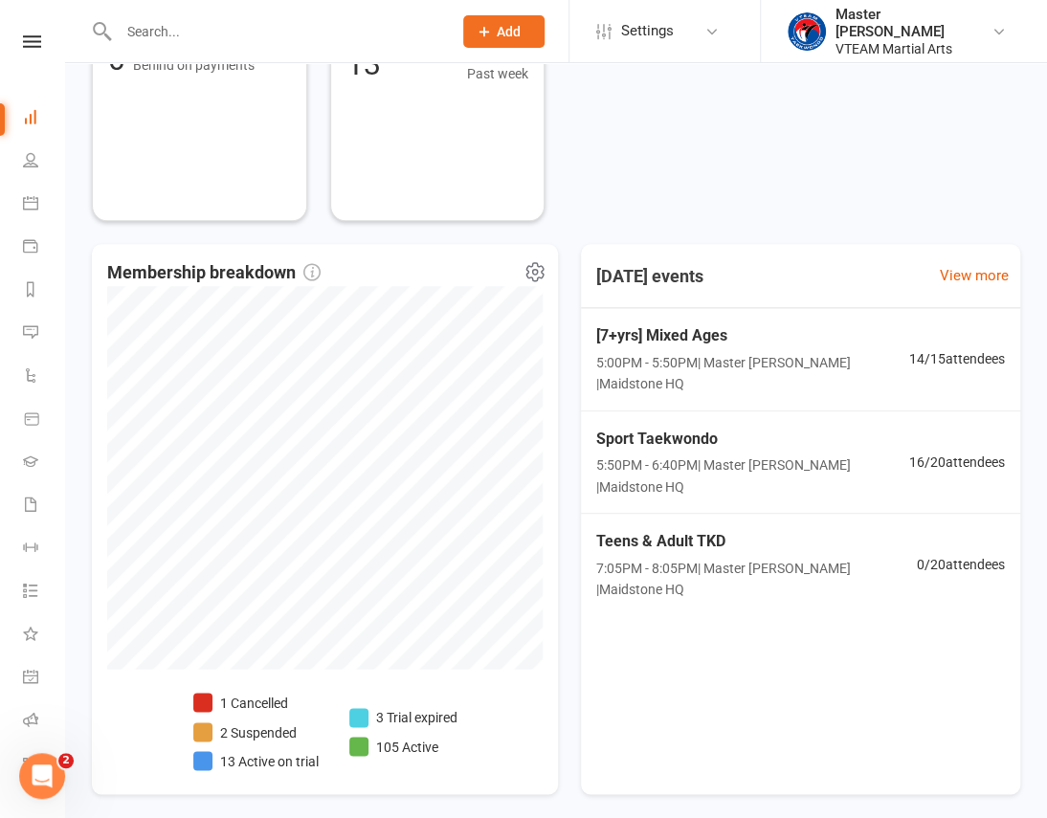
scroll to position [855, 0]
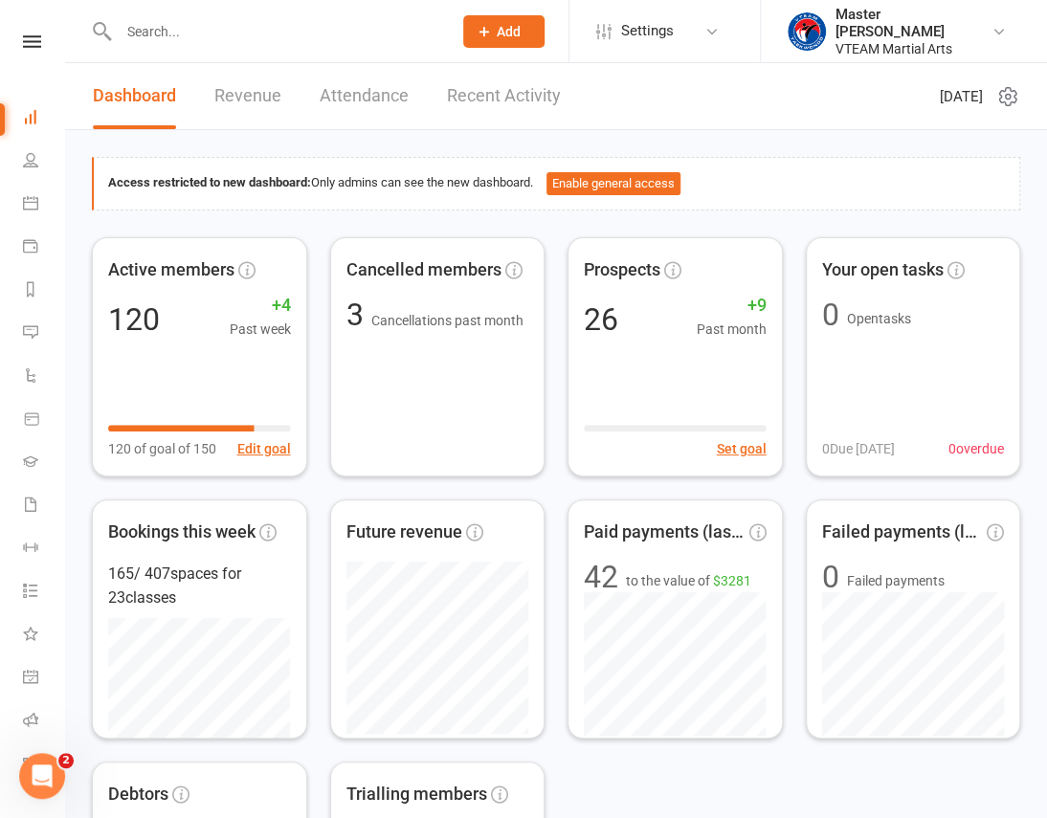
click at [19, 33] on nav "Clubworx Dashboard People Calendar Payments Reports Messages Automations Produc…" at bounding box center [32, 414] width 65 height 818
click at [28, 41] on icon at bounding box center [32, 41] width 18 height 12
click at [507, 91] on link "Recent Activity" at bounding box center [504, 96] width 114 height 66
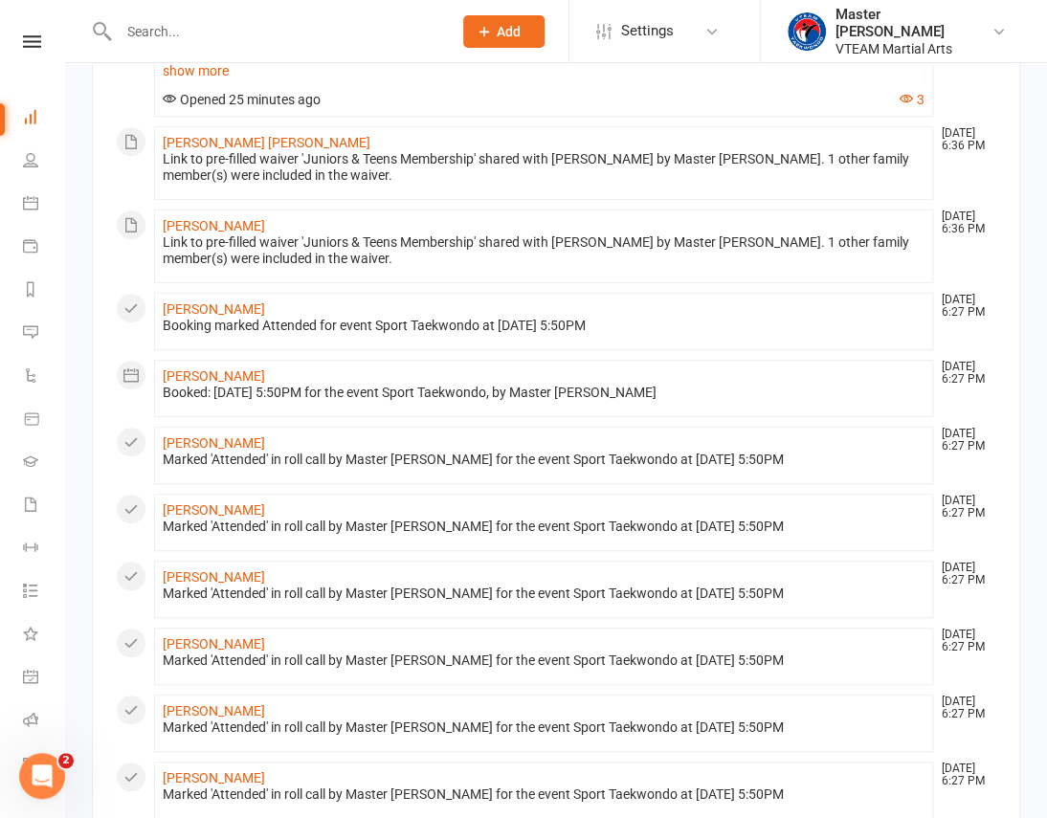
scroll to position [434, 0]
